Goal: Information Seeking & Learning: Understand process/instructions

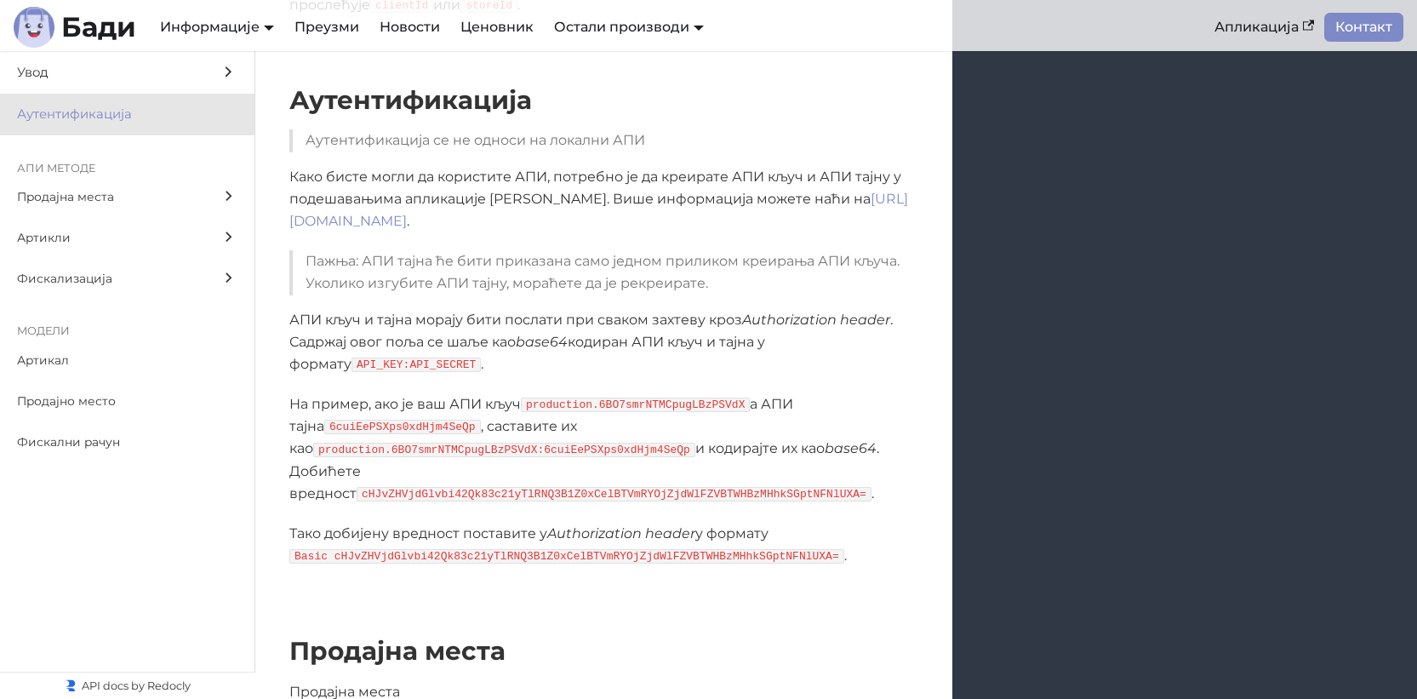
scroll to position [1048, 0]
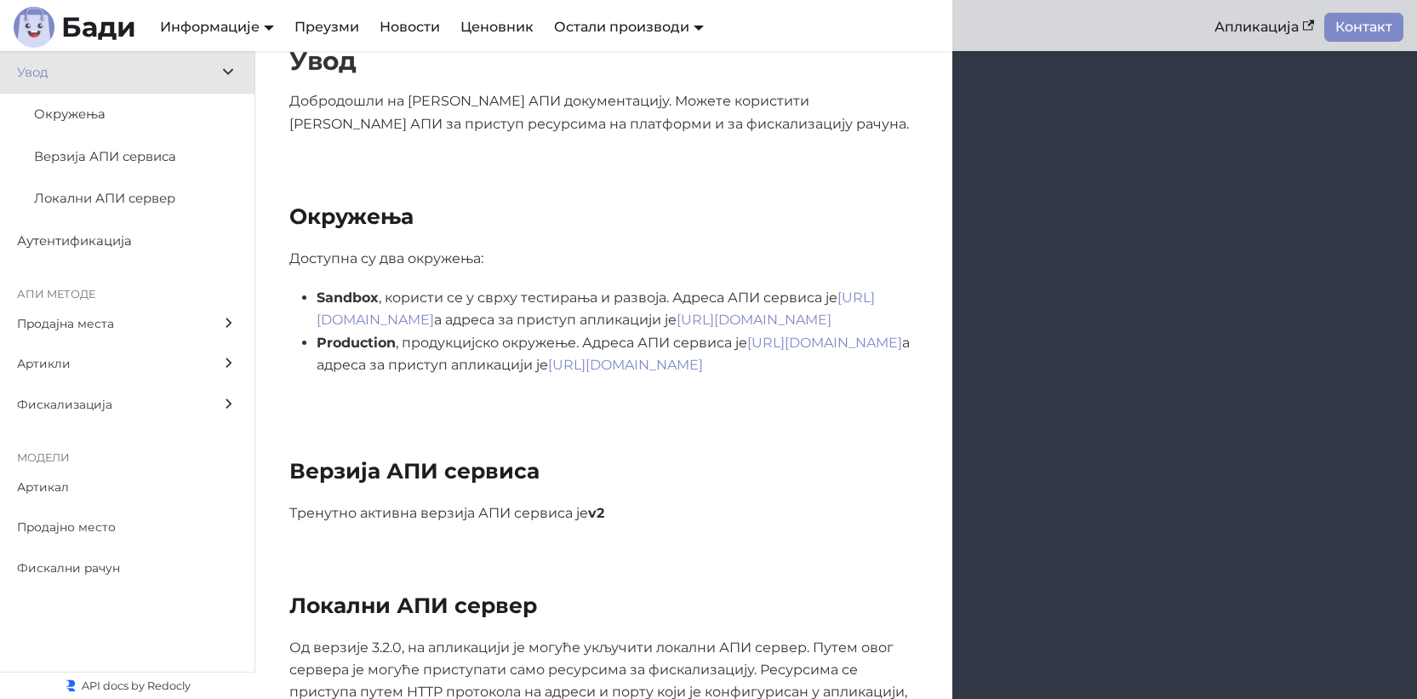
scroll to position [105, 0]
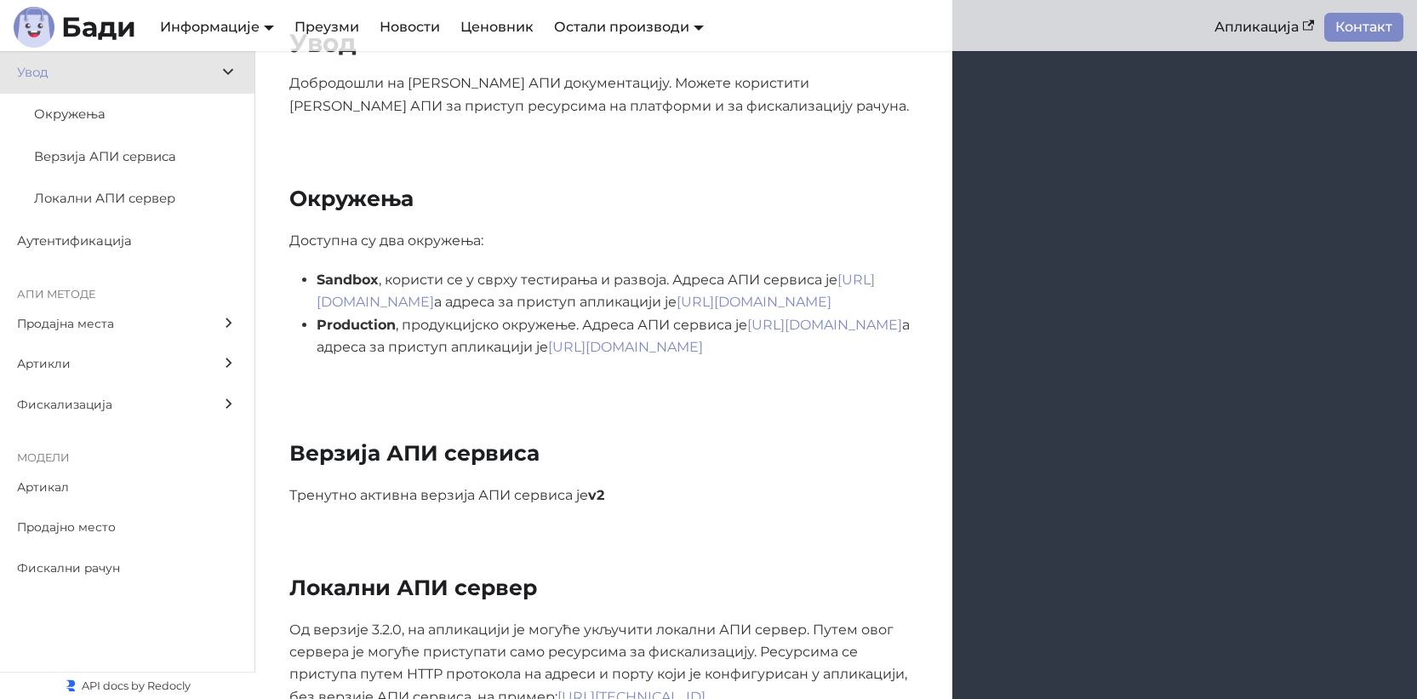
scroll to position [294, 0]
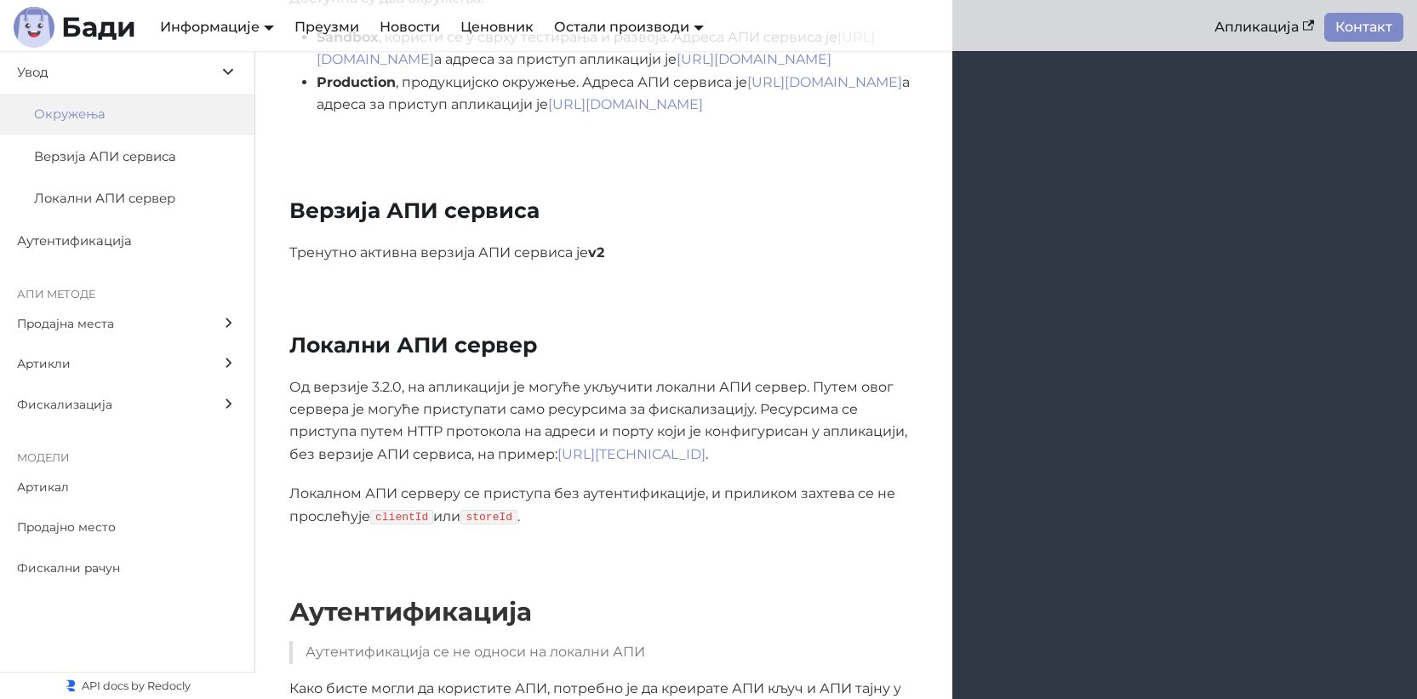
scroll to position [537, 0]
click at [417, 392] on p "Од верзије 3.2.0, на апликацији је могуће укључити локални АПИ сервер. Путем ов…" at bounding box center [603, 420] width 629 height 90
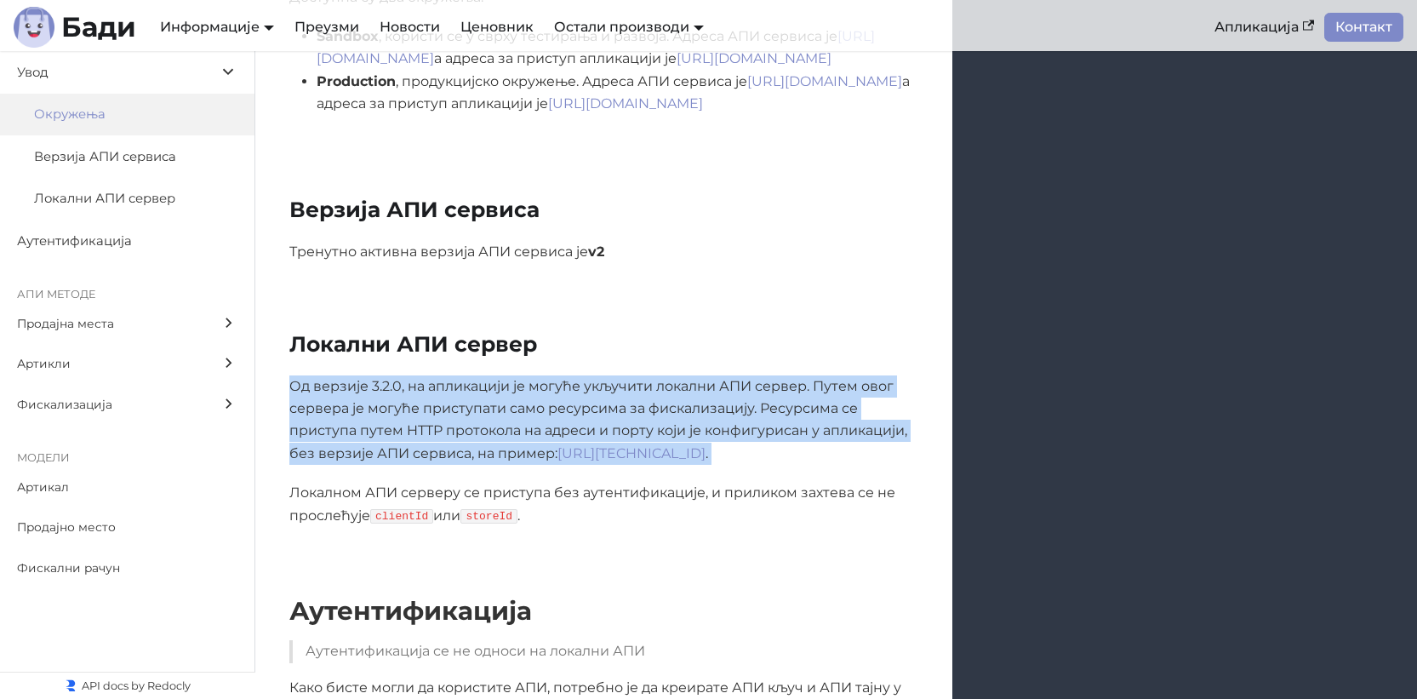
click at [418, 392] on p "Од верзије 3.2.0, на апликацији је могуће укључити локални АПИ сервер. Путем ов…" at bounding box center [603, 420] width 629 height 90
click at [423, 391] on p "Од верзије 3.2.0, на апликацији је могуће укључити локални АПИ сервер. Путем ов…" at bounding box center [603, 420] width 629 height 90
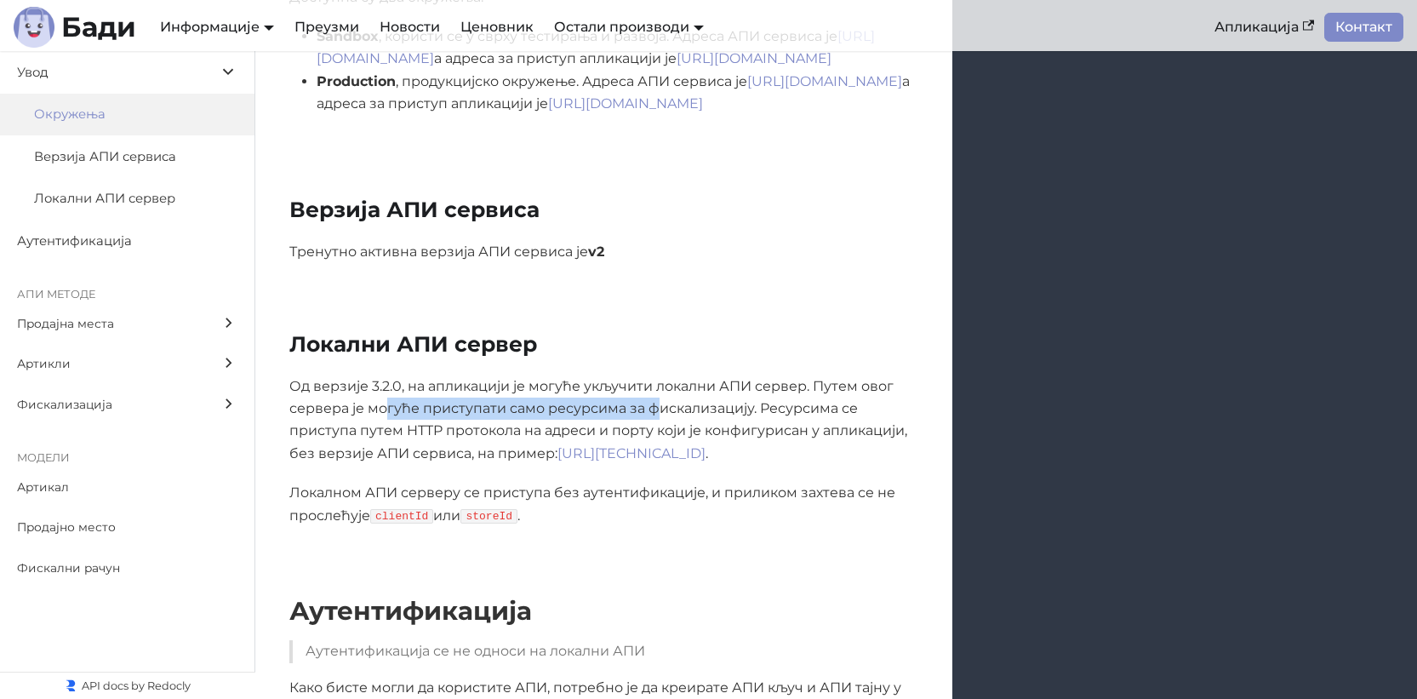
drag, startPoint x: 390, startPoint y: 411, endPoint x: 662, endPoint y: 407, distance: 272.4
click at [662, 407] on p "Од верзије 3.2.0, на апликацији је могуће укључити локални АПИ сервер. Путем ов…" at bounding box center [603, 420] width 629 height 90
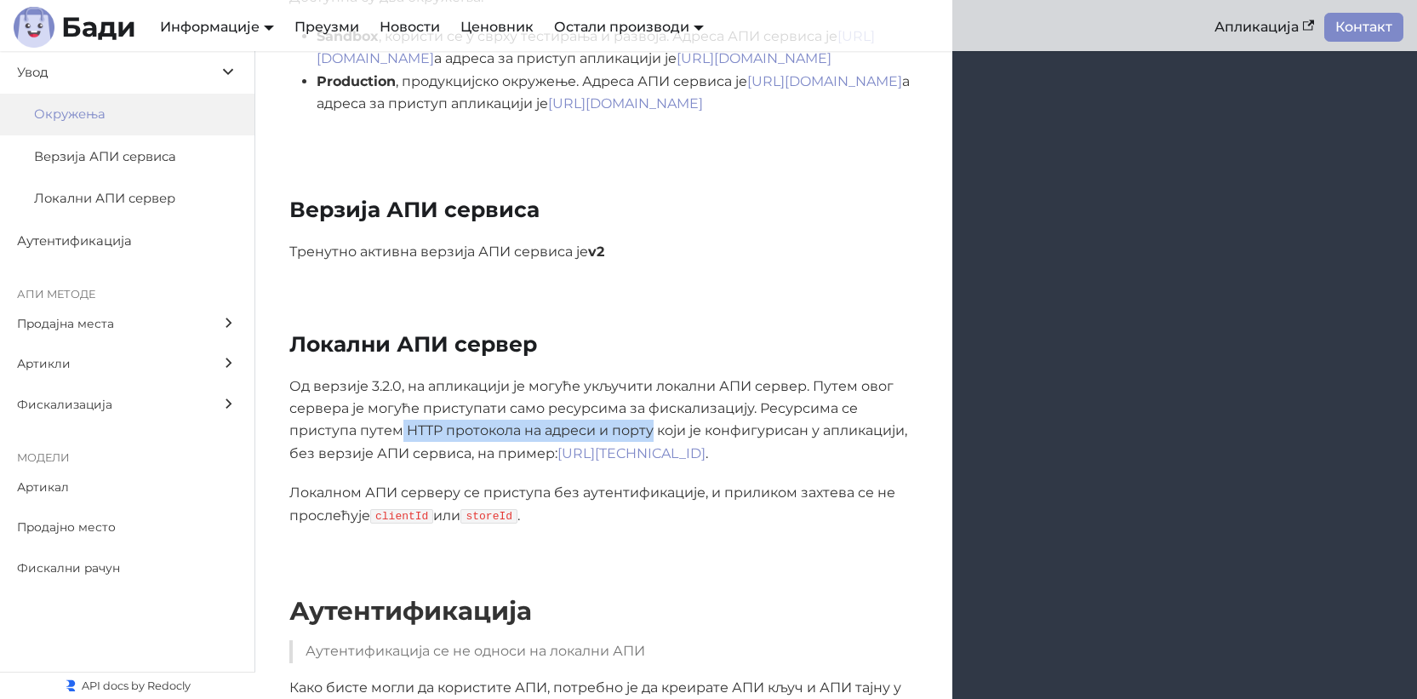
drag, startPoint x: 400, startPoint y: 430, endPoint x: 654, endPoint y: 429, distance: 253.7
click at [654, 429] on p "Од верзије 3.2.0, на апликацији је могуће укључити локални АПИ сервер. Путем ов…" at bounding box center [603, 420] width 629 height 90
click at [658, 392] on p "Од верзије 3.2.0, на апликацији је могуће укључити локални АПИ сервер. Путем ов…" at bounding box center [603, 420] width 629 height 90
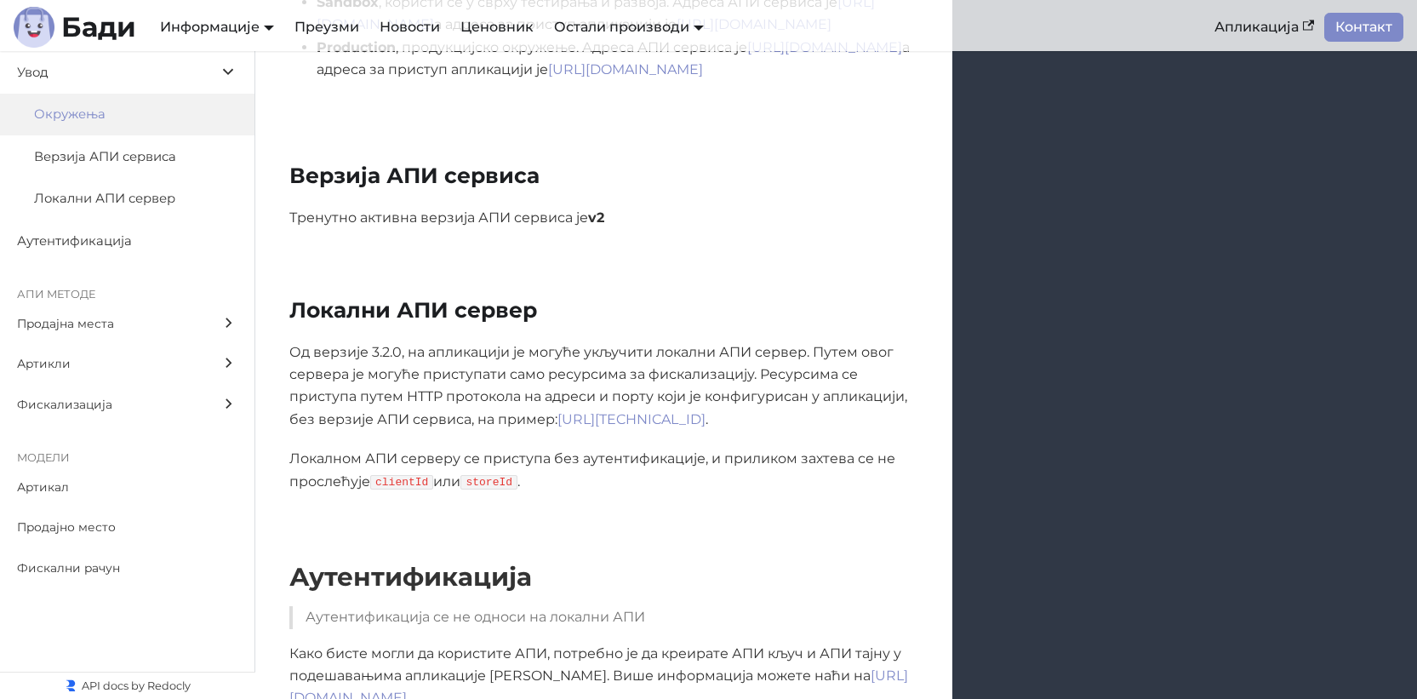
scroll to position [574, 0]
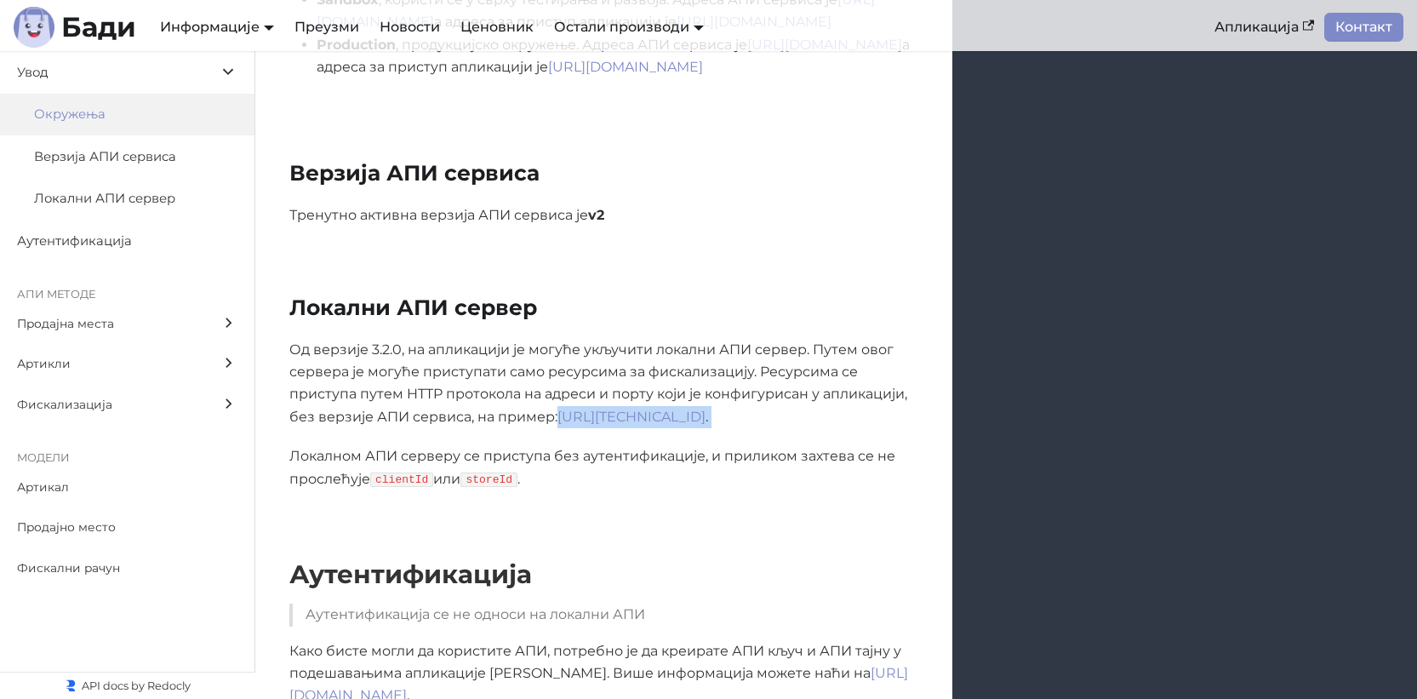
drag, startPoint x: 559, startPoint y: 418, endPoint x: 838, endPoint y: 429, distance: 279.4
click at [838, 429] on div "Од верзије 3.2.0, на апликацији је могуће укључити локални АПИ сервер. Путем ов…" at bounding box center [603, 415] width 629 height 152
click at [770, 449] on p "Локалном АПИ серверу се приступа без аутентификације, и приликом захтева се не …" at bounding box center [603, 467] width 629 height 45
drag, startPoint x: 559, startPoint y: 417, endPoint x: 830, endPoint y: 415, distance: 270.7
click at [830, 415] on p "Од верзије 3.2.0, на апликацији је могуће укључити локални АПИ сервер. Путем ов…" at bounding box center [603, 384] width 629 height 90
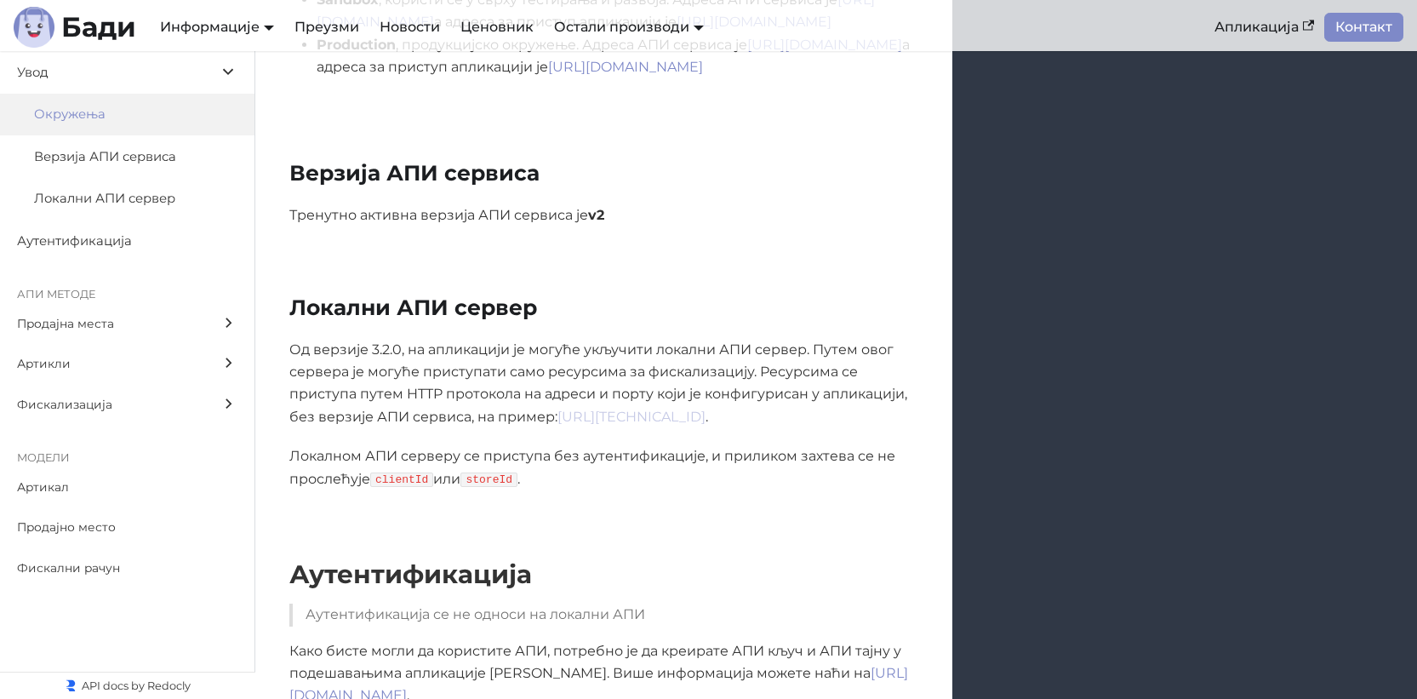
copy link "http://127.0.0.1:9999/fiscalization/receipts"
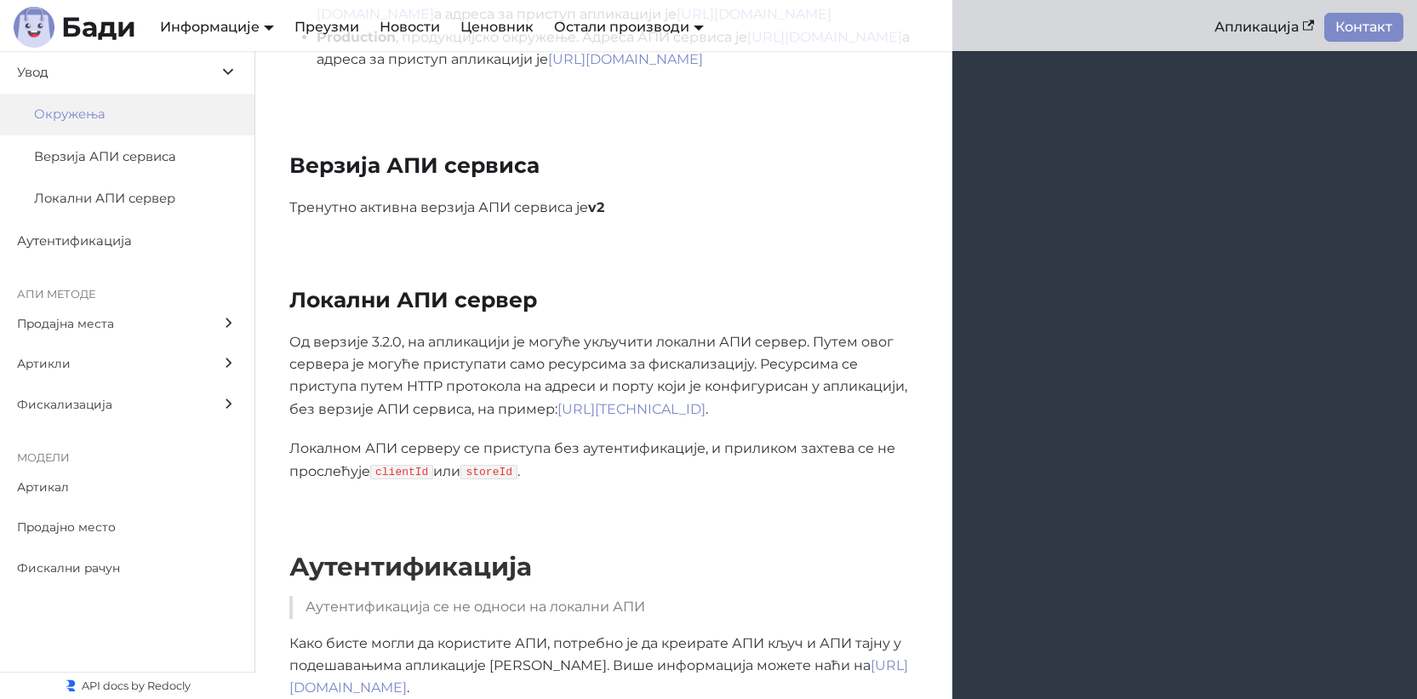
scroll to position [581, 0]
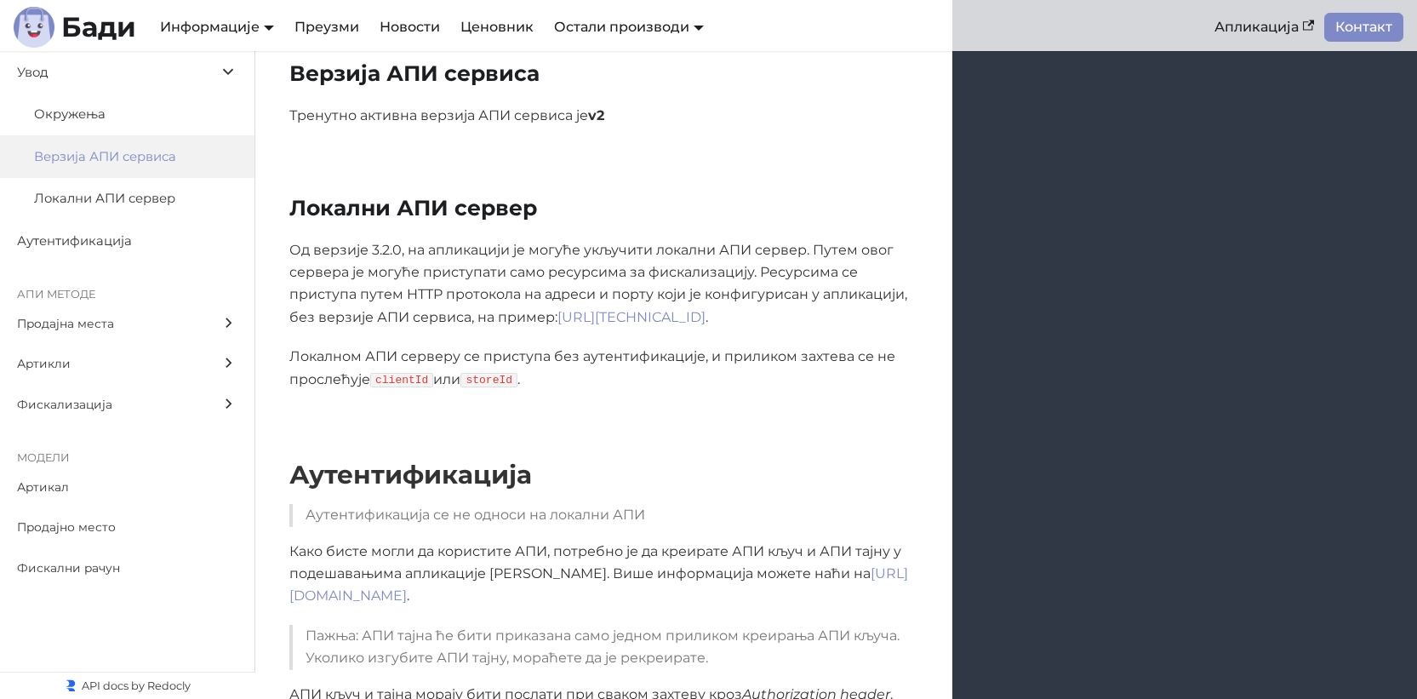
scroll to position [722, 0]
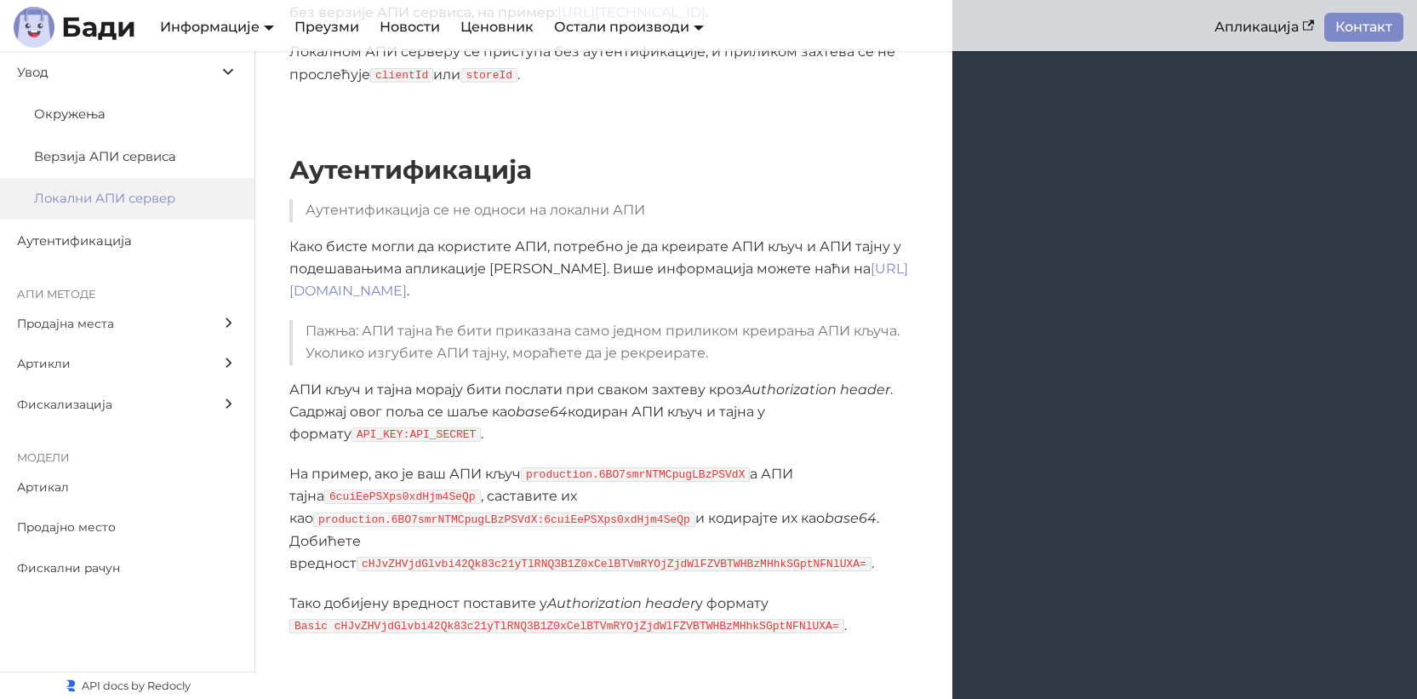
scroll to position [998, 0]
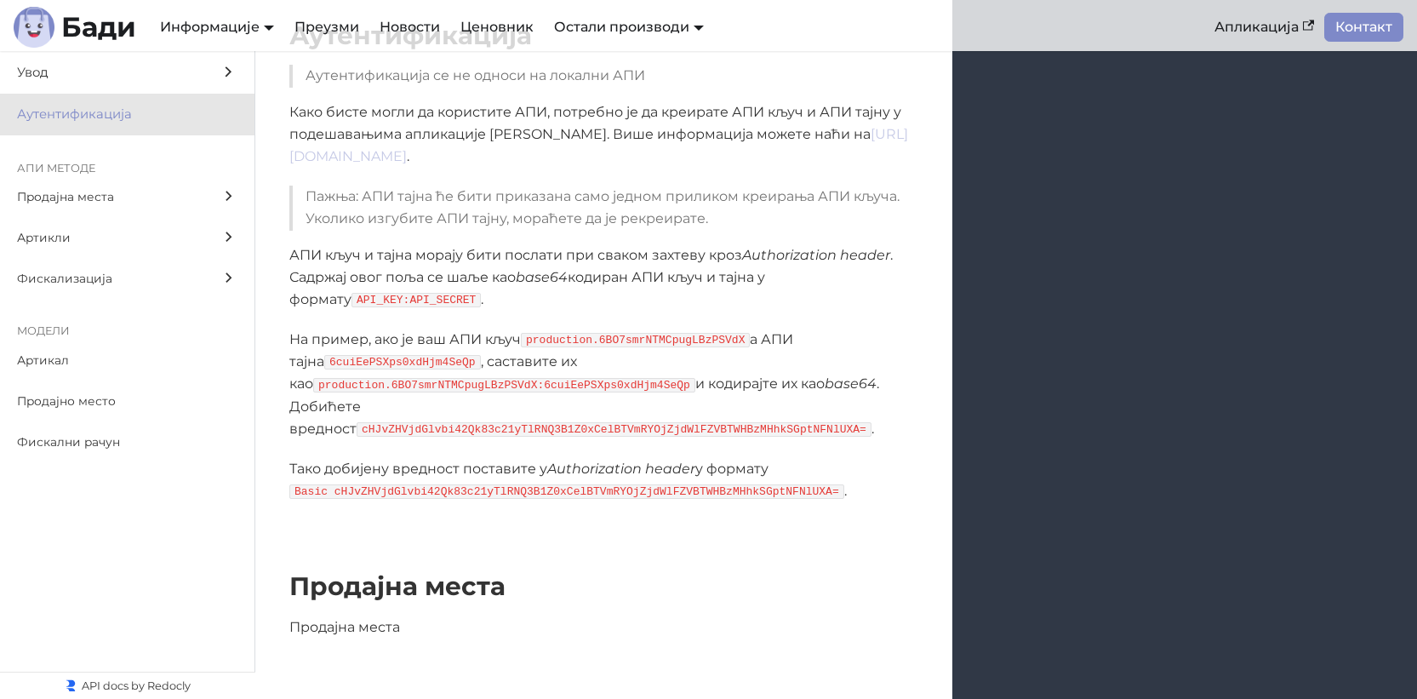
scroll to position [1136, 0]
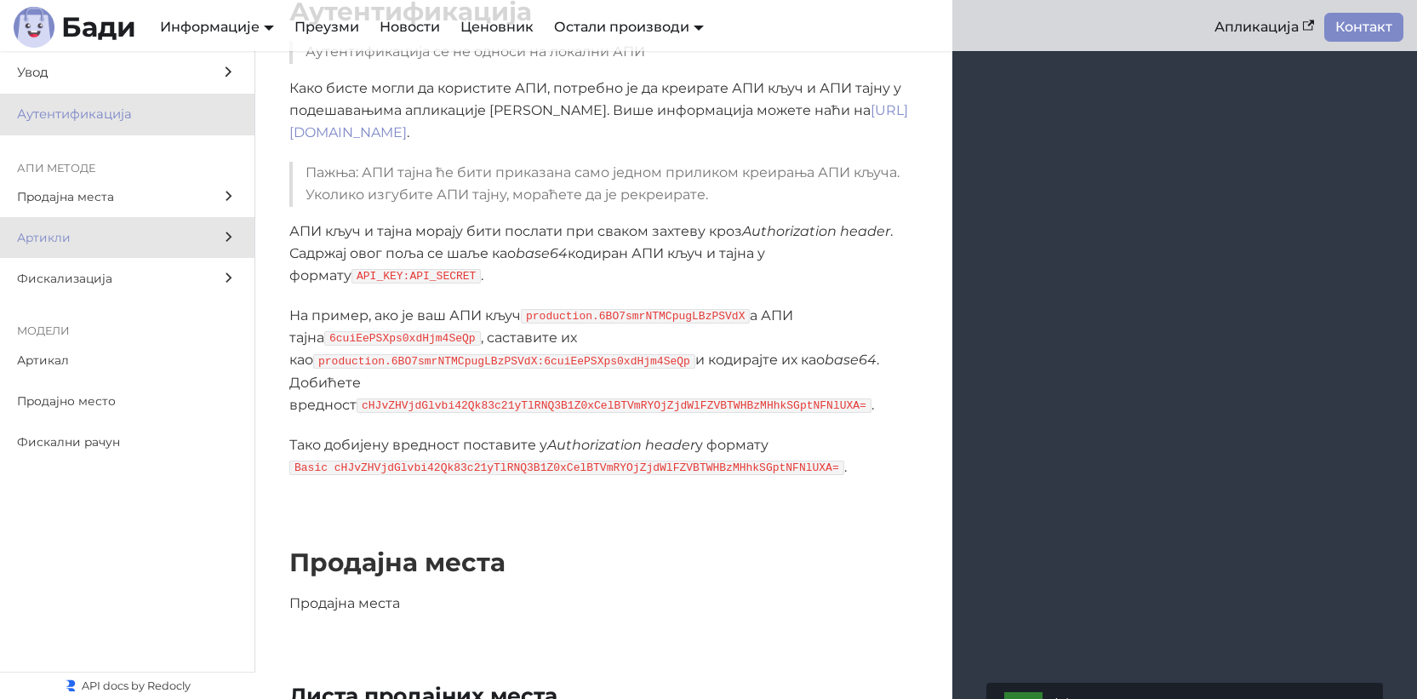
click at [140, 248] on label "Артикли" at bounding box center [127, 237] width 255 height 41
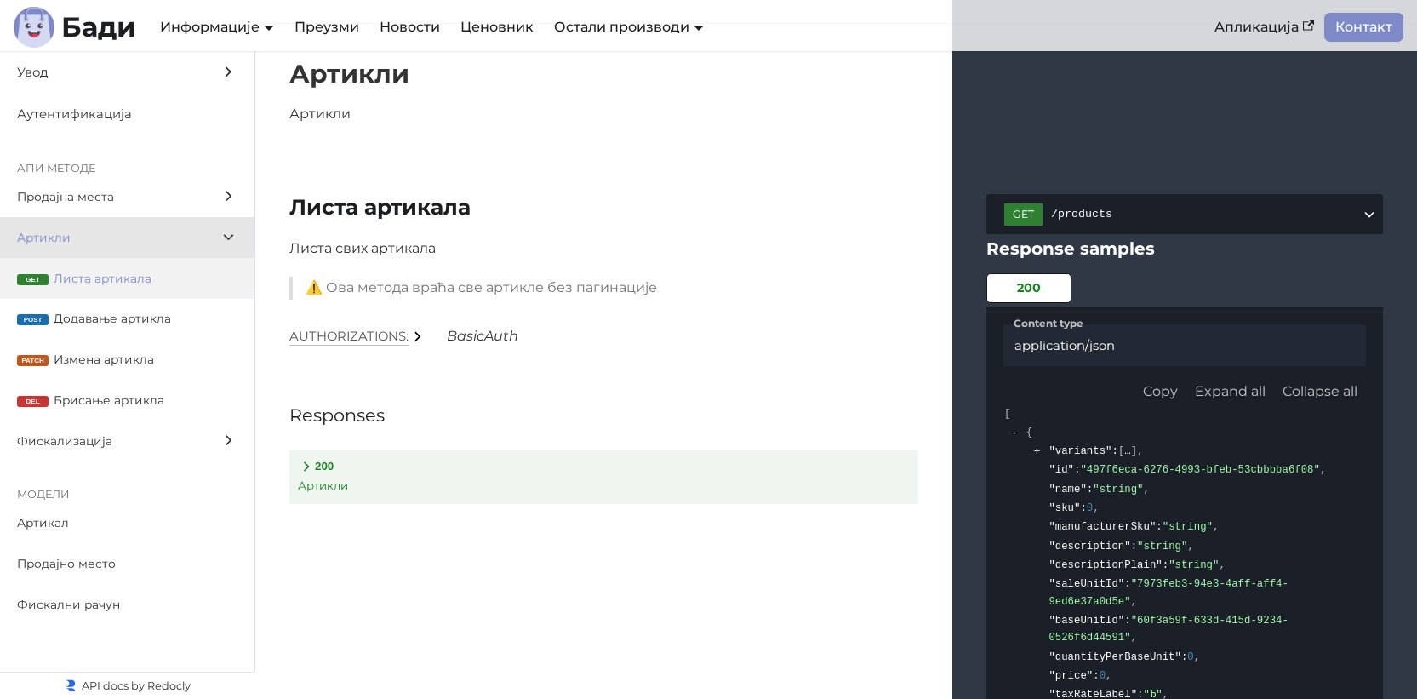
click at [140, 272] on span "Листа артикала" at bounding box center [146, 279] width 184 height 20
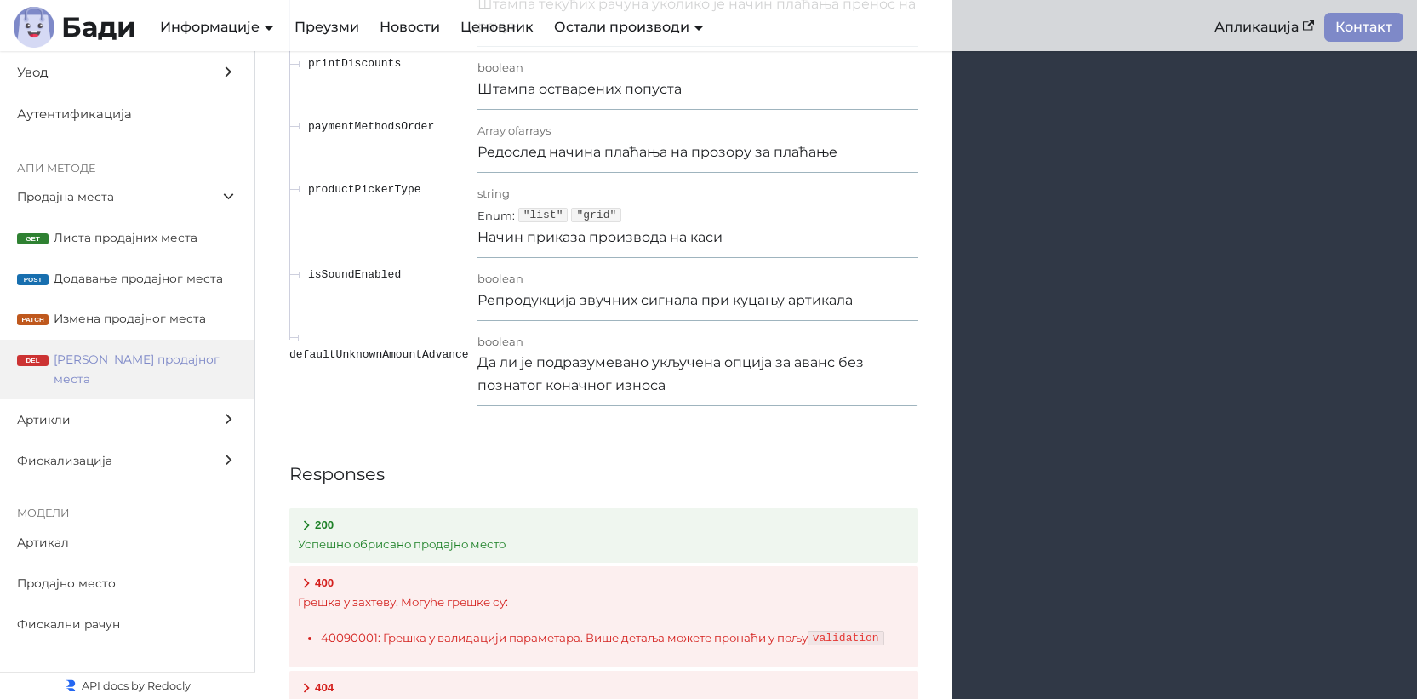
scroll to position [6367, 0]
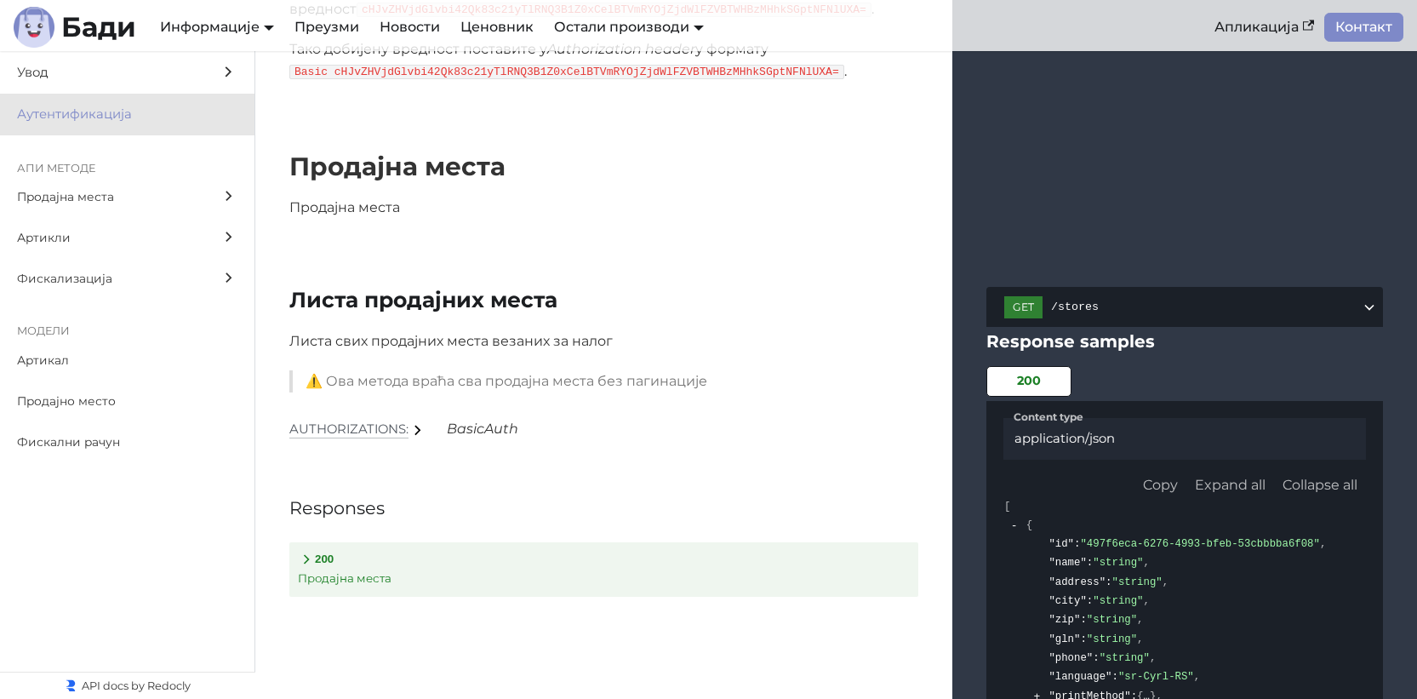
scroll to position [1573, 0]
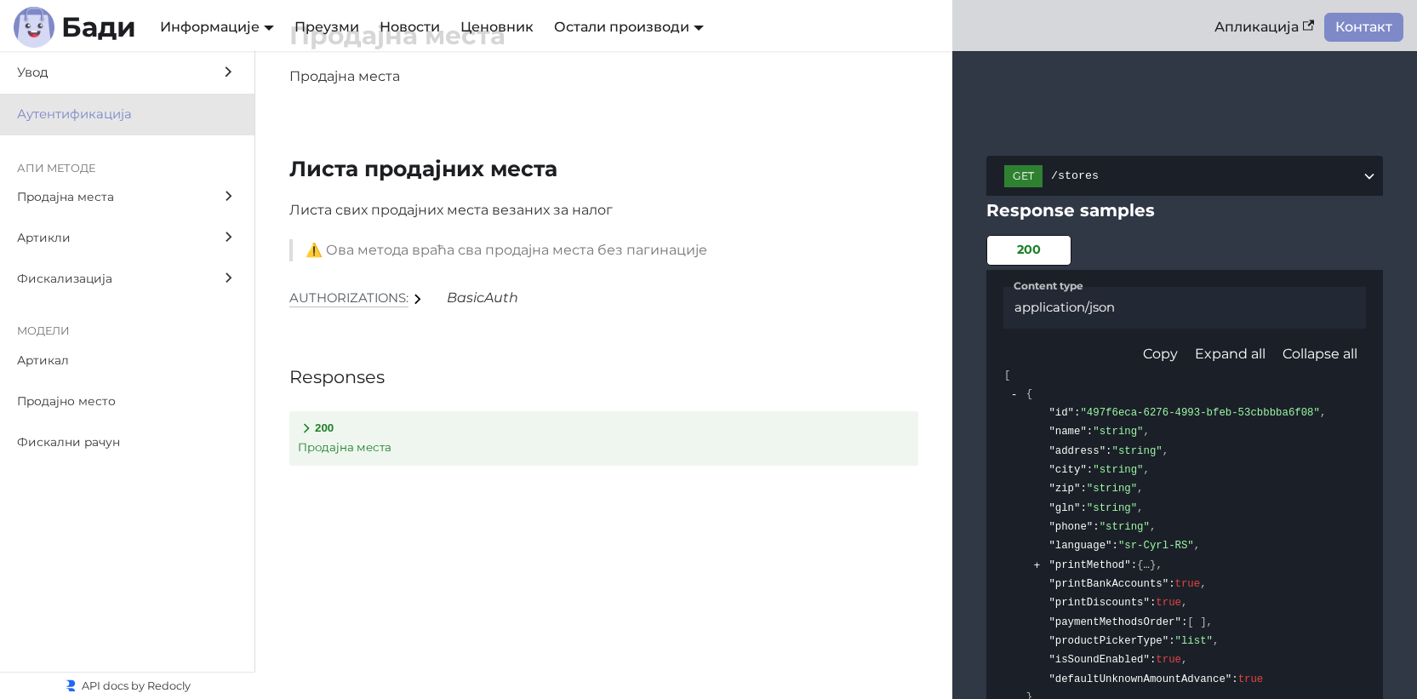
scroll to position [1742, 0]
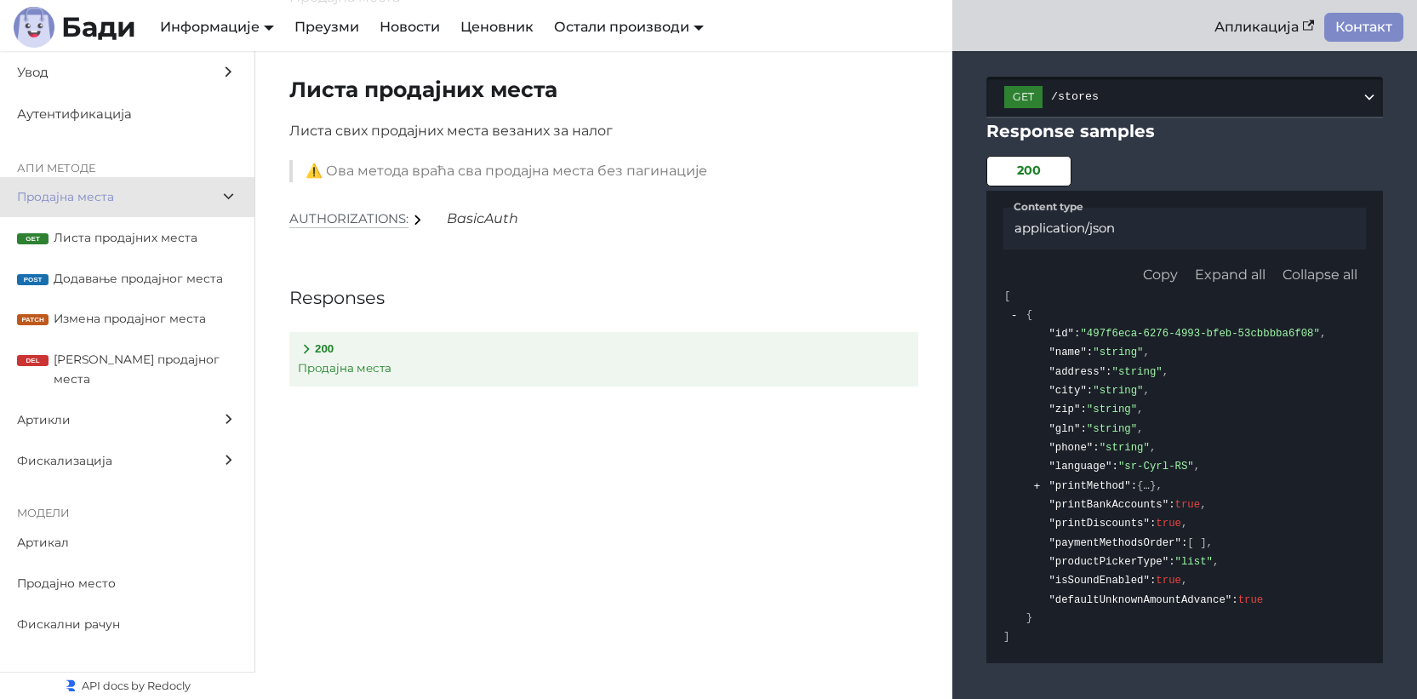
click at [1367, 106] on icon at bounding box center [1369, 97] width 17 height 17
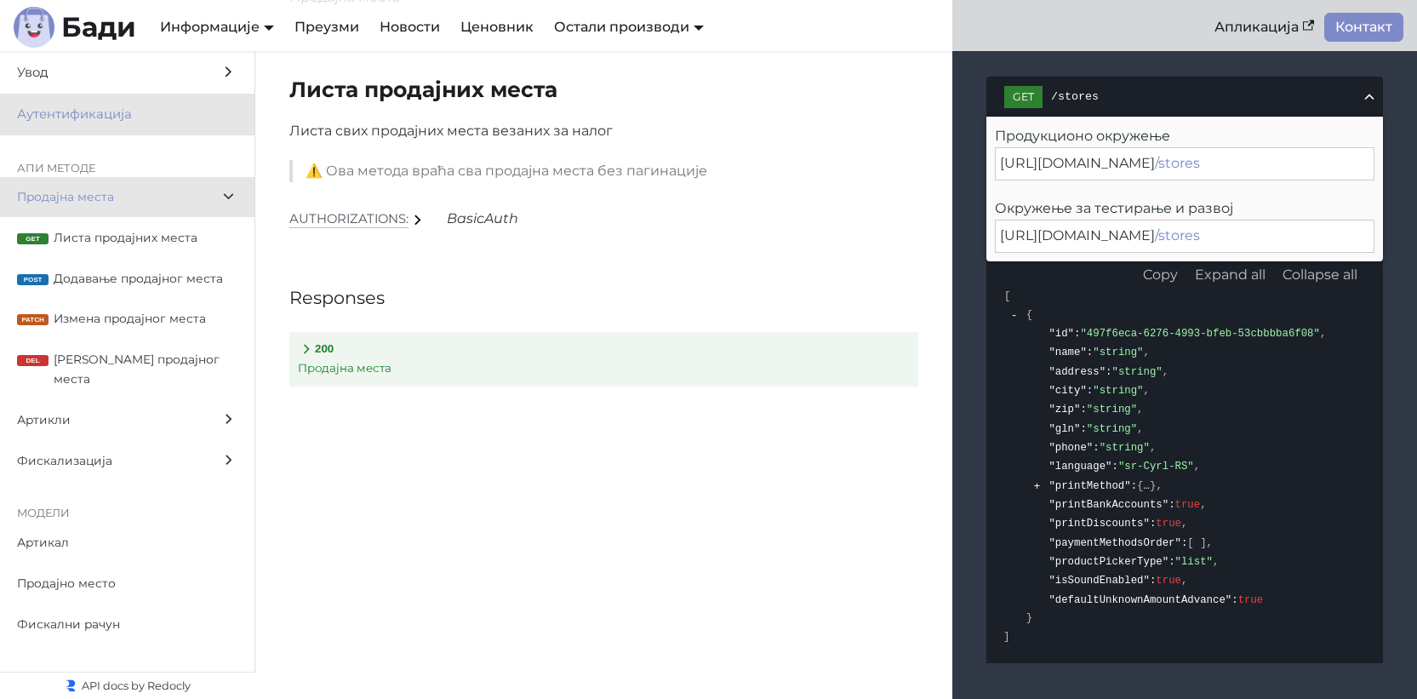
click at [100, 115] on span "Аутентификација" at bounding box center [111, 114] width 188 height 21
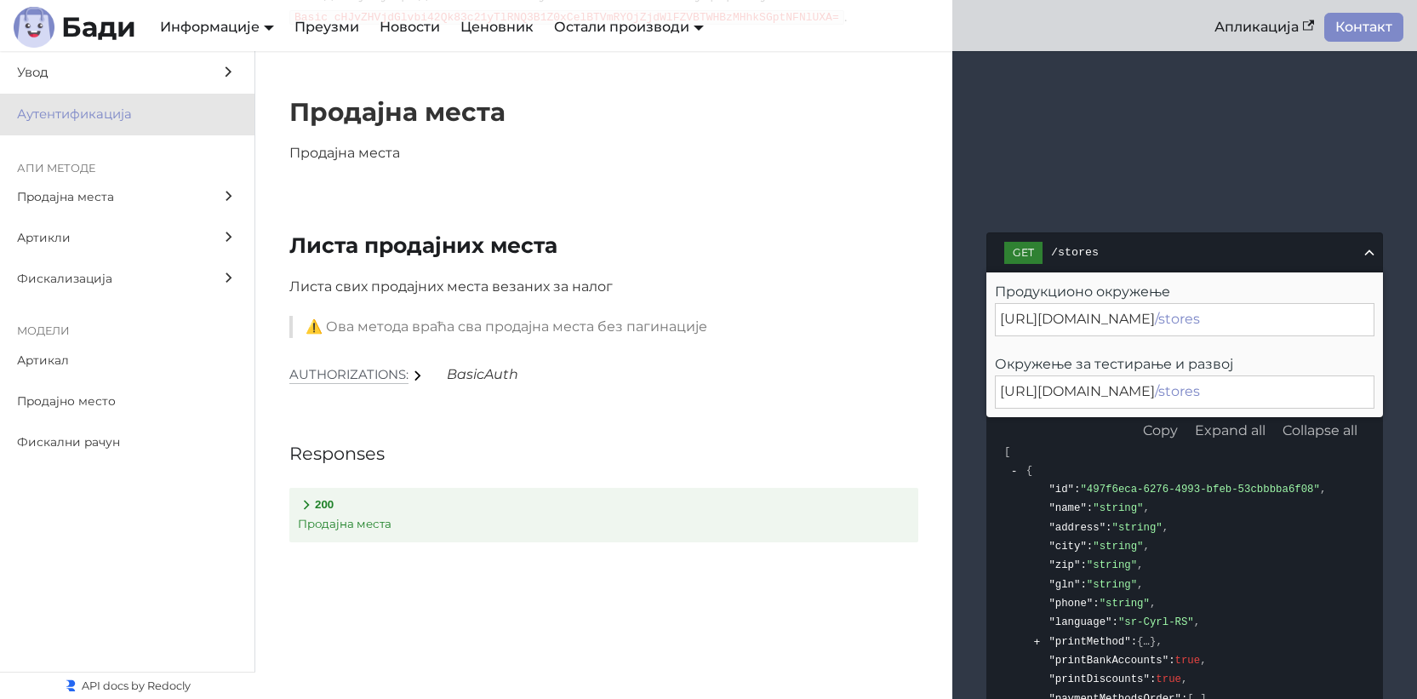
scroll to position [1610, 0]
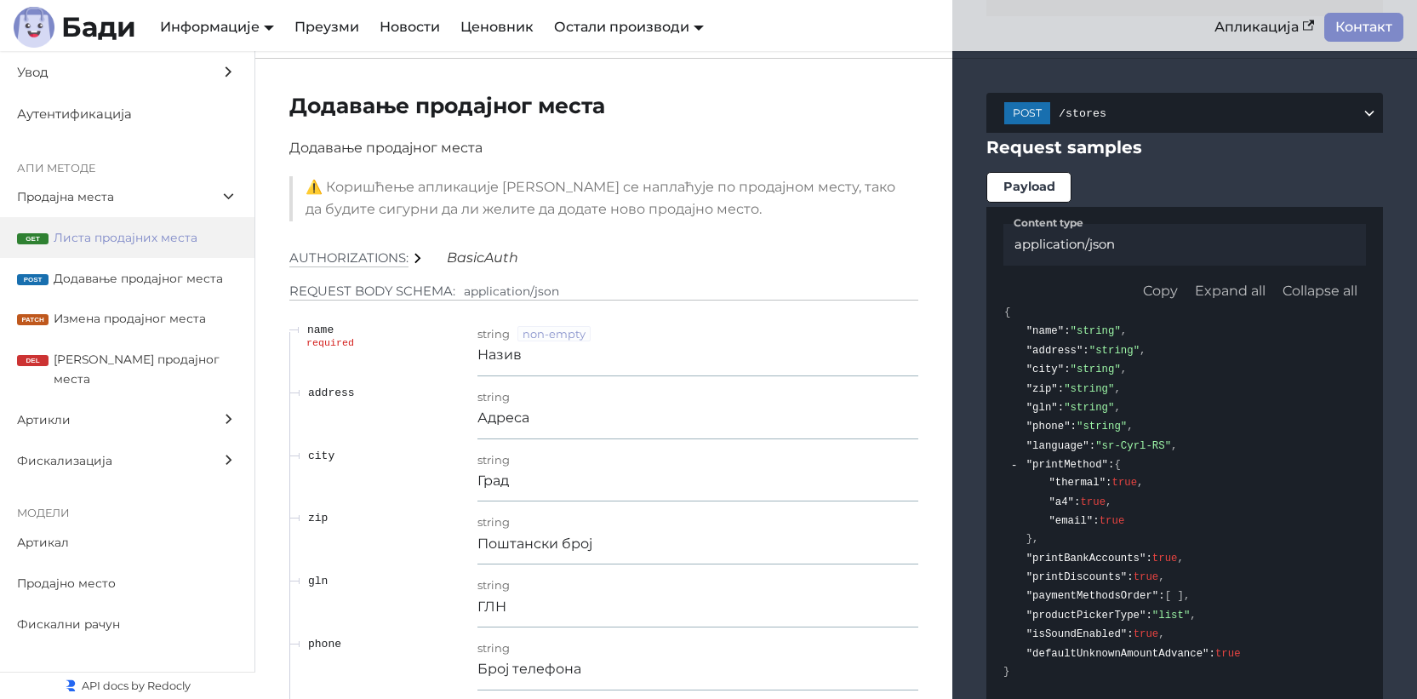
scroll to position [2456, 0]
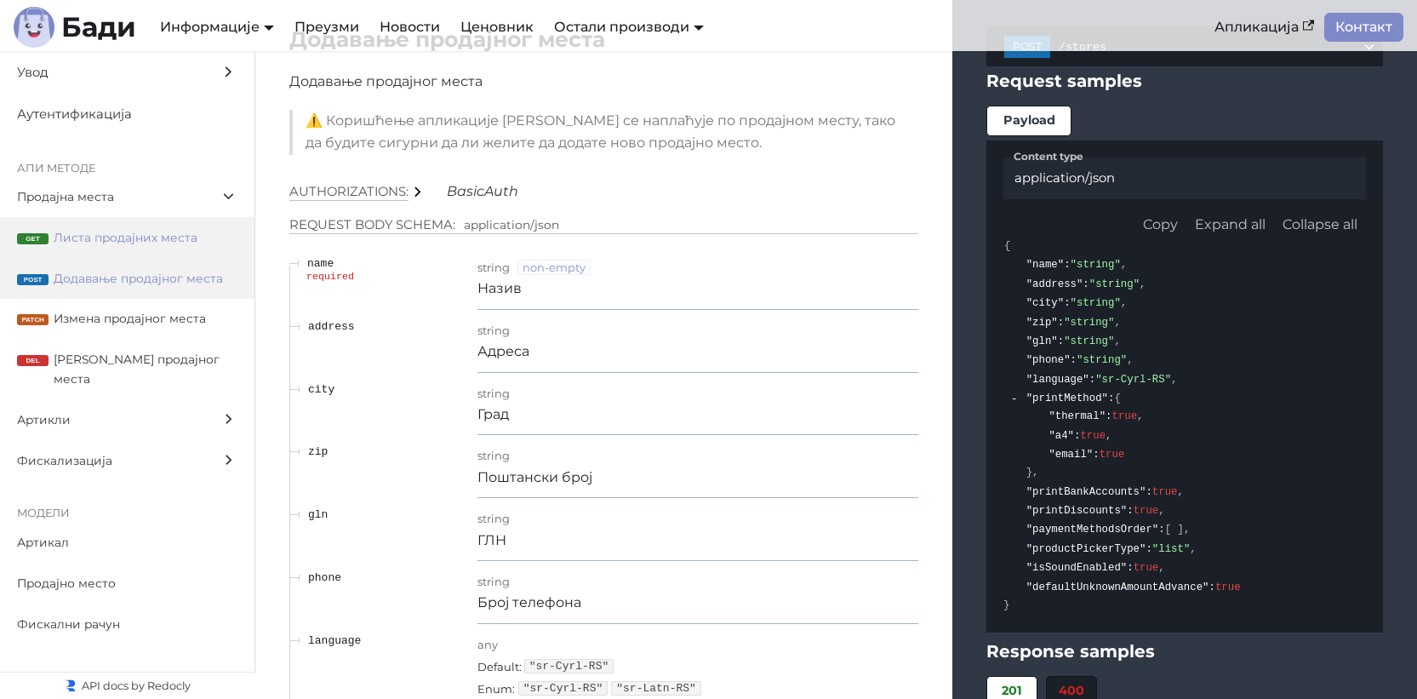
click at [130, 242] on span "Листа продајних места" at bounding box center [146, 238] width 184 height 20
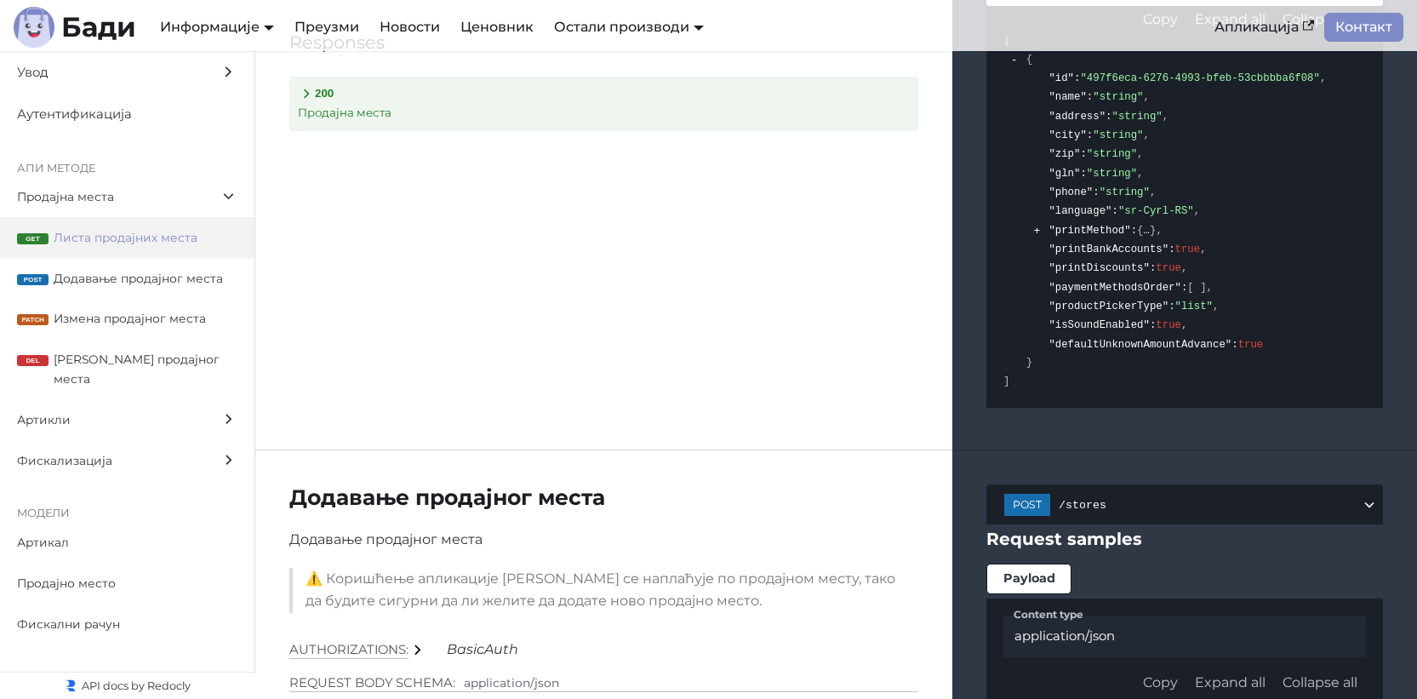
scroll to position [1668, 0]
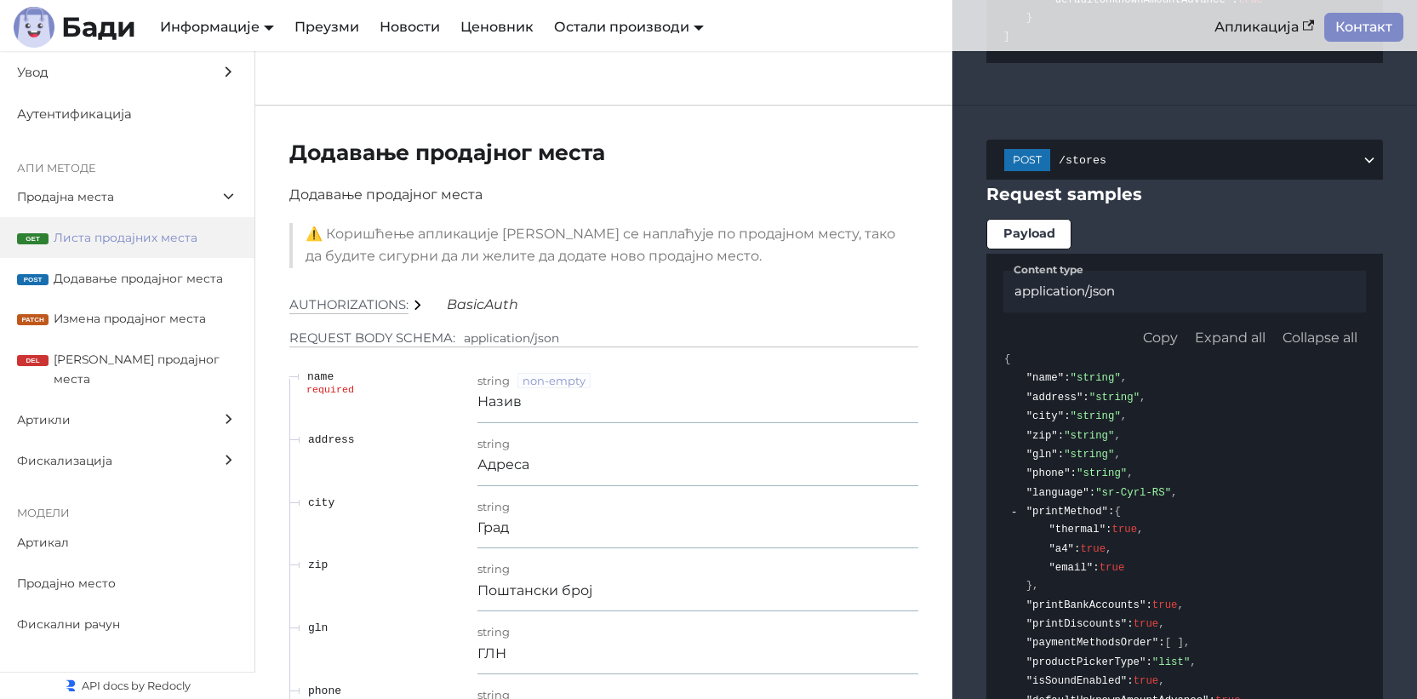
scroll to position [189, 0]
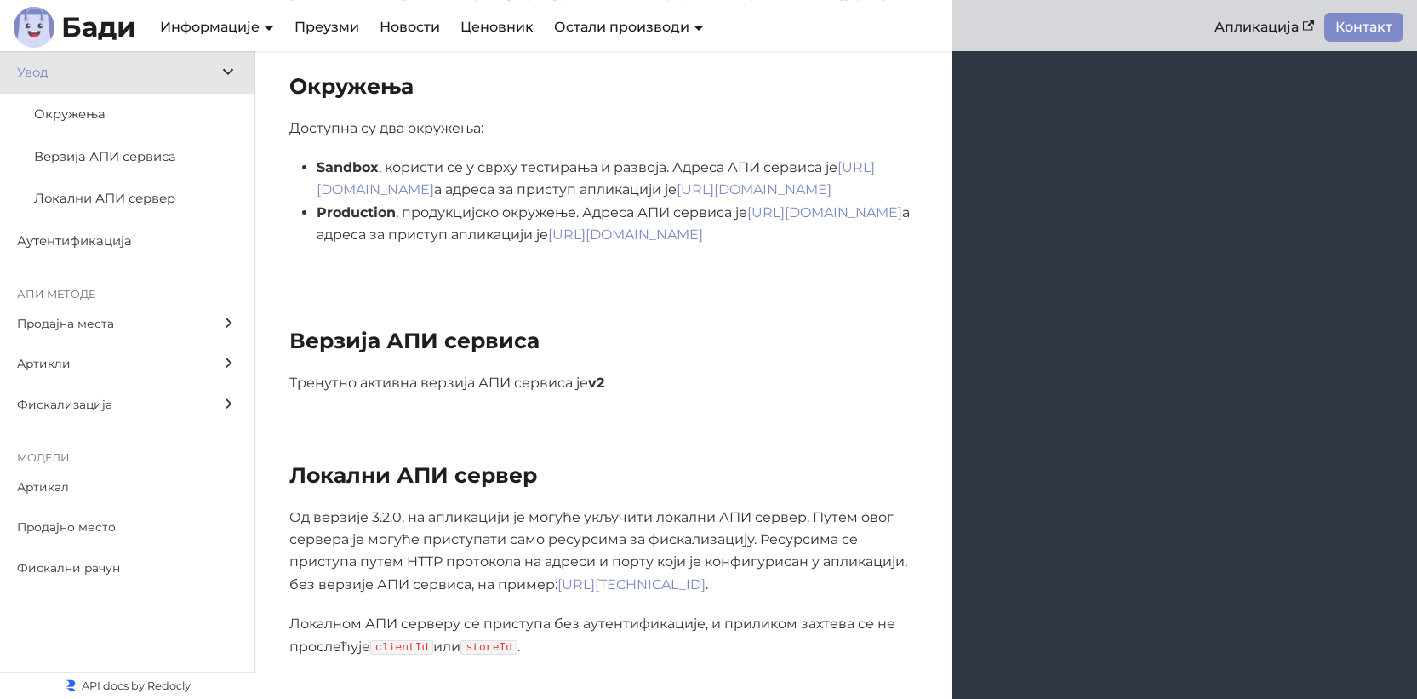
scroll to position [505, 0]
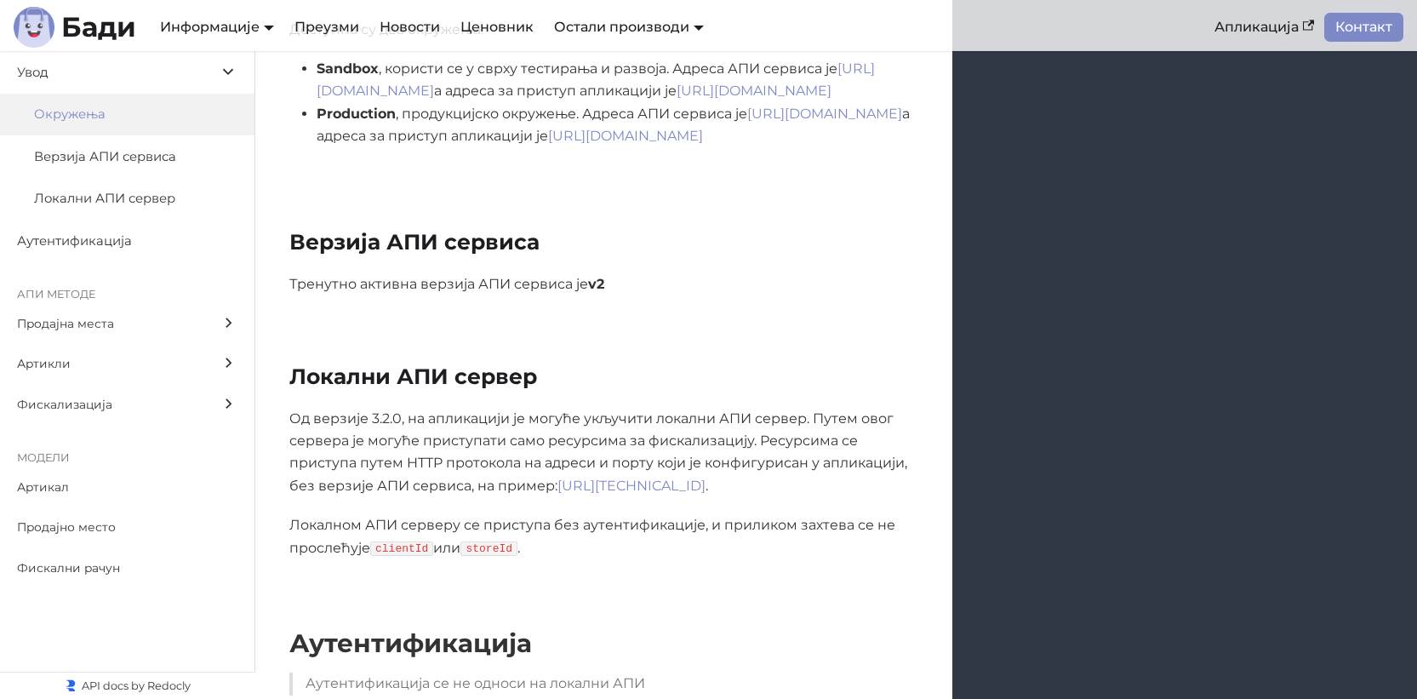
click at [680, 419] on p "Од верзије 3.2.0, на апликацији је могуће укључити локални АПИ сервер. Путем ов…" at bounding box center [603, 453] width 629 height 90
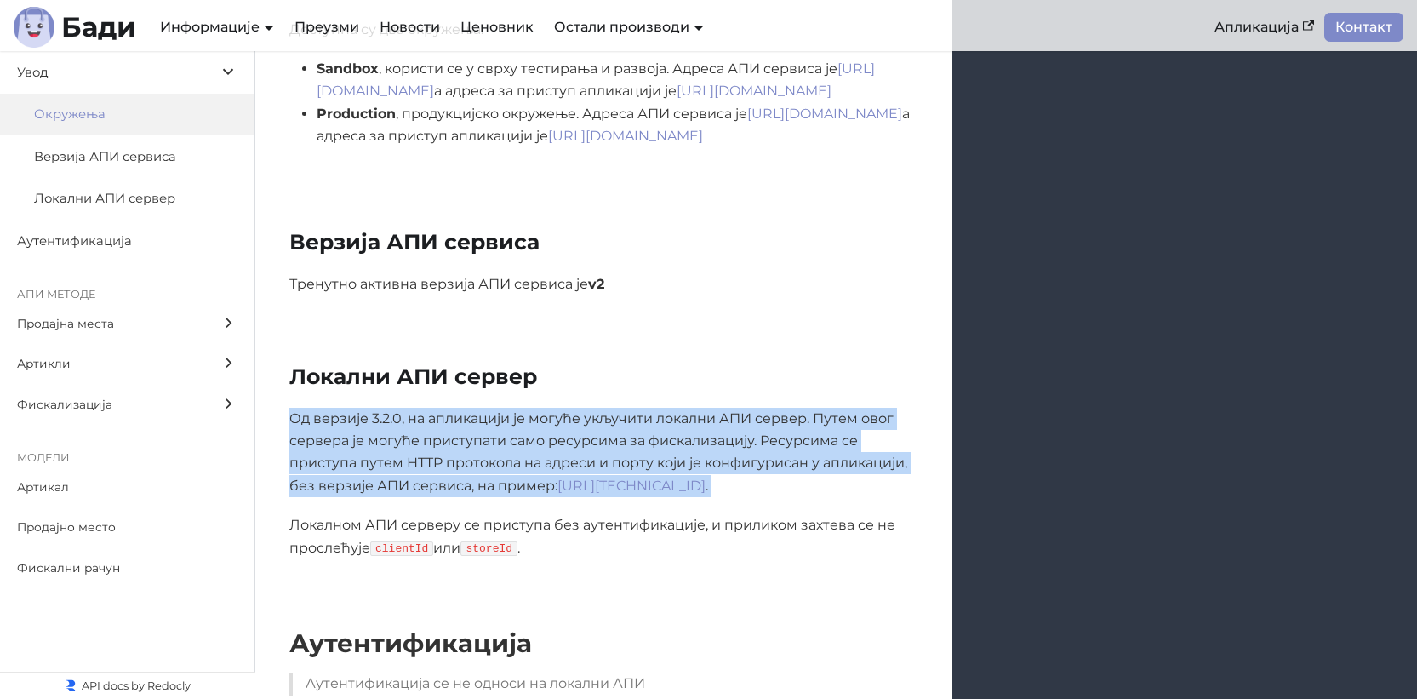
click at [680, 419] on p "Од верзије 3.2.0, на апликацији је могуће укључити локални АПИ сервер. Путем ов…" at bounding box center [603, 453] width 629 height 90
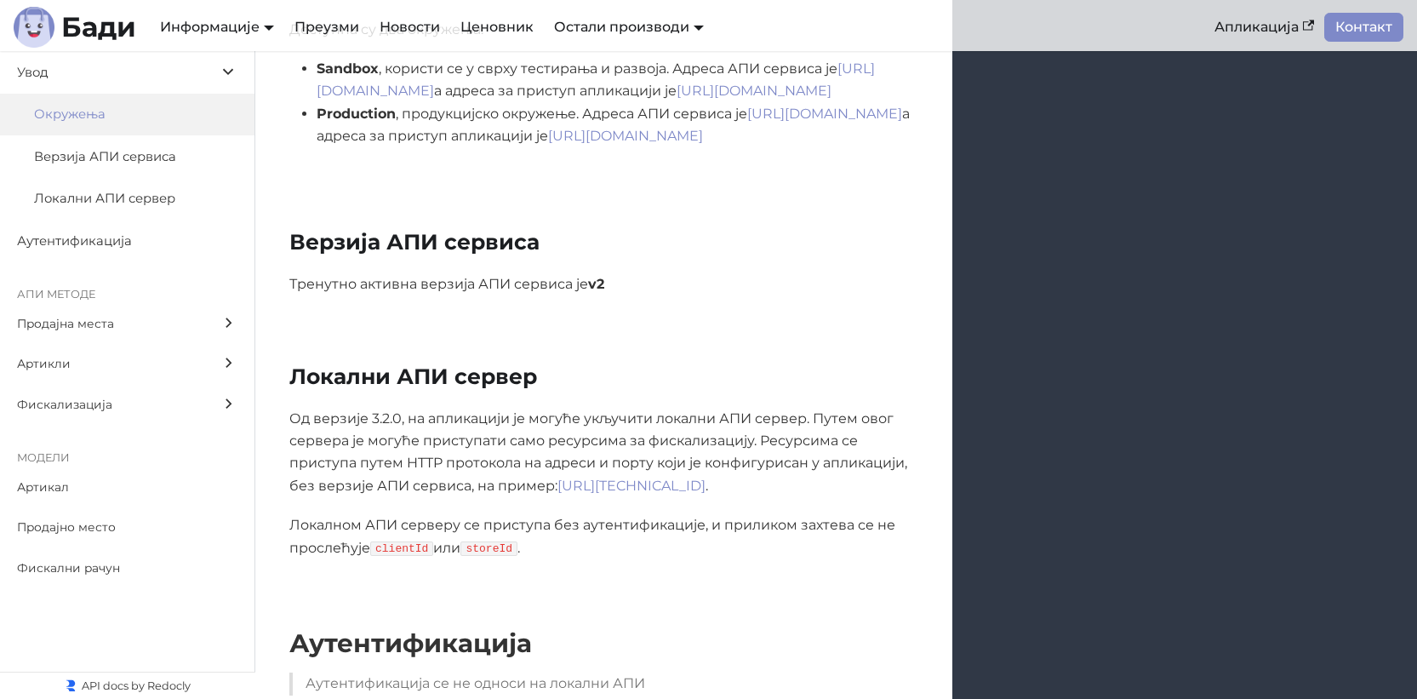
click at [729, 399] on div "Локални АПИ сервер" at bounding box center [603, 384] width 697 height 43
click at [553, 443] on p "Од верзије 3.2.0, на апликацији је могуће укључити локални АПИ сервер. Путем ов…" at bounding box center [603, 453] width 629 height 90
click at [156, 420] on label "Фискализација" at bounding box center [127, 405] width 255 height 41
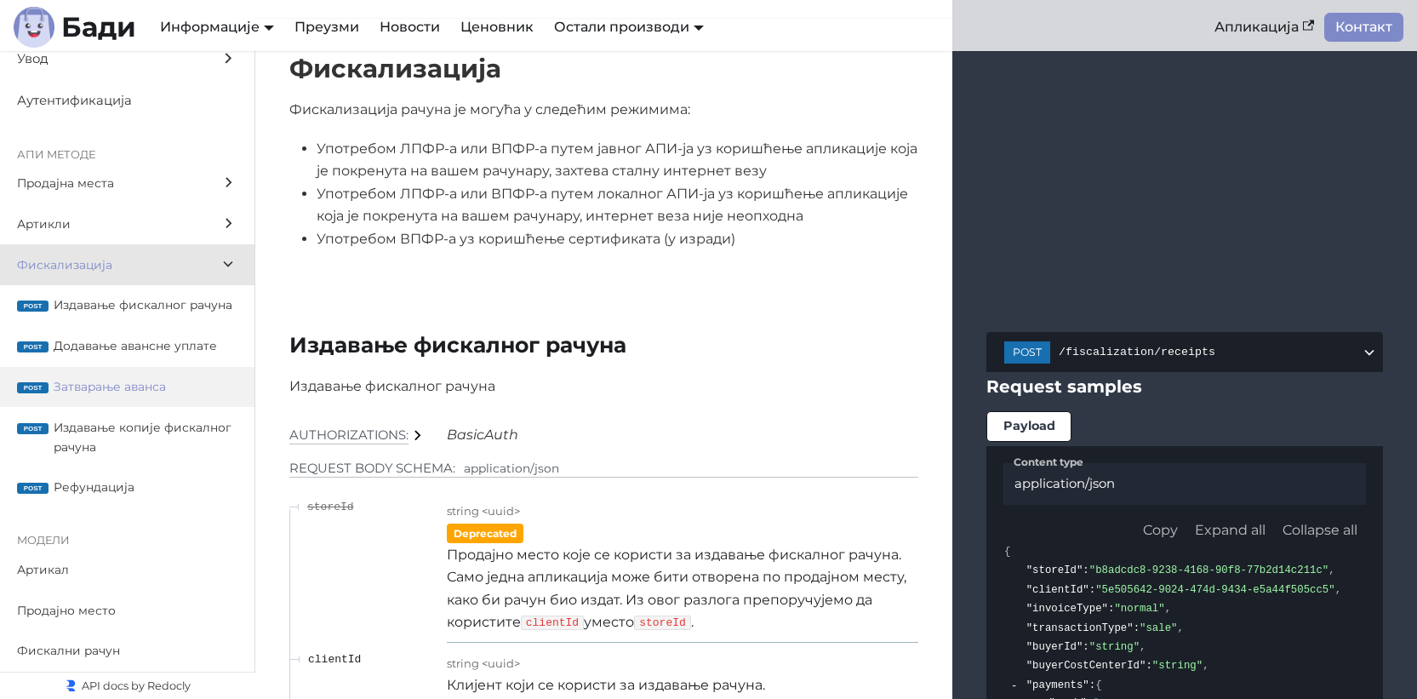
scroll to position [32, 0]
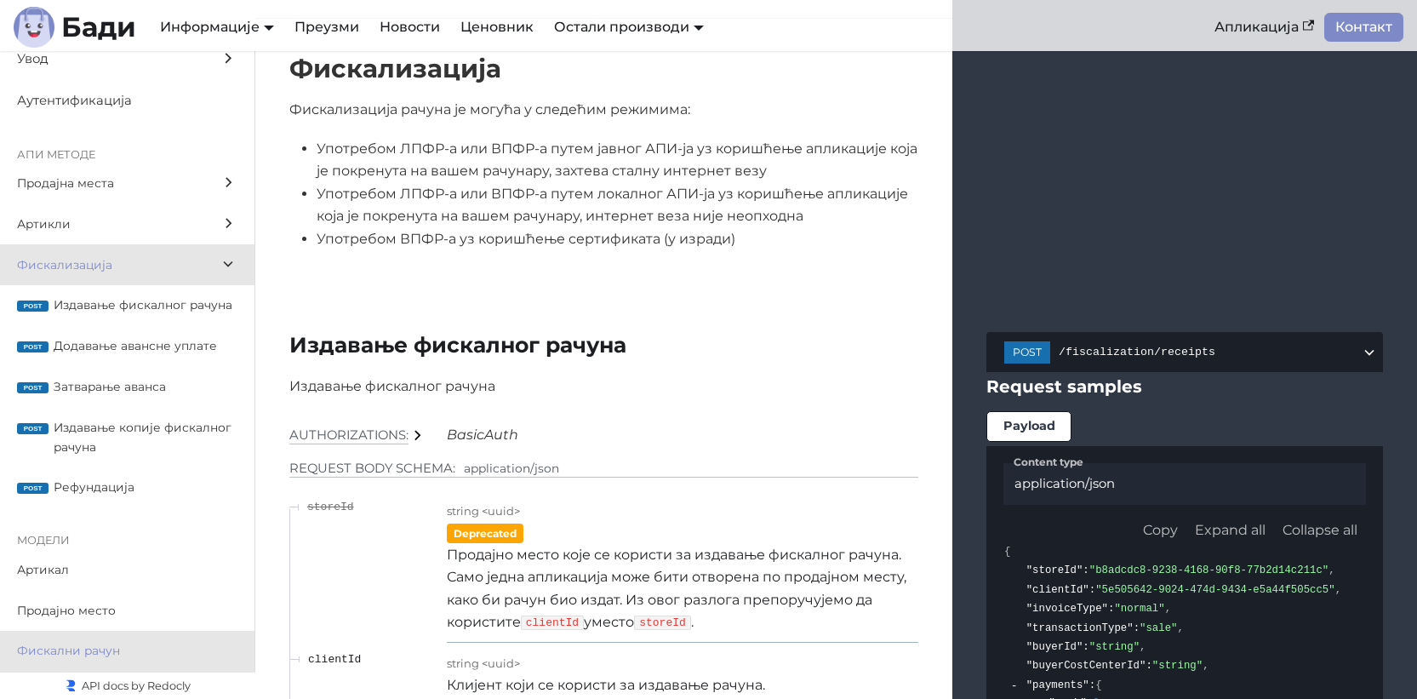
click at [102, 643] on span "Фискални рачун" at bounding box center [111, 651] width 188 height 20
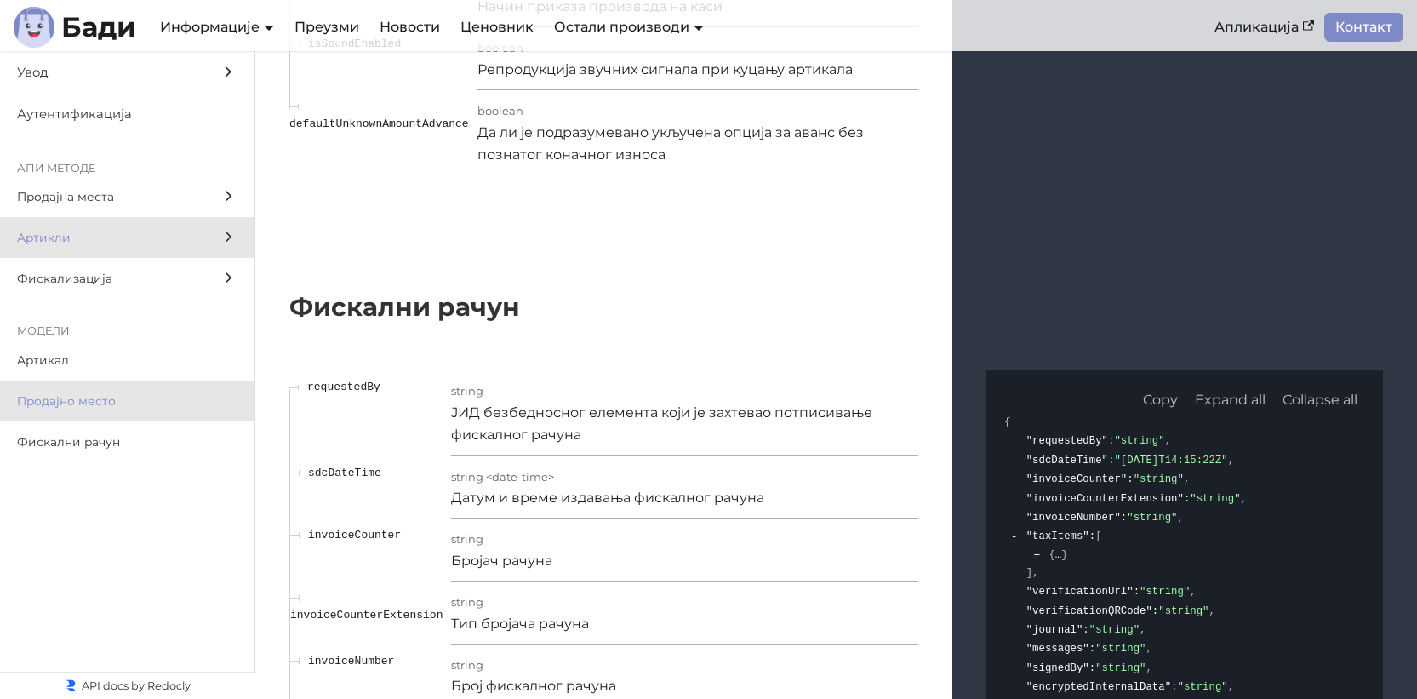
click at [160, 237] on span "Артикли" at bounding box center [111, 238] width 188 height 20
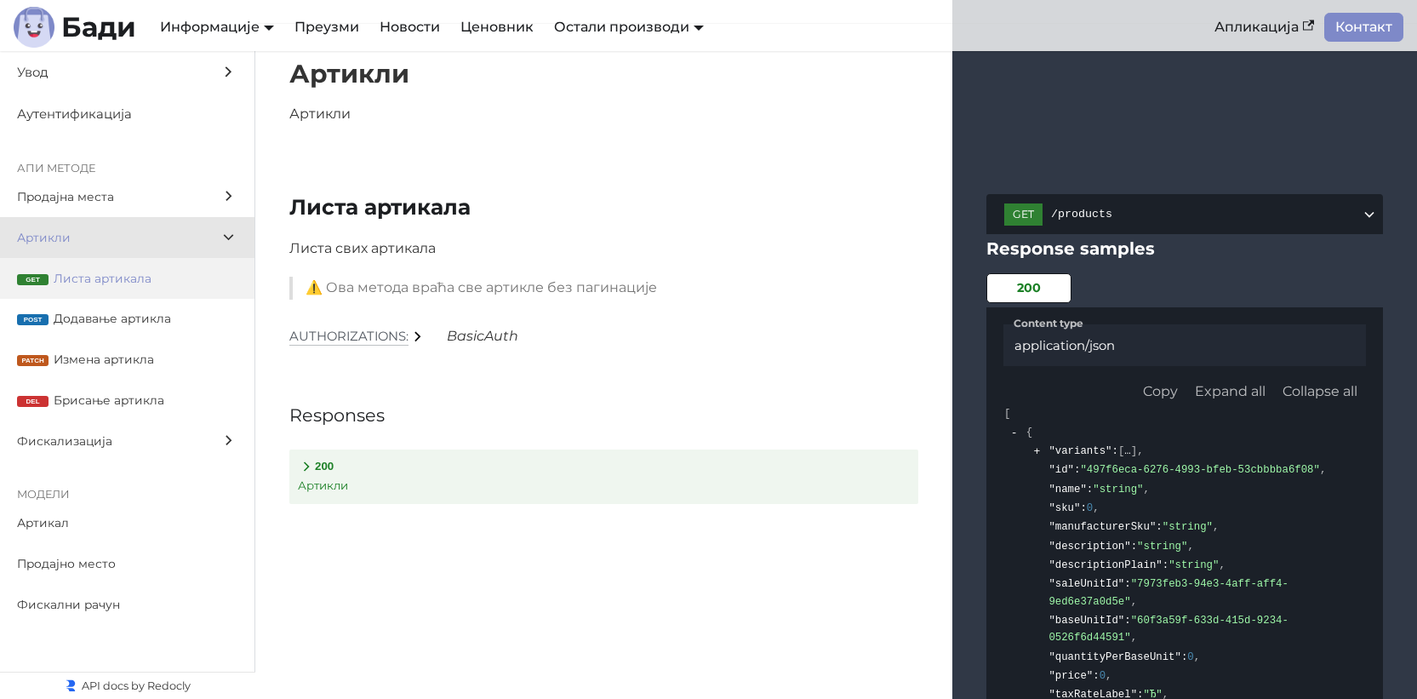
click at [163, 267] on label "get Листа артикала" at bounding box center [127, 278] width 255 height 41
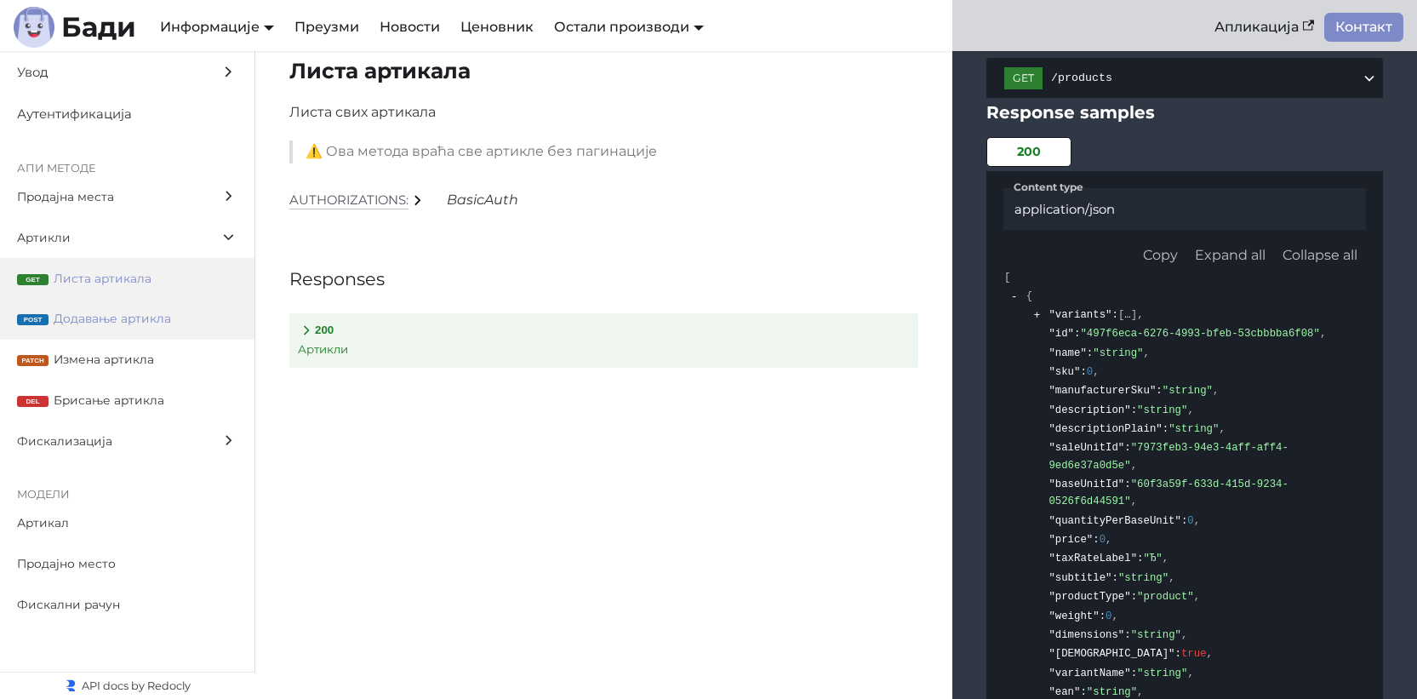
click at [148, 328] on span "Додавање артикла" at bounding box center [146, 319] width 184 height 20
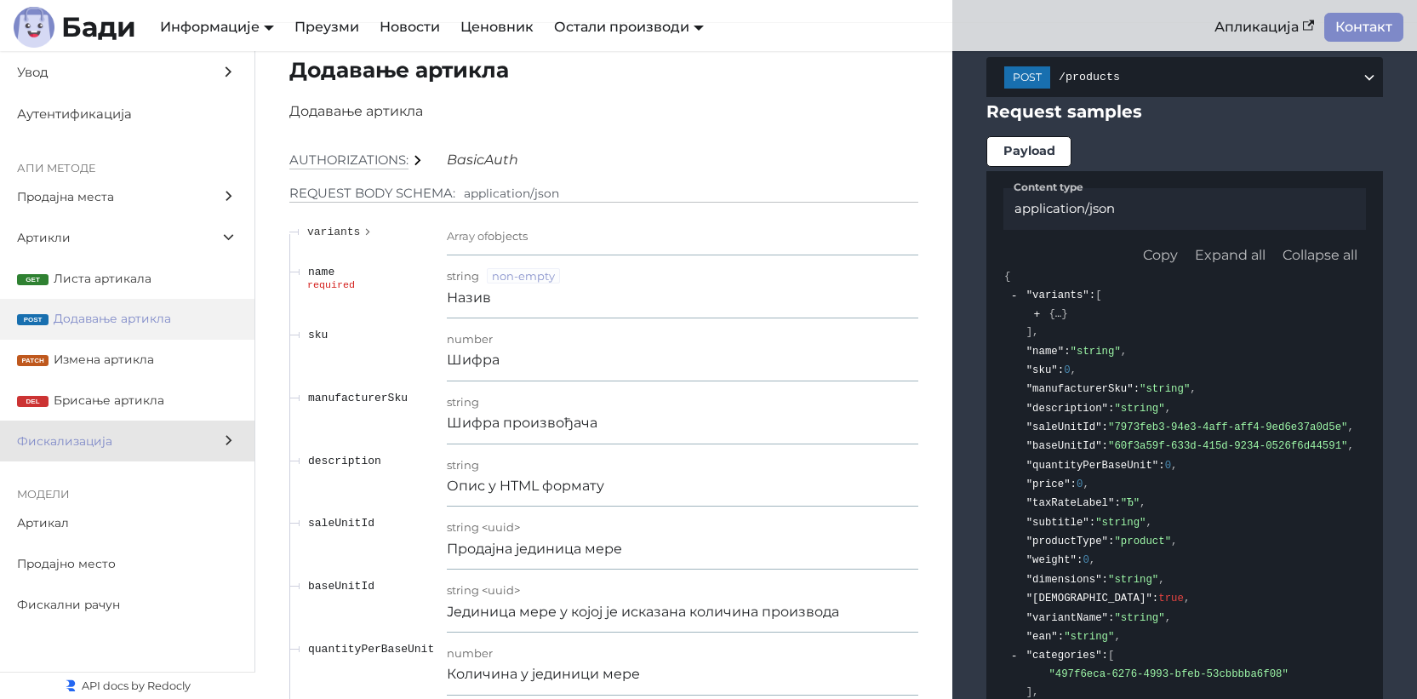
click at [132, 444] on span "Фискализација" at bounding box center [111, 442] width 188 height 20
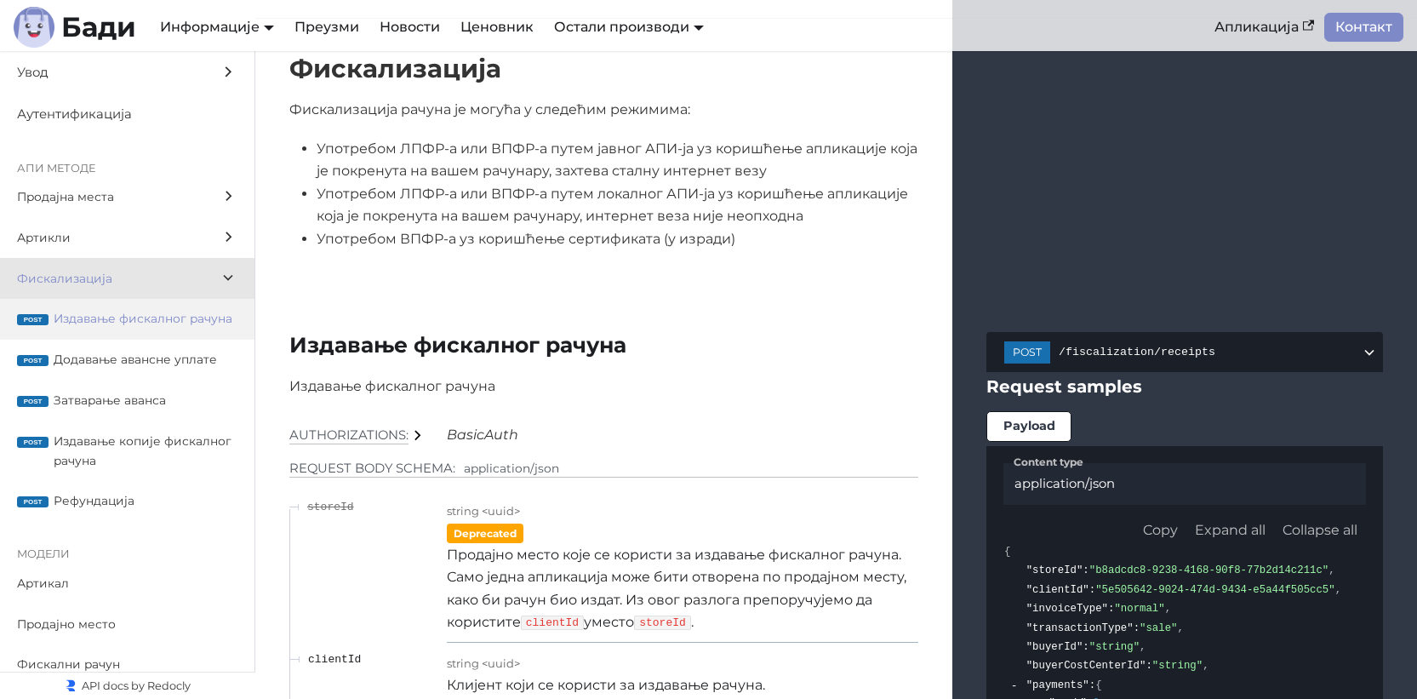
click at [129, 328] on span "Издавање фискалног рачуна" at bounding box center [146, 319] width 184 height 20
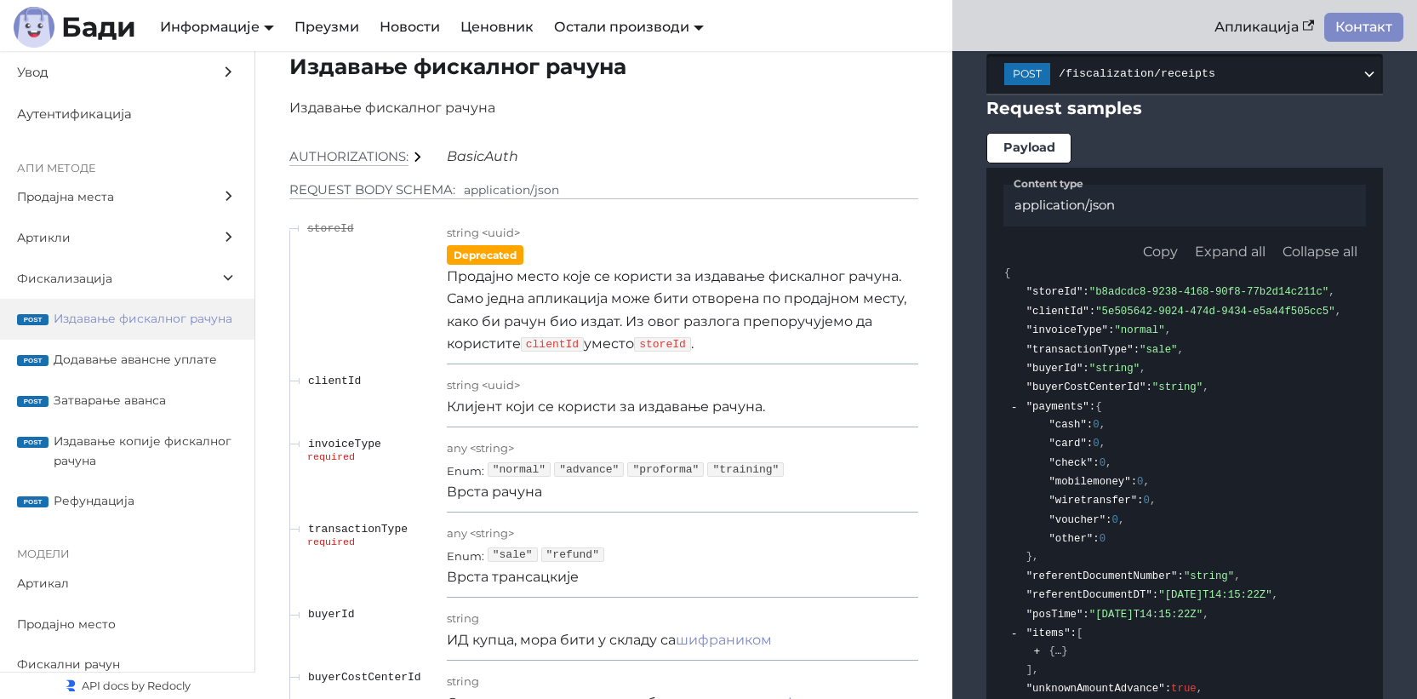
click at [1150, 80] on span "/fiscalization/receipts" at bounding box center [1210, 73] width 302 height 13
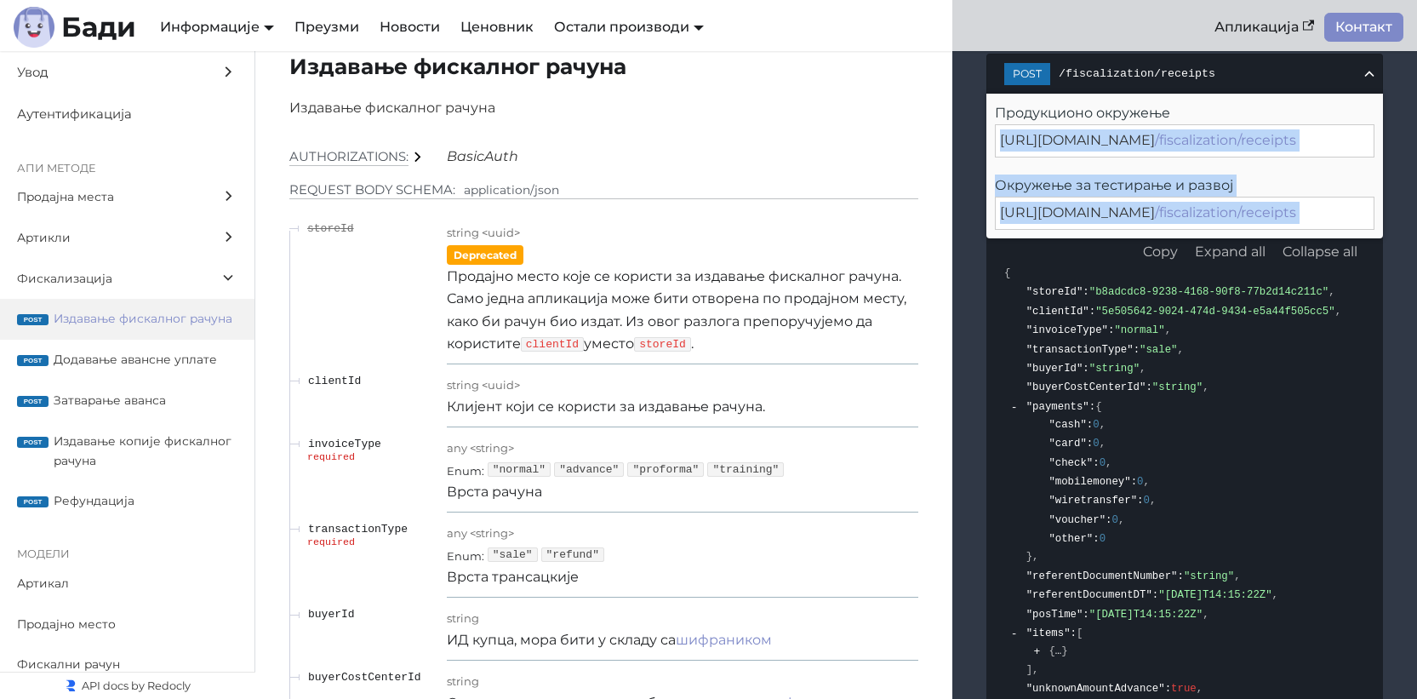
drag, startPoint x: 1221, startPoint y: 175, endPoint x: 1391, endPoint y: 179, distance: 170.3
click at [1339, 157] on div "https://api.production.badi.rs/v2 /fiscalization/receipts" at bounding box center [1185, 140] width 380 height 32
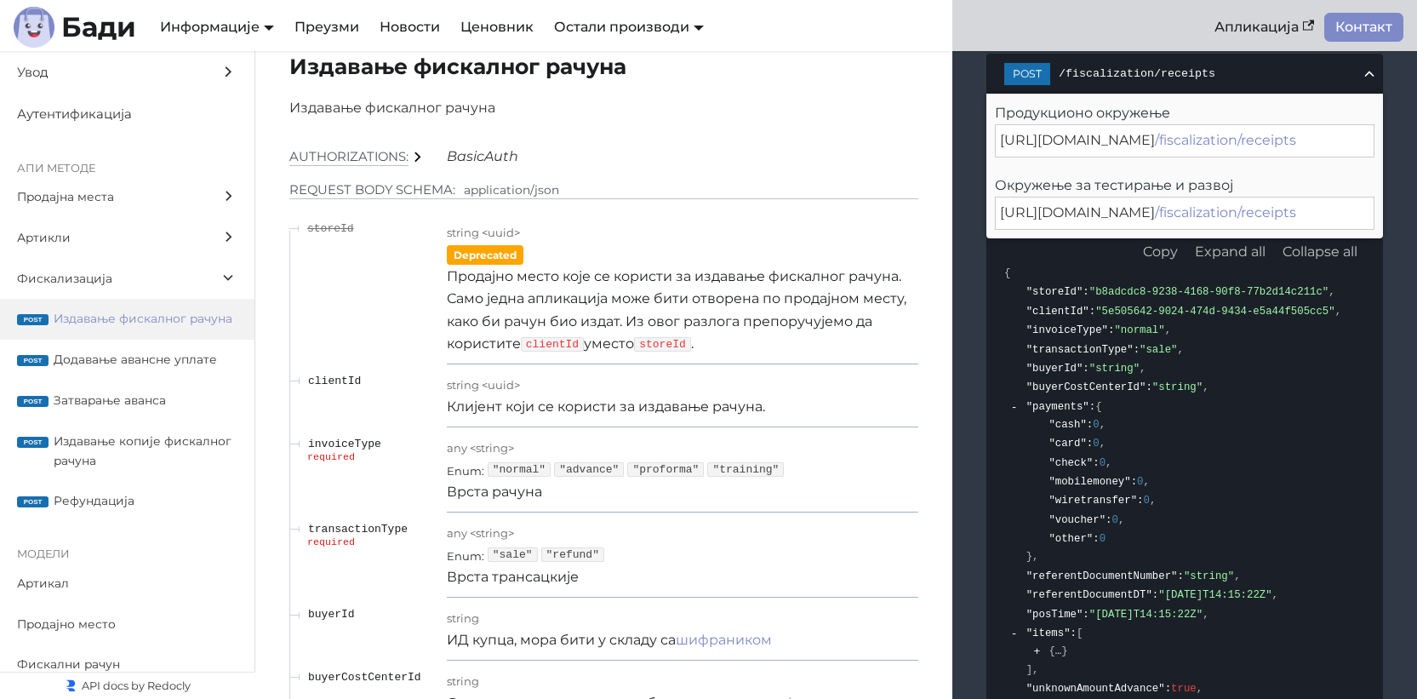
click at [1335, 157] on div "https://api.production.badi.rs/v2 /fiscalization/receipts" at bounding box center [1185, 140] width 380 height 32
click at [119, 329] on span "Издавање фискалног рачуна" at bounding box center [146, 319] width 184 height 20
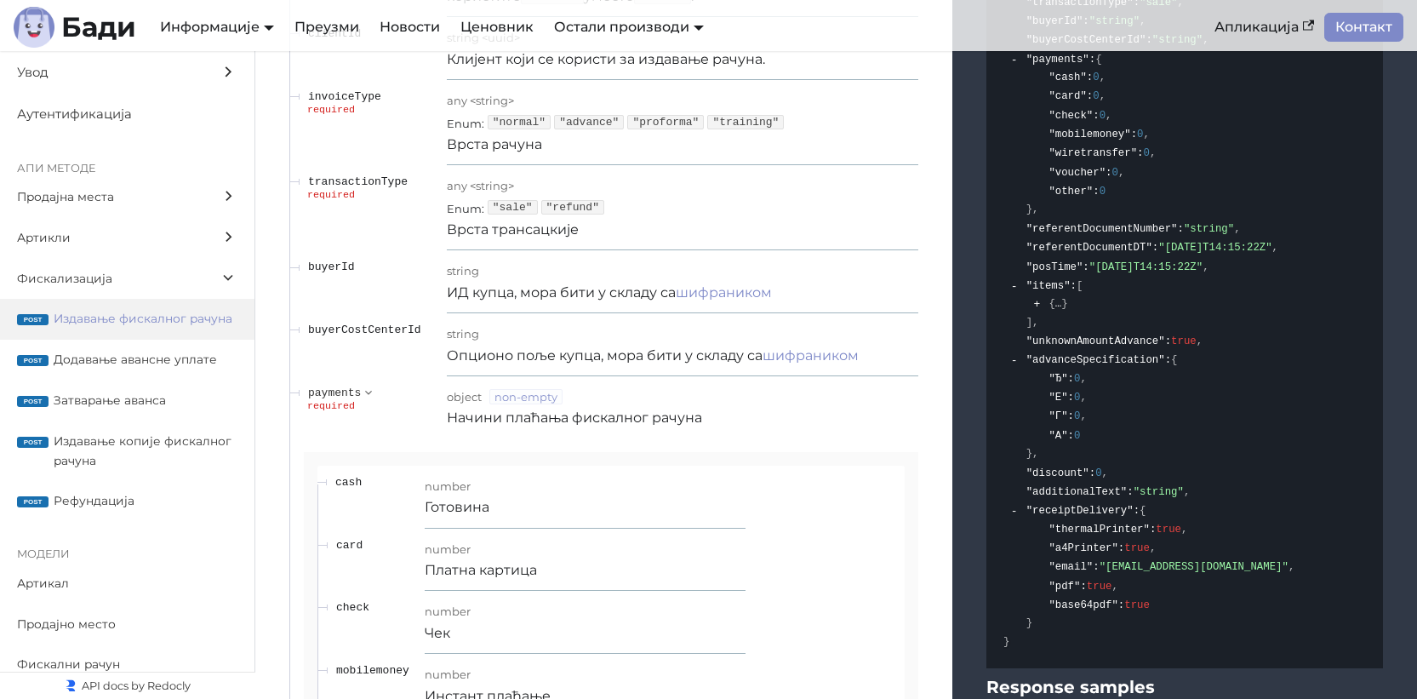
scroll to position [14963, 0]
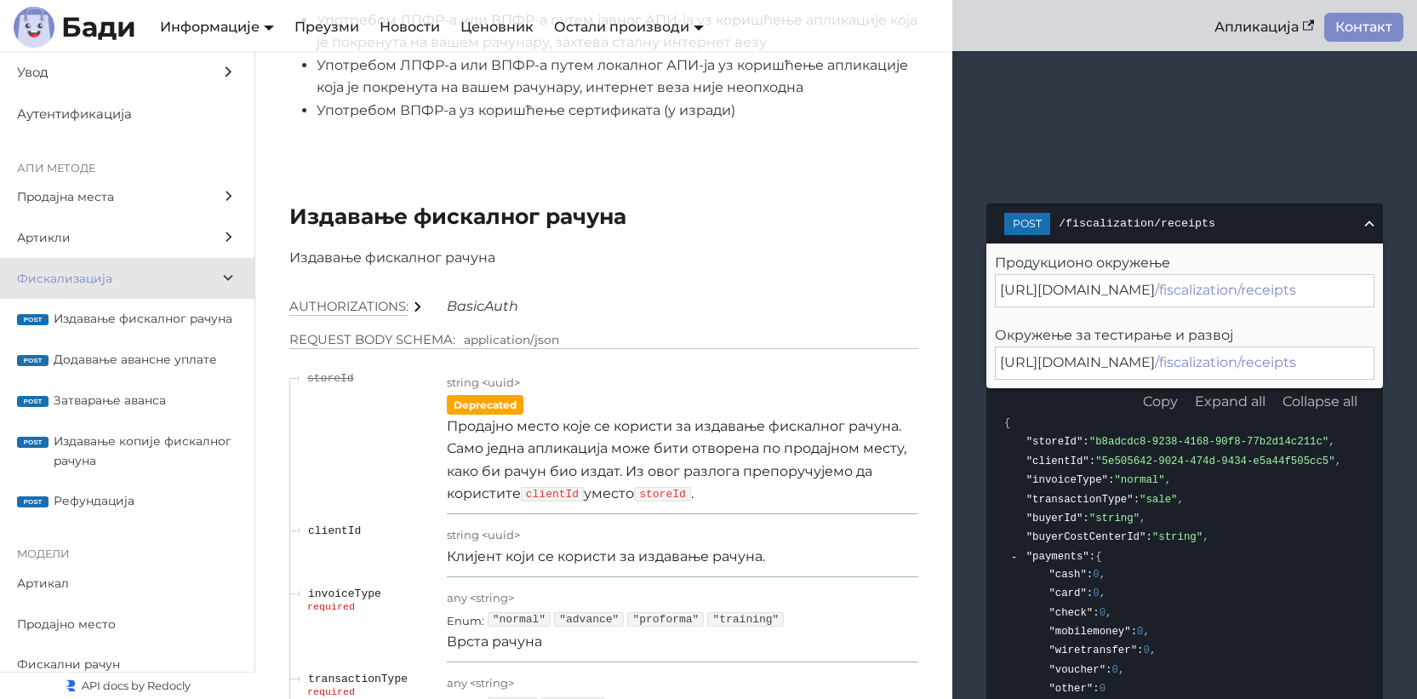
scroll to position [14461, 0]
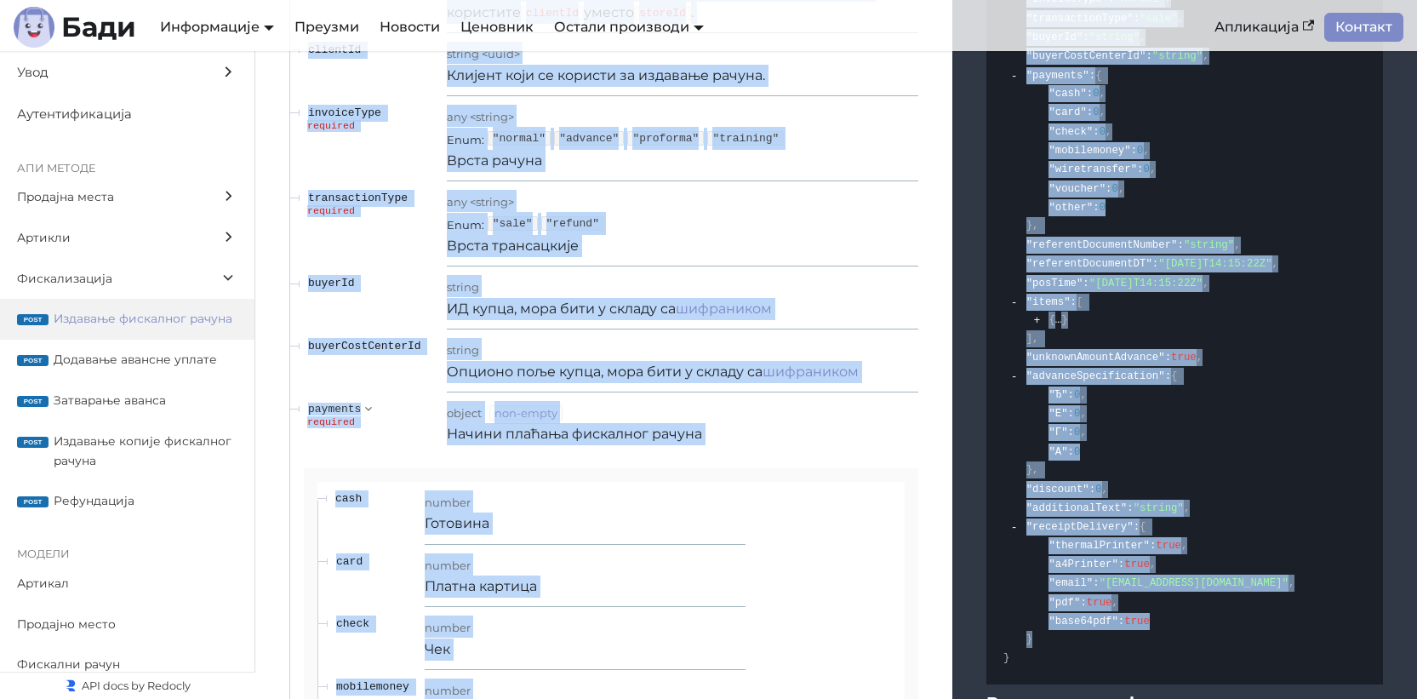
scroll to position [15123, 0]
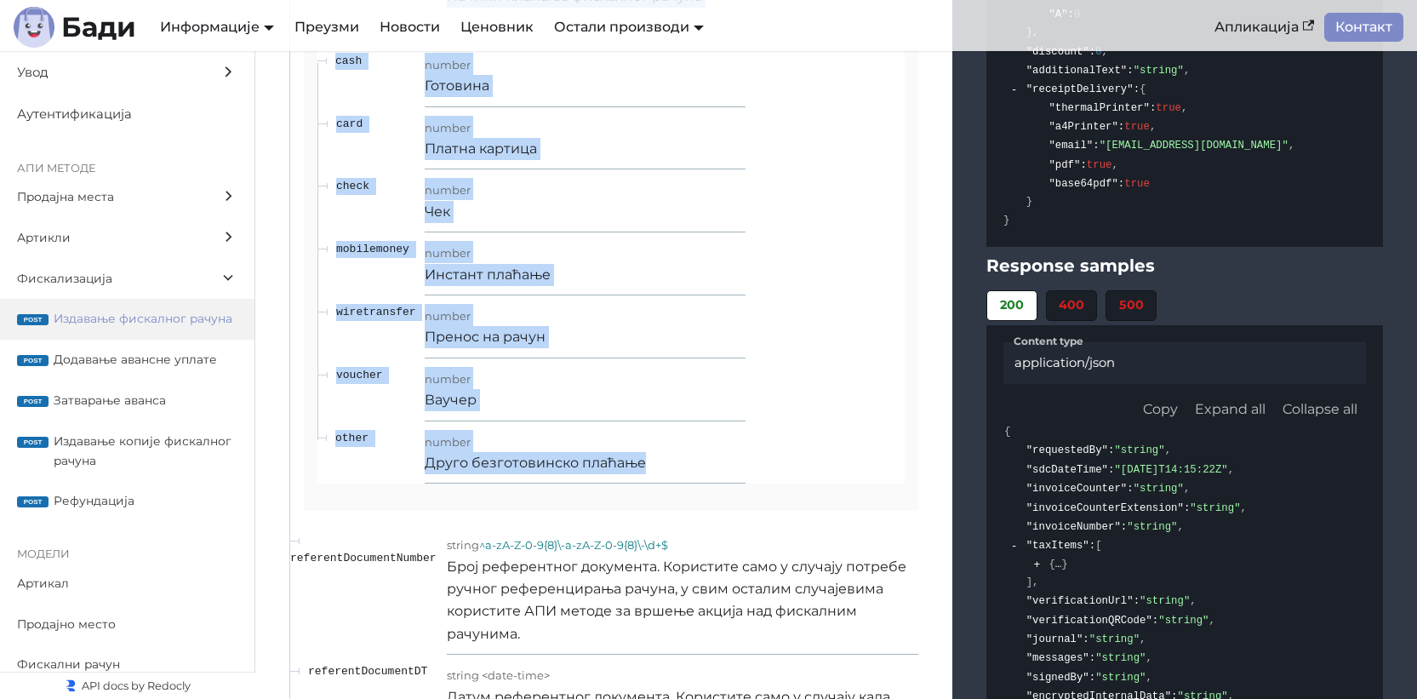
drag, startPoint x: 290, startPoint y: 214, endPoint x: 812, endPoint y: 507, distance: 598.8
click at [813, 507] on div "Издавање фискалног рачуна Издавање фискалног рачуна Authorizations: BasicAuth R…" at bounding box center [836, 596] width 1162 height 2691
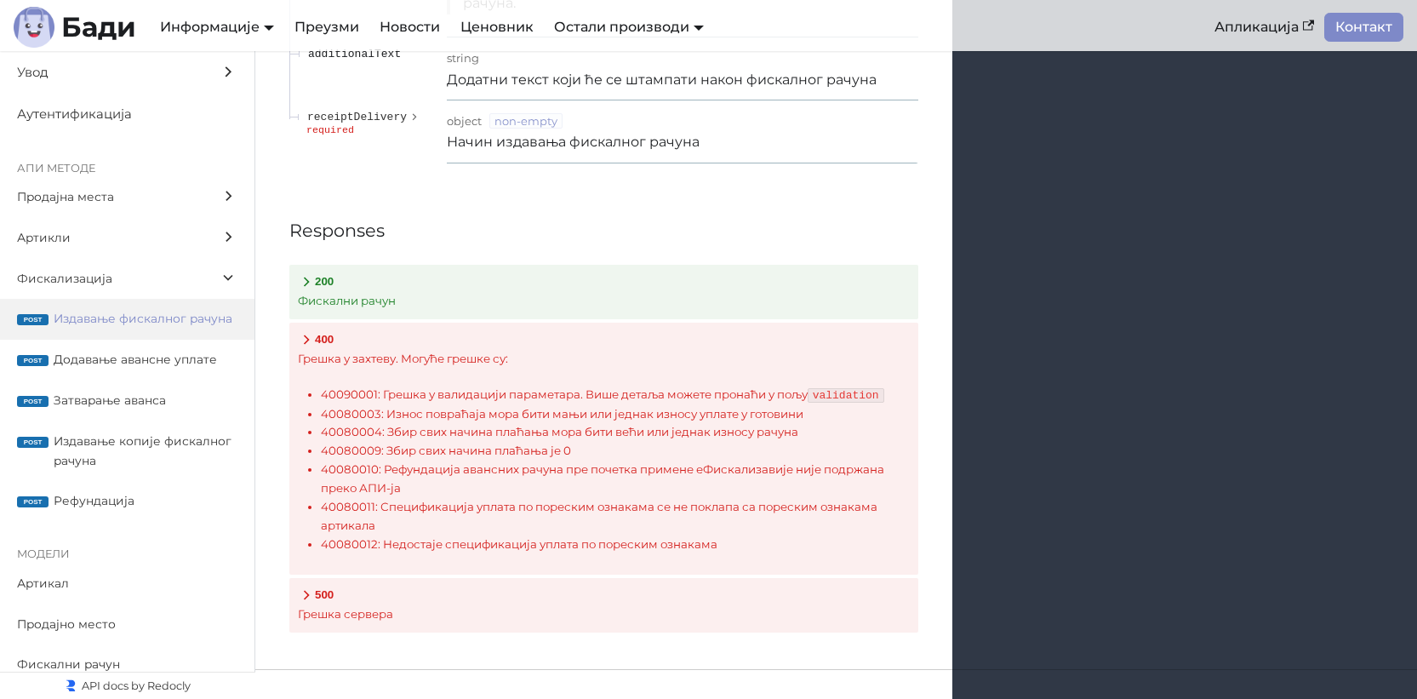
scroll to position [16670, 0]
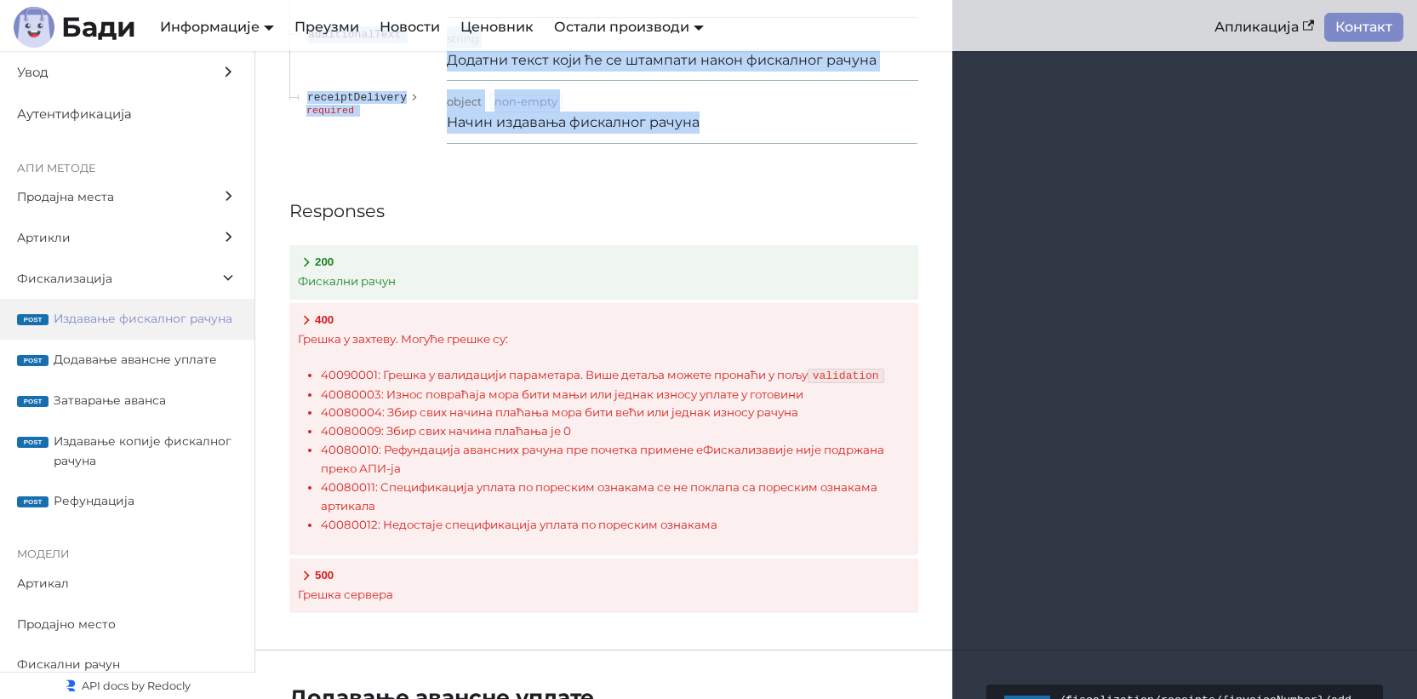
click at [781, 134] on p "Начин издавања фискалног рачуна" at bounding box center [683, 123] width 472 height 22
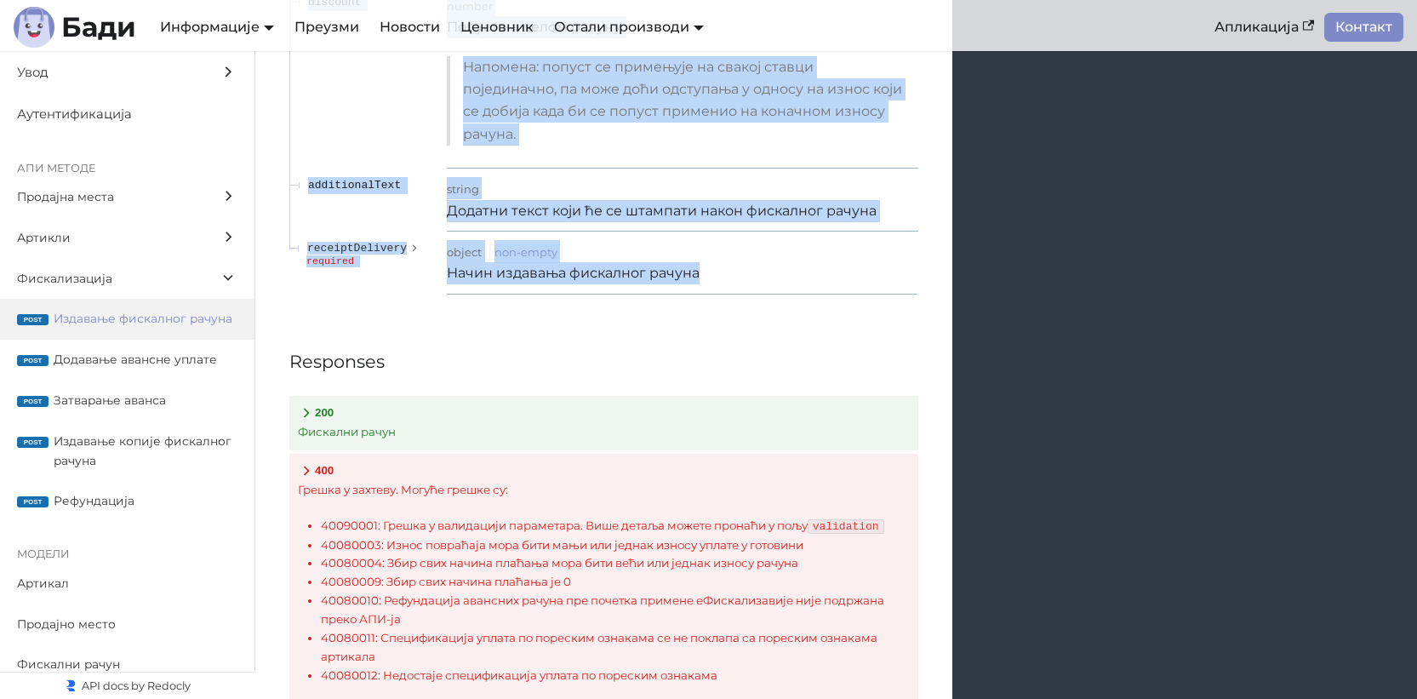
scroll to position [16470, 0]
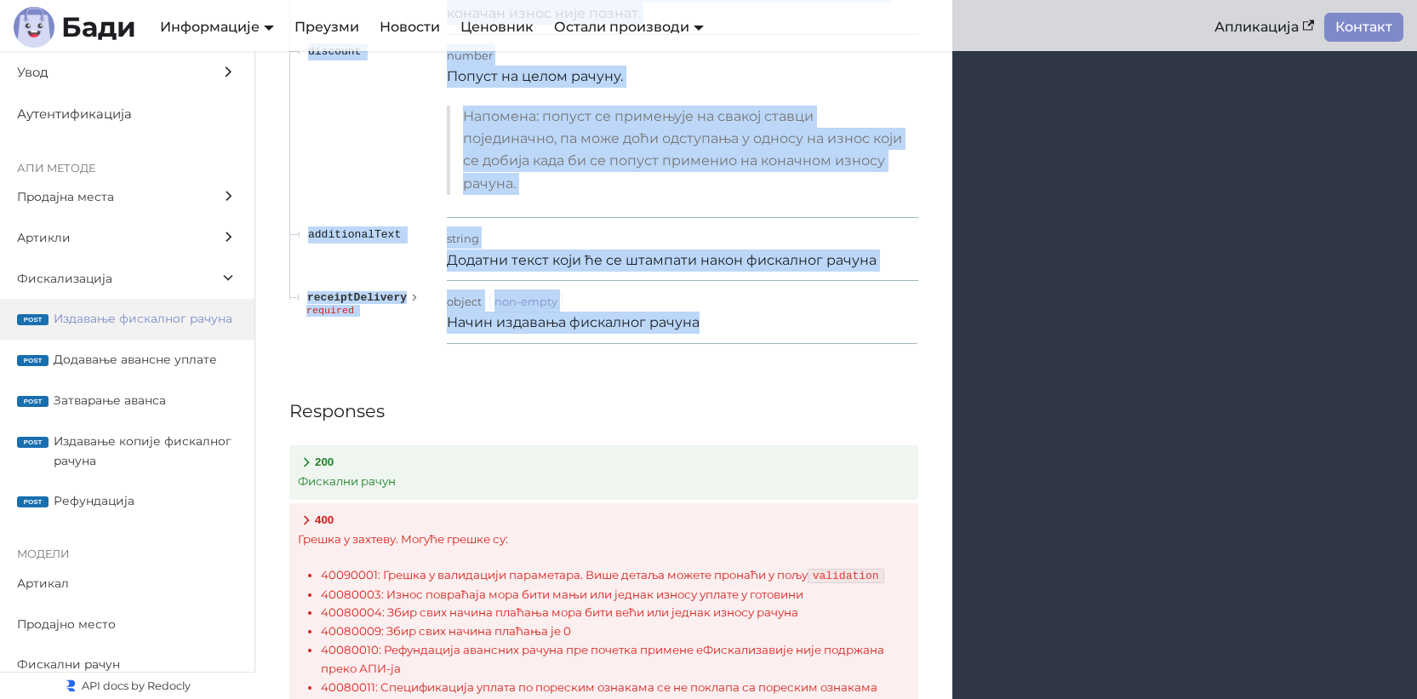
click at [414, 306] on icon "expand receiptDelivery" at bounding box center [415, 297] width 12 height 15
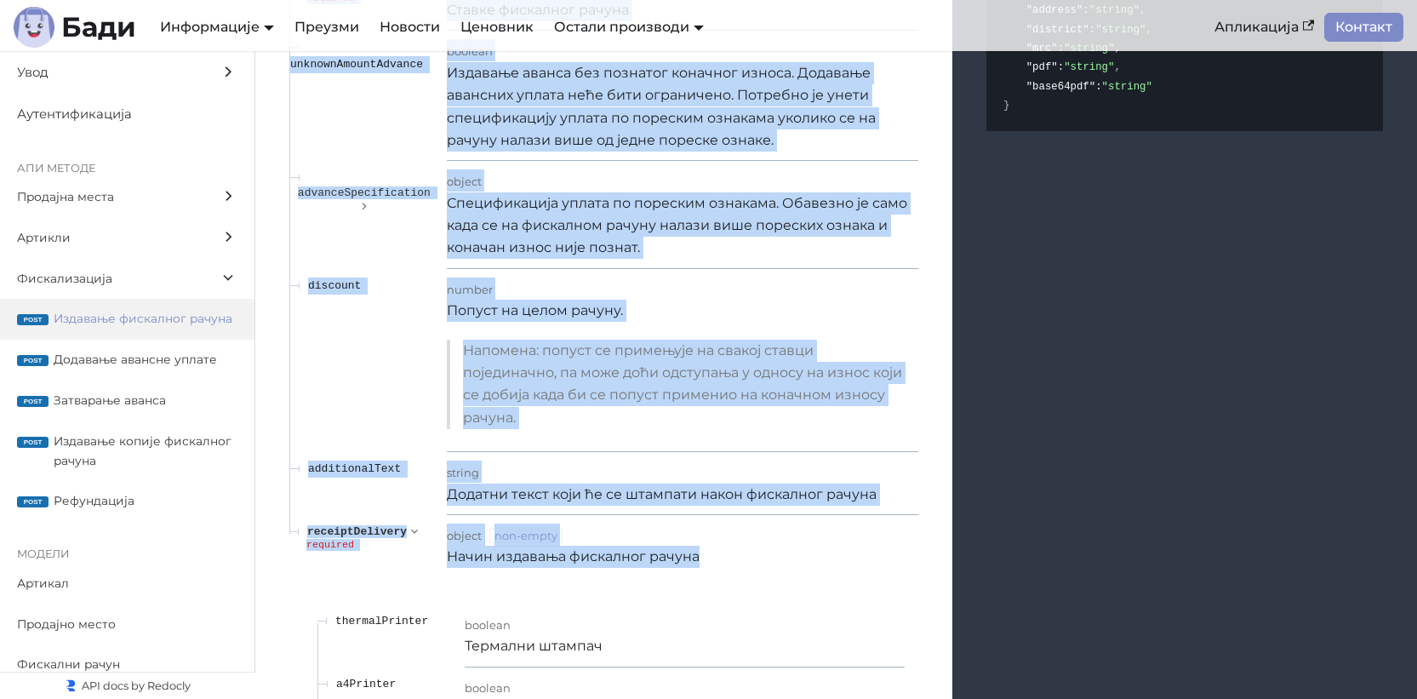
scroll to position [16223, 0]
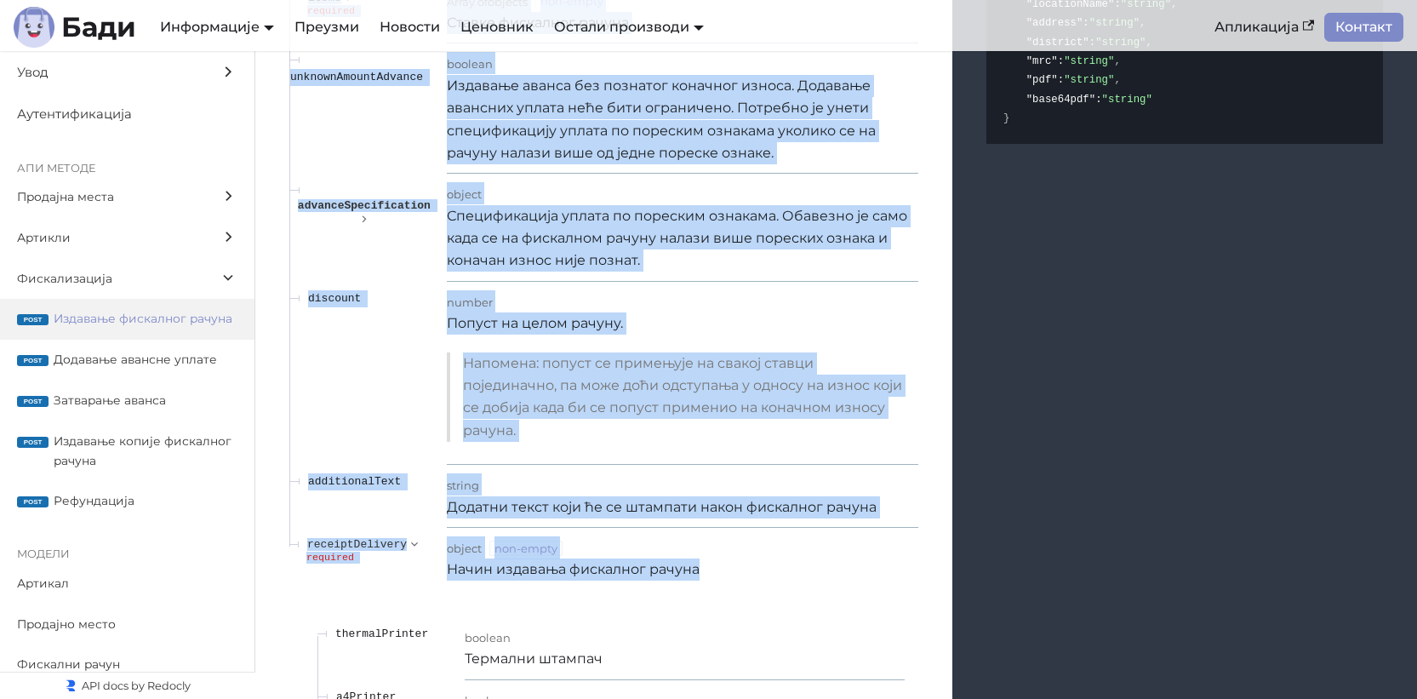
click at [362, 226] on icon "expand advanceSpecification" at bounding box center [364, 218] width 12 height 15
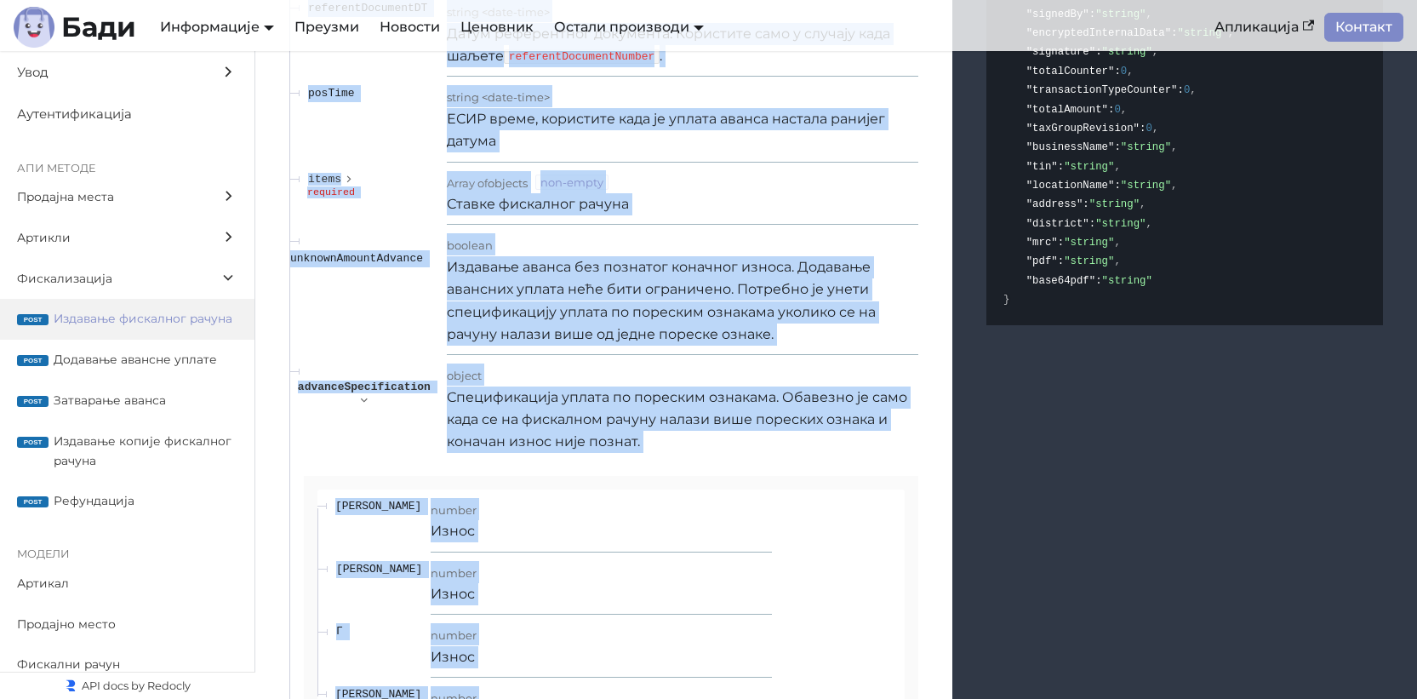
scroll to position [16041, 0]
click at [350, 183] on polygon "expand items" at bounding box center [349, 179] width 4 height 7
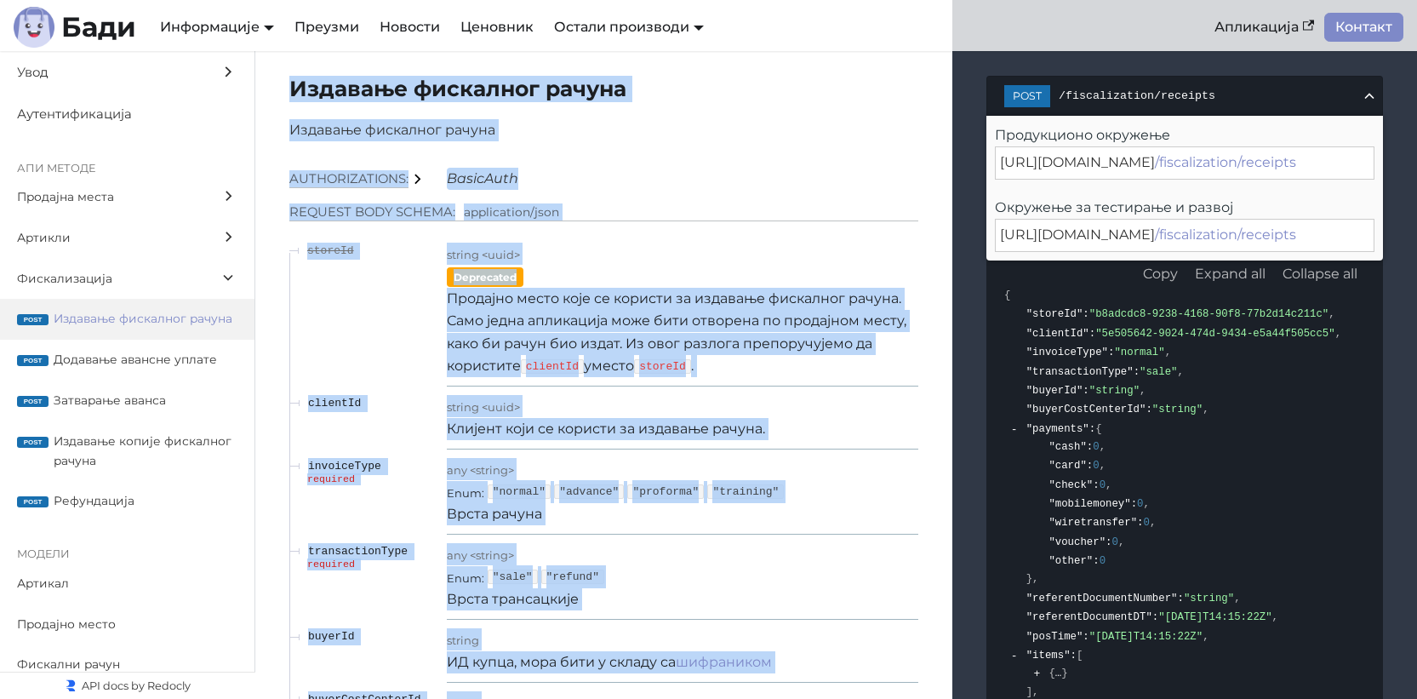
scroll to position [14515, 0]
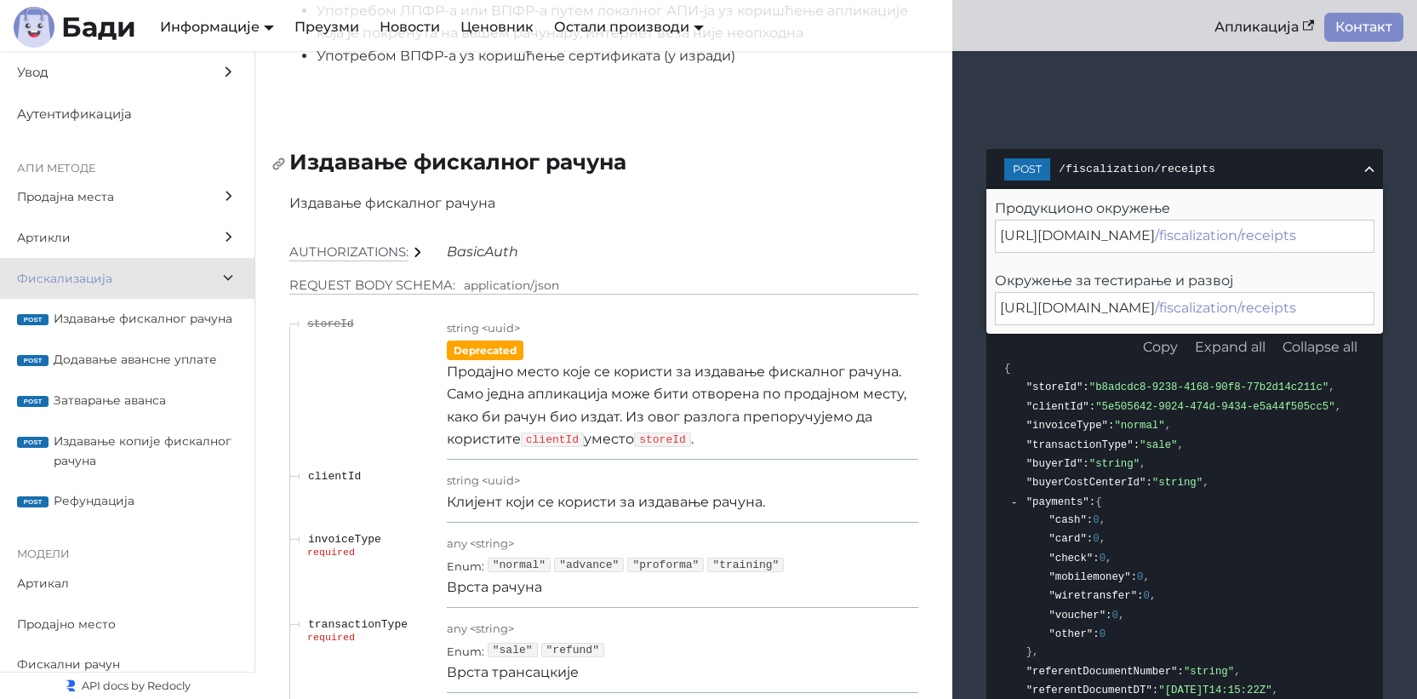
click at [586, 175] on h2 "Издавање фискалног рачуна" at bounding box center [603, 162] width 629 height 26
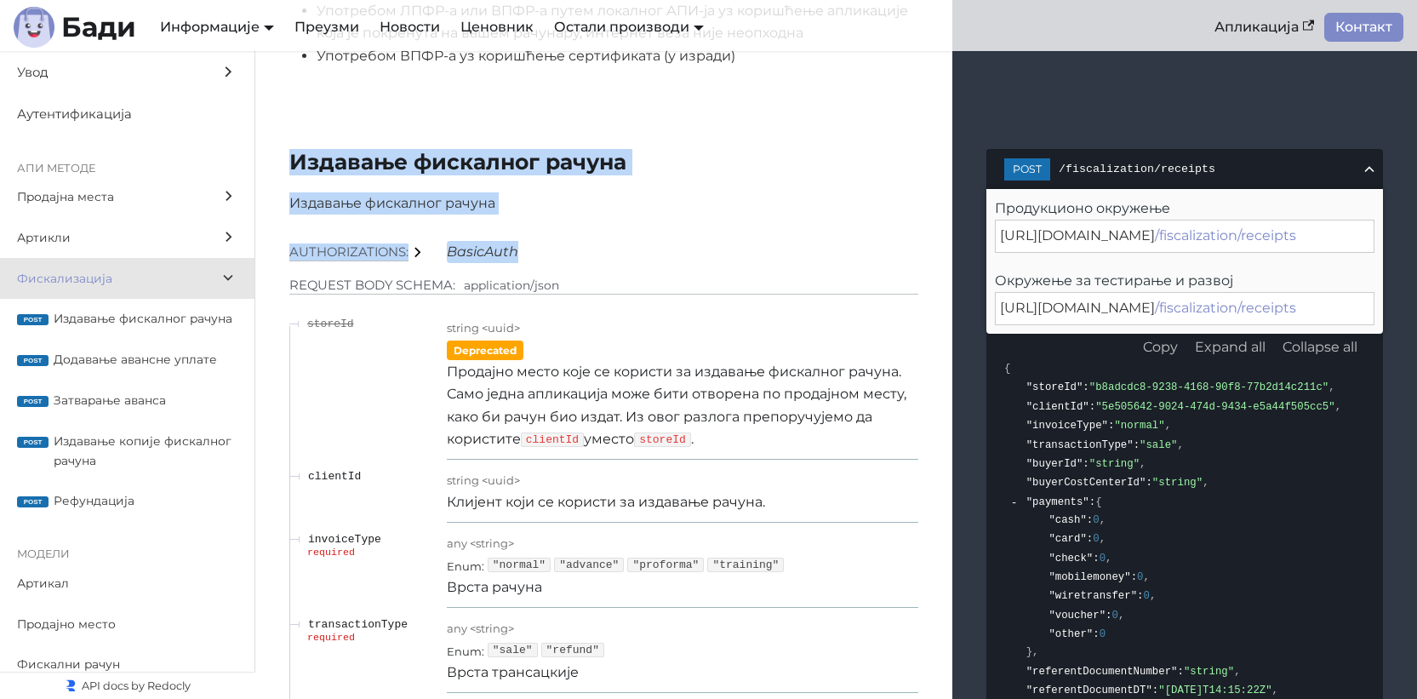
drag, startPoint x: 285, startPoint y: 163, endPoint x: 747, endPoint y: 300, distance: 482.1
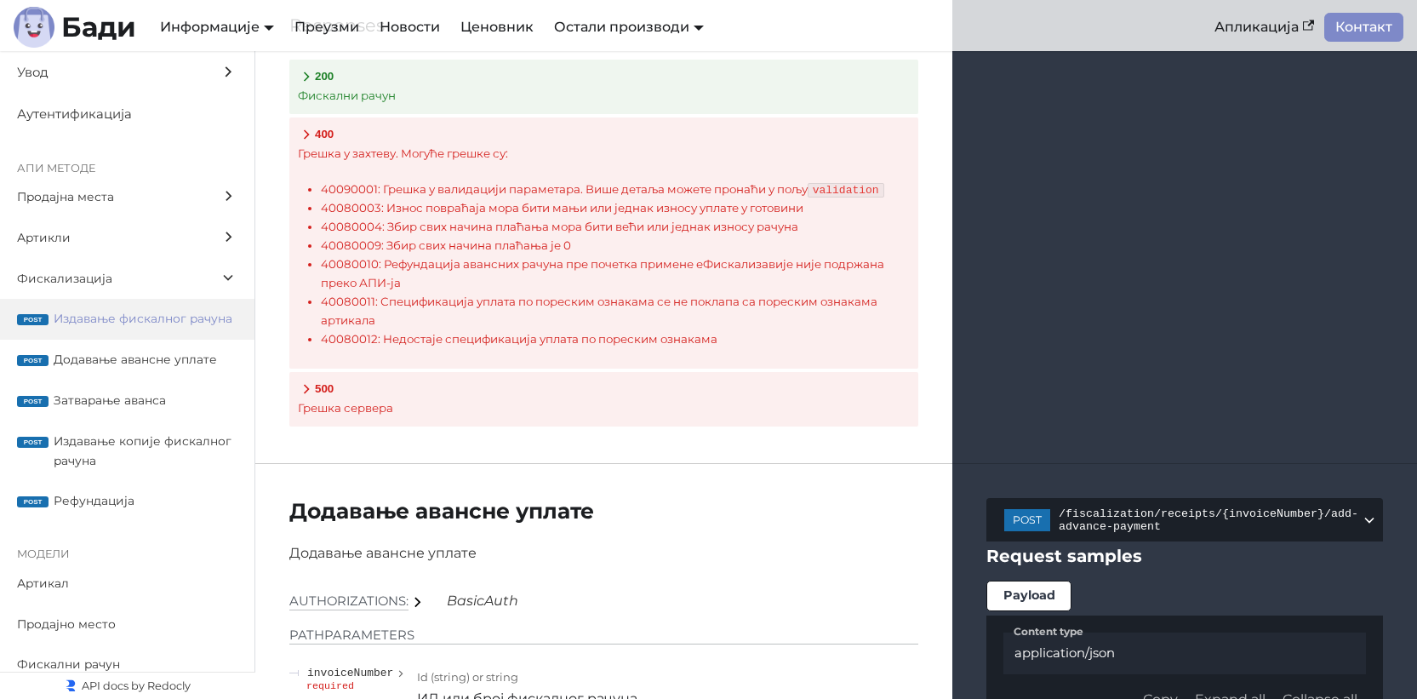
scroll to position [18041, 0]
click at [676, 416] on p "Грешка сервера" at bounding box center [604, 407] width 612 height 19
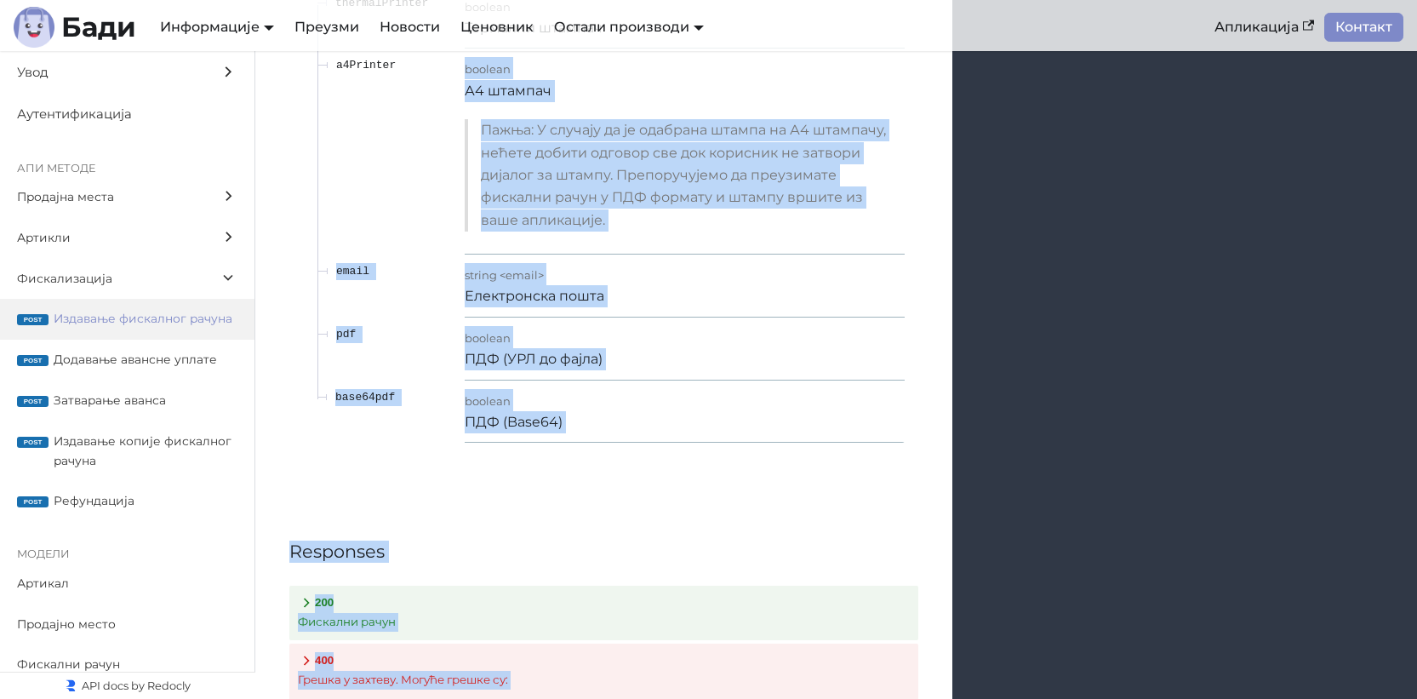
scroll to position [17509, 0]
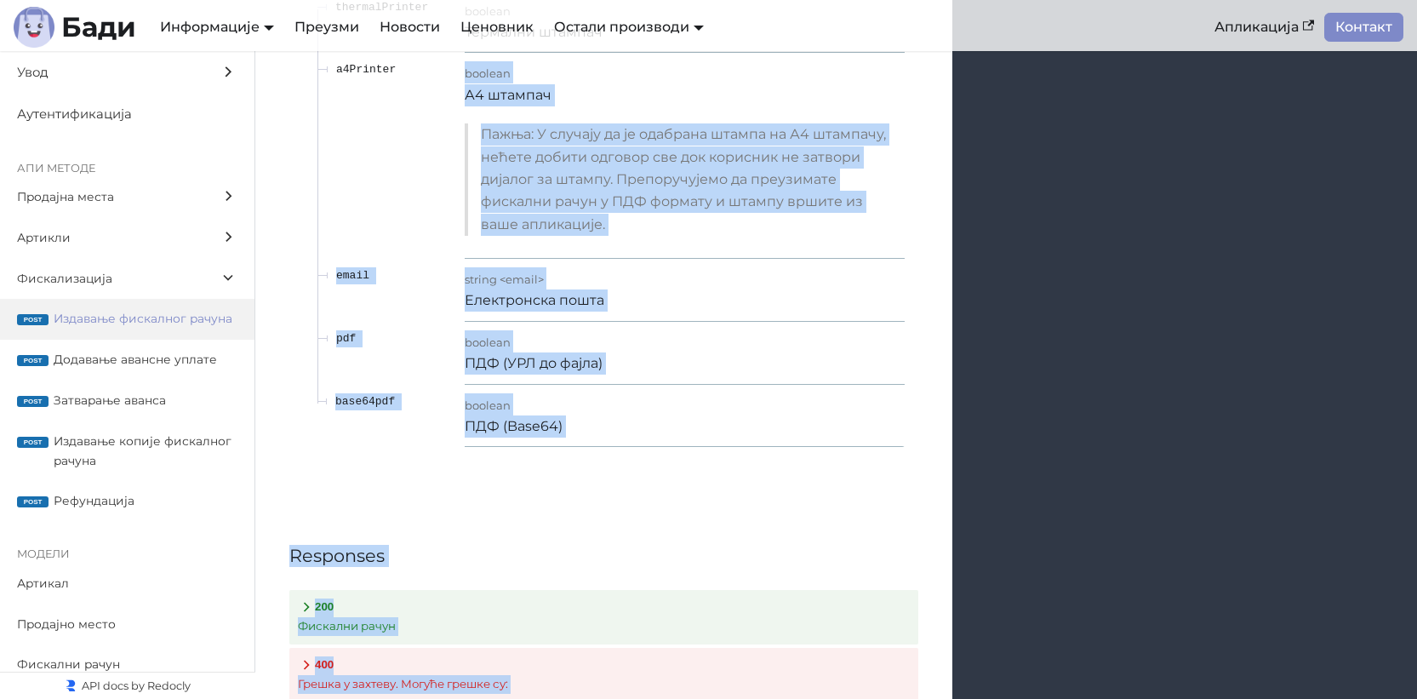
drag, startPoint x: 729, startPoint y: 447, endPoint x: 392, endPoint y: 226, distance: 402.8
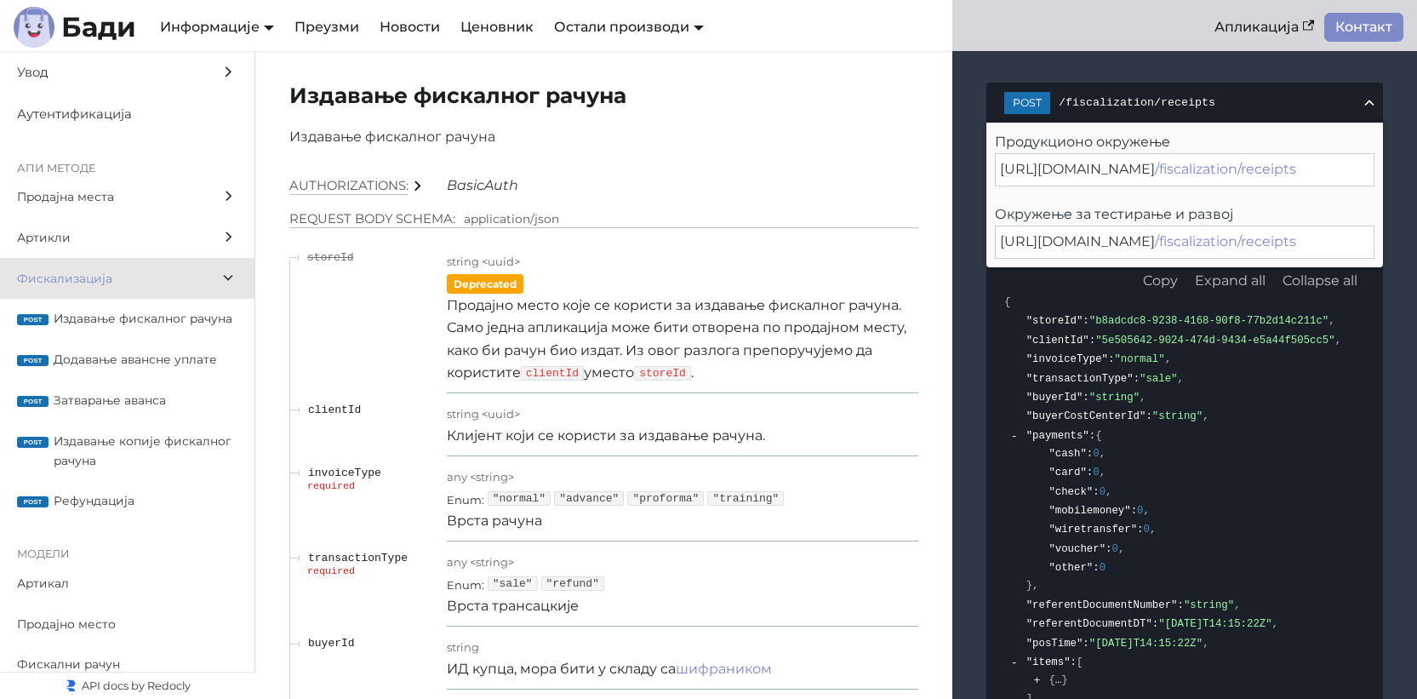
scroll to position [14553, 0]
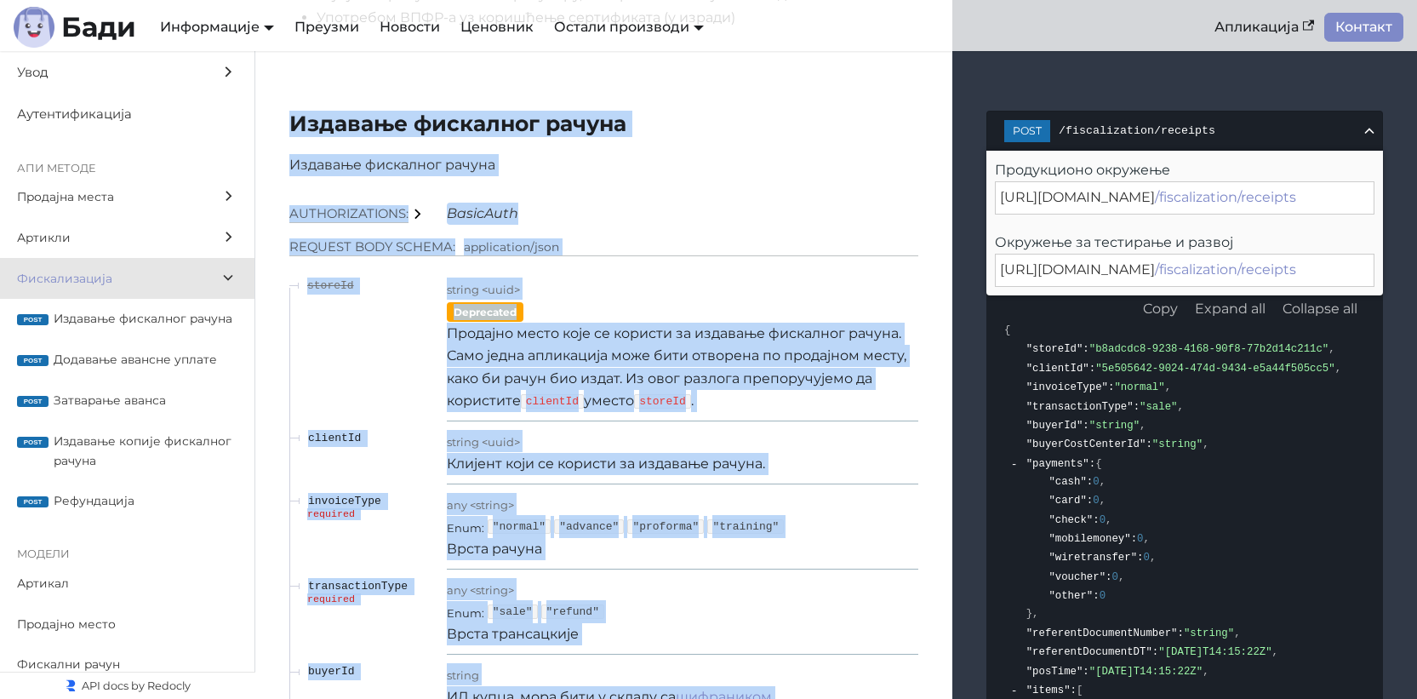
click at [1164, 320] on div "Copy" at bounding box center [1160, 309] width 35 height 22
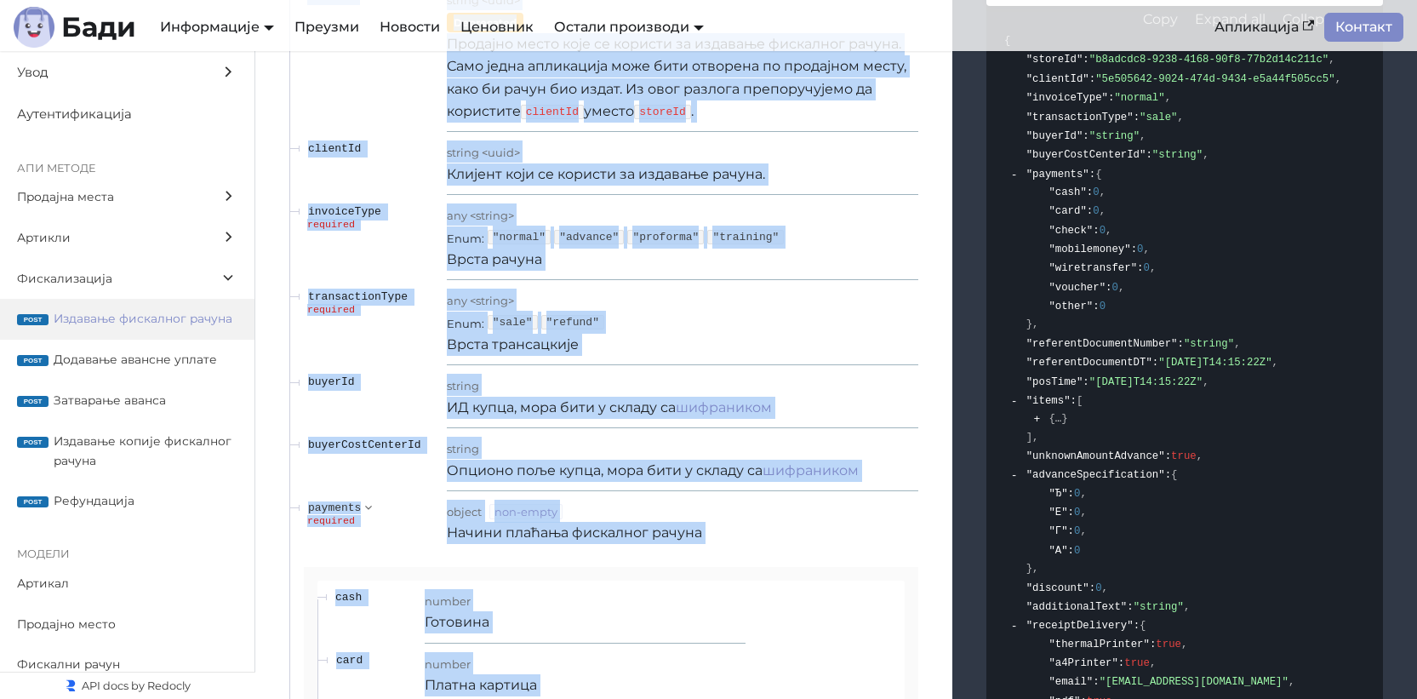
scroll to position [14811, 0]
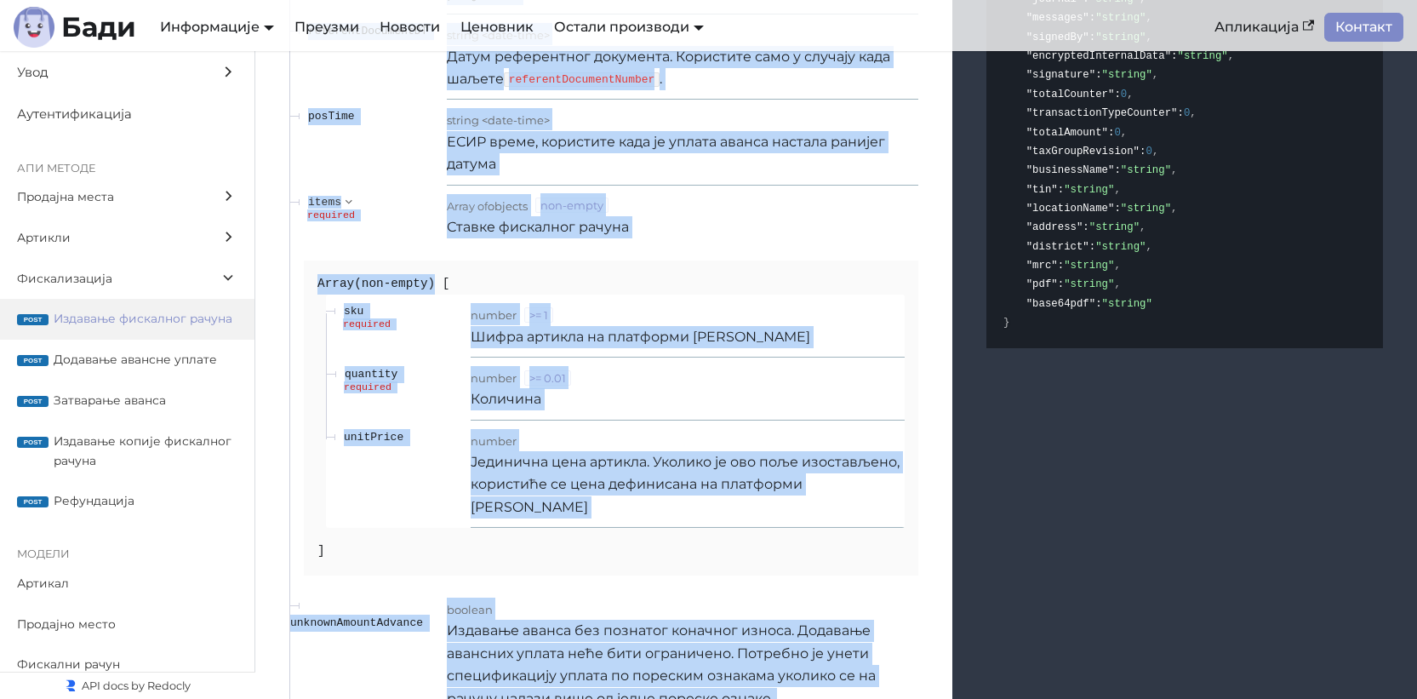
scroll to position [16021, 0]
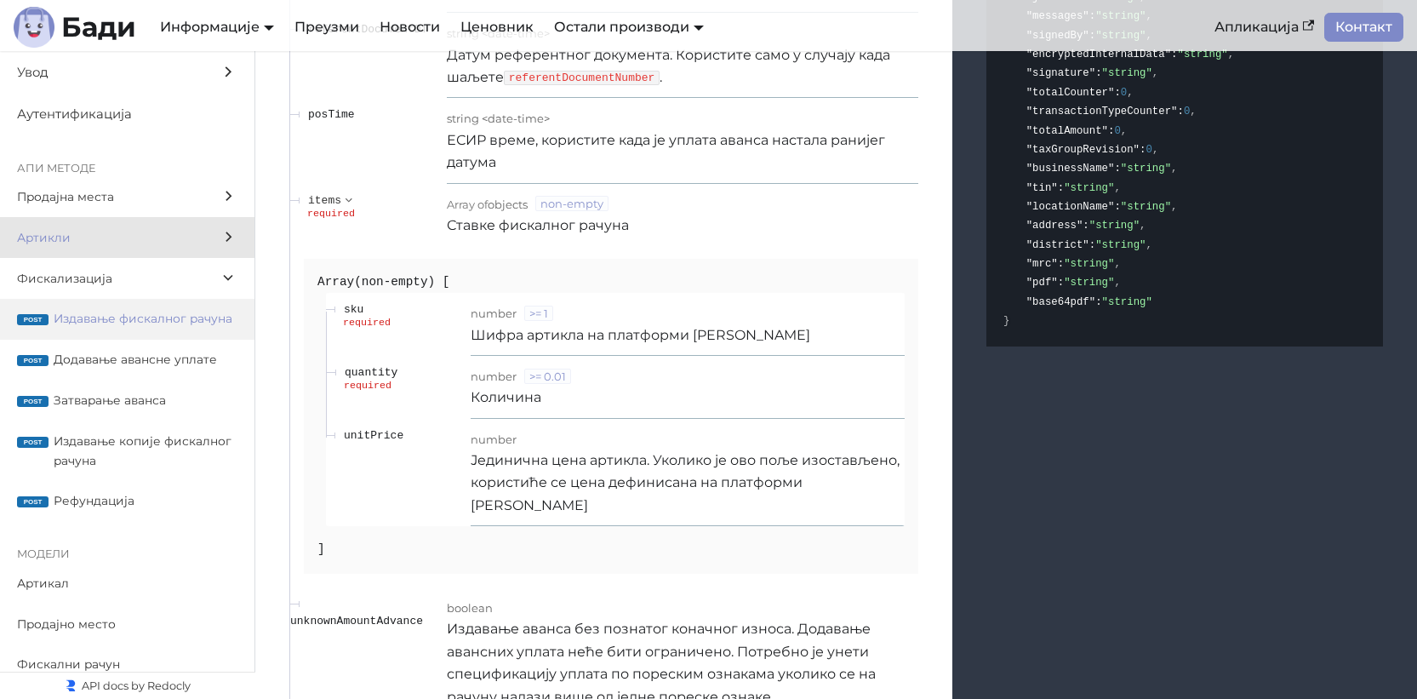
click at [140, 238] on span "Артикли" at bounding box center [111, 238] width 188 height 20
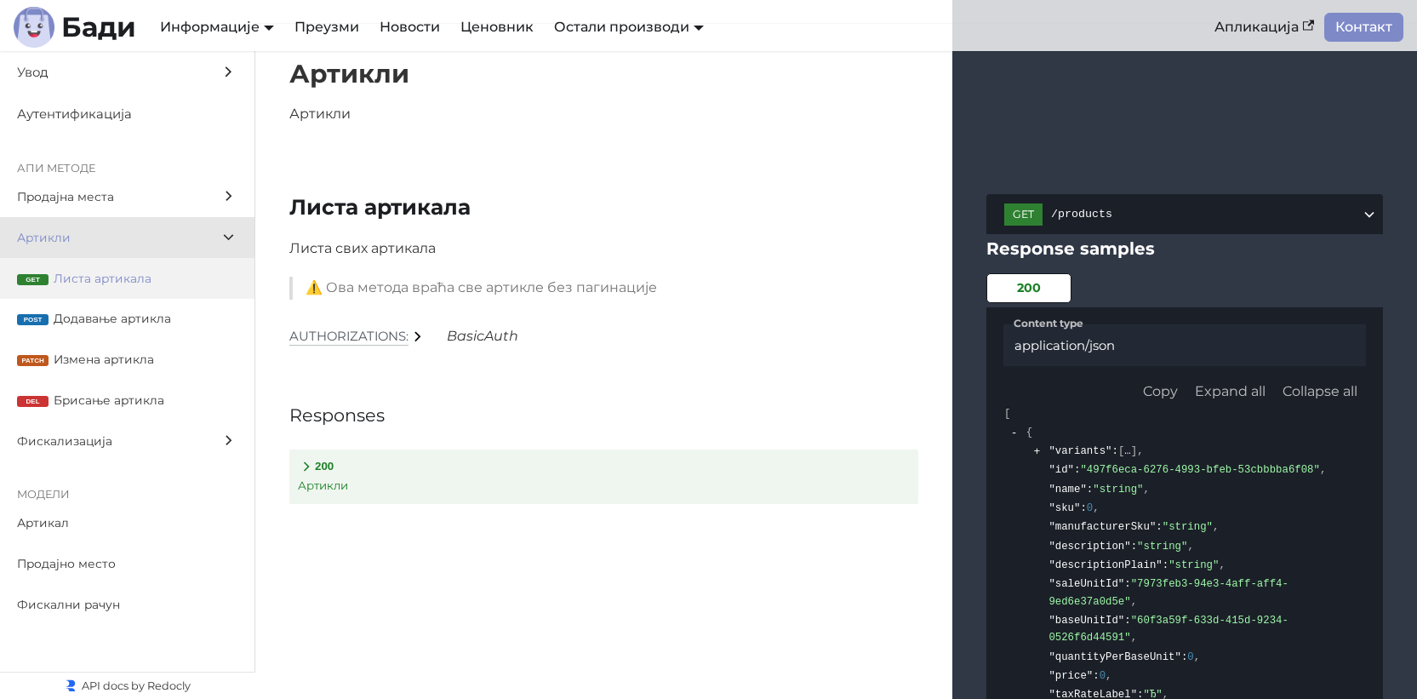
click at [148, 296] on label "get Листа артикала" at bounding box center [127, 278] width 255 height 41
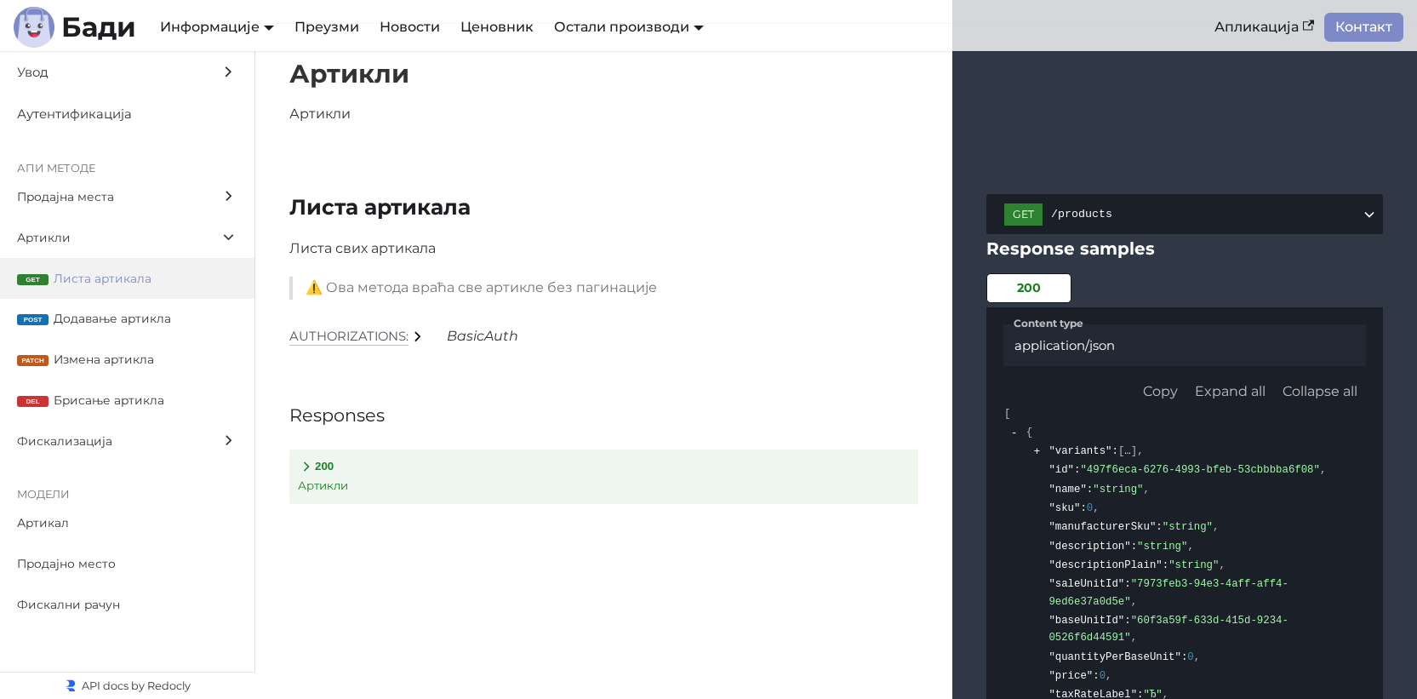
scroll to position [7400, 0]
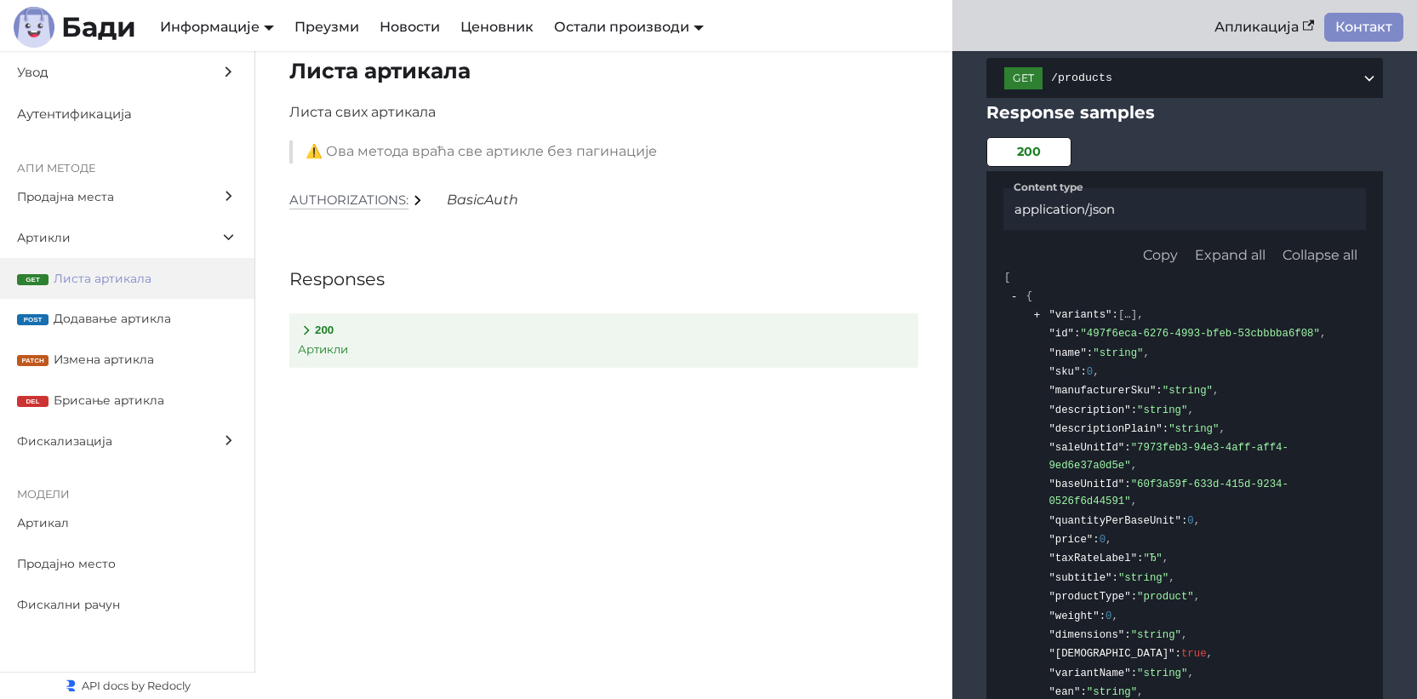
click at [268, 369] on div "Листа артикала Листа свих артикала ⚠️ Ова метода враћа све артикле без пагинаци…" at bounding box center [603, 458] width 697 height 801
click at [307, 359] on p "Артикли" at bounding box center [604, 349] width 612 height 19
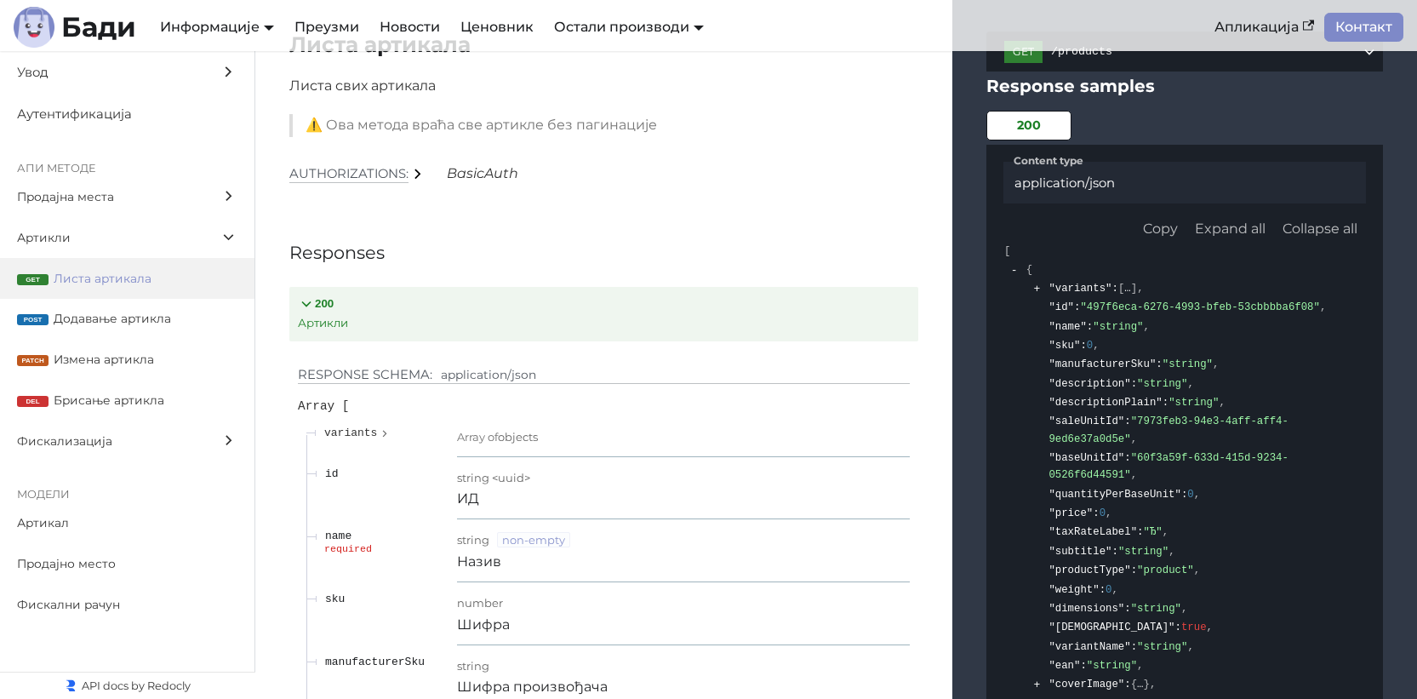
scroll to position [7427, 0]
click at [141, 443] on span "Фискализација" at bounding box center [111, 442] width 188 height 20
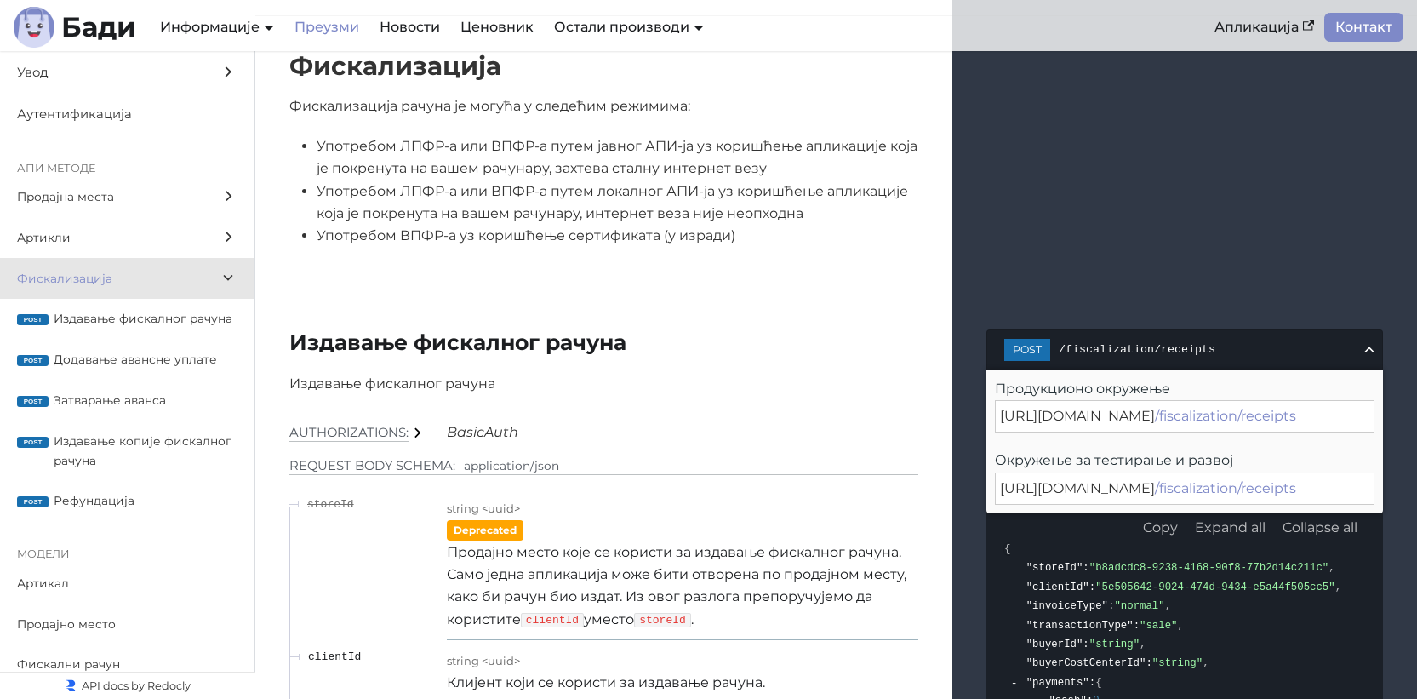
scroll to position [15518, 0]
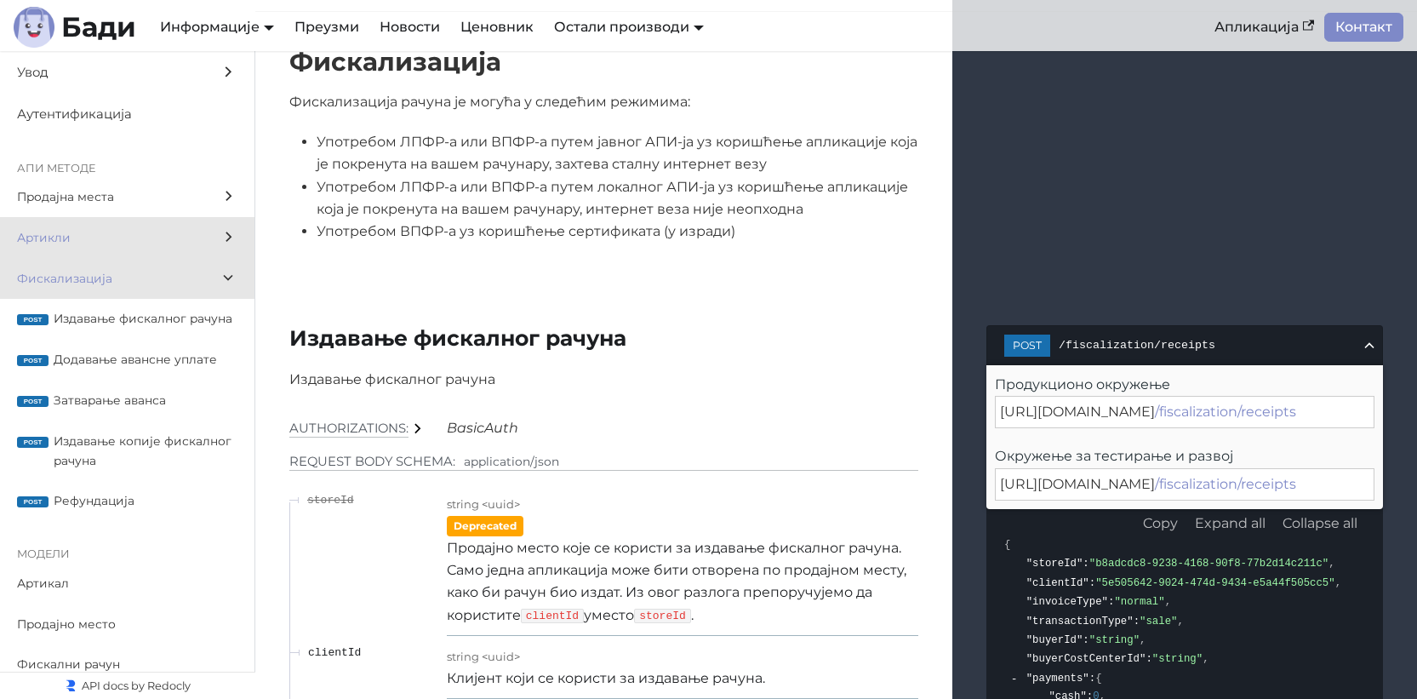
click at [103, 233] on span "Артикли" at bounding box center [111, 238] width 188 height 20
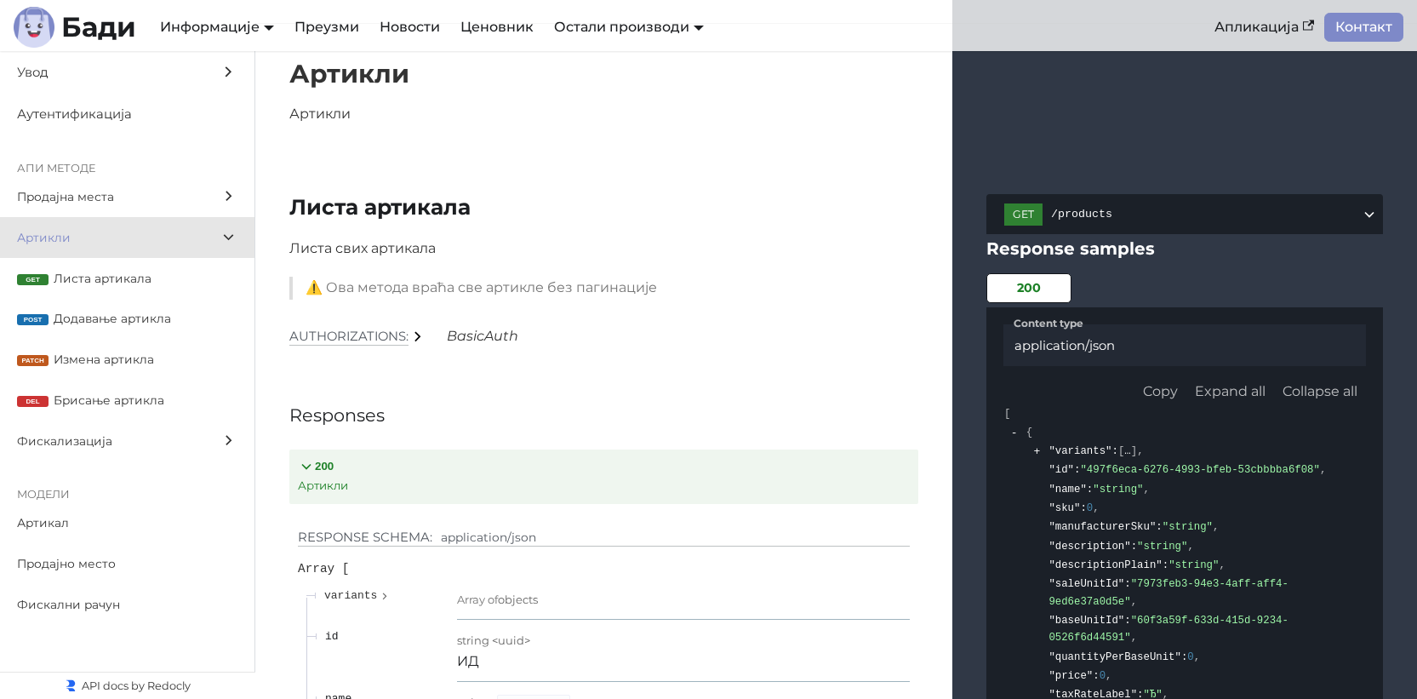
scroll to position [7303, 0]
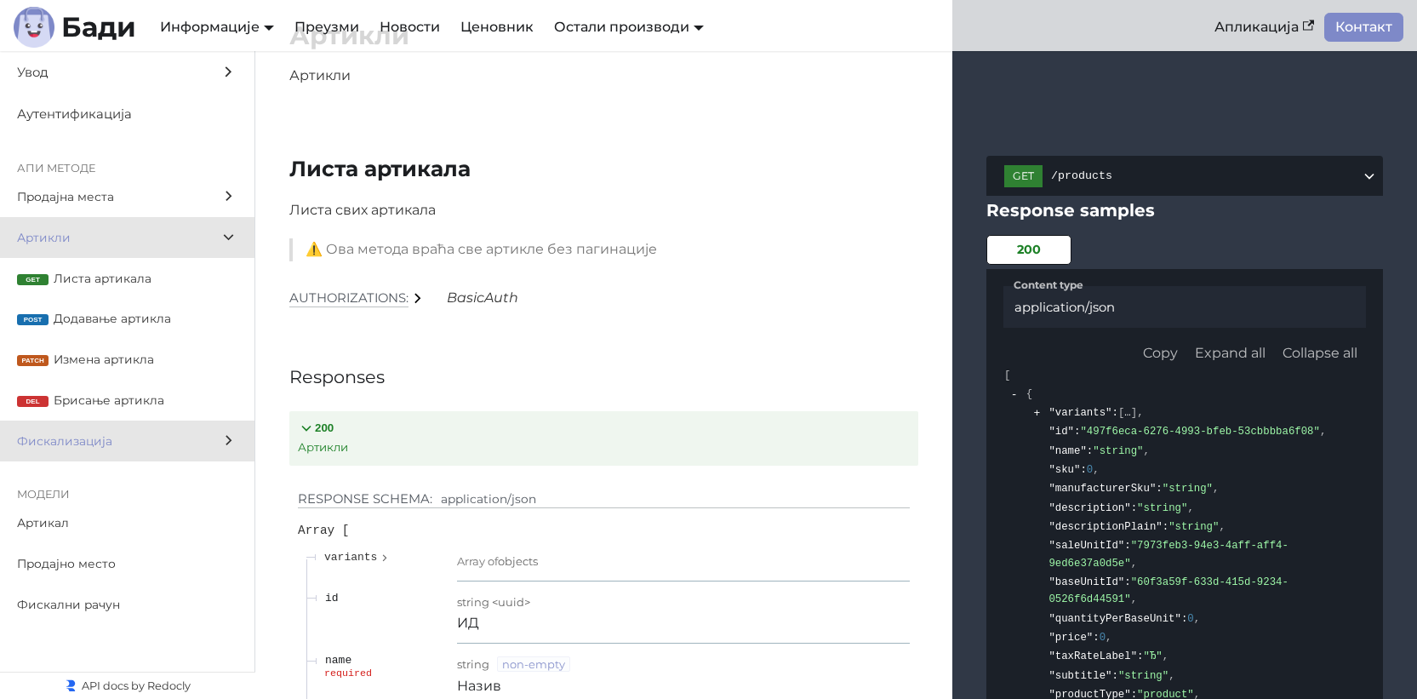
click at [117, 447] on span "Фискализација" at bounding box center [111, 442] width 188 height 20
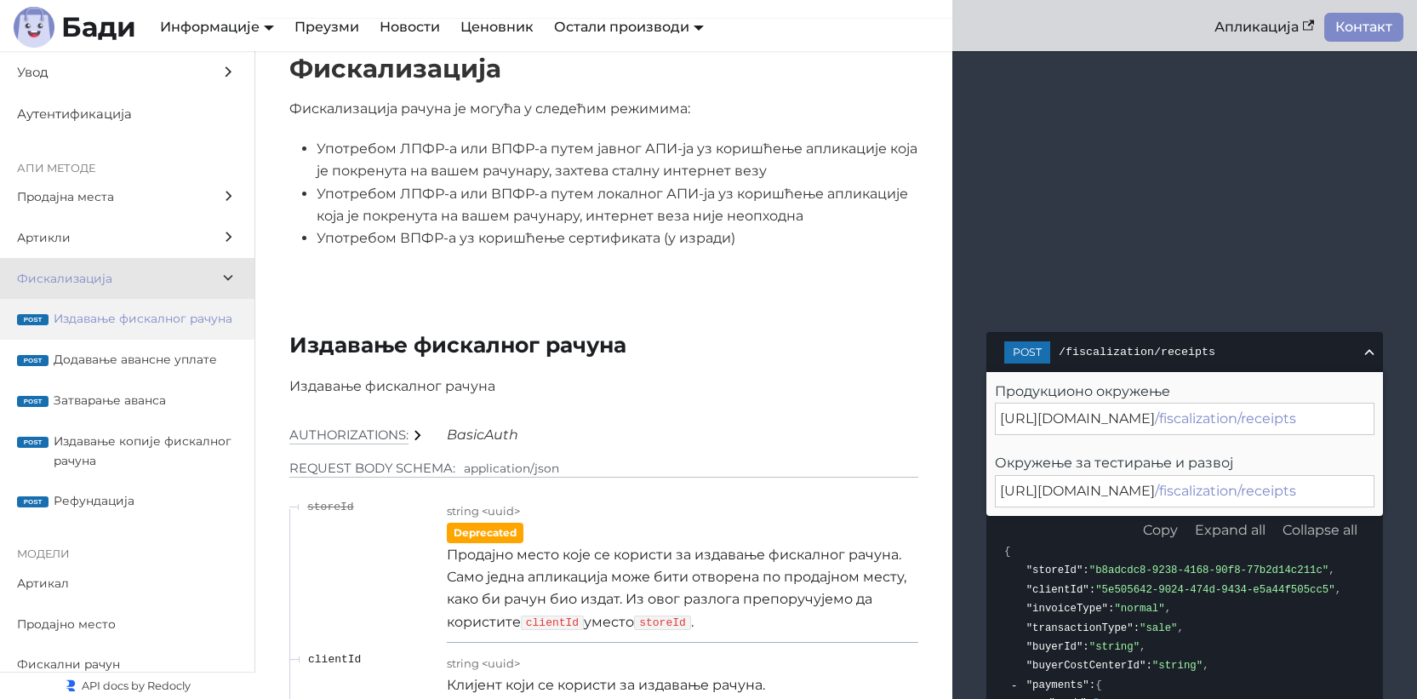
click at [128, 329] on span "Издавање фискалног рачуна" at bounding box center [146, 319] width 184 height 20
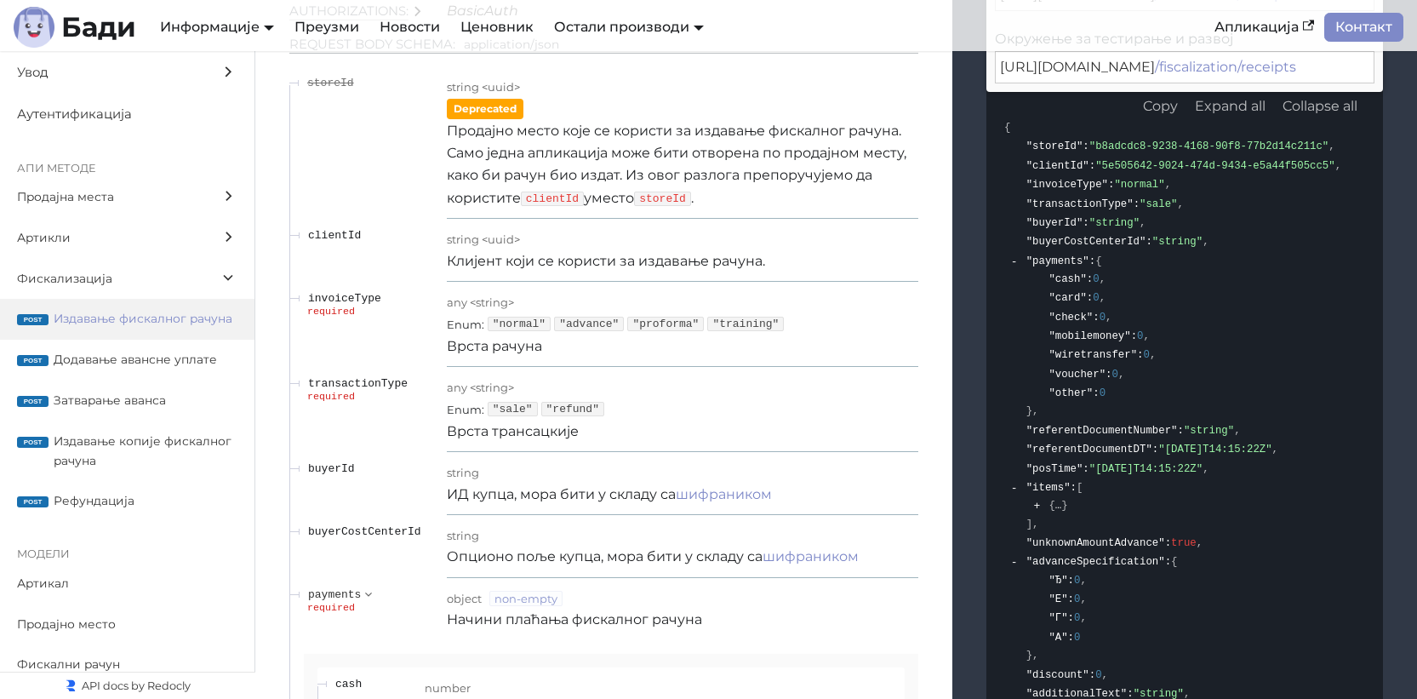
scroll to position [15914, 0]
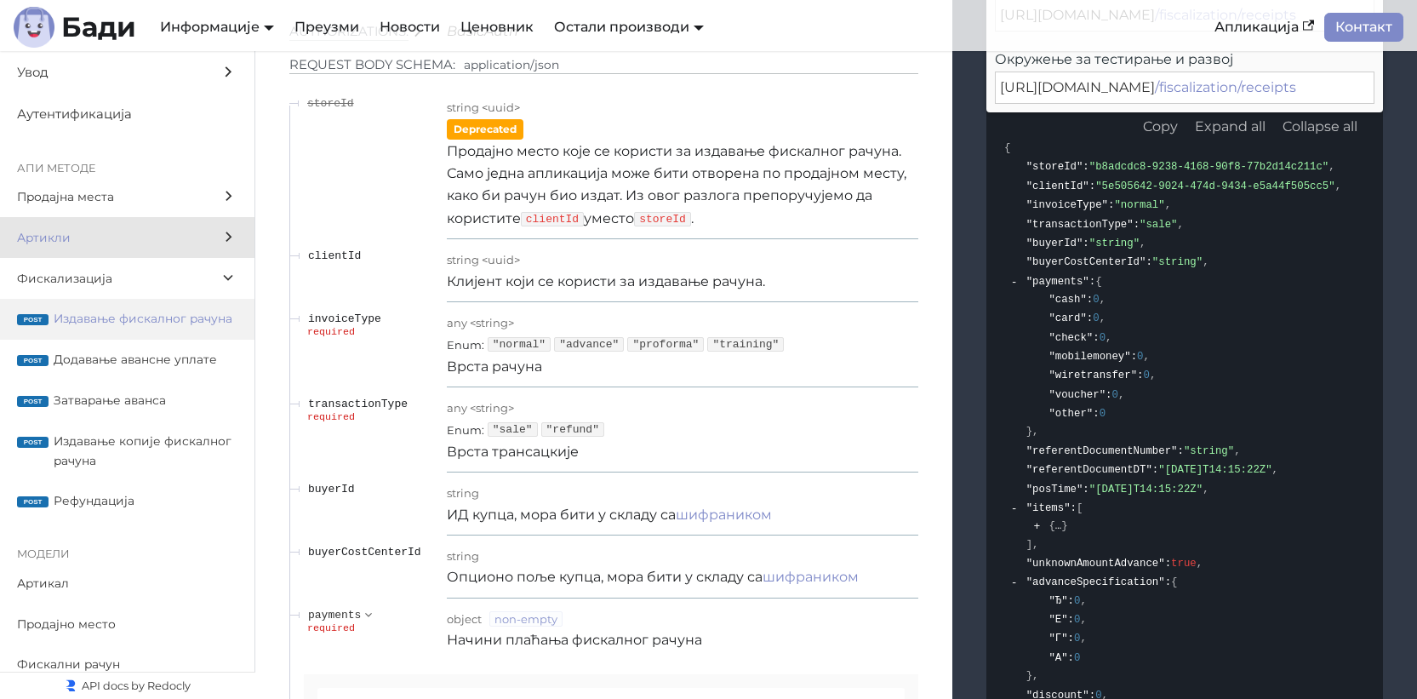
click at [117, 237] on span "Артикли" at bounding box center [111, 238] width 188 height 20
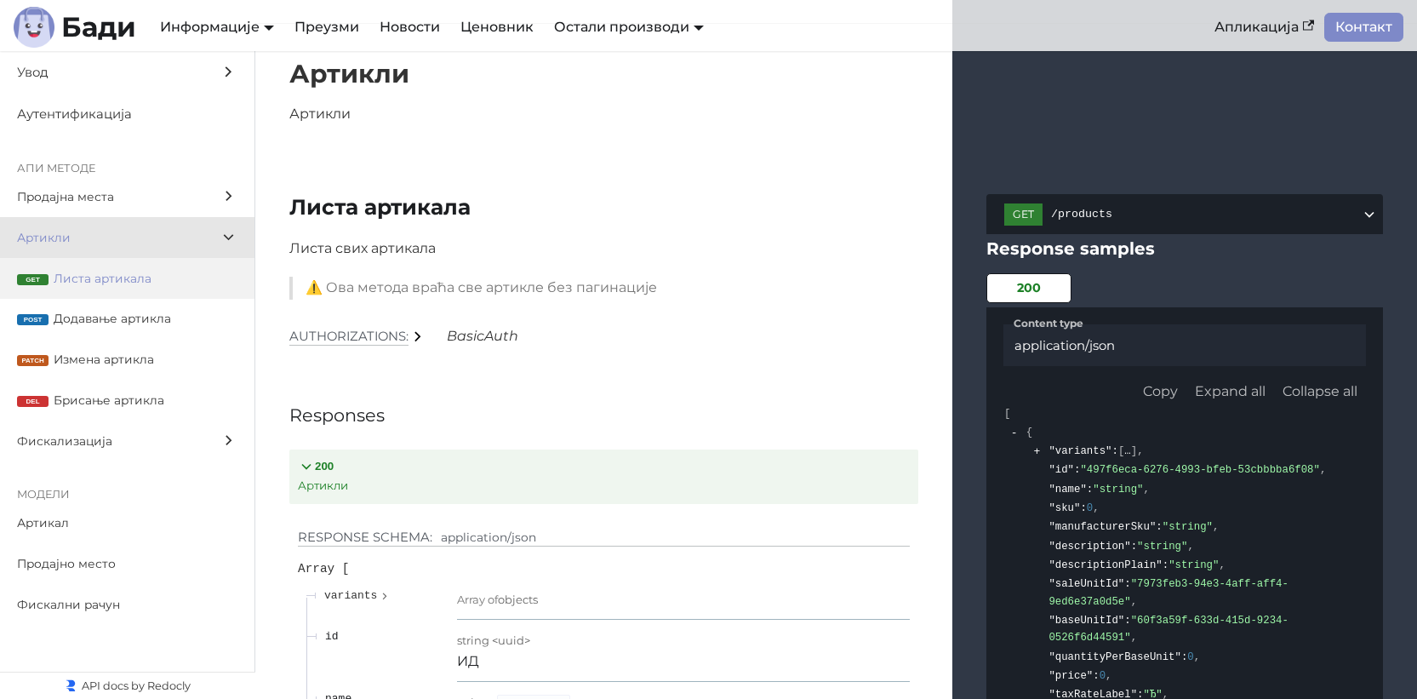
click at [113, 274] on span "Листа артикала" at bounding box center [146, 279] width 184 height 20
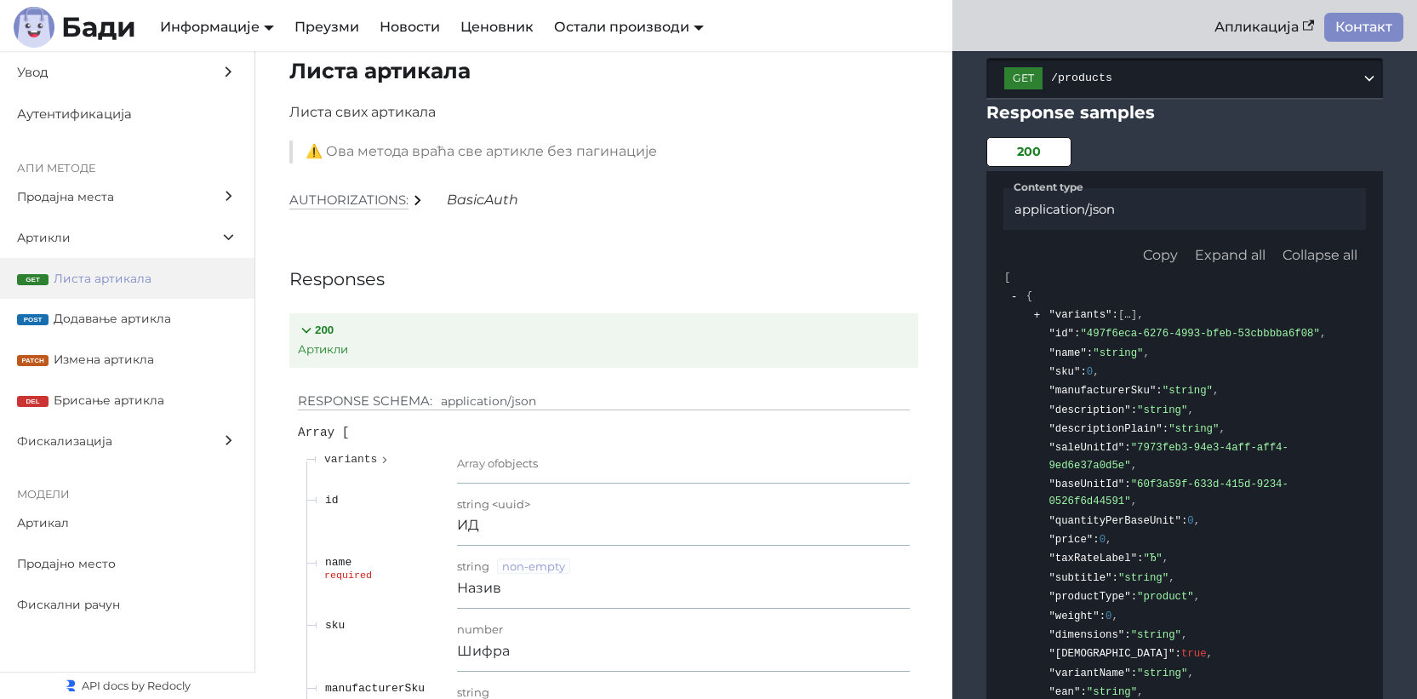
click at [1205, 84] on span "/products" at bounding box center [1206, 78] width 310 height 13
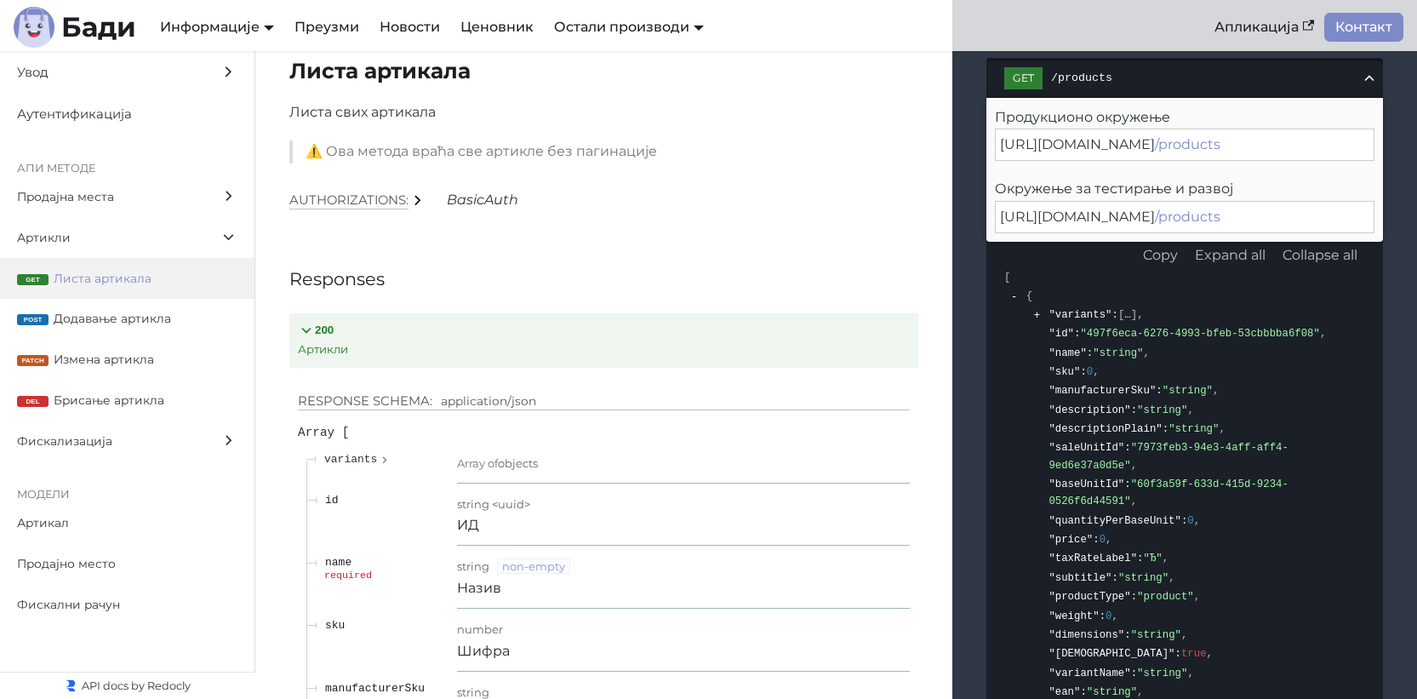
click at [1294, 84] on span "/products" at bounding box center [1206, 78] width 310 height 13
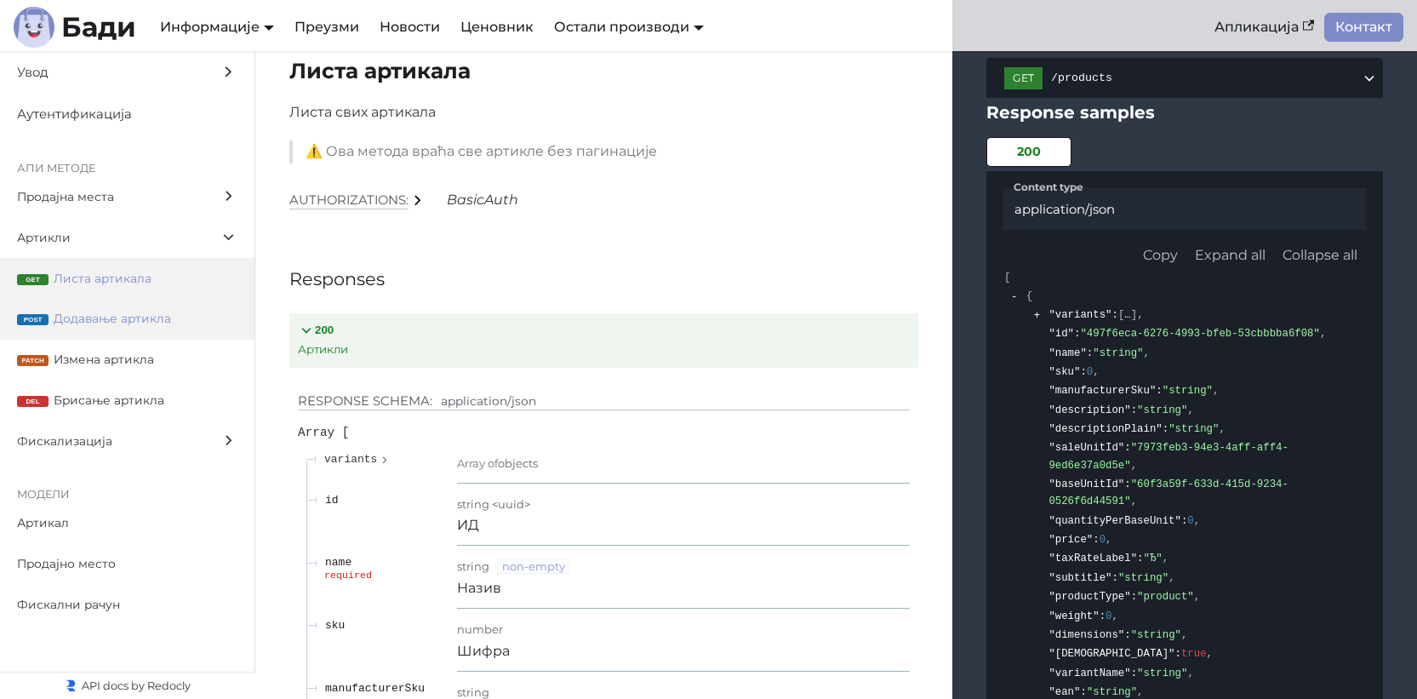
click at [112, 301] on label "post Додавање артикла" at bounding box center [127, 319] width 255 height 41
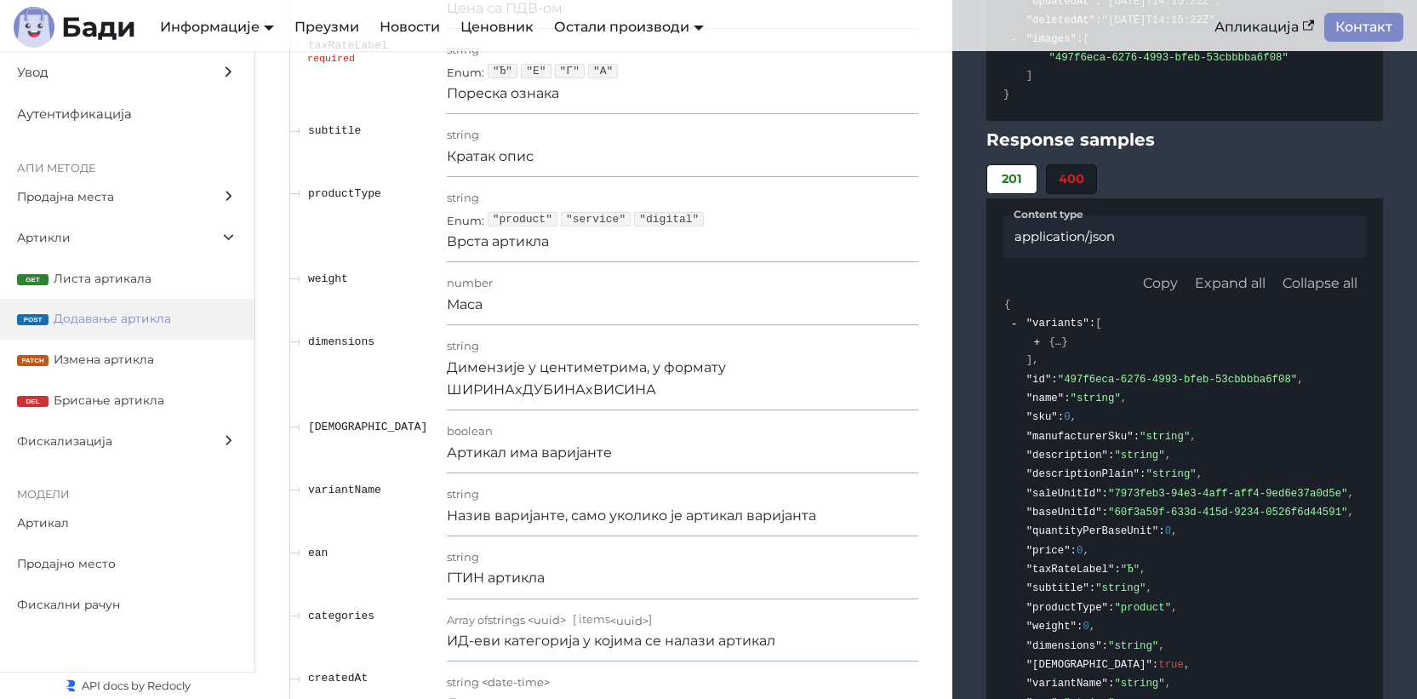
scroll to position [10177, 0]
click at [517, 106] on p "Пореска ознака" at bounding box center [683, 94] width 472 height 22
click at [597, 106] on p "Пореска ознака" at bounding box center [683, 94] width 472 height 22
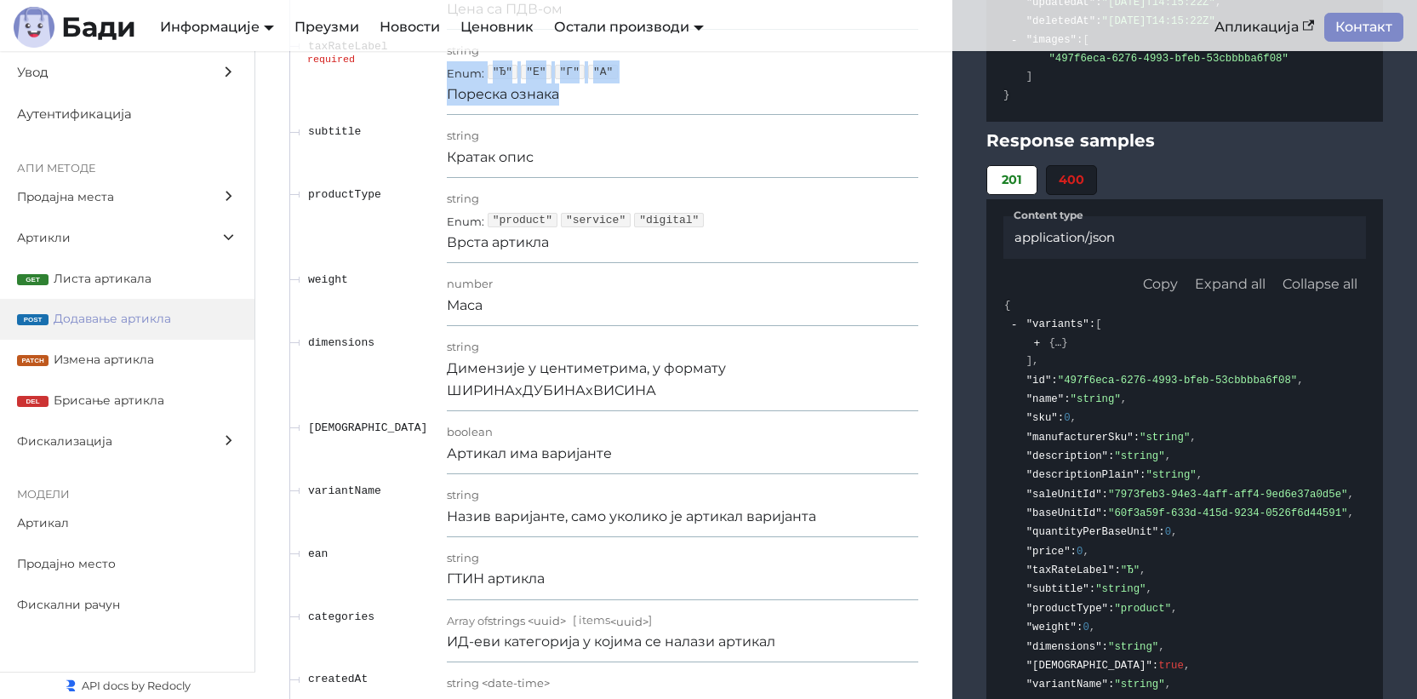
drag, startPoint x: 591, startPoint y: 129, endPoint x: 457, endPoint y: 89, distance: 139.7
click at [457, 89] on div "string Enum : "Ђ" "Е" "Г" "А" Пореска ознака" at bounding box center [683, 71] width 472 height 67
click at [622, 263] on td "string Enum : "product" "service" "digital" Врста артикла" at bounding box center [683, 220] width 472 height 85
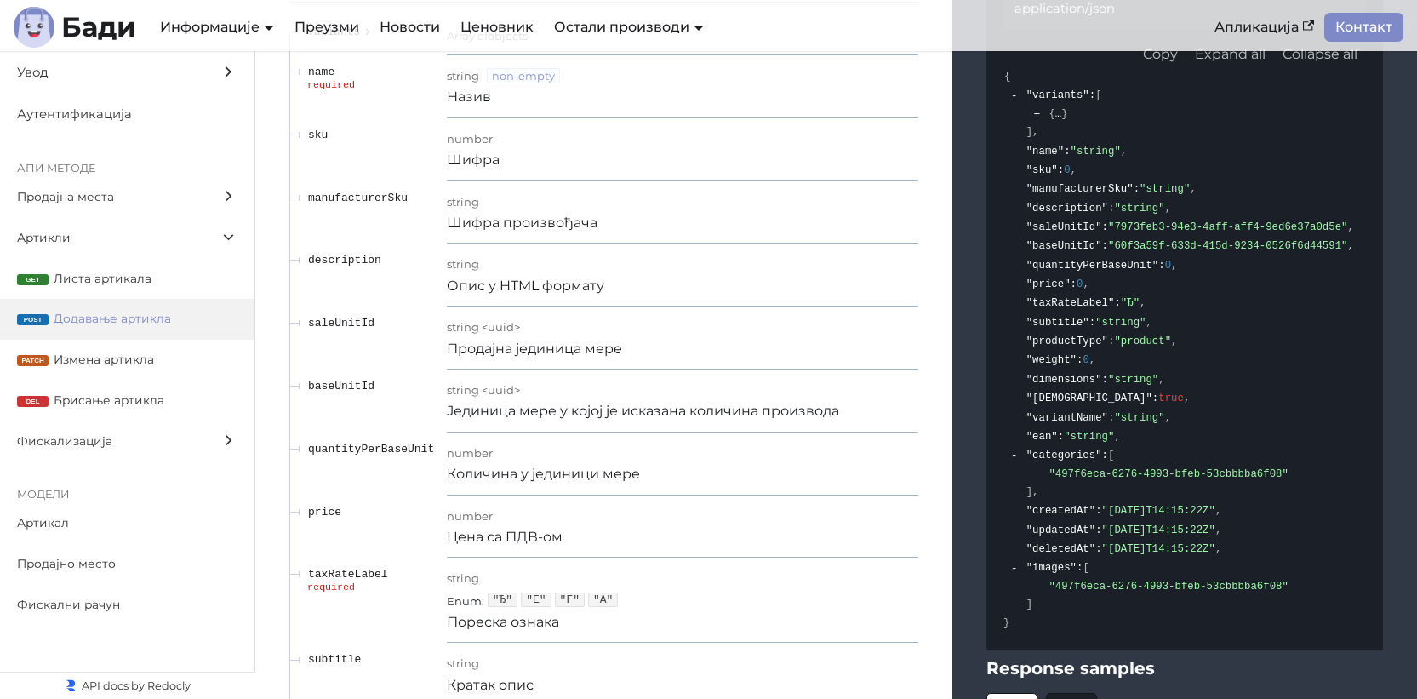
scroll to position [9648, 0]
click at [1136, 311] on span ""Ђ"" at bounding box center [1130, 305] width 19 height 12
copy span "Ђ"
click at [81, 444] on span "Фискализација" at bounding box center [111, 442] width 188 height 20
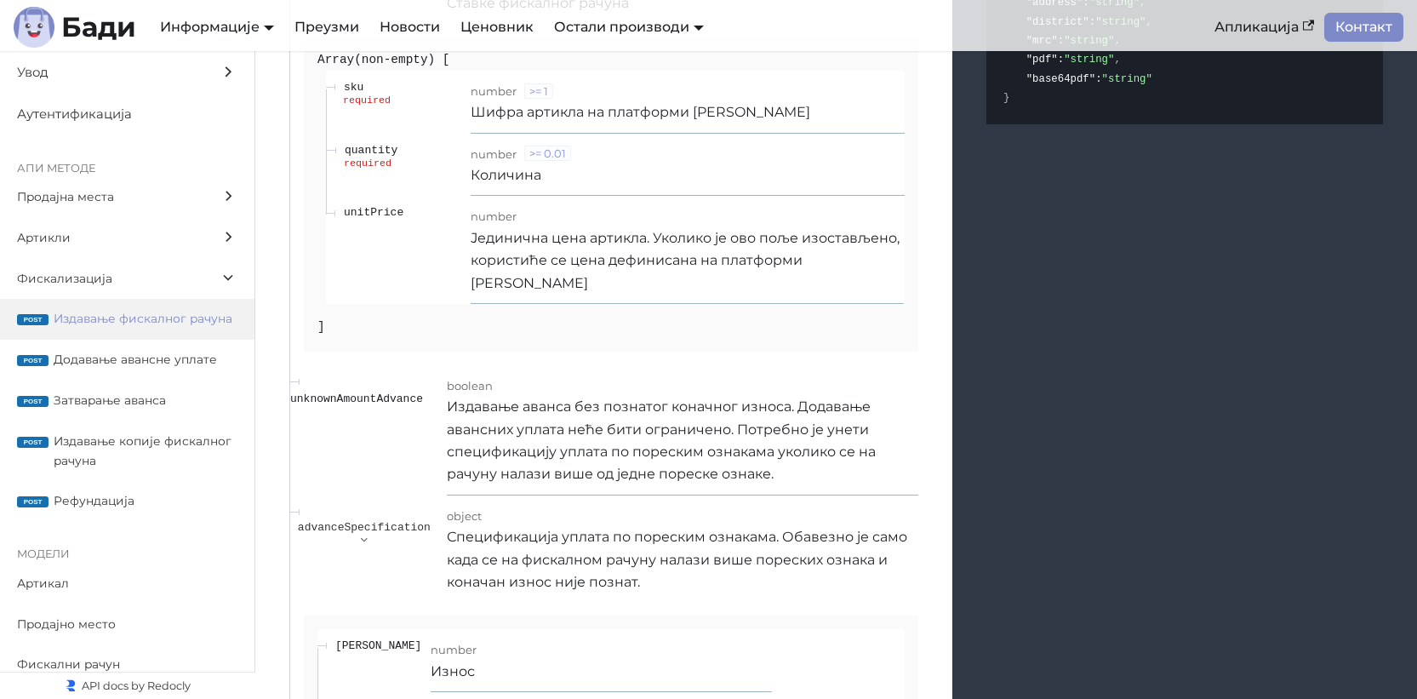
scroll to position [17423, 0]
click at [677, 418] on p "Издавање аванса без познатог коначног износа. Додавање авансних уплата неће бит…" at bounding box center [683, 440] width 472 height 90
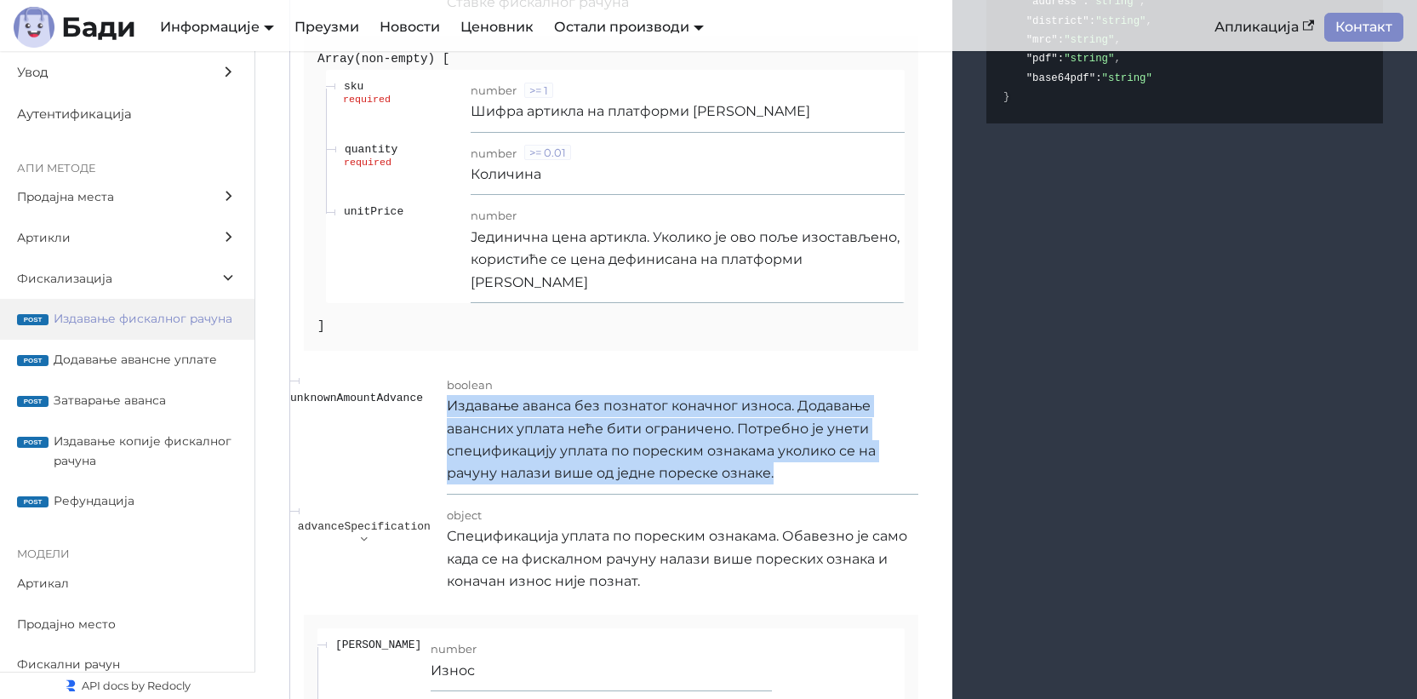
click at [677, 418] on p "Издавање аванса без познатог коначног износа. Додавање авансних уплата неће бит…" at bounding box center [683, 440] width 472 height 90
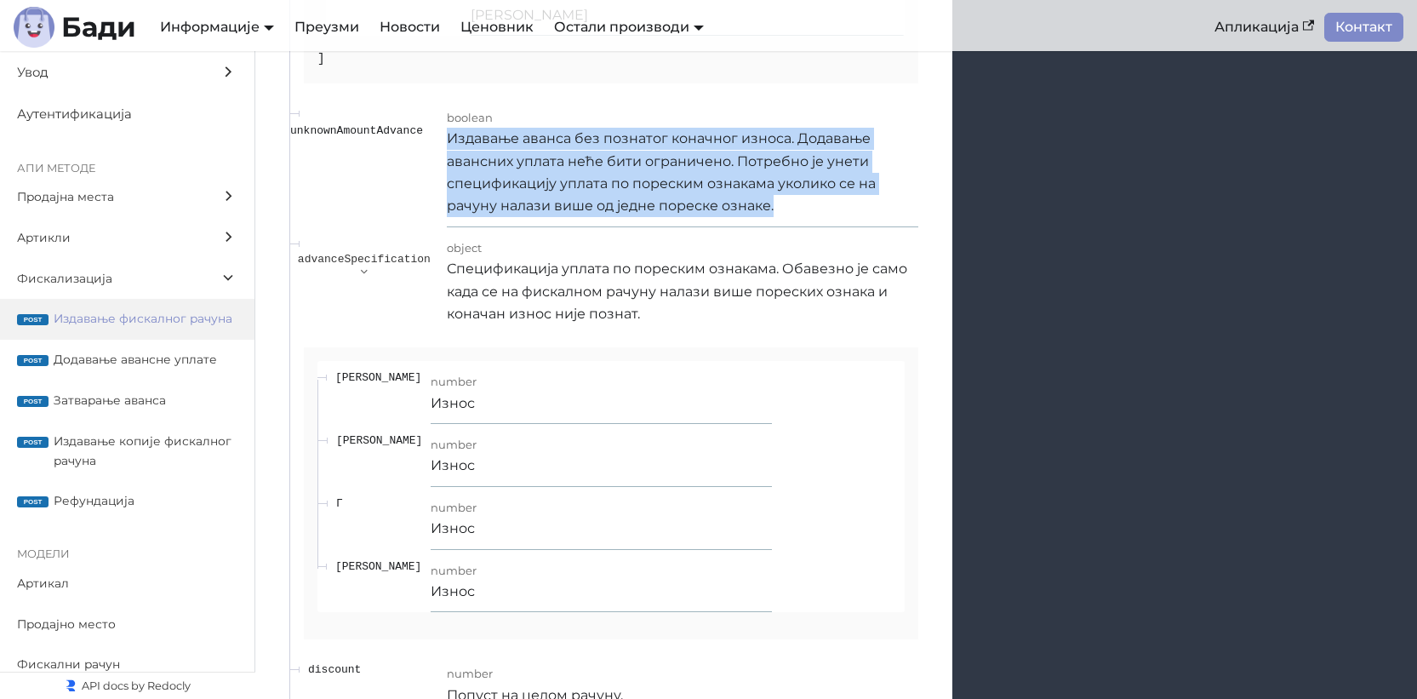
scroll to position [17761, 0]
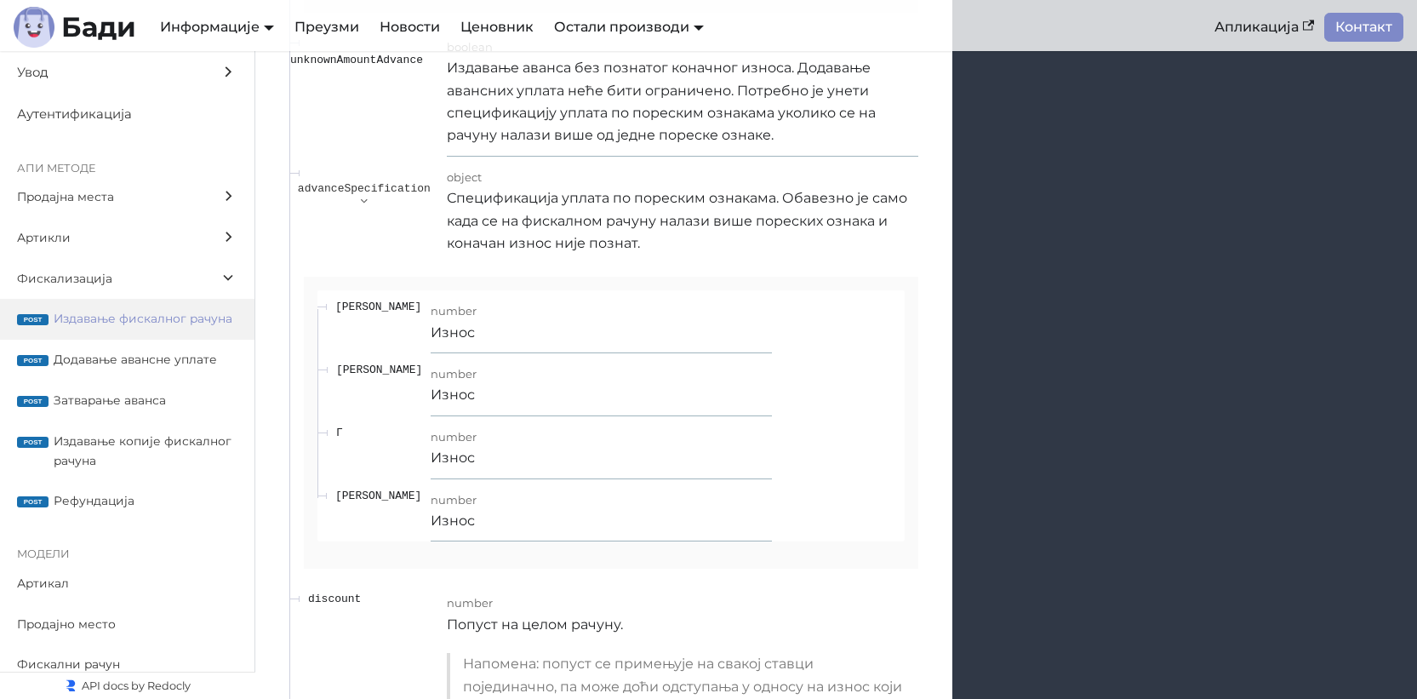
click at [709, 239] on p "Спецификација уплата по пореским ознакама. Обавезно је само када се на фискално…" at bounding box center [683, 220] width 472 height 67
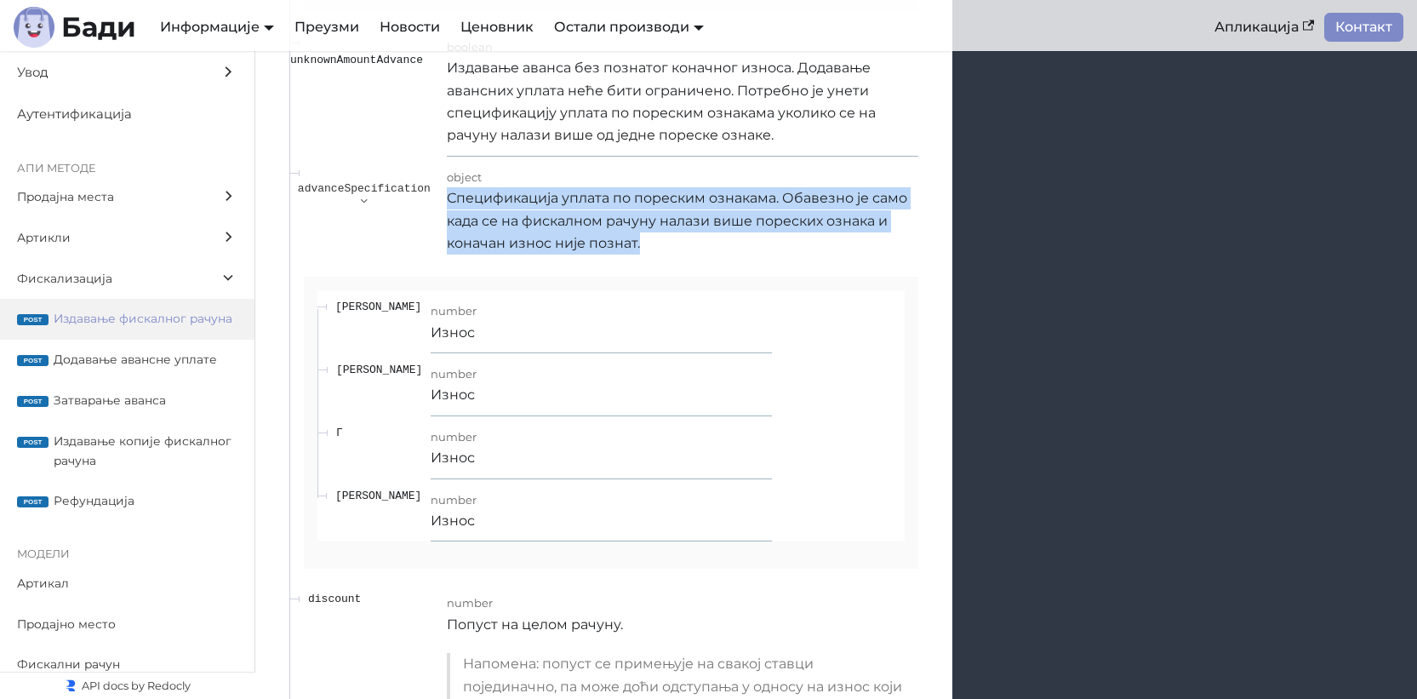
click at [710, 239] on p "Спецификација уплата по пореским ознакама. Обавезно је само када се на фискално…" at bounding box center [683, 220] width 472 height 67
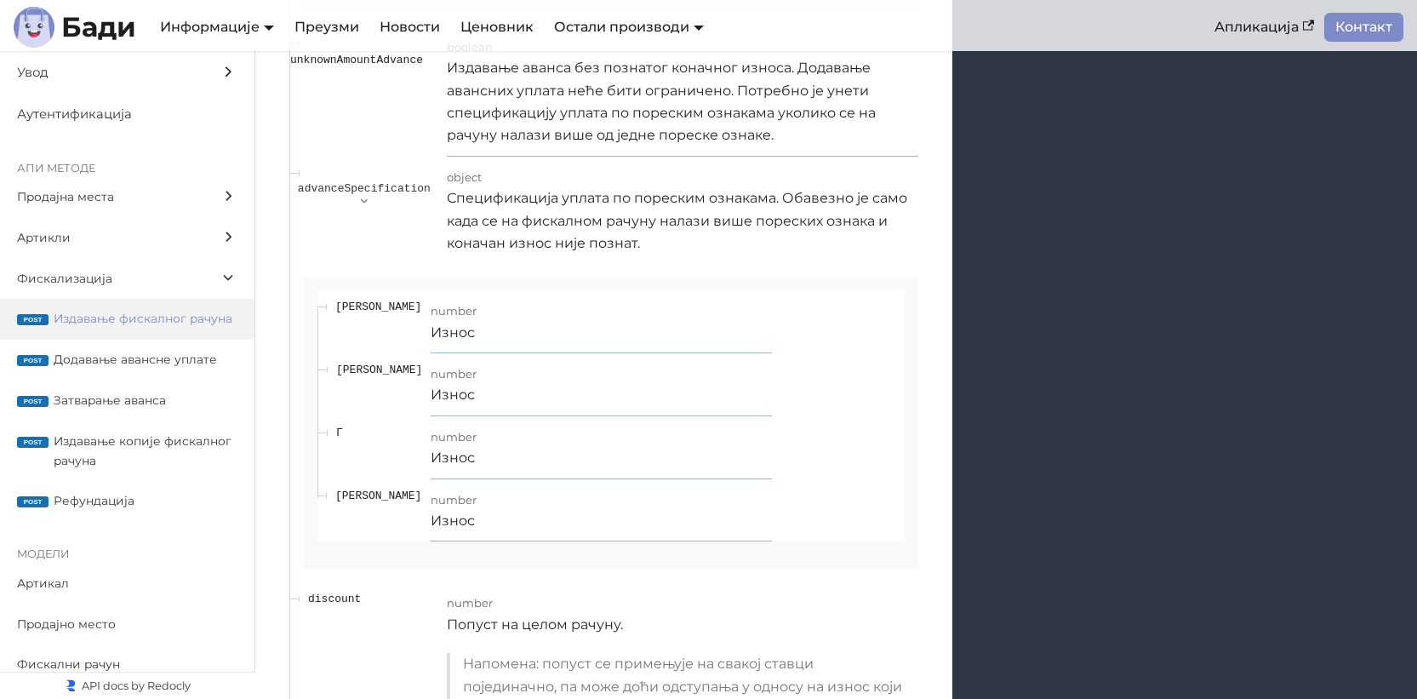
click at [431, 406] on p "Износ" at bounding box center [601, 395] width 340 height 22
click at [523, 240] on p "Спецификација уплата по пореским ознакама. Обавезно је само када се на фискално…" at bounding box center [683, 220] width 472 height 67
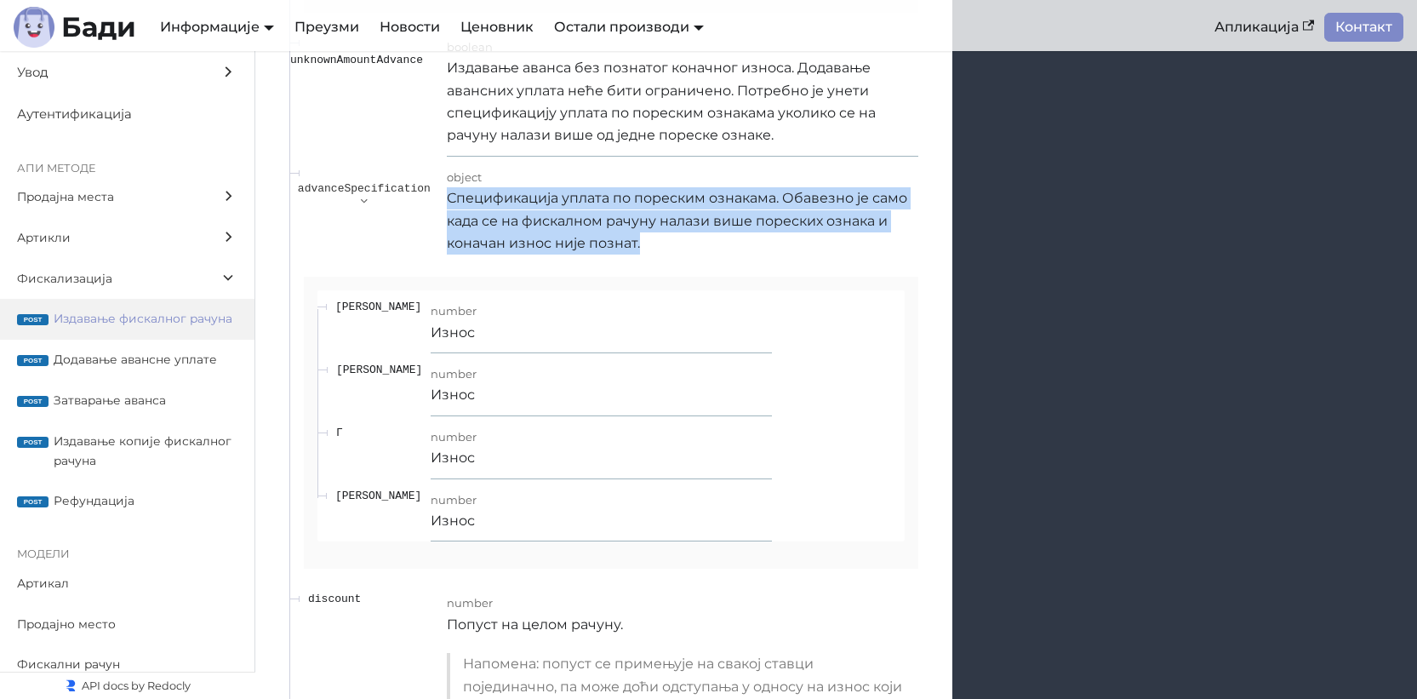
click at [523, 240] on p "Спецификација уплата по пореским ознакама. Обавезно је само када се на фискално…" at bounding box center [683, 220] width 472 height 67
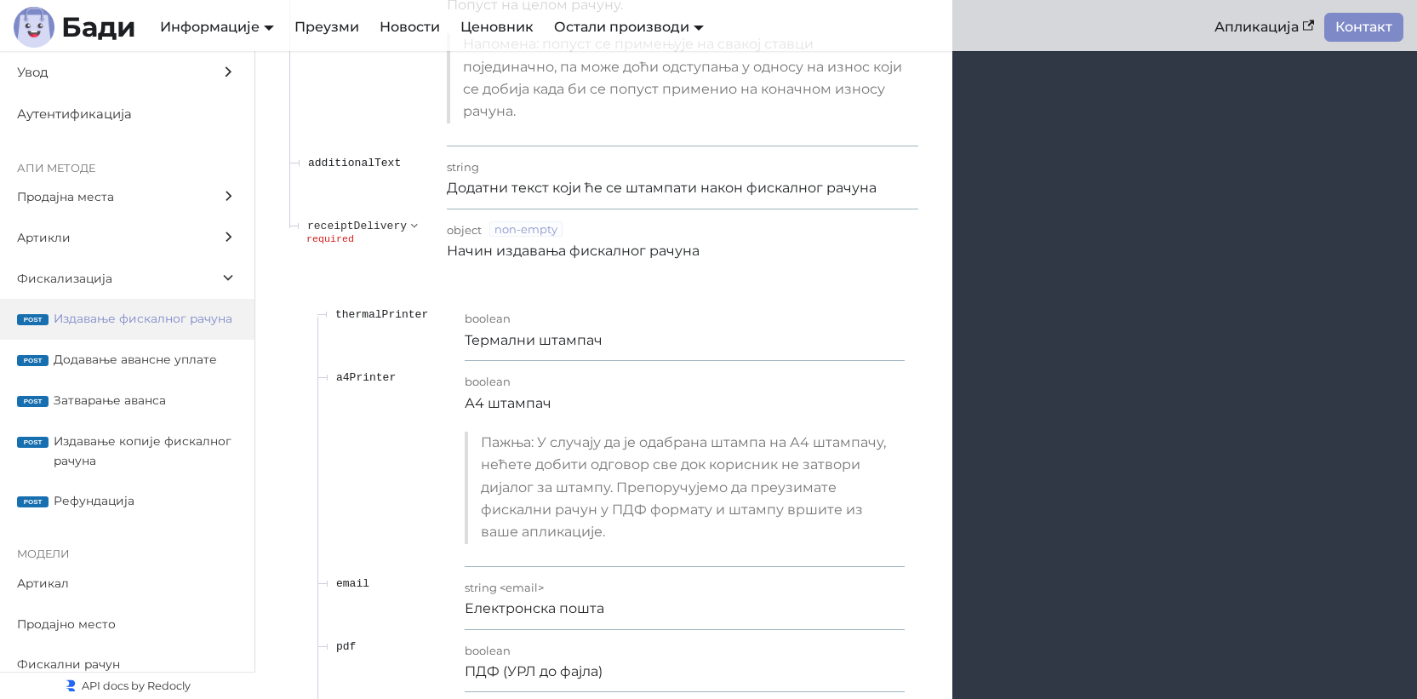
scroll to position [18382, 0]
click at [643, 470] on p "Пажња: У случају да је одабрана штампа на А4 штампачу, нећете добити одговор св…" at bounding box center [687, 486] width 412 height 112
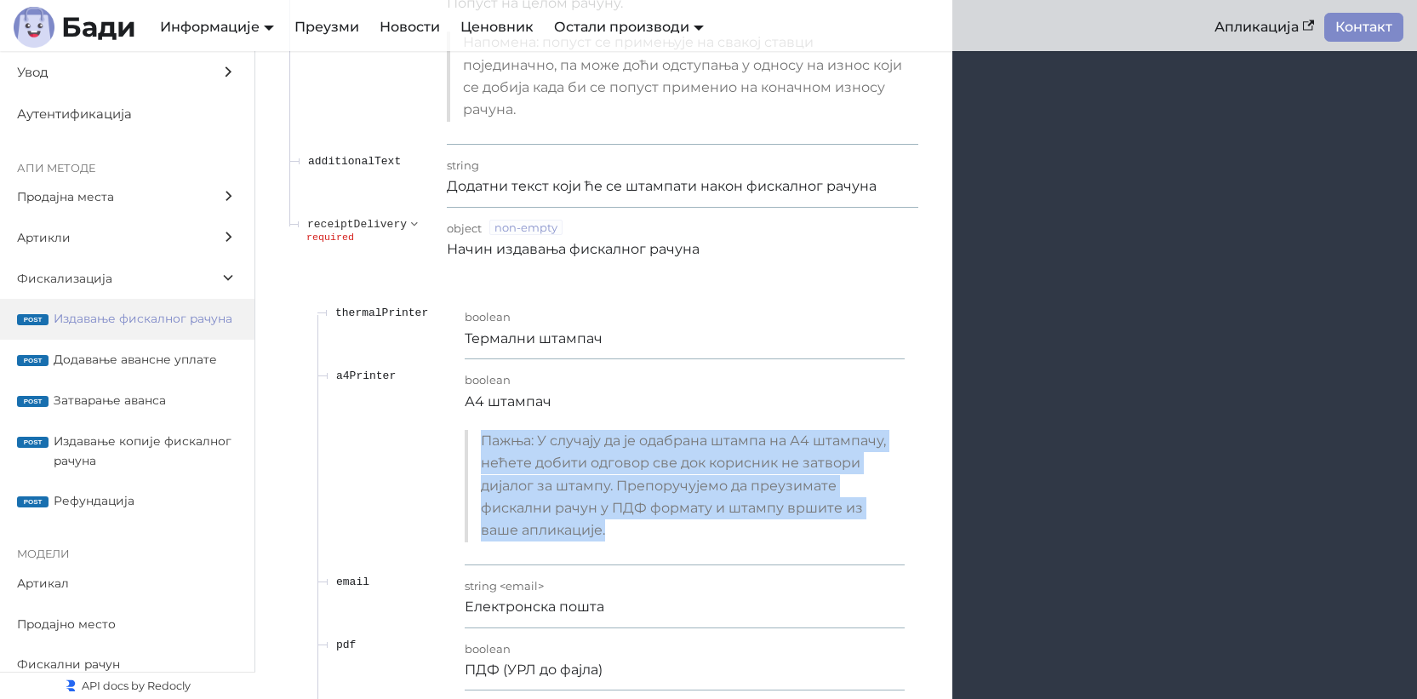
click at [643, 470] on p "Пажња: У случају да је одабрана штампа на А4 штампачу, нећете добити одговор св…" at bounding box center [687, 486] width 412 height 112
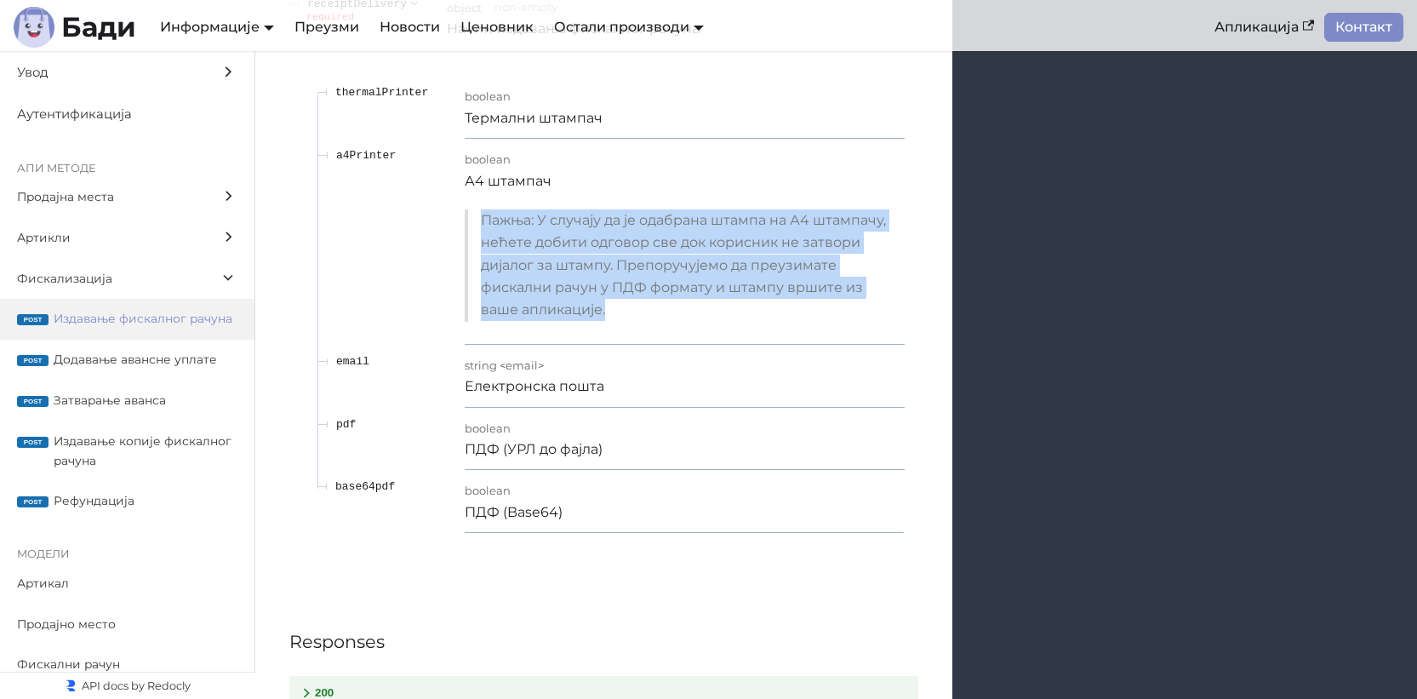
scroll to position [18626, 0]
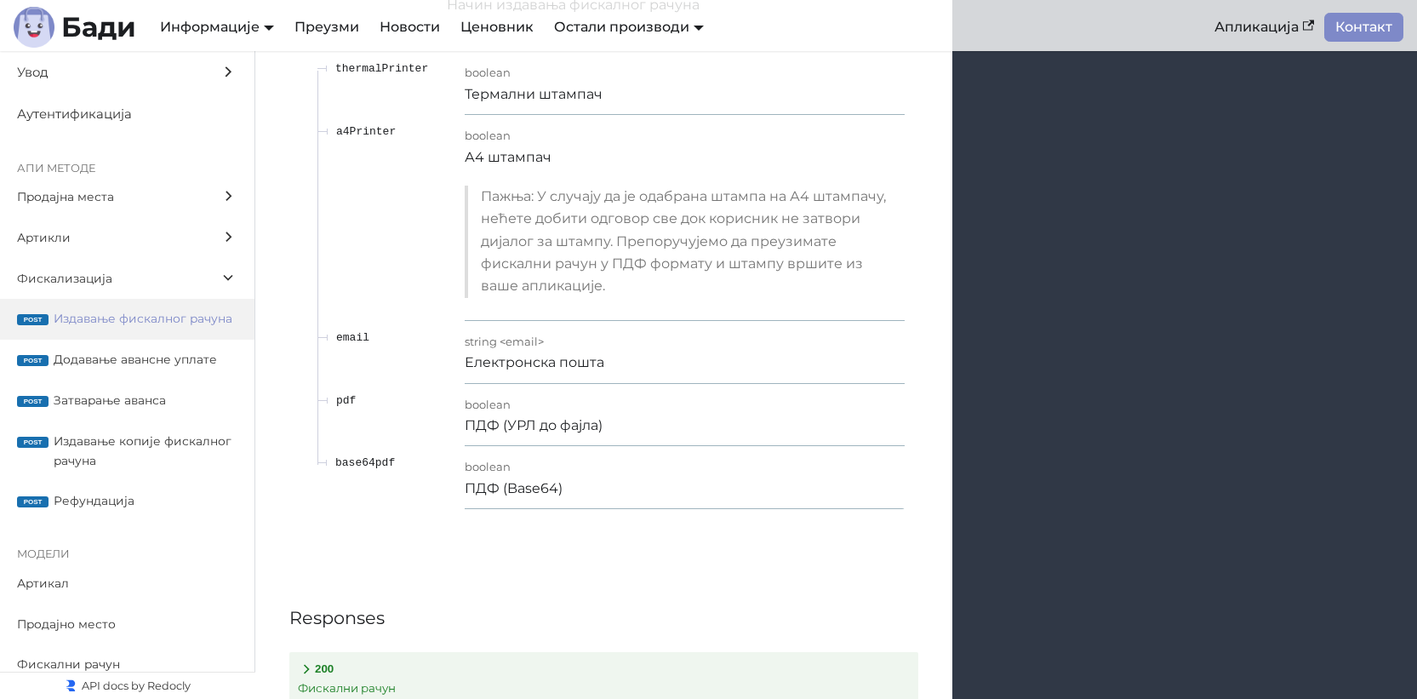
click at [378, 467] on span "base64pdf" at bounding box center [365, 462] width 60 height 13
copy span "base64pdf"
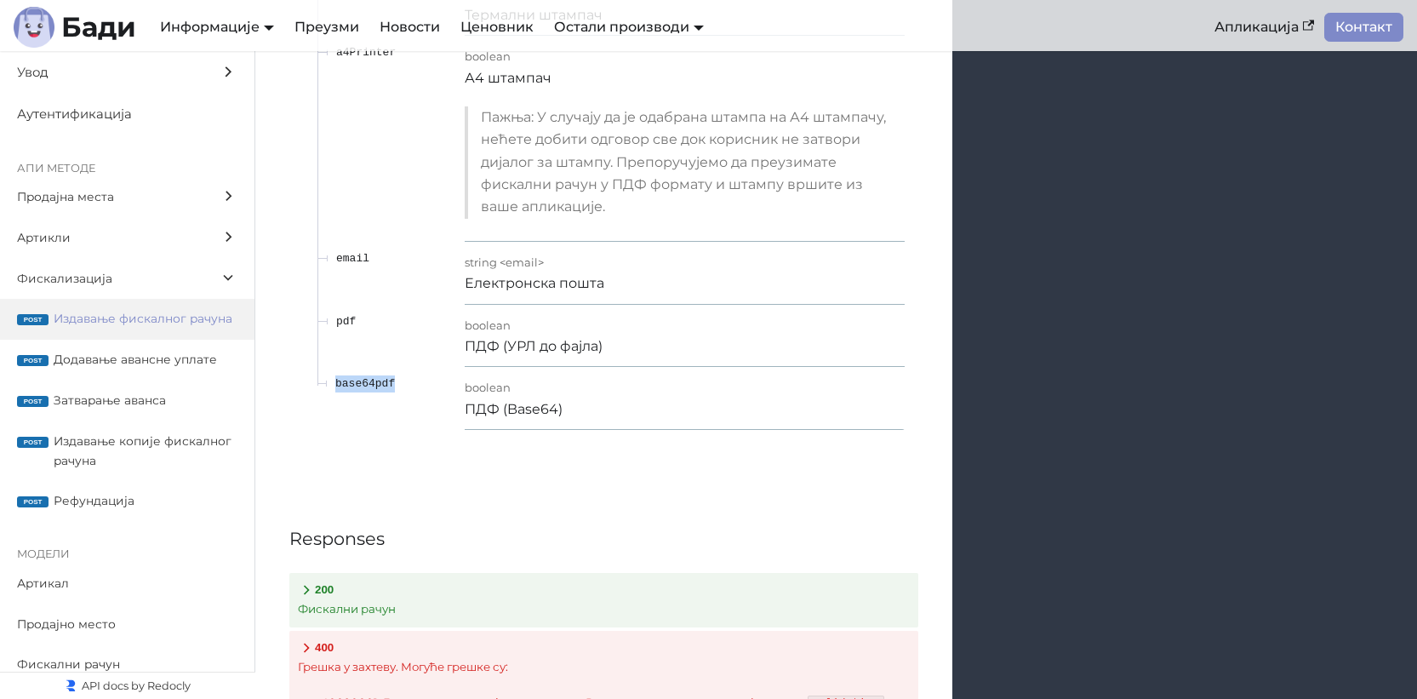
scroll to position [18706, 0]
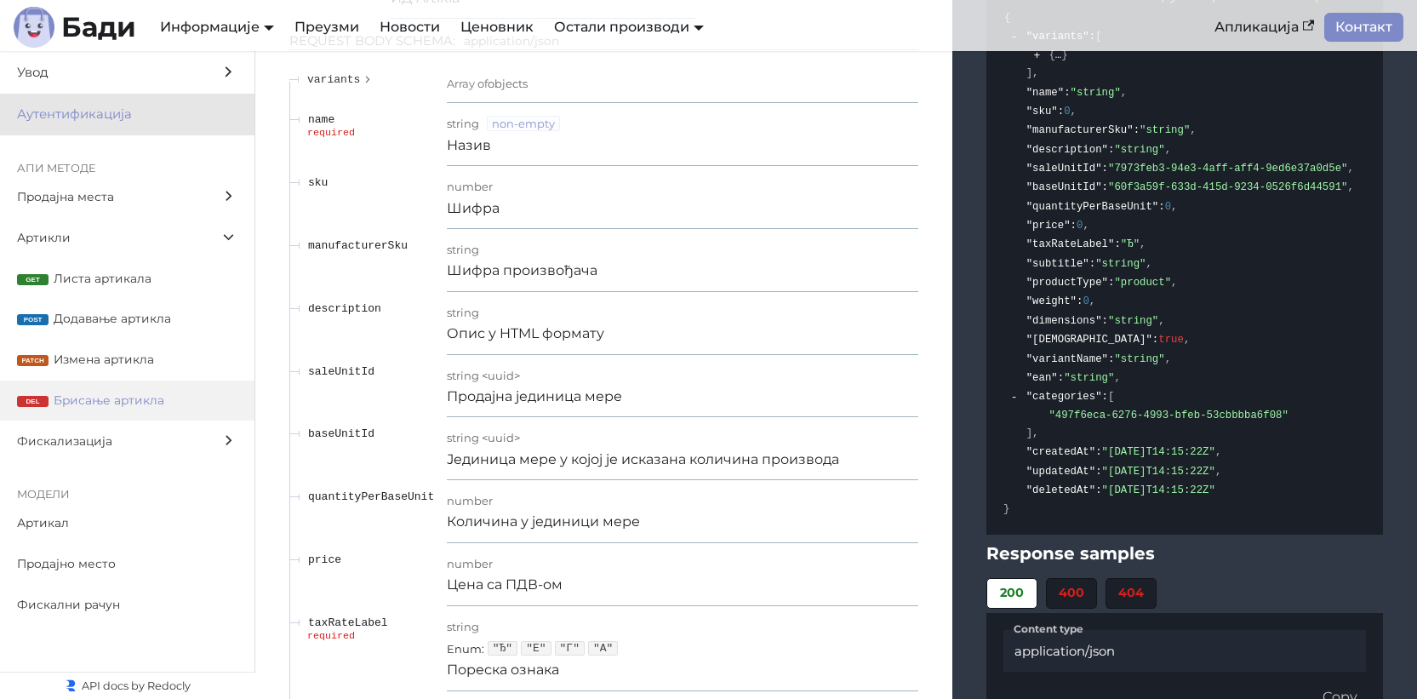
click at [23, 108] on span "Аутентификација" at bounding box center [111, 114] width 188 height 21
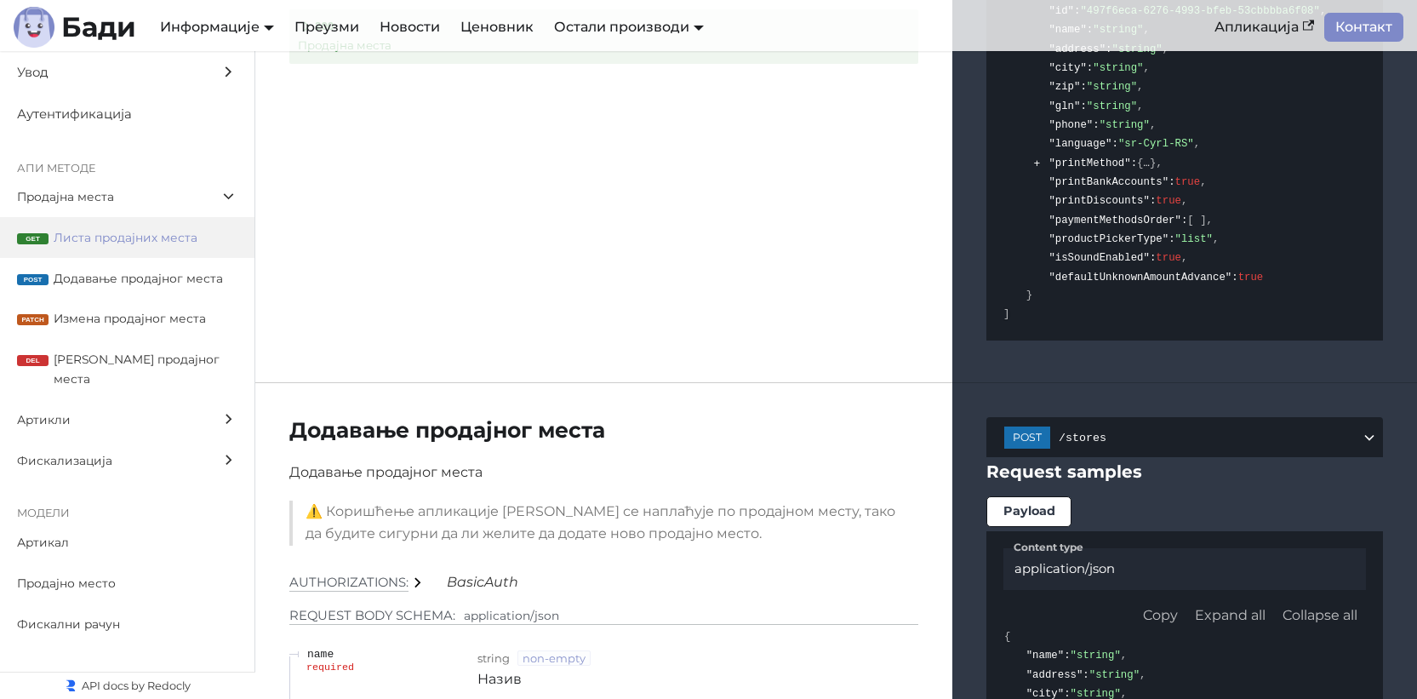
scroll to position [2169, 0]
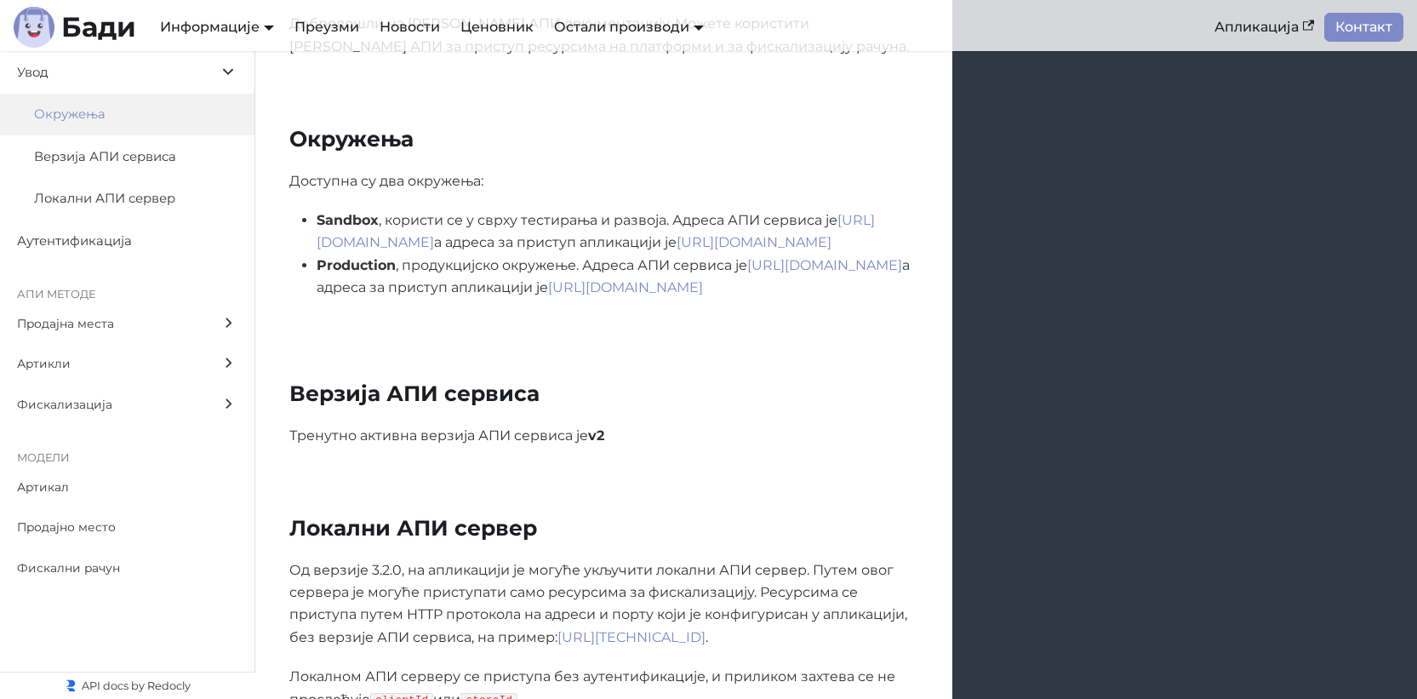
scroll to position [330, 0]
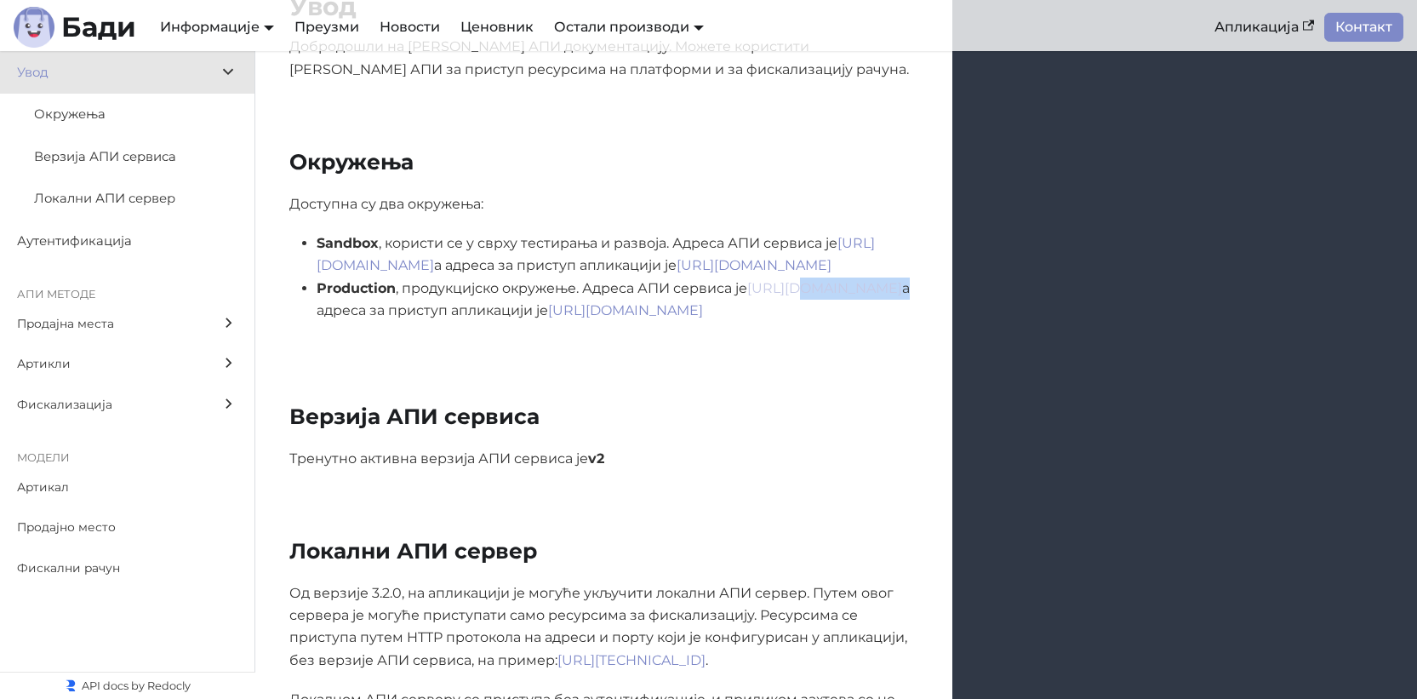
drag, startPoint x: 535, startPoint y: 312, endPoint x: 371, endPoint y: 315, distance: 163.5
click at [361, 313] on li "Production , продукцијско окружење. Адреса АПИ сервиса је https://api.productio…" at bounding box center [618, 299] width 602 height 45
drag, startPoint x: 512, startPoint y: 266, endPoint x: 308, endPoint y: 271, distance: 204.4
click at [308, 271] on ul "Sandbox , користи се у сврху тестирања и развоја. Адреса АПИ сервиса је https:/…" at bounding box center [603, 277] width 629 height 90
copy link "https://api.sandbox.badi.rs/v2"
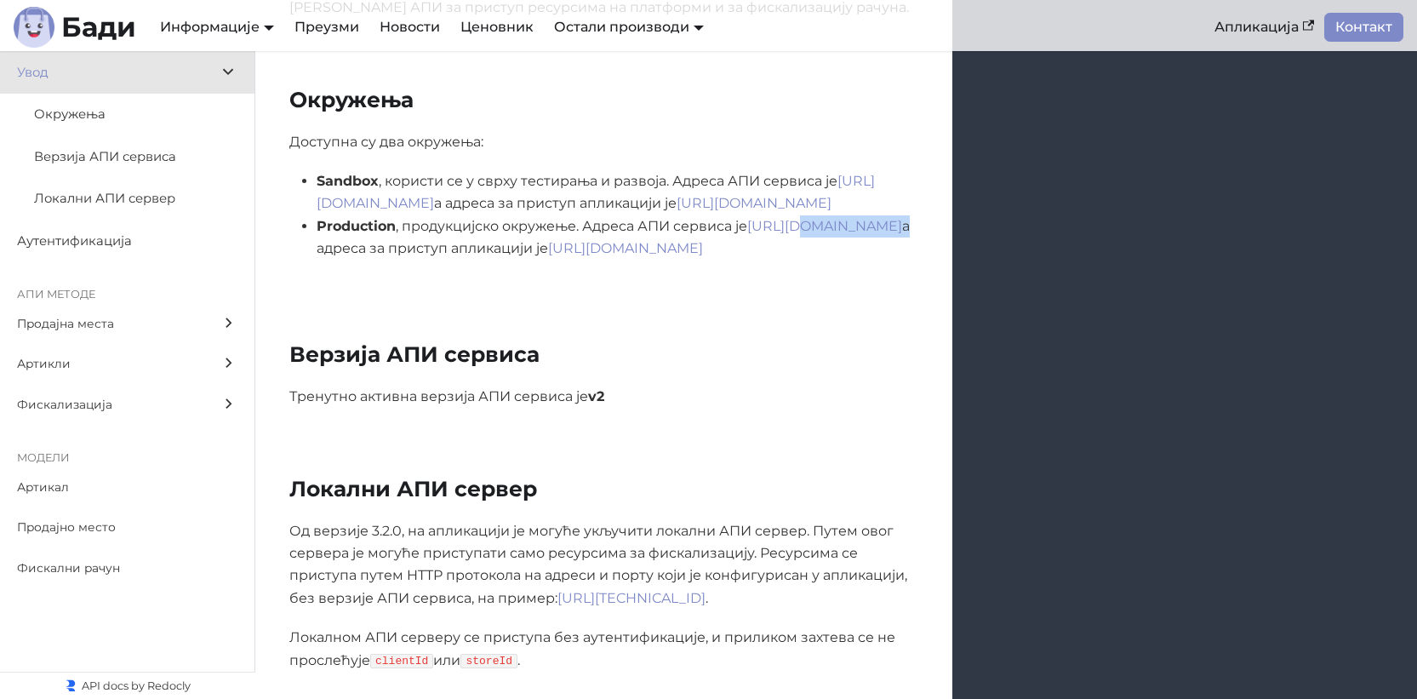
scroll to position [458, 0]
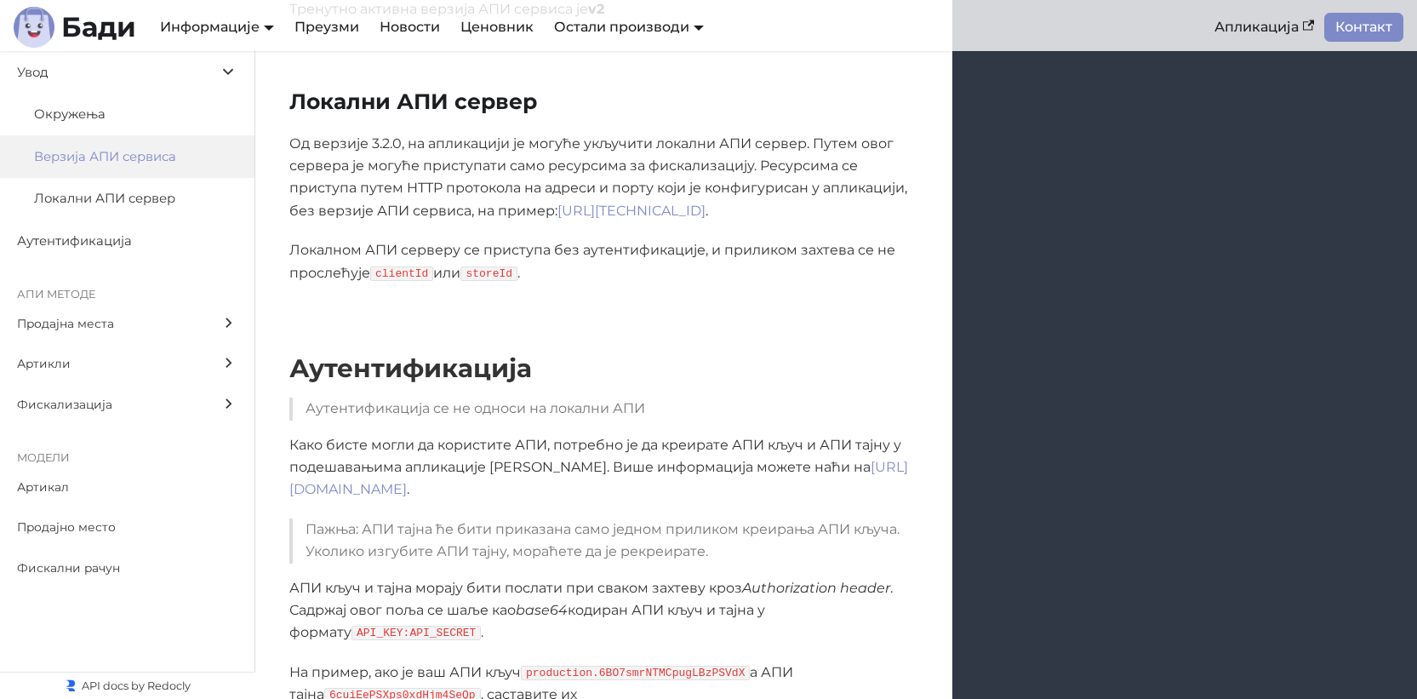
scroll to position [798, 0]
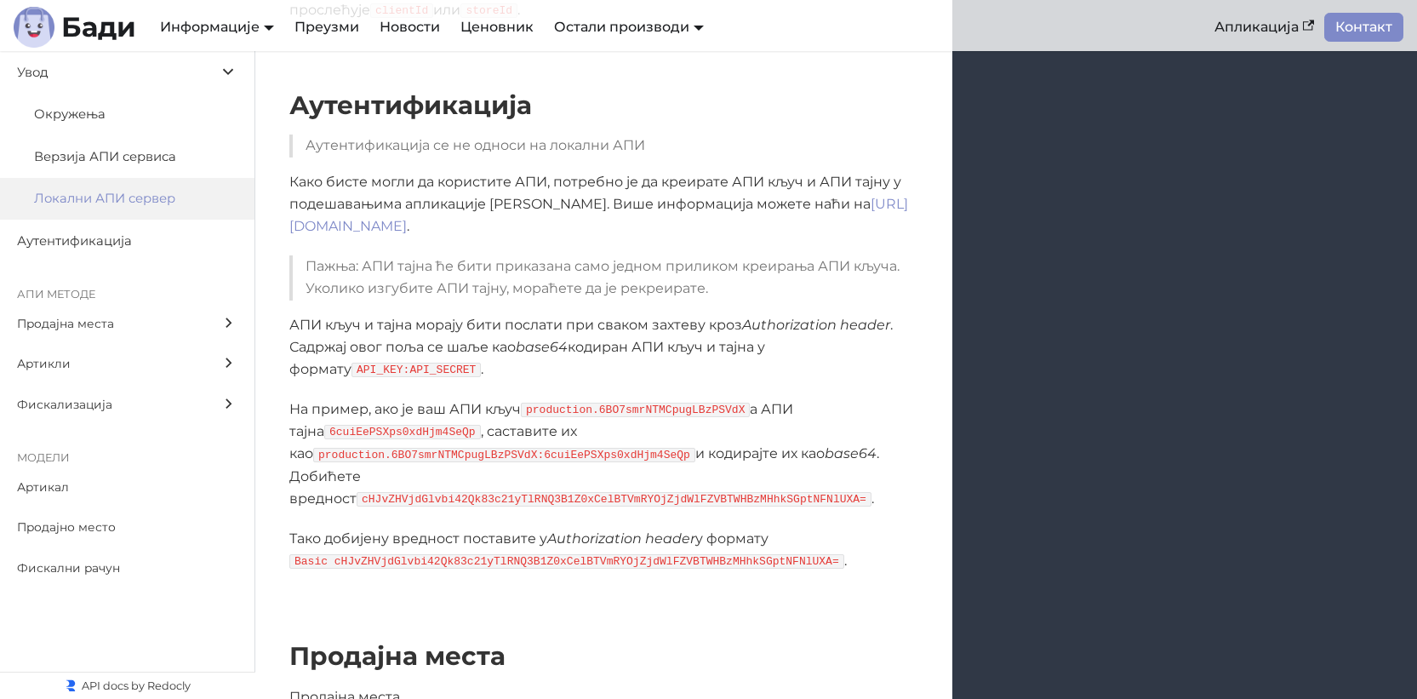
scroll to position [1084, 0]
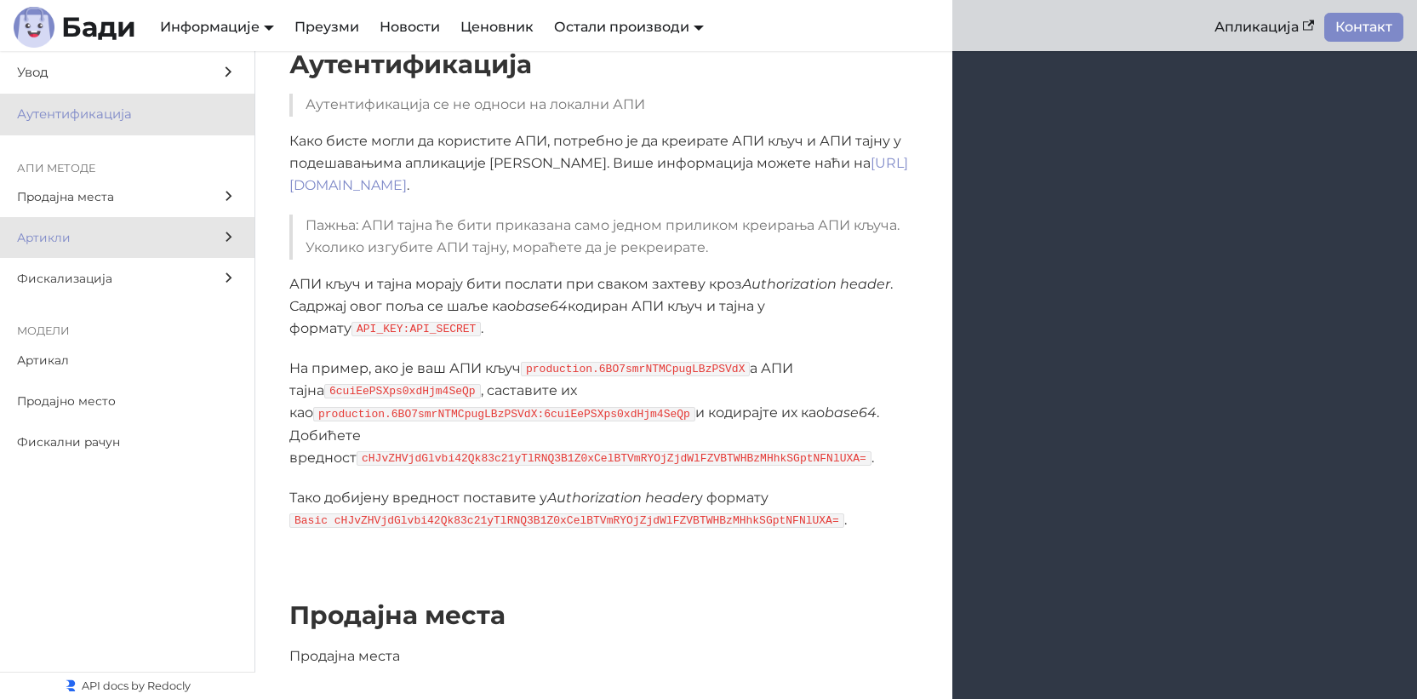
click at [88, 250] on label "Артикли" at bounding box center [127, 237] width 255 height 41
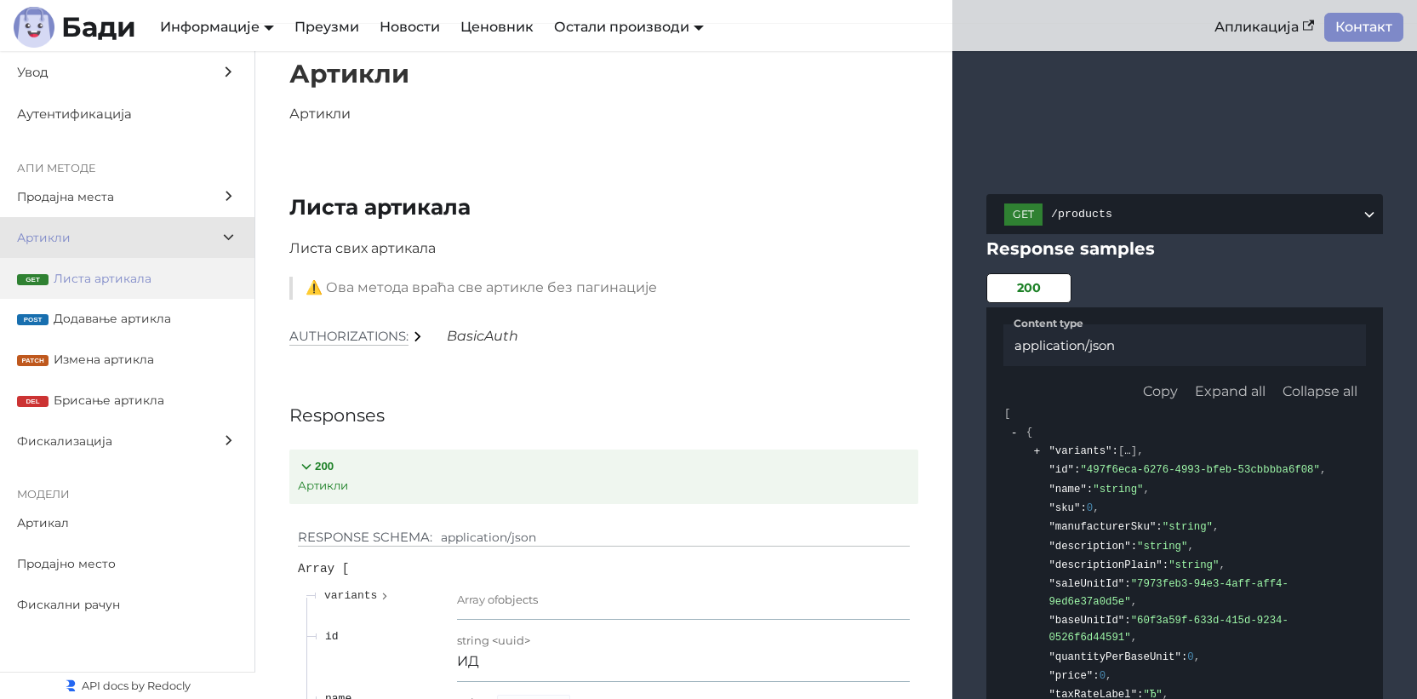
click at [95, 271] on span "Листа артикала" at bounding box center [146, 279] width 184 height 20
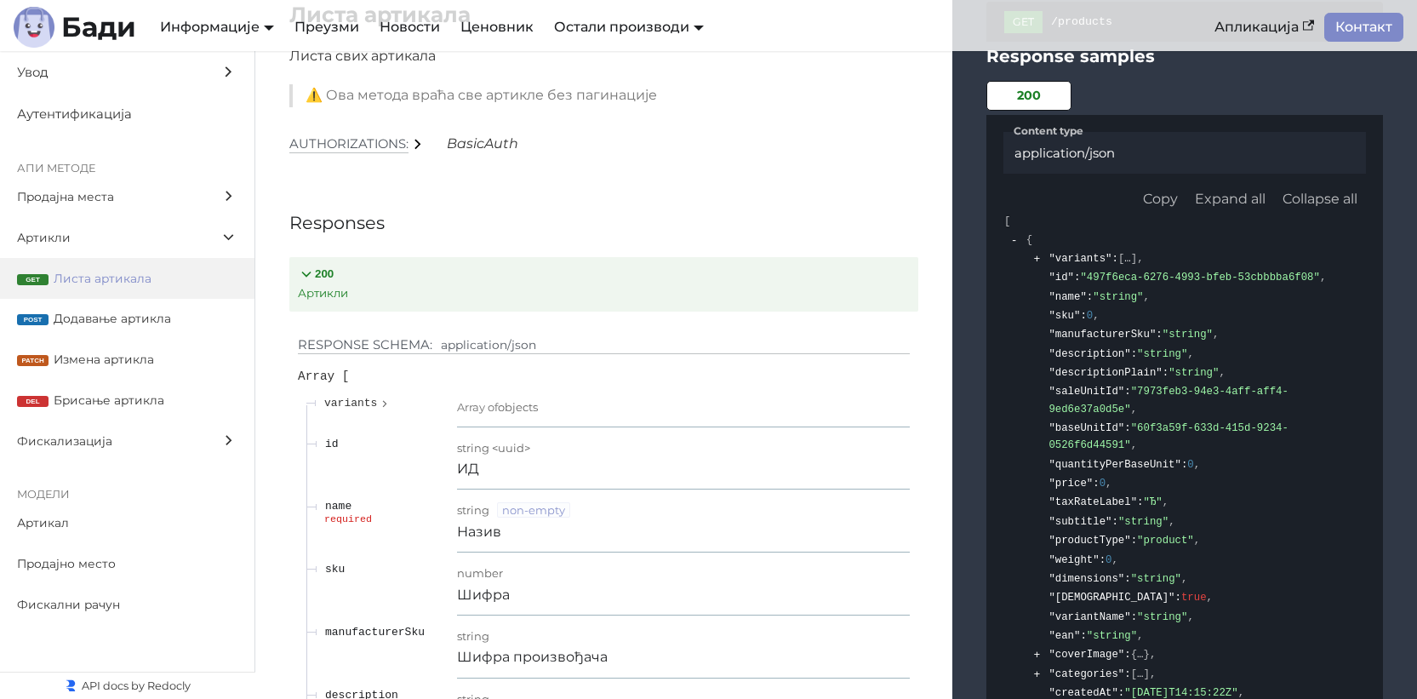
scroll to position [7444, 0]
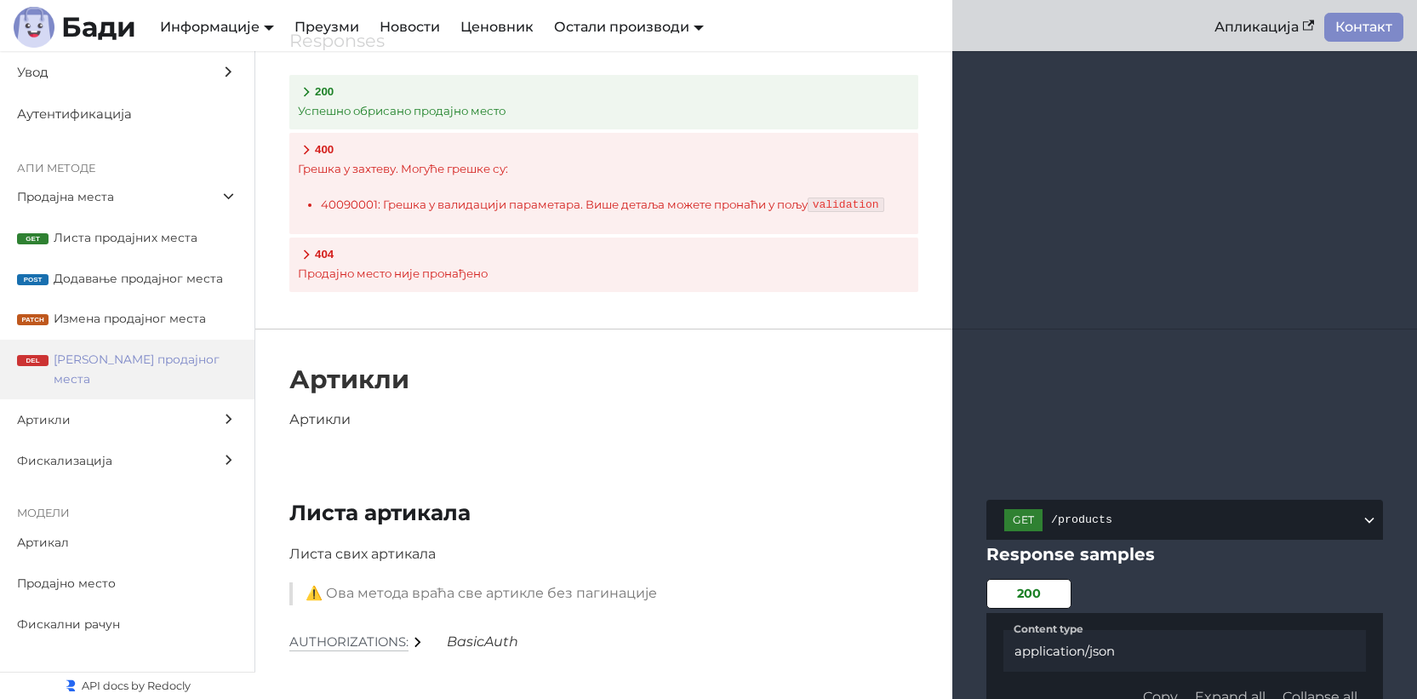
scroll to position [6989, 0]
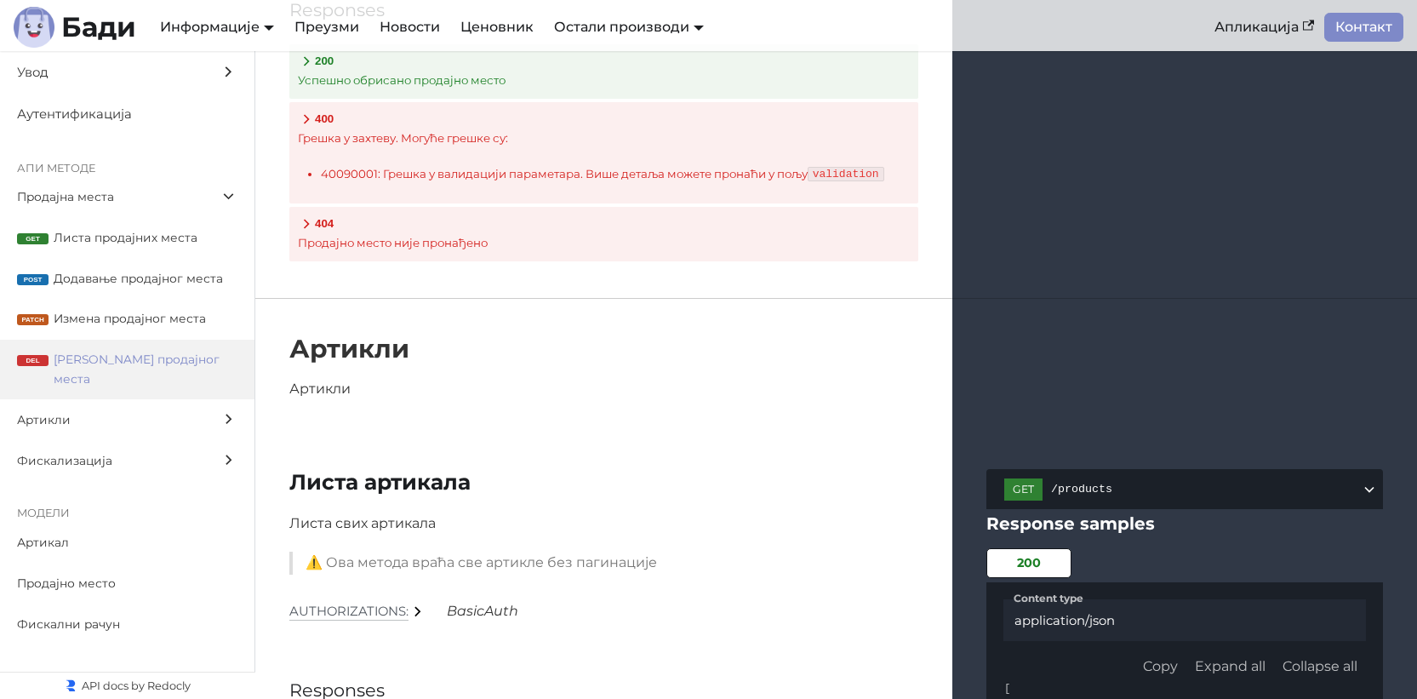
click at [468, 619] on icon "BasicAuth" at bounding box center [483, 611] width 72 height 16
click at [373, 621] on h5 "Authorizations:" at bounding box center [348, 612] width 119 height 18
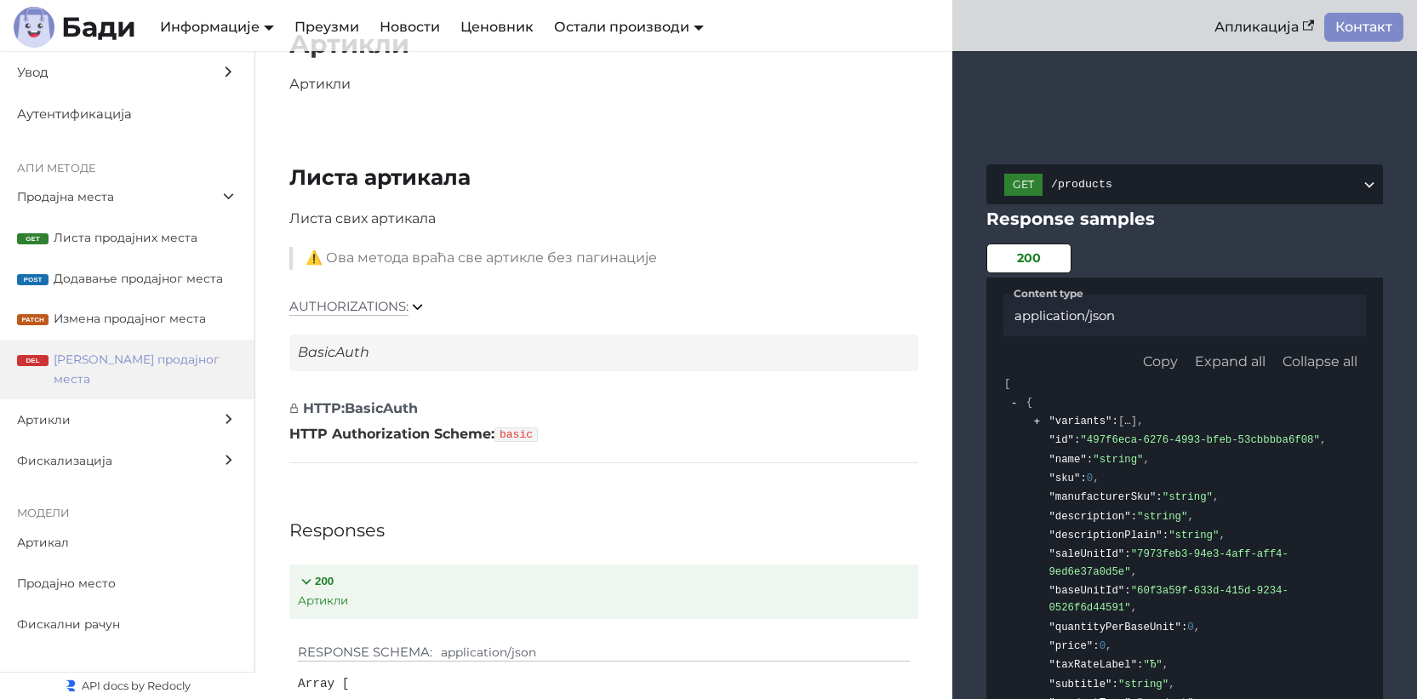
scroll to position [7360, 0]
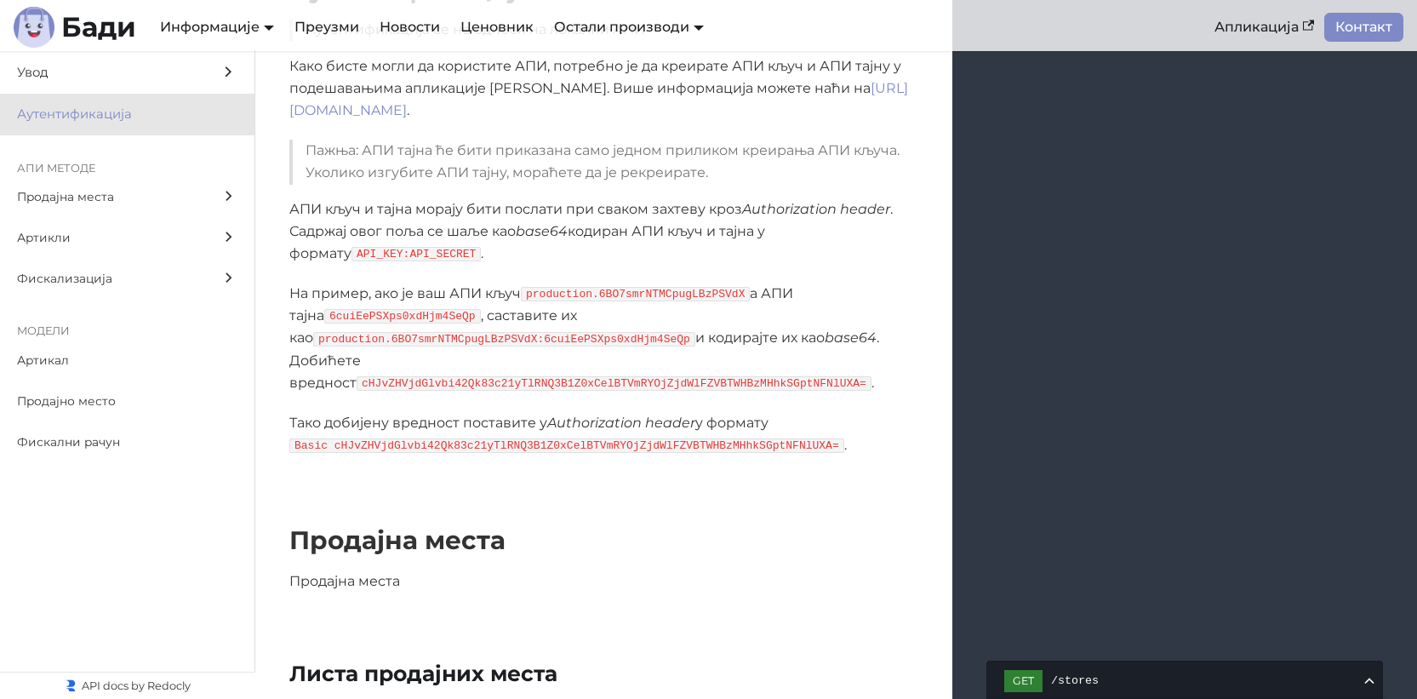
scroll to position [47, 0]
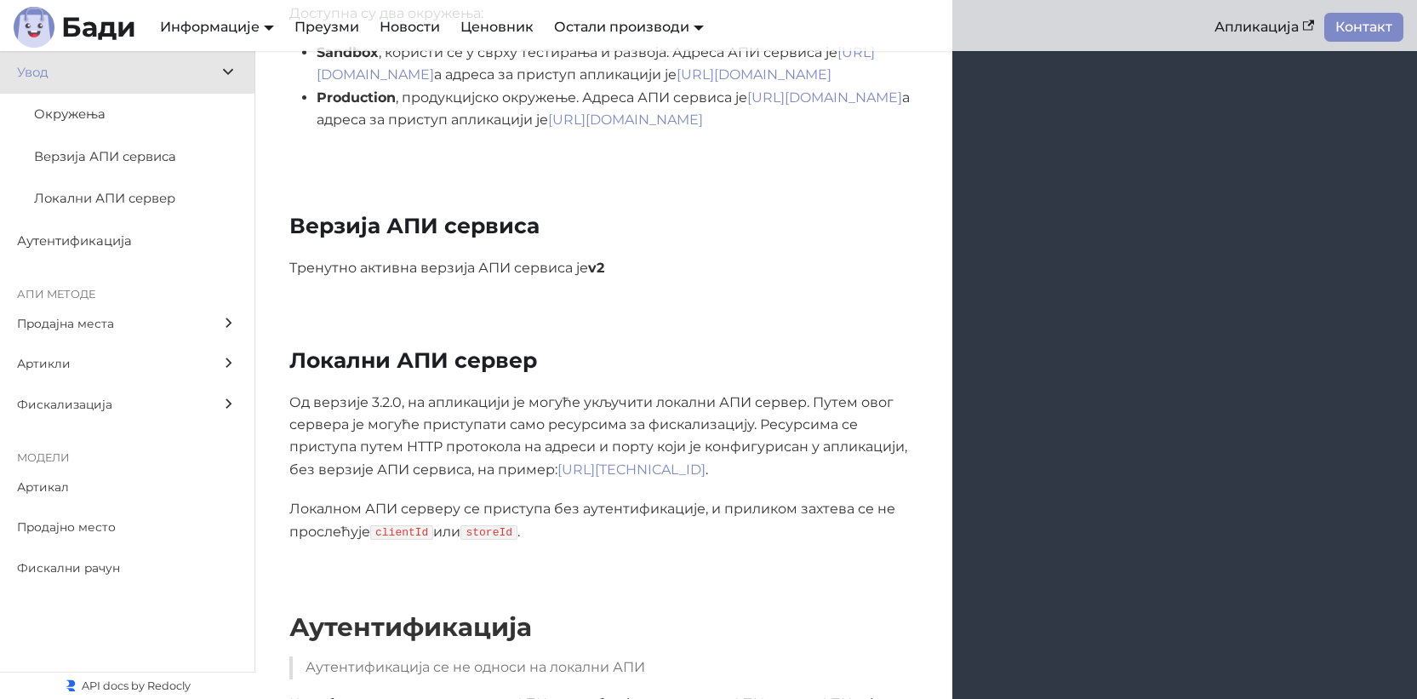
scroll to position [615, 0]
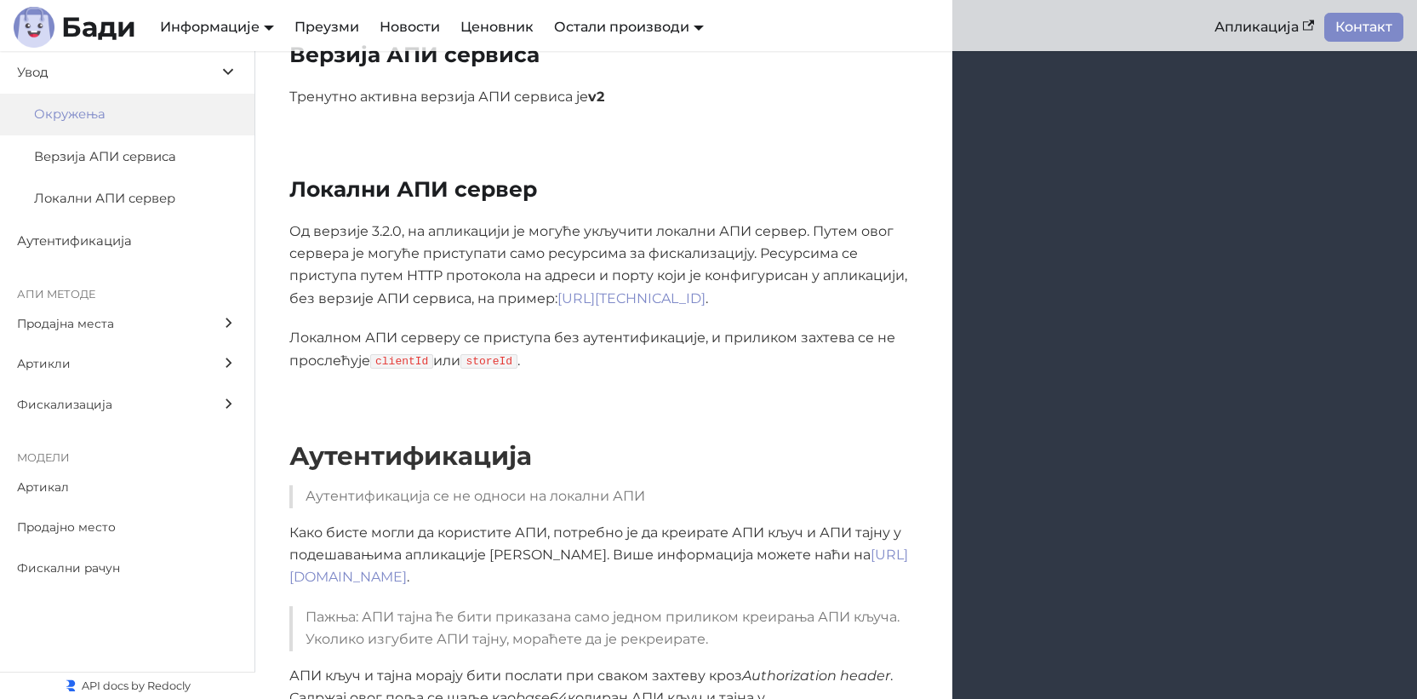
scroll to position [722, 0]
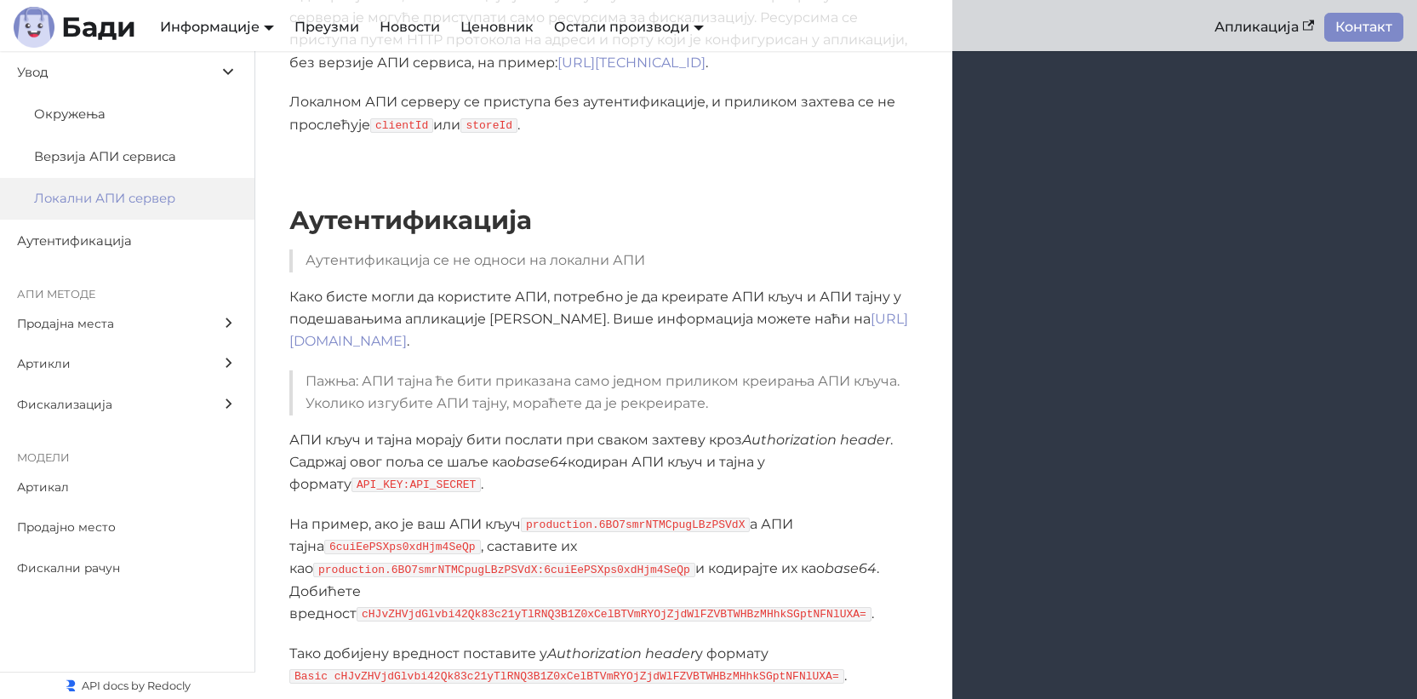
scroll to position [931, 0]
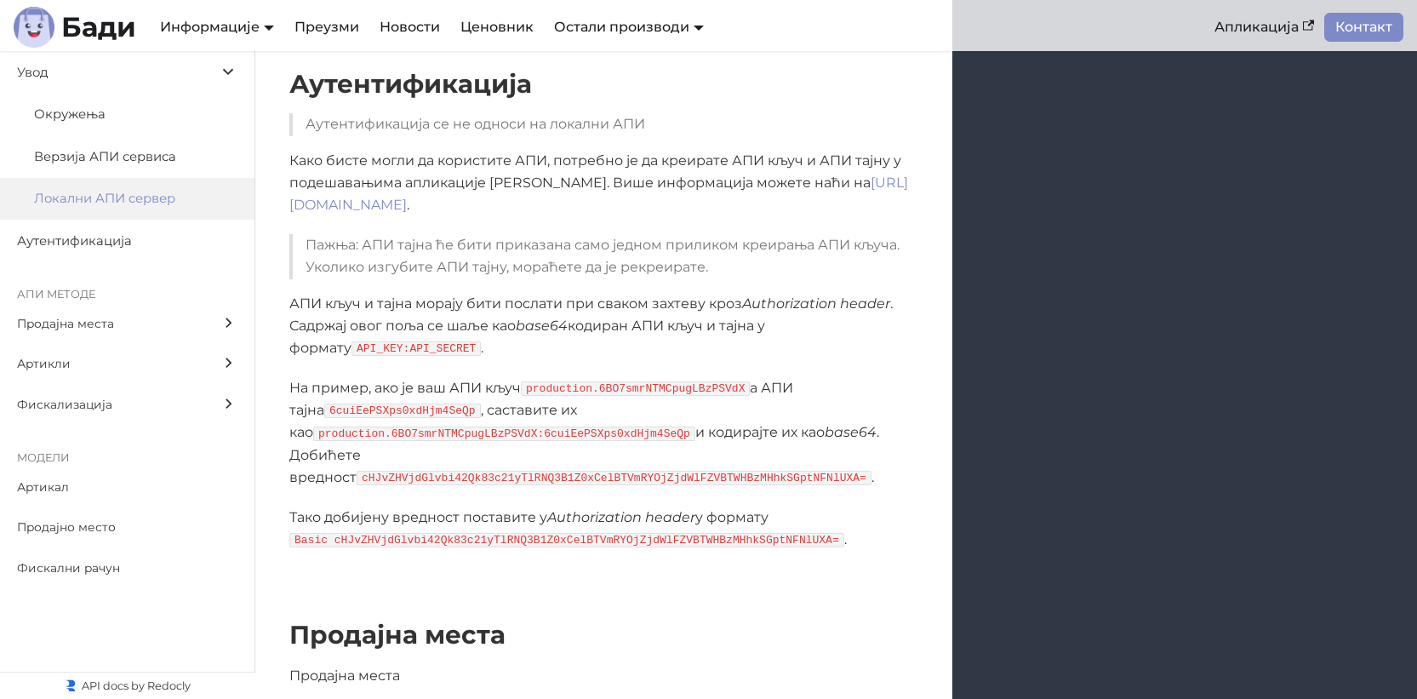
scroll to position [1074, 0]
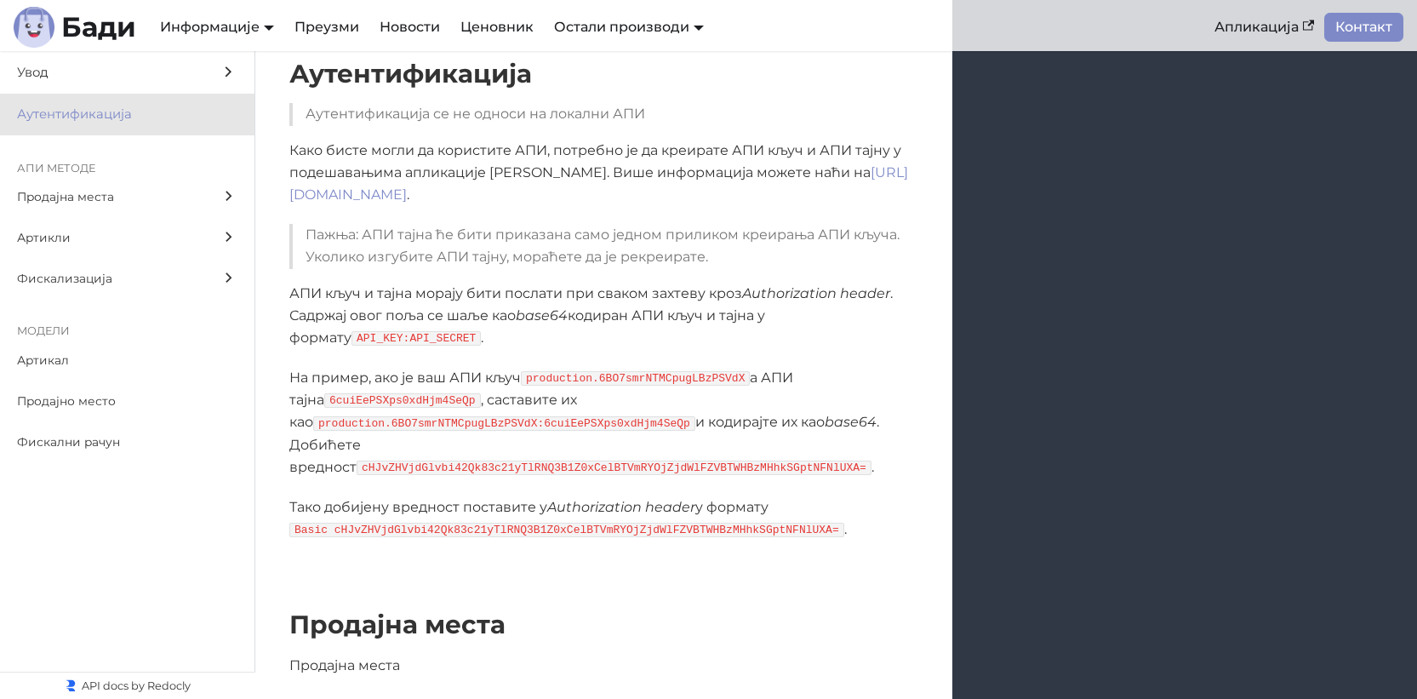
click at [563, 386] on code "production.6BO7smrNTMCpugLBzPSVdX" at bounding box center [635, 378] width 229 height 14
click at [693, 386] on code "production.6BO7smrNTMCpugLBzPSVdX" at bounding box center [635, 378] width 229 height 14
copy code "production.6BO7smrNTMCpugLBzPSVdX"
click at [354, 408] on code "6cuiEePSXps0xdHjm4SeQp" at bounding box center [402, 400] width 157 height 14
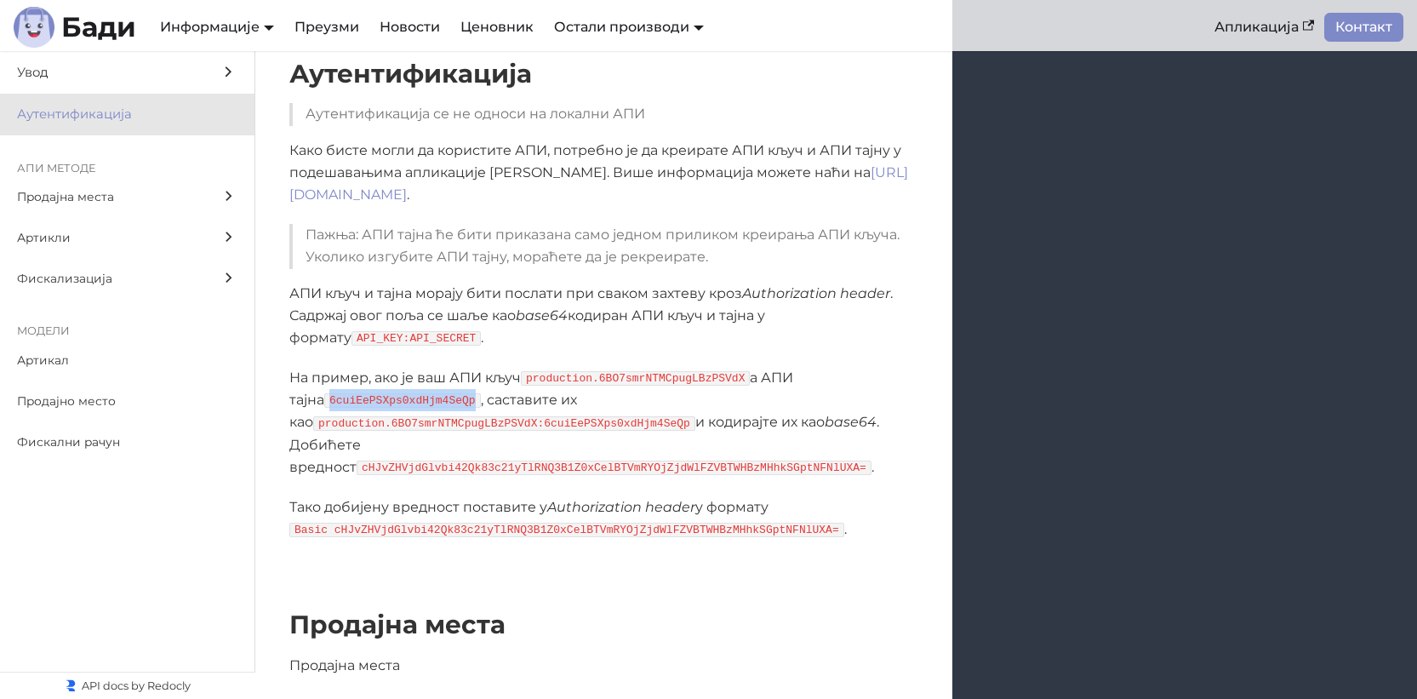
click at [353, 408] on code "6cuiEePSXps0xdHjm4SeQp" at bounding box center [402, 400] width 157 height 14
copy code "6cuiEePSXps0xdHjm4SeQp"
click at [387, 575] on div "Аутентификација Аутентификација се не односи на локални АПИ Како бисте могли да…" at bounding box center [836, 299] width 1162 height 551
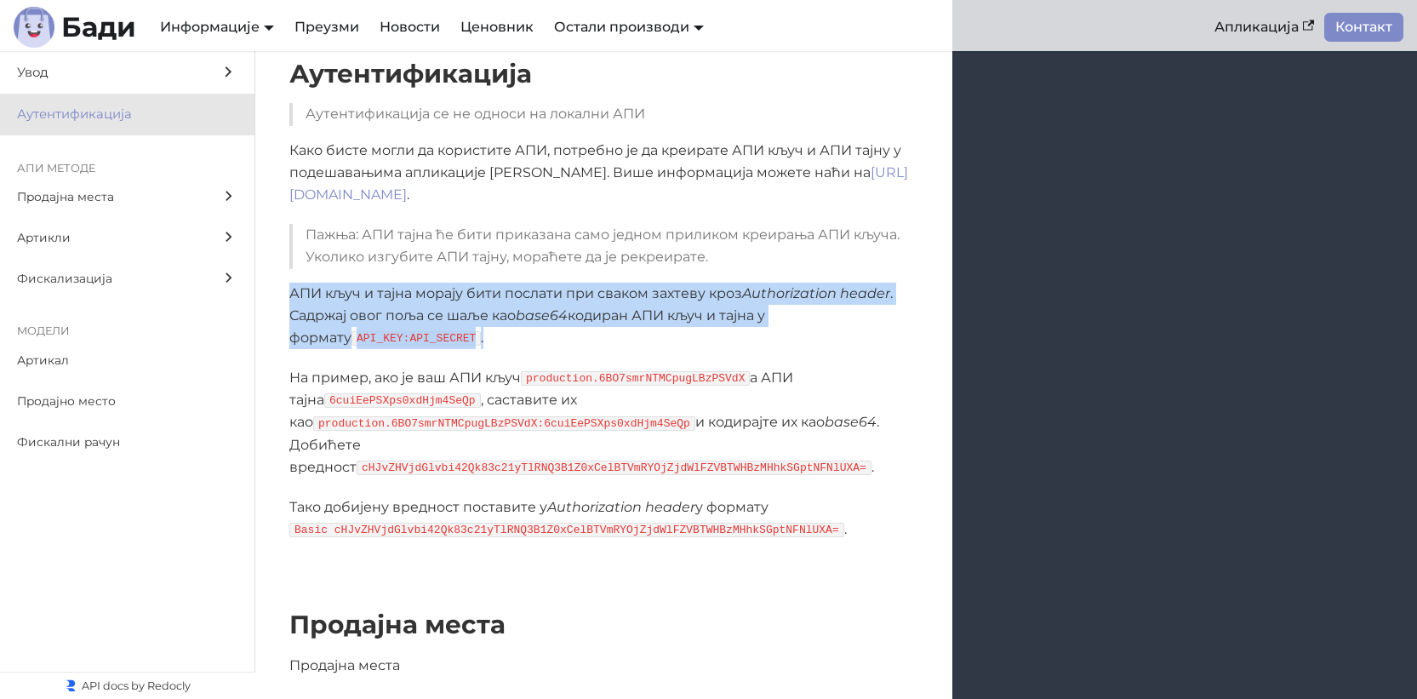
drag, startPoint x: 287, startPoint y: 311, endPoint x: 658, endPoint y: 356, distance: 373.9
click at [656, 355] on div "Аутентификација се не односи на локални АПИ Како бисте могли да користите АПИ, …" at bounding box center [603, 322] width 697 height 438
copy p "АПИ кључ и тајна морају бити послати при сваком захтеву кроз Authorization head…"
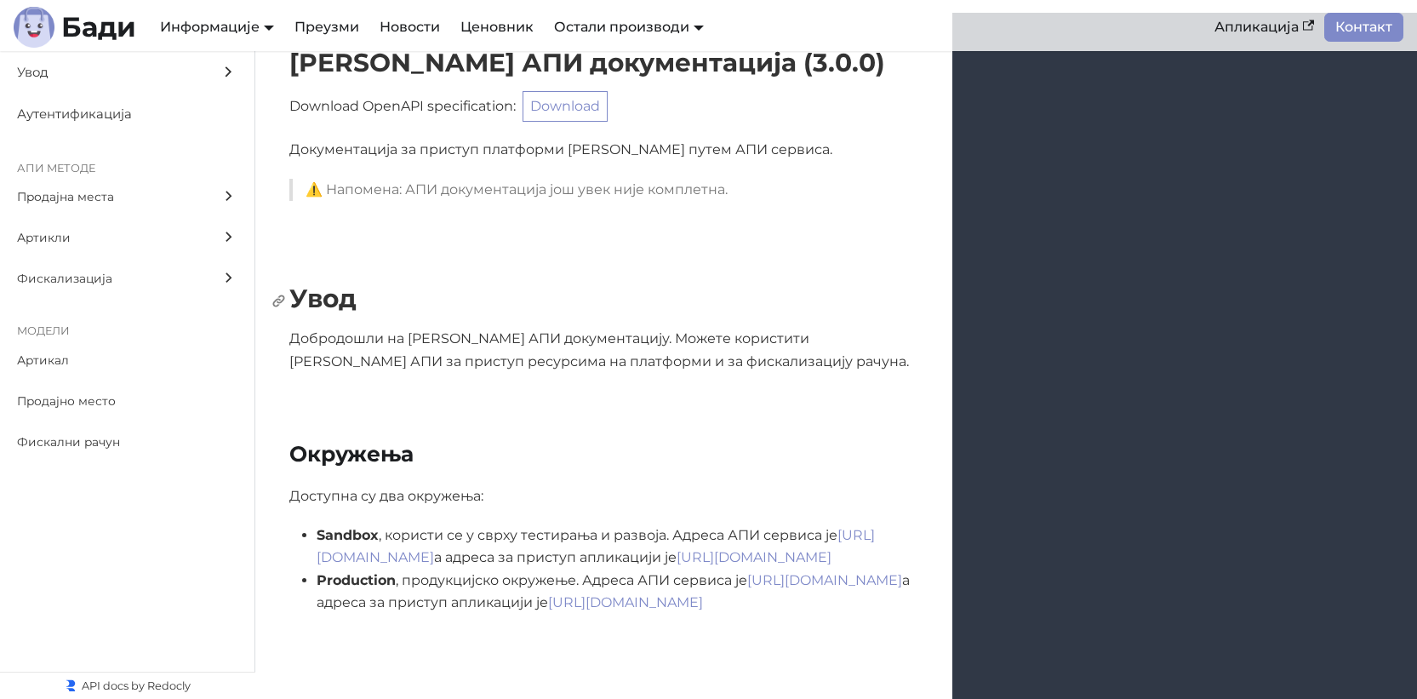
scroll to position [104, 0]
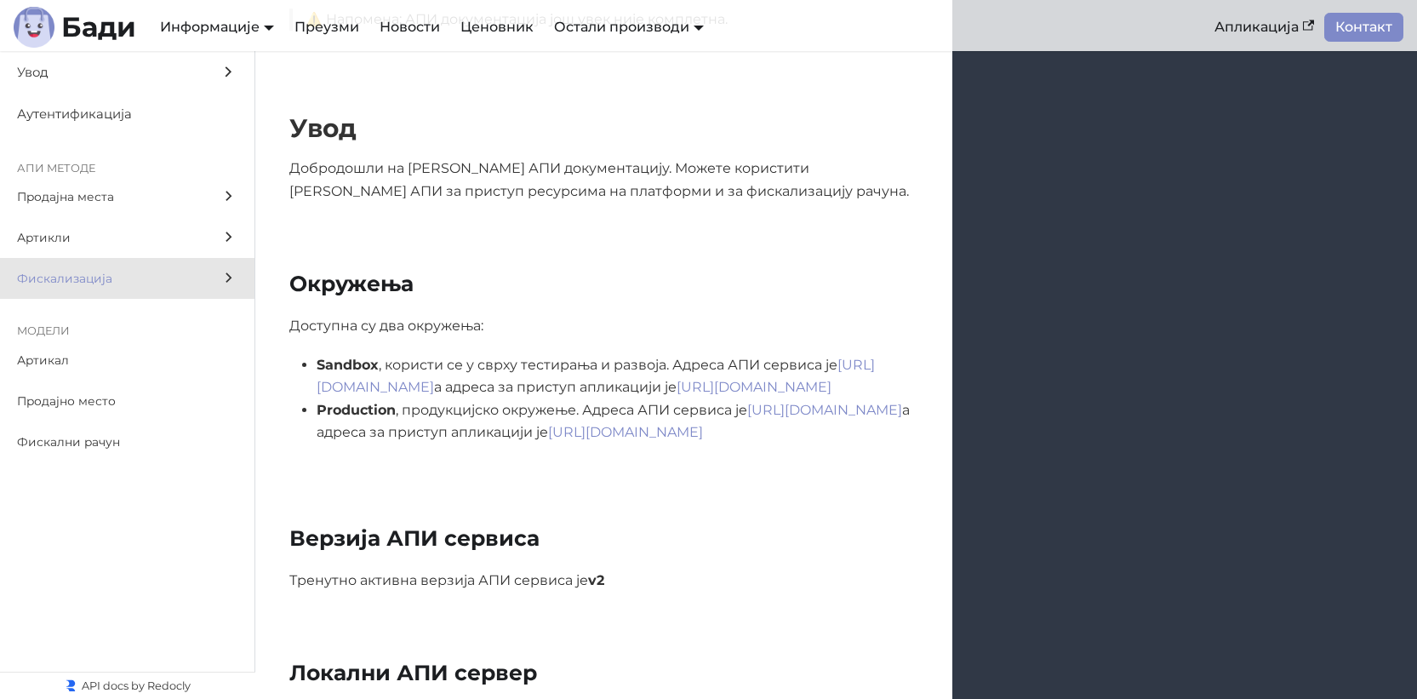
click at [60, 277] on span "Фискализација" at bounding box center [111, 279] width 188 height 20
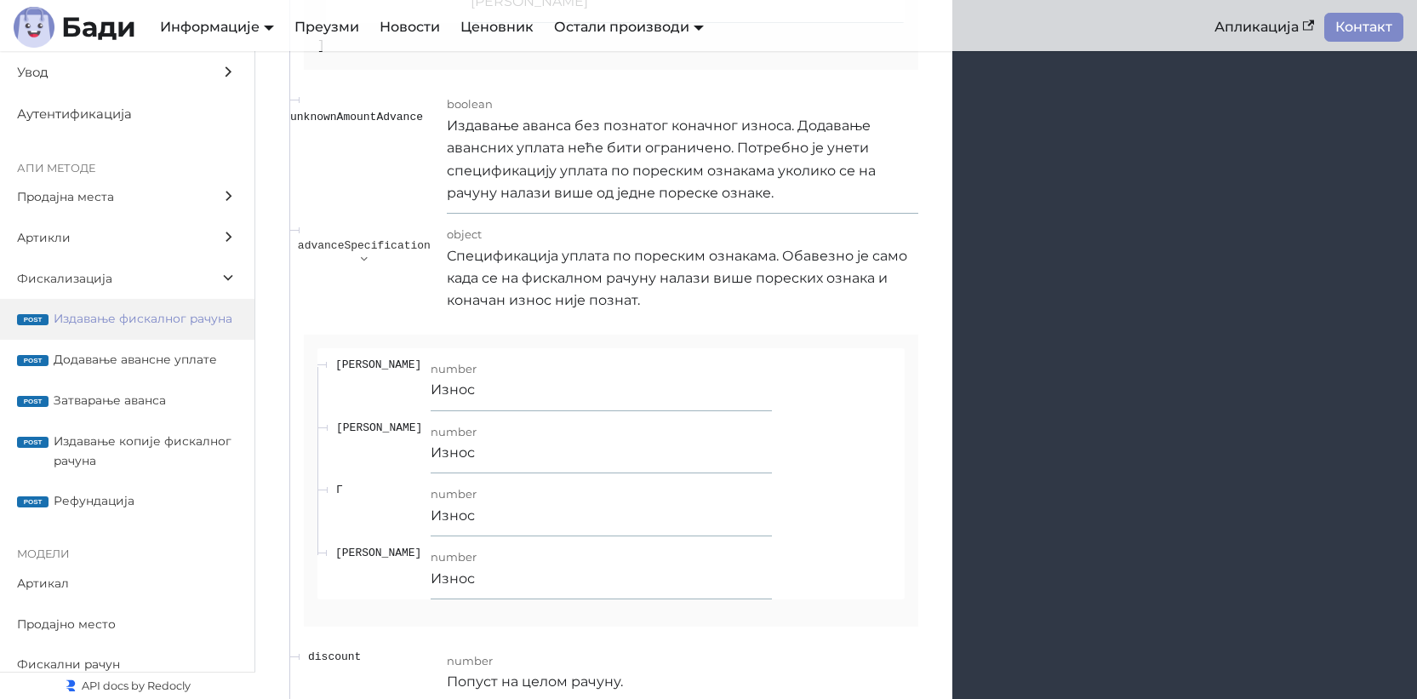
scroll to position [17915, 0]
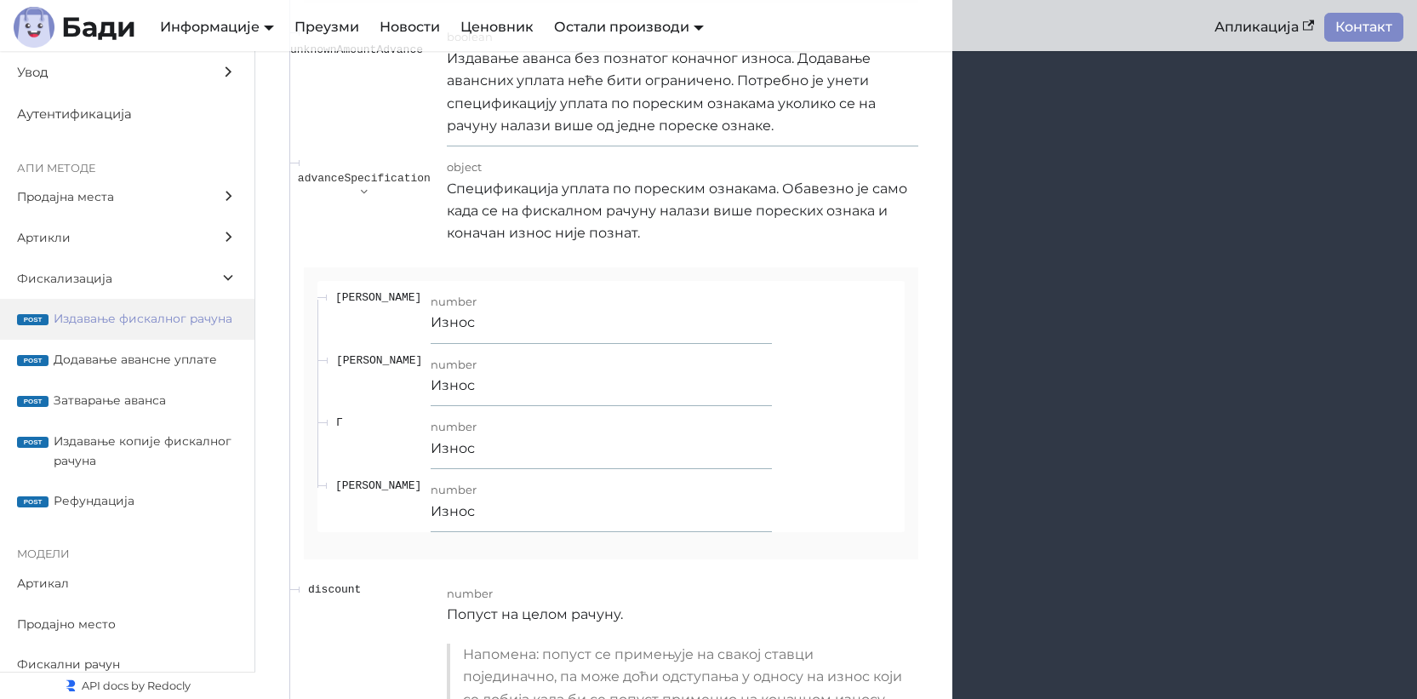
click at [360, 208] on td "advanceSpecification" at bounding box center [367, 199] width 157 height 107
click at [362, 194] on polygon "expand advanceSpecification" at bounding box center [364, 192] width 7 height 4
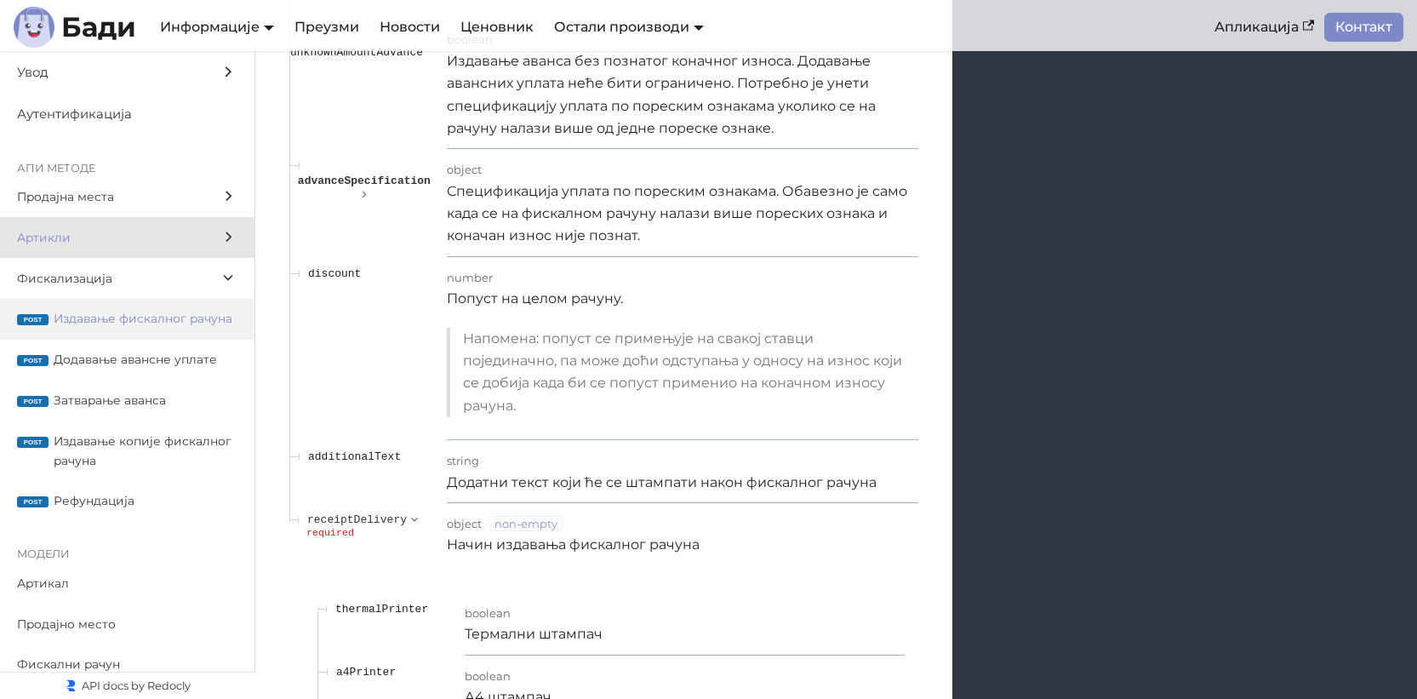
scroll to position [17912, 0]
click at [100, 243] on span "Артикли" at bounding box center [111, 238] width 188 height 20
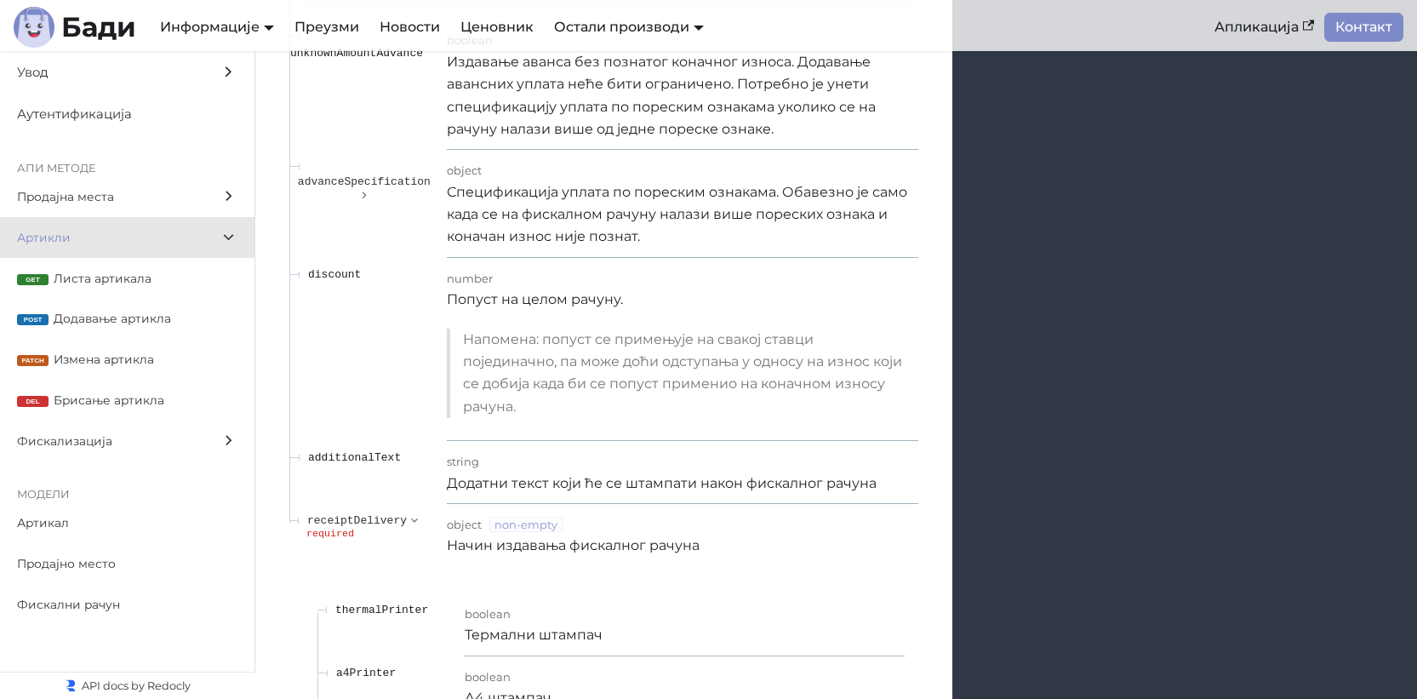
scroll to position [7264, 0]
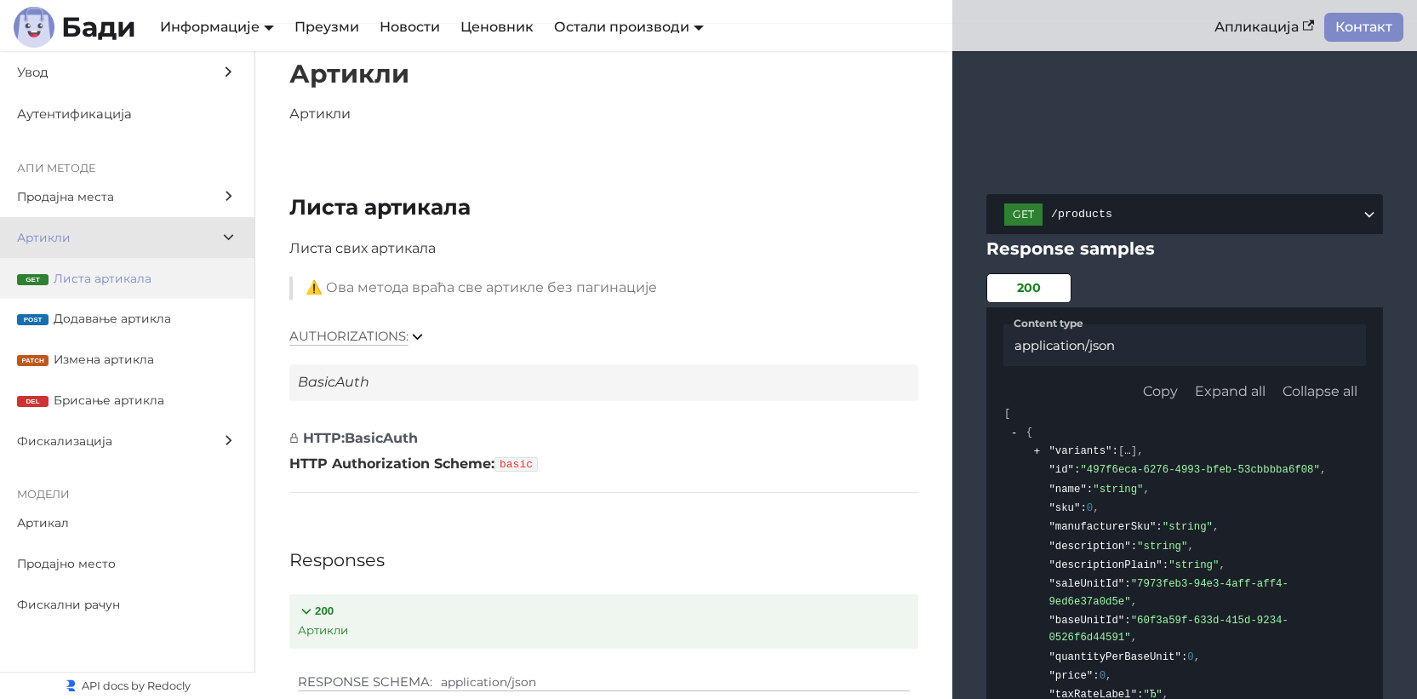
click at [106, 269] on span "Листа артикала" at bounding box center [146, 279] width 184 height 20
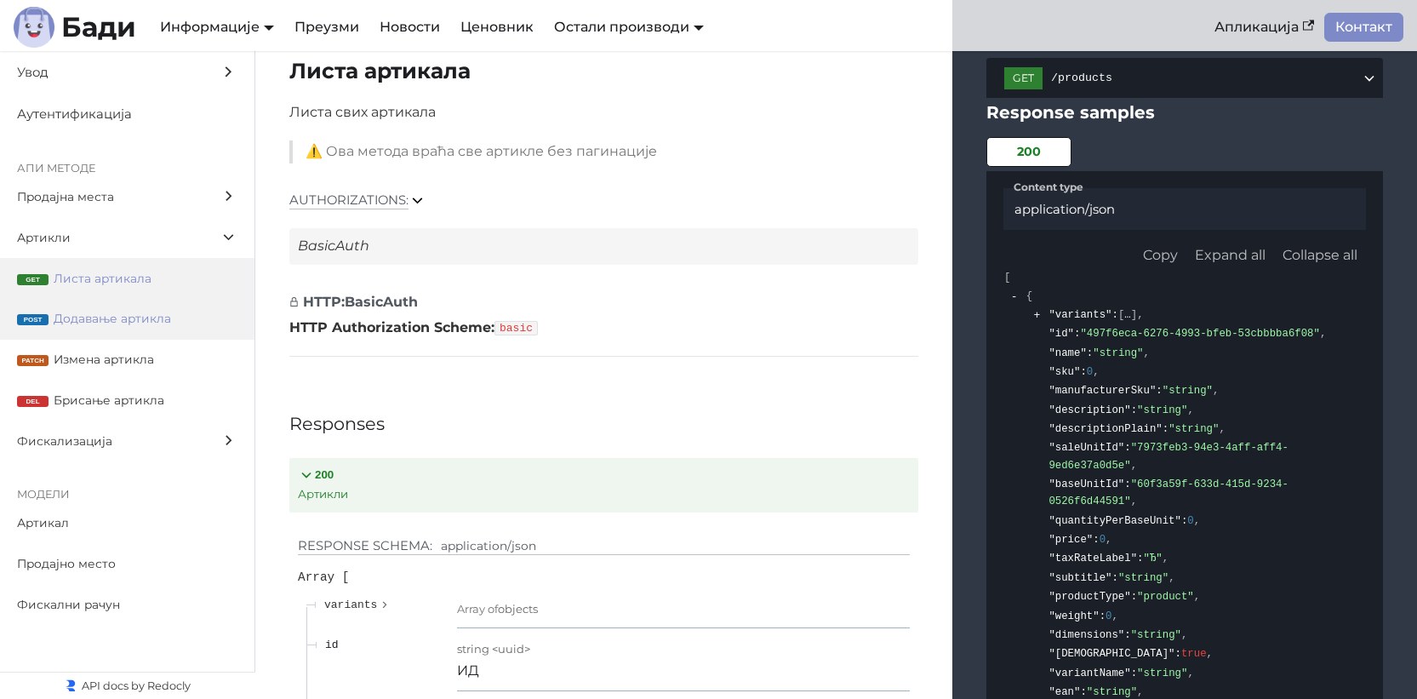
click at [104, 329] on label "post Додавање артикла" at bounding box center [127, 319] width 255 height 41
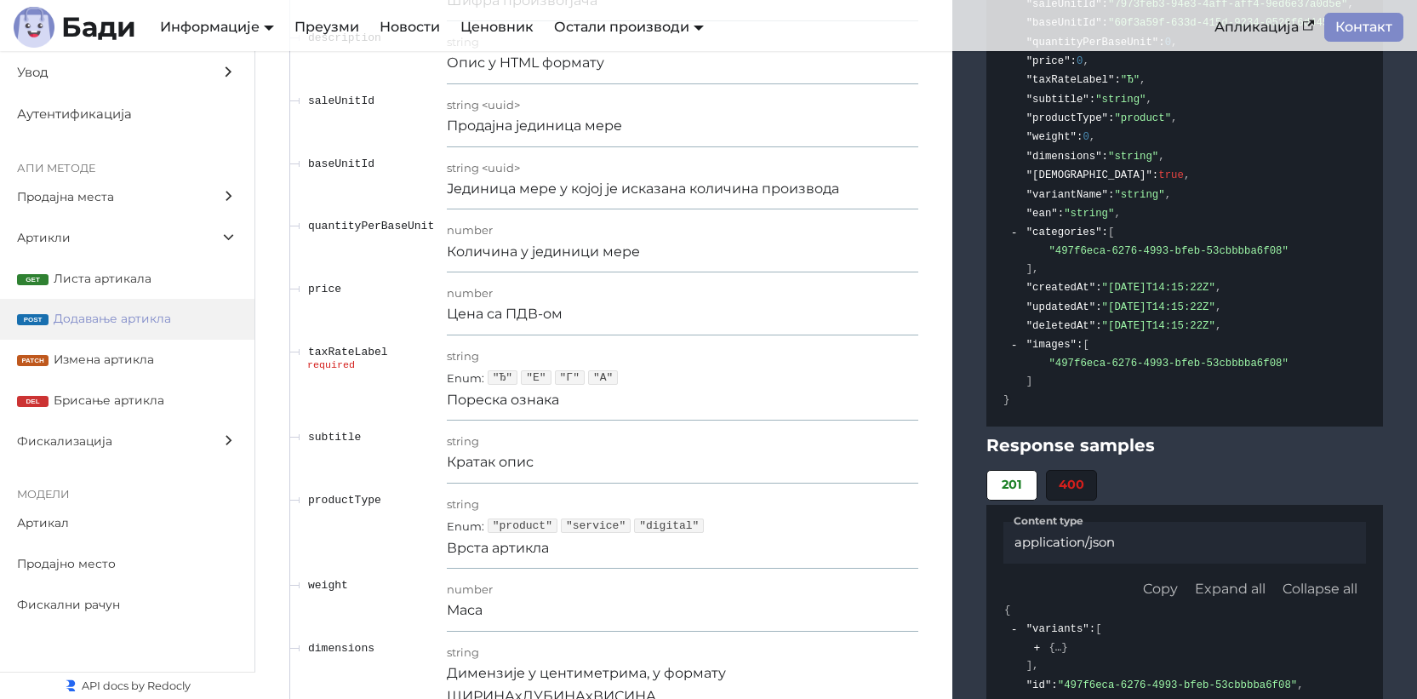
scroll to position [10022, 0]
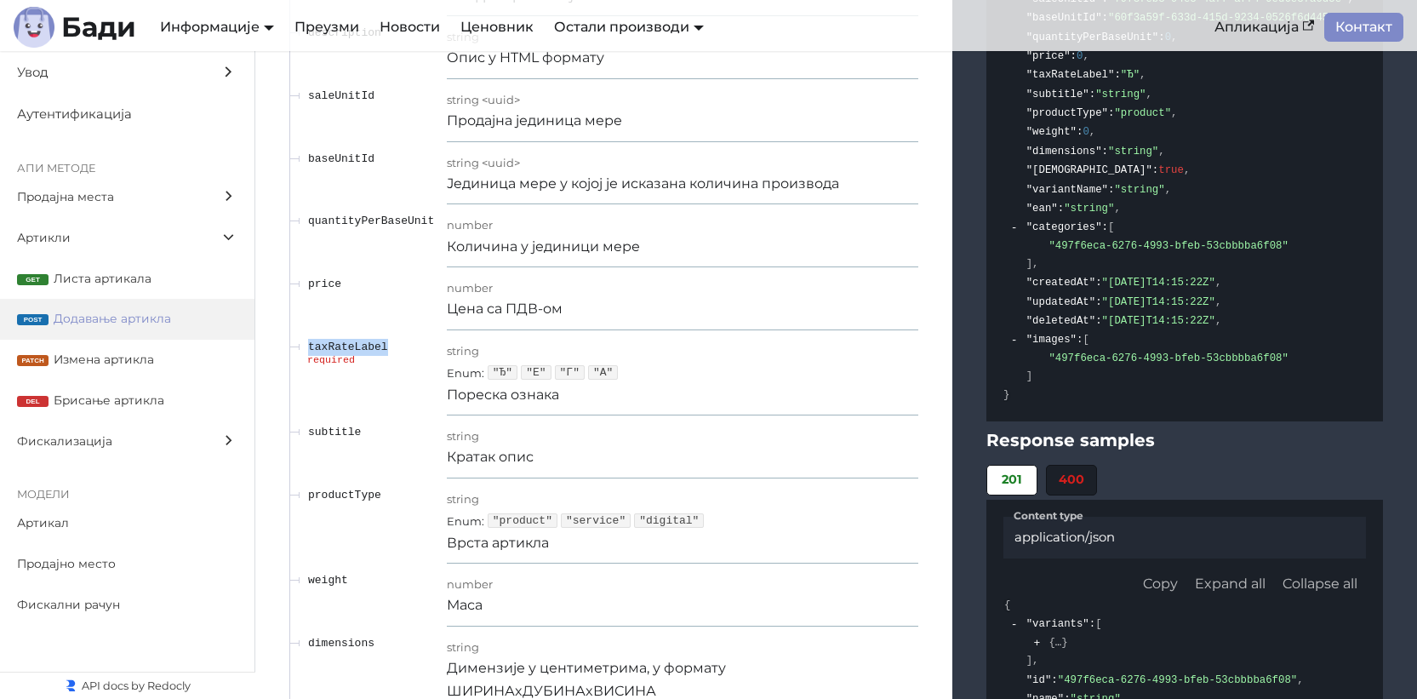
drag, startPoint x: 308, startPoint y: 372, endPoint x: 417, endPoint y: 373, distance: 109.0
click at [417, 373] on td "taxRateLabel required" at bounding box center [367, 372] width 157 height 85
copy span "taxRateLabel"
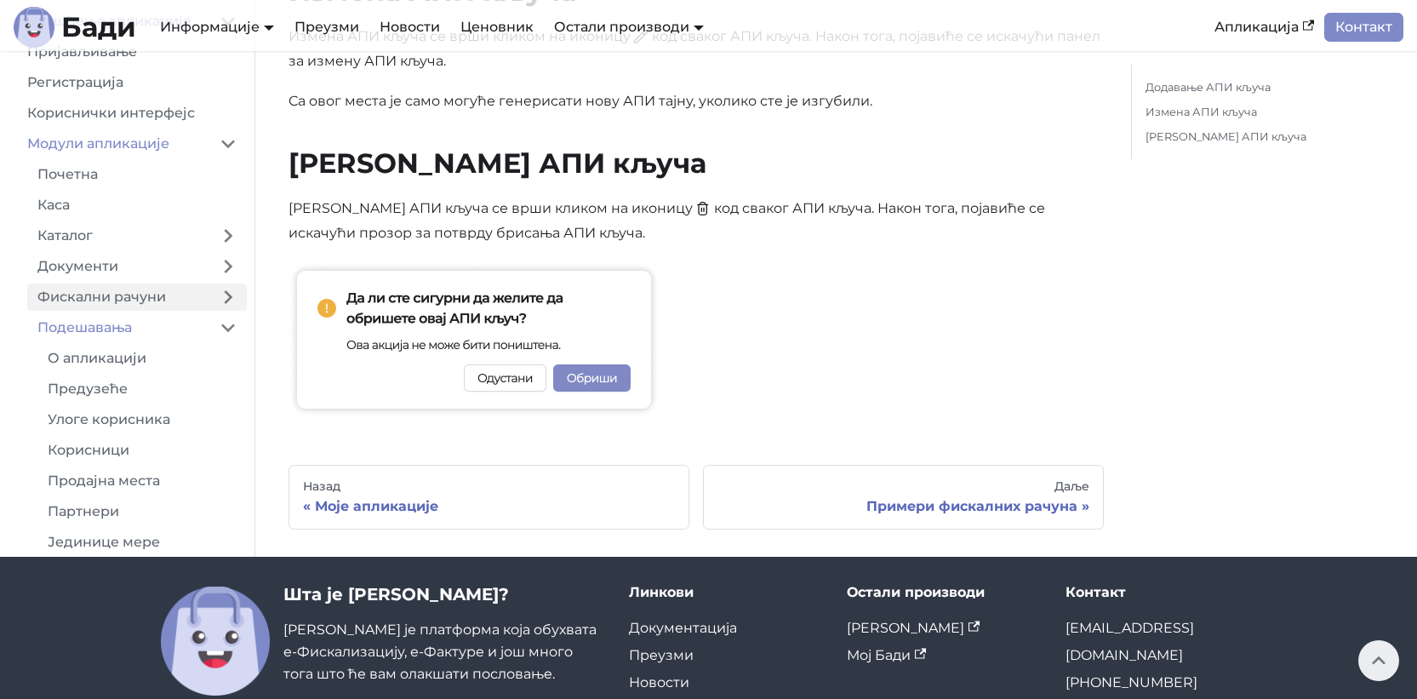
scroll to position [1553, 0]
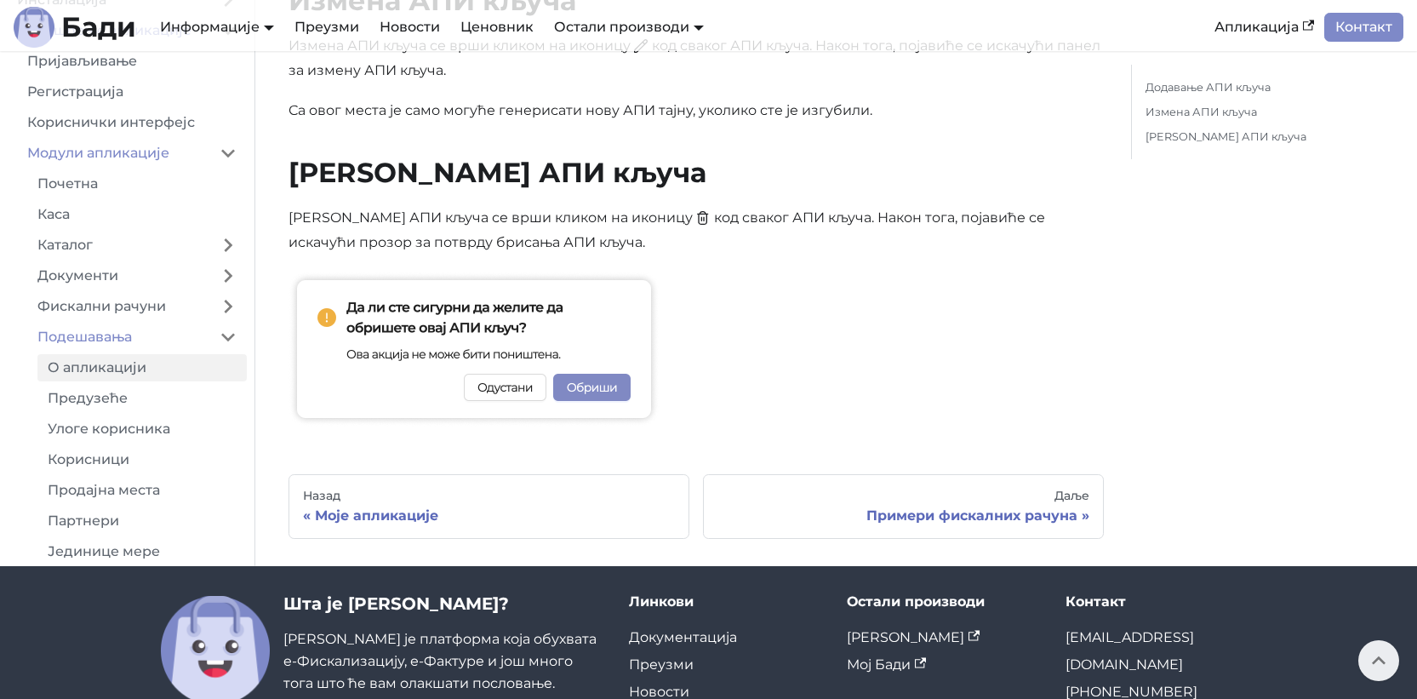
click at [149, 370] on link "О апликацији" at bounding box center [141, 367] width 209 height 27
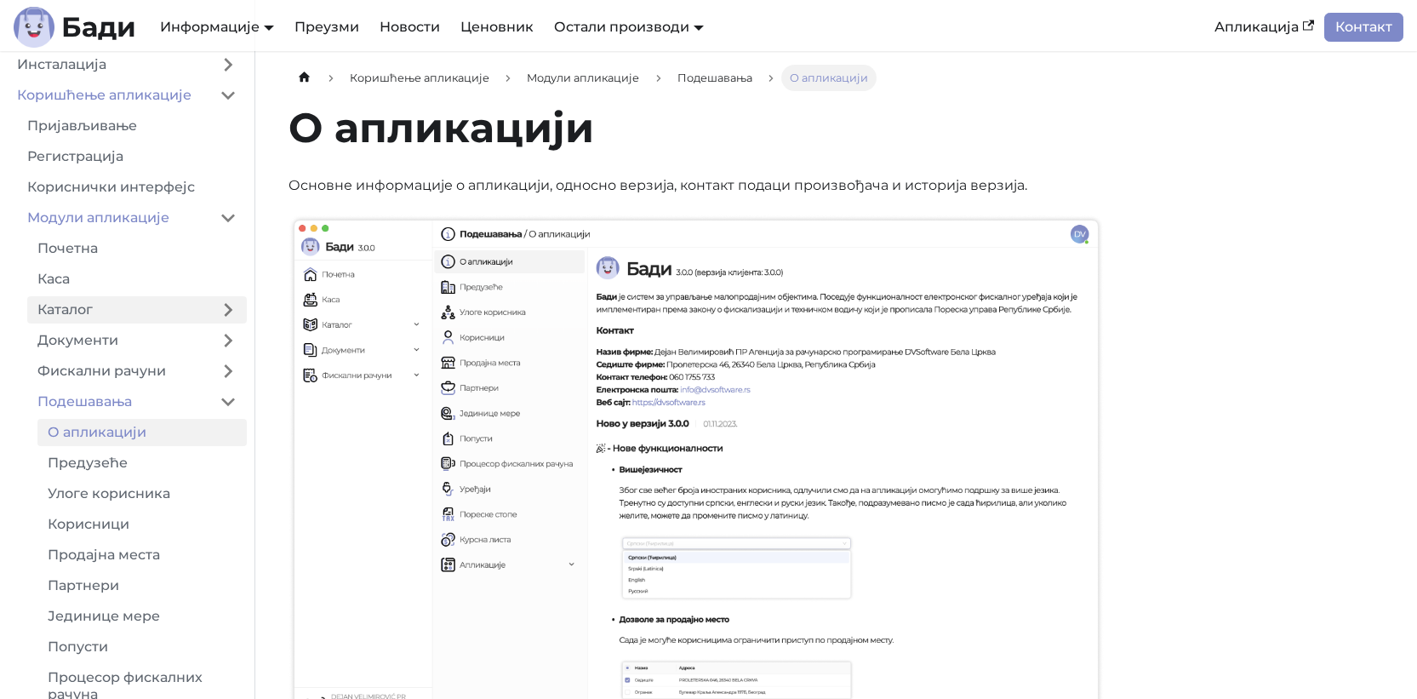
scroll to position [89, 0]
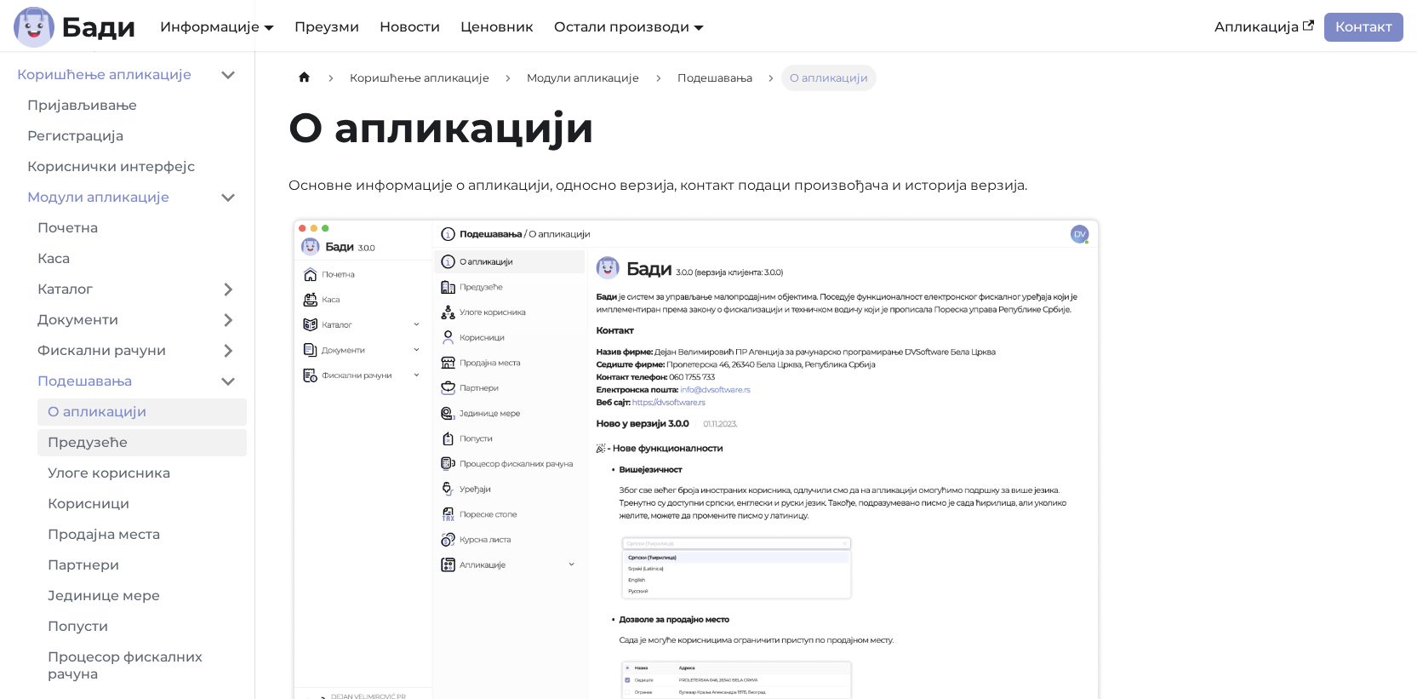
click at [151, 432] on link "Предузеће" at bounding box center [141, 442] width 209 height 27
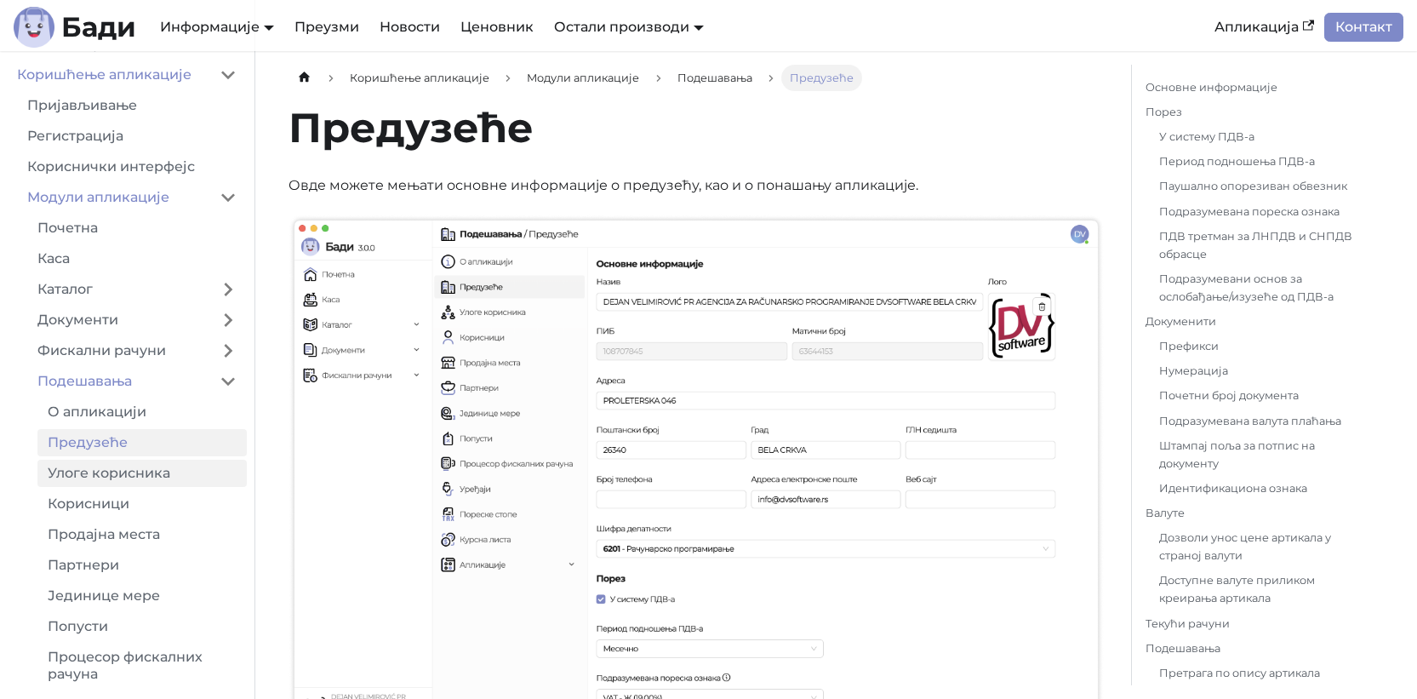
click at [150, 472] on link "Улоге корисника" at bounding box center [141, 473] width 209 height 27
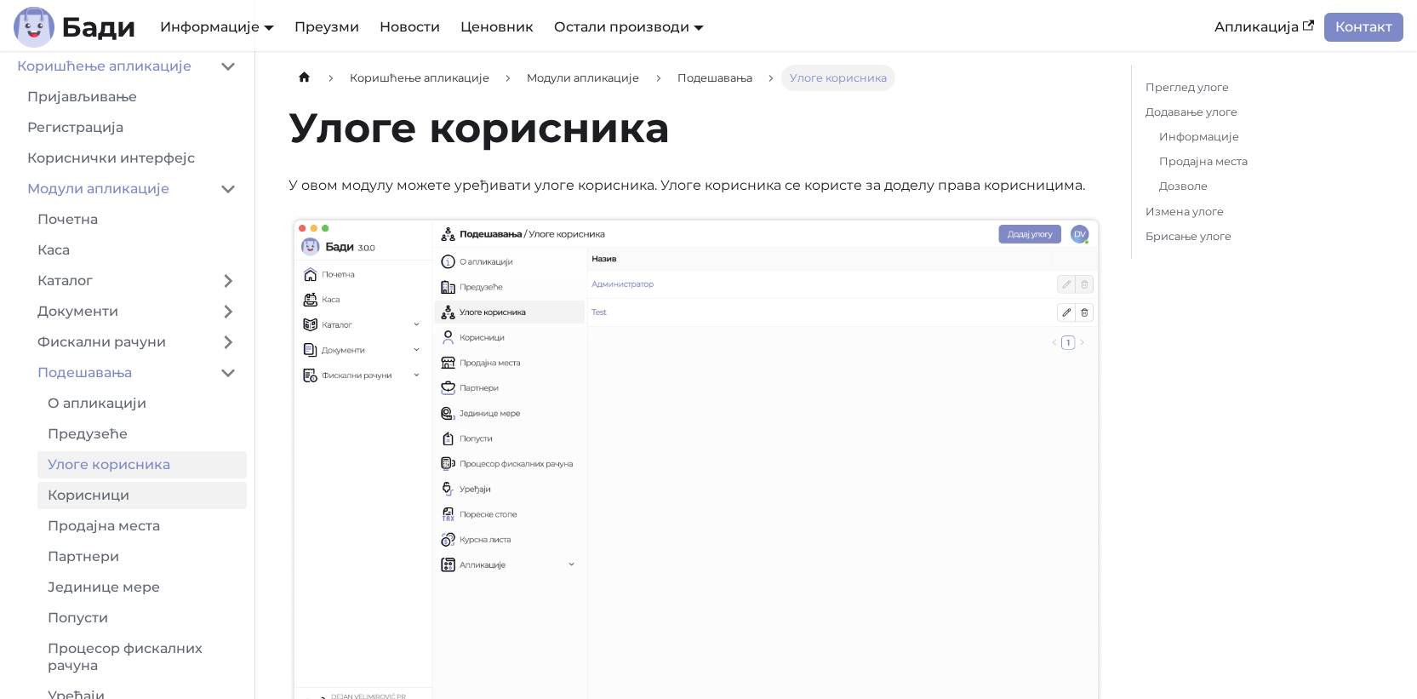
scroll to position [100, 0]
click at [141, 487] on link "Корисници" at bounding box center [141, 491] width 209 height 27
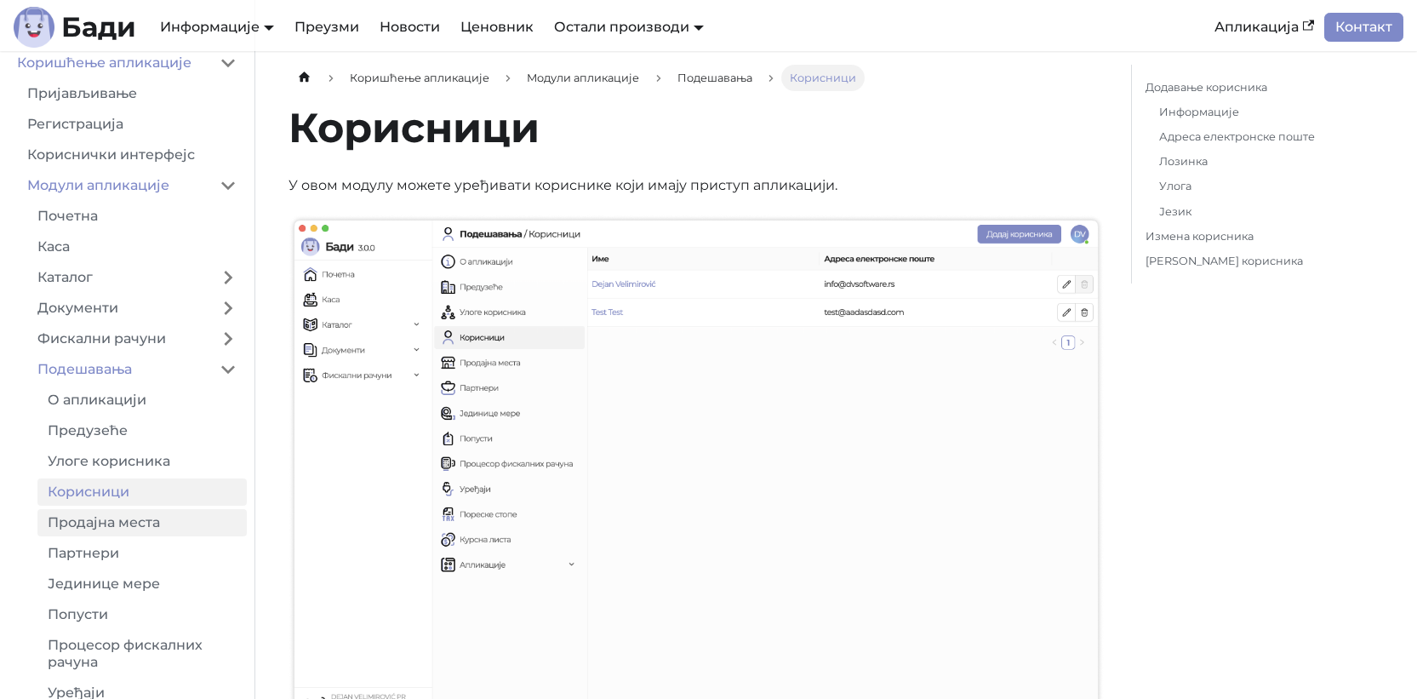
click at [137, 522] on link "Продајна места" at bounding box center [141, 522] width 209 height 27
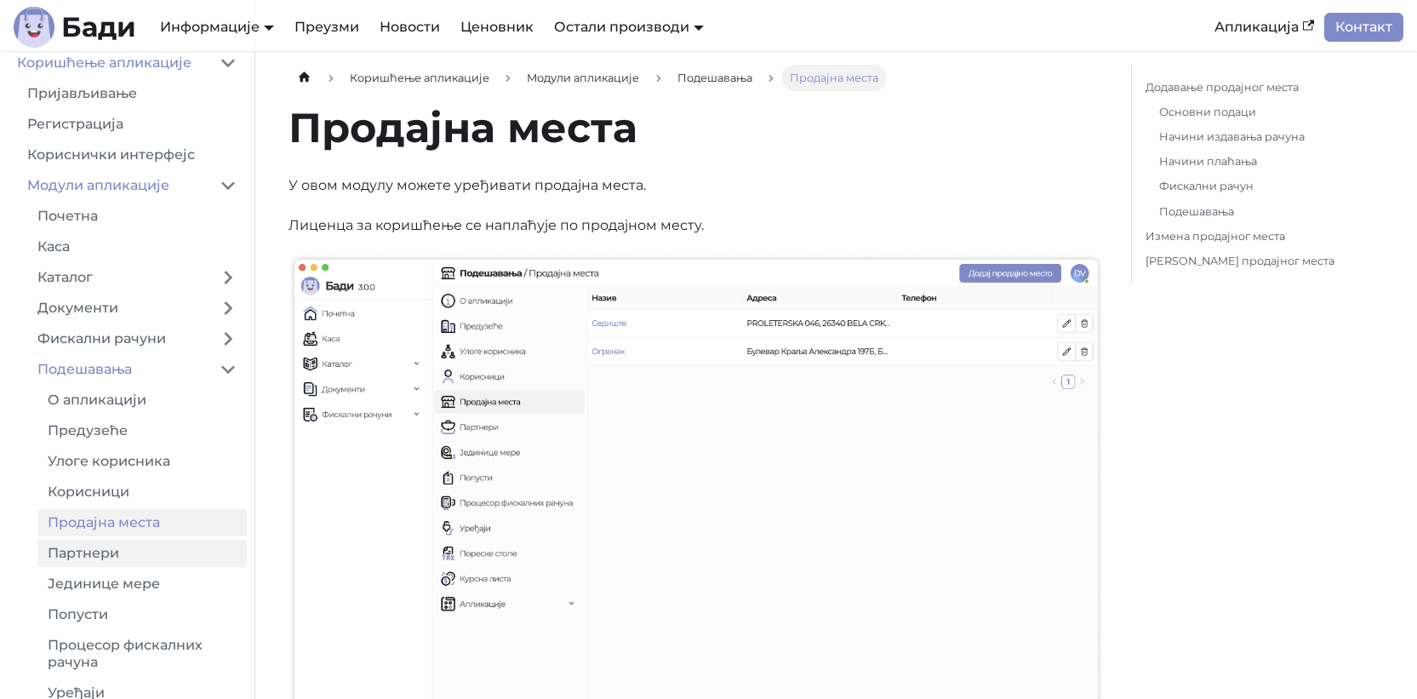
click at [136, 553] on link "Партнери" at bounding box center [141, 553] width 209 height 27
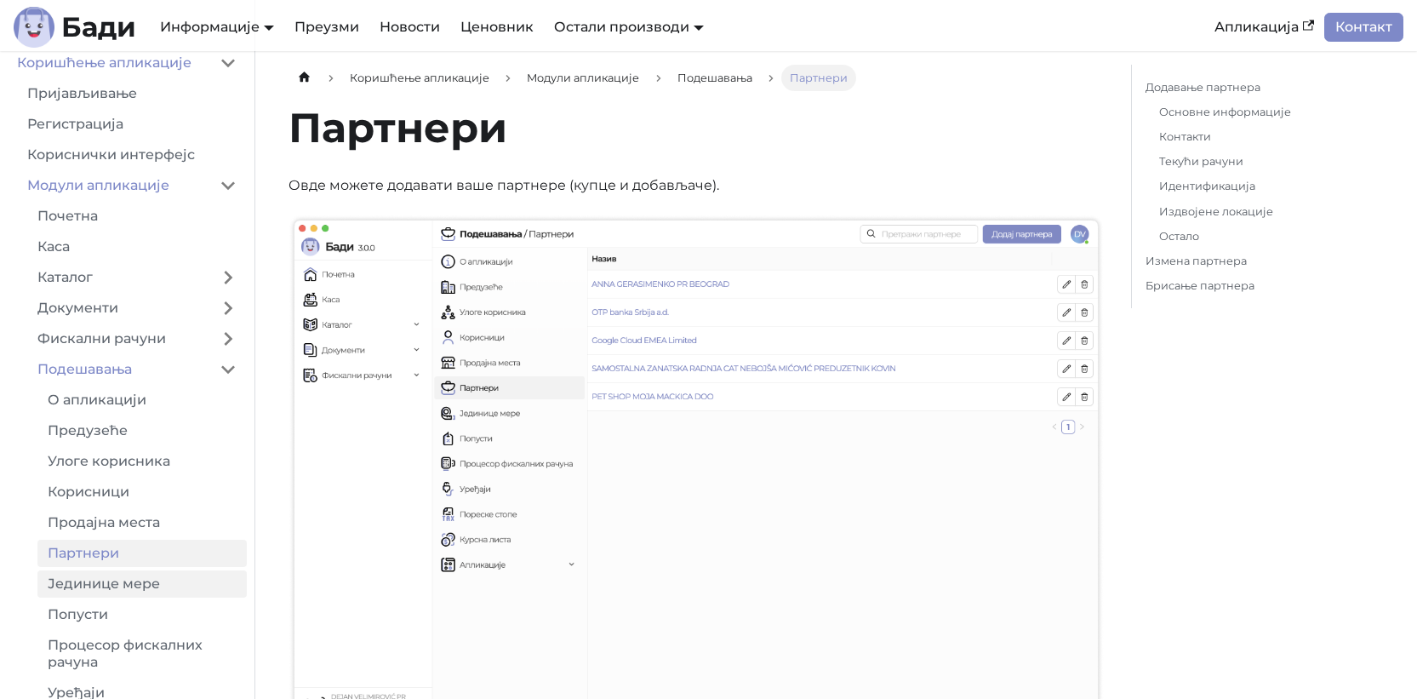
click at [145, 580] on link "Јединице мере" at bounding box center [141, 583] width 209 height 27
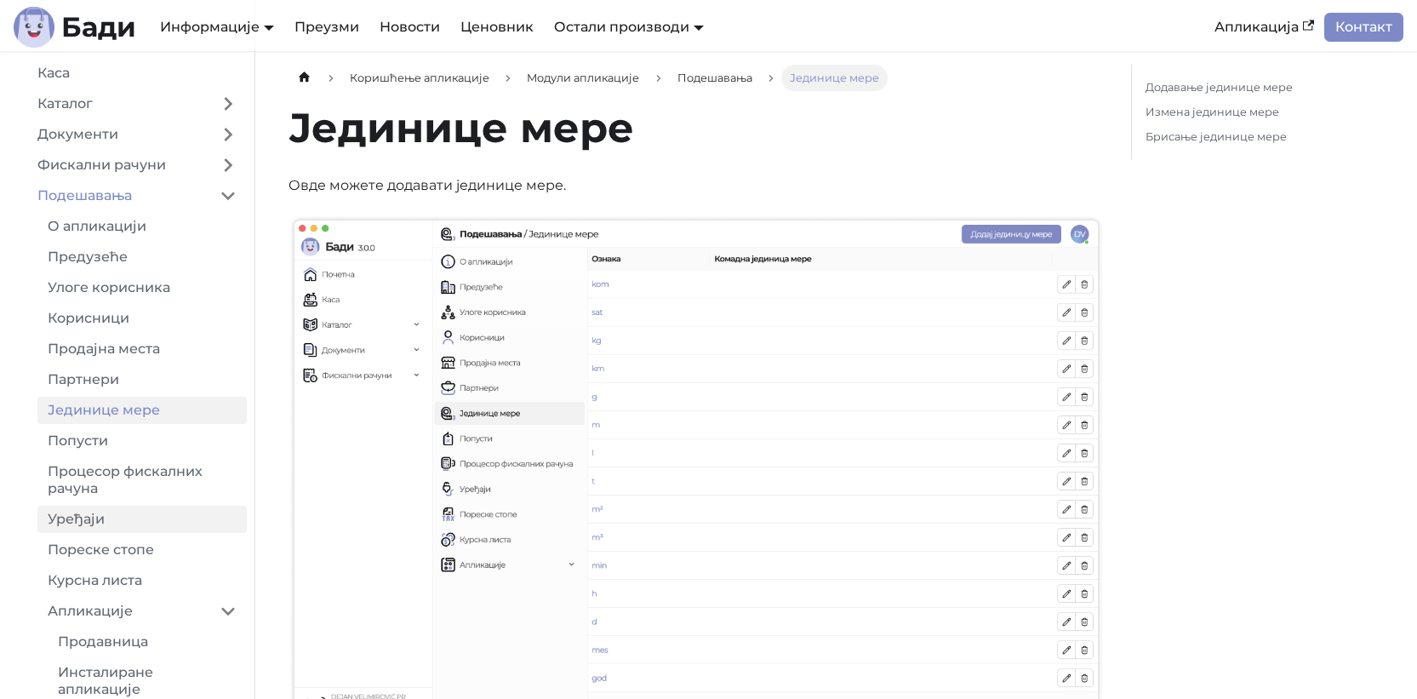
scroll to position [301, 0]
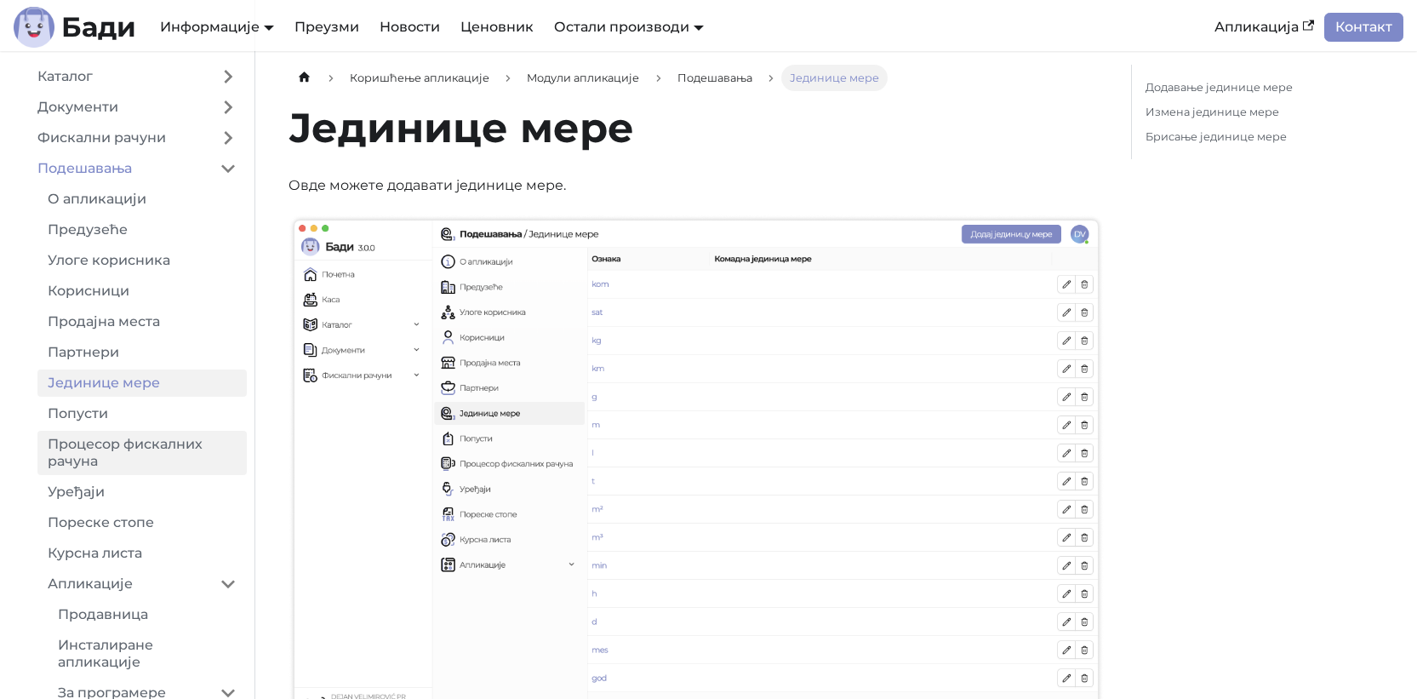
click at [155, 451] on link "Процесор фискалних рачуна" at bounding box center [141, 453] width 209 height 44
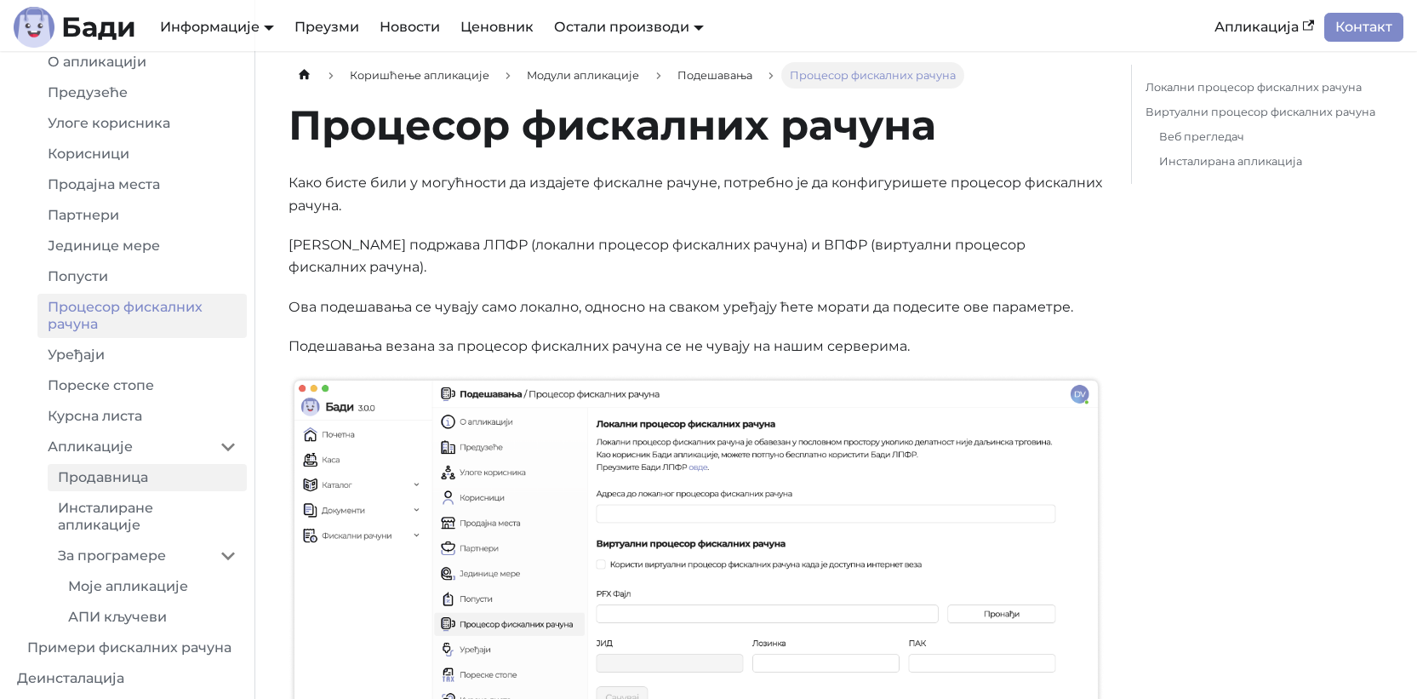
scroll to position [3, 0]
click at [142, 473] on link "Продавница" at bounding box center [147, 477] width 199 height 27
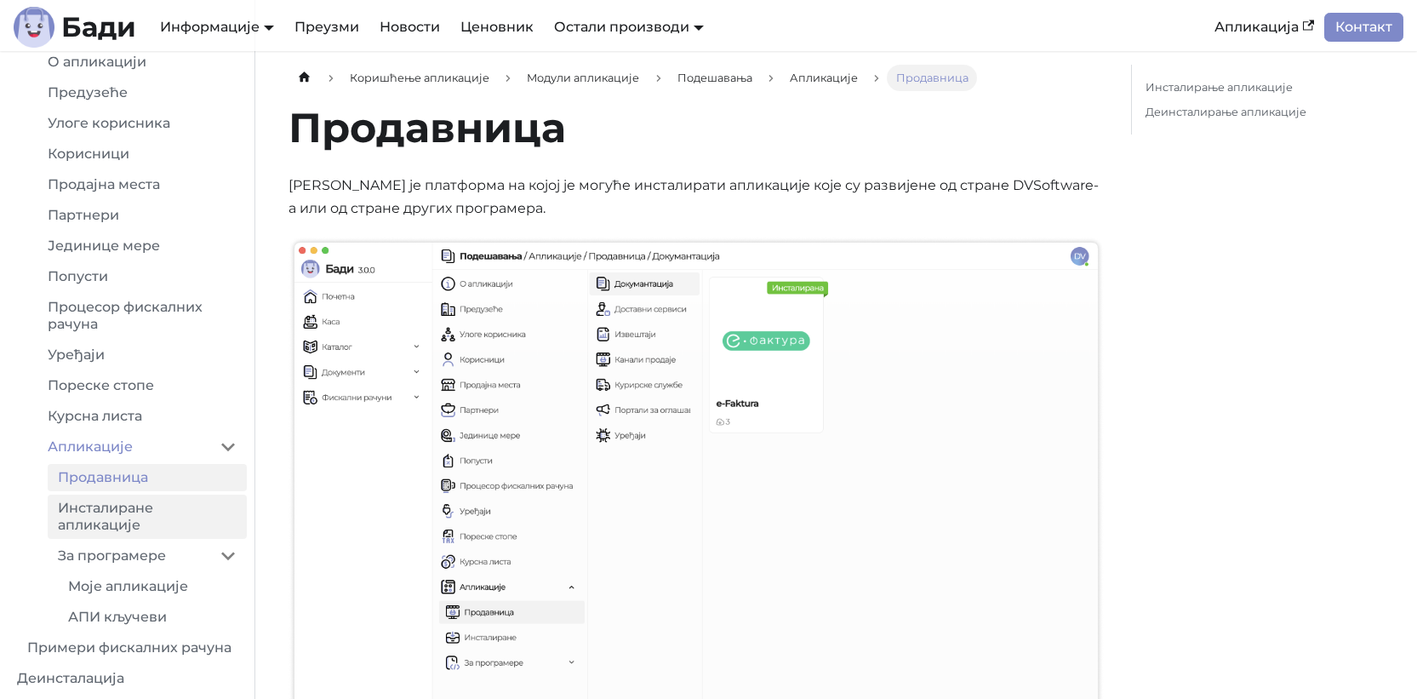
click at [140, 524] on link "Инсталиране апликације" at bounding box center [147, 517] width 199 height 44
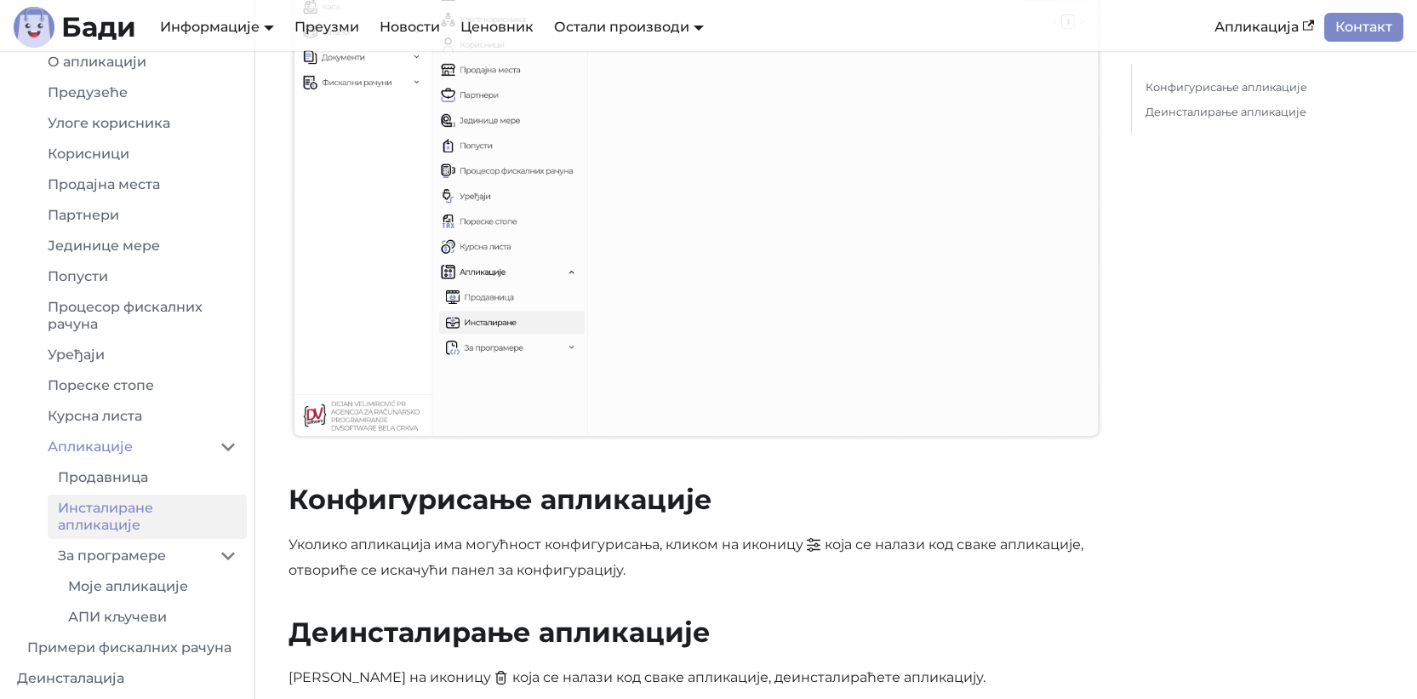
scroll to position [295, 0]
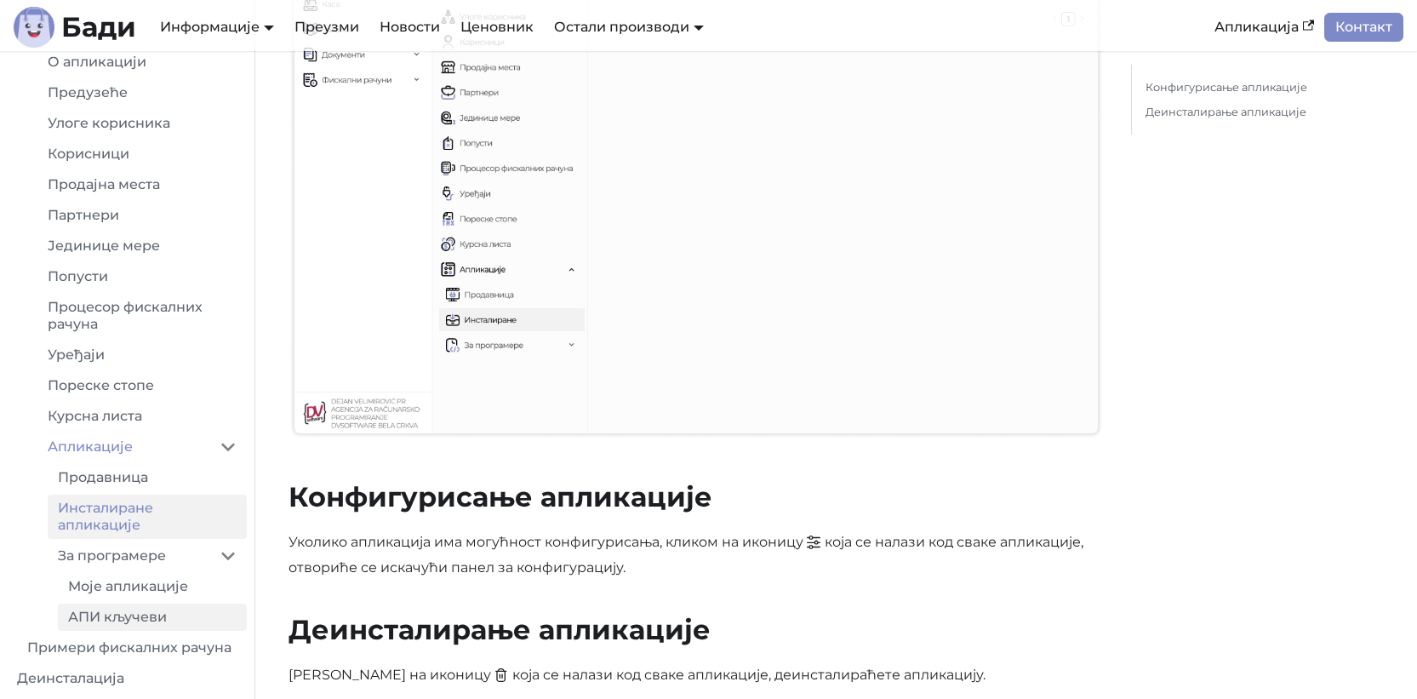
click at [141, 609] on link "АПИ кључеви" at bounding box center [152, 617] width 189 height 27
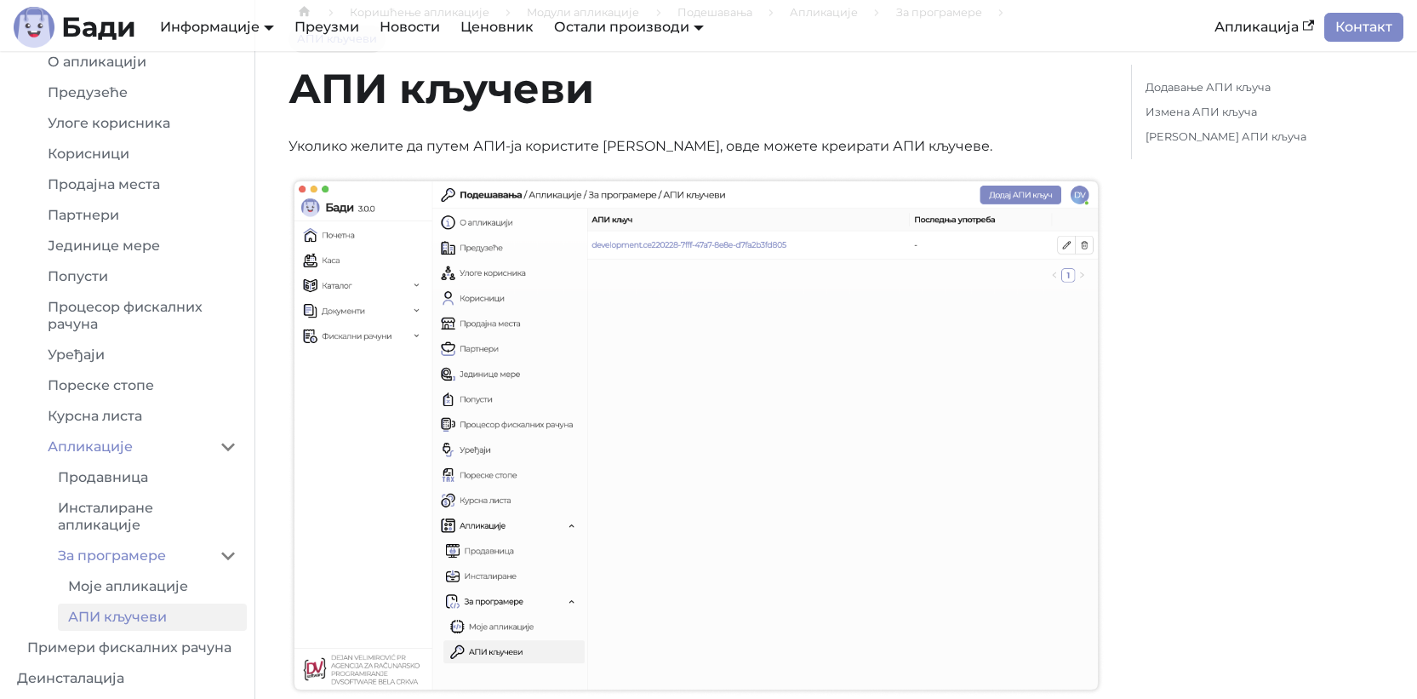
scroll to position [67, 0]
click at [576, 143] on p "Уколико желите да путем АПИ-ја користите [PERSON_NAME], овде можете креирати АП…" at bounding box center [696, 145] width 815 height 22
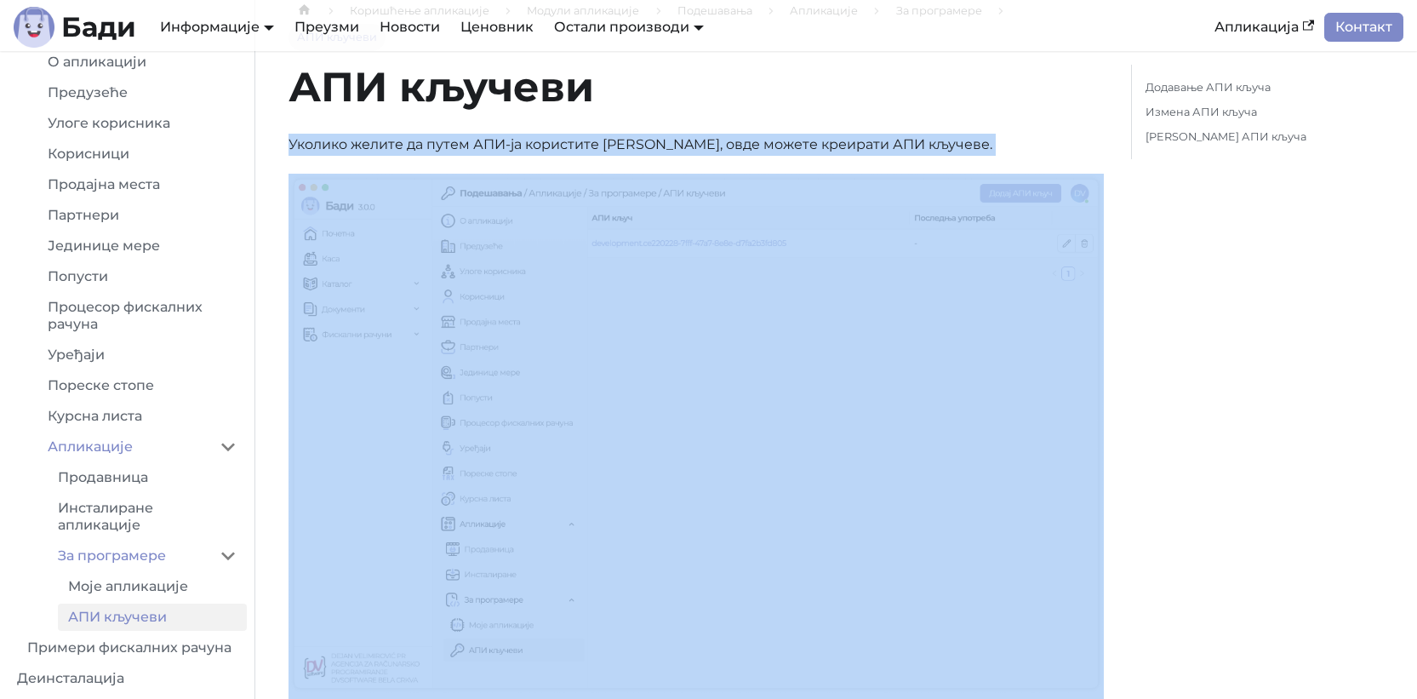
click at [576, 143] on p "Уколико желите да путем АПИ-ја користите [PERSON_NAME], овде можете креирати АП…" at bounding box center [696, 145] width 815 height 22
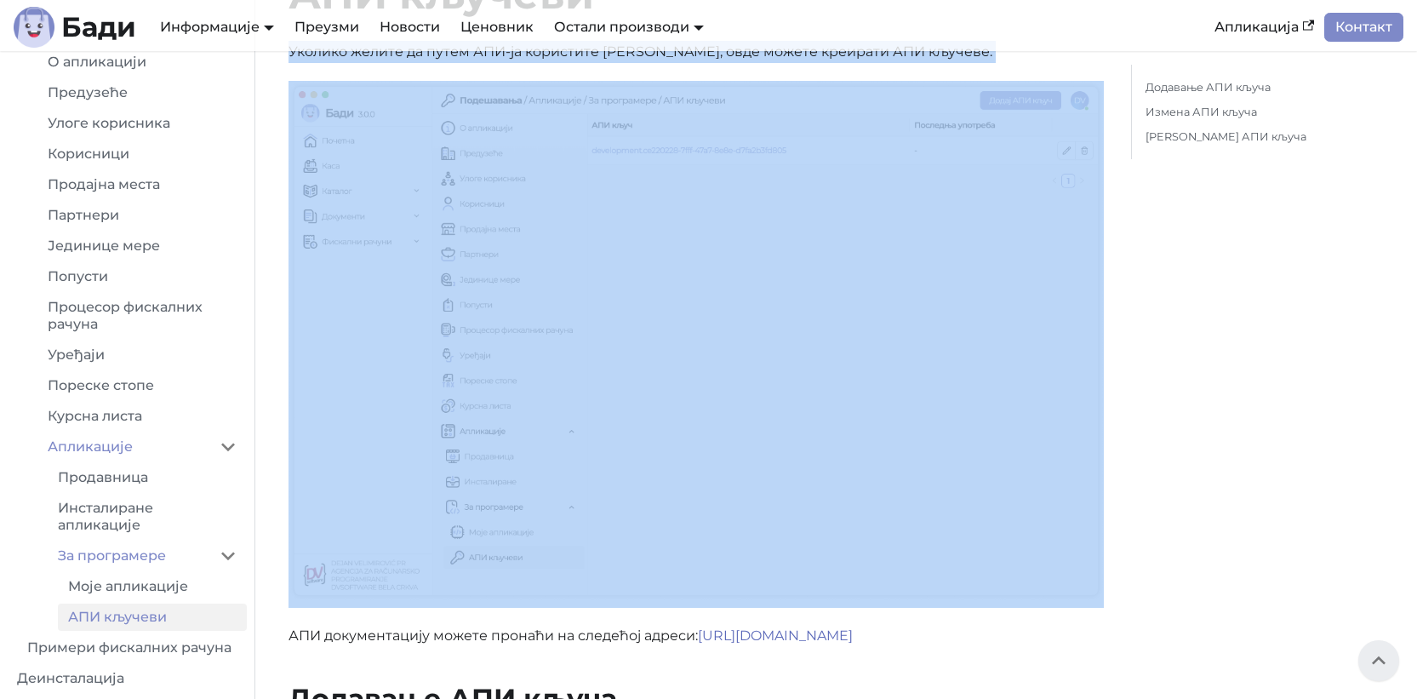
scroll to position [0, 0]
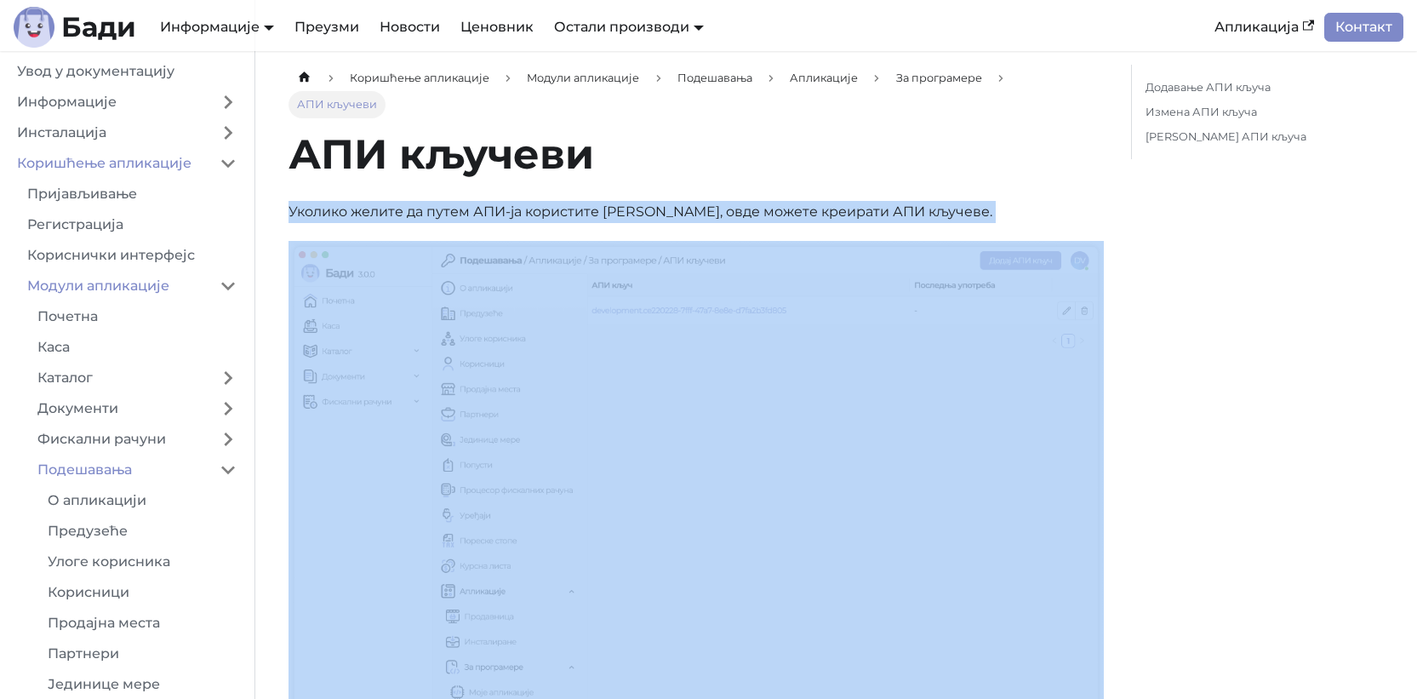
scroll to position [438, 0]
